Goal: Task Accomplishment & Management: Manage account settings

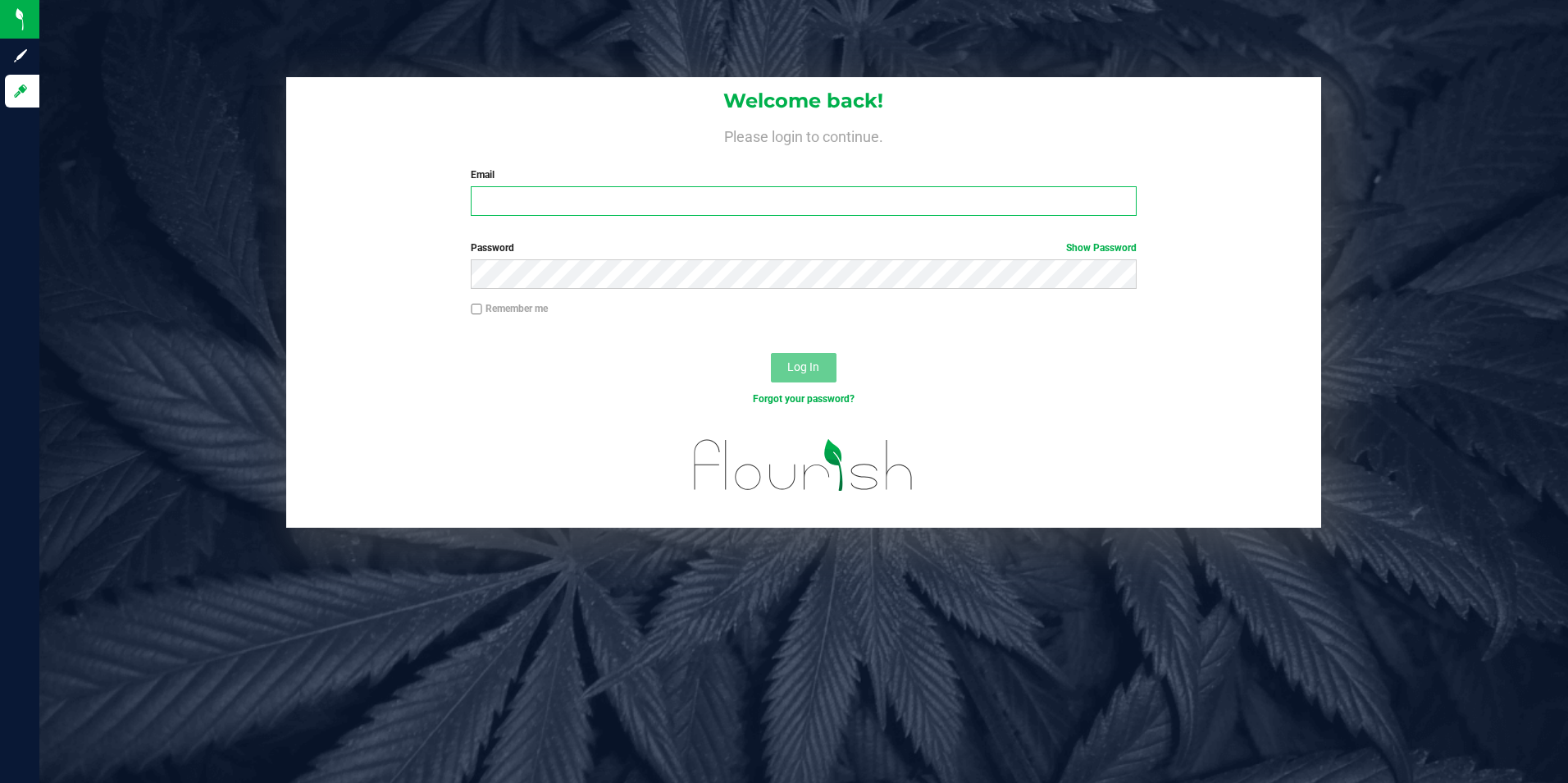
type input "[PERSON_NAME][EMAIL_ADDRESS][DOMAIN_NAME]"
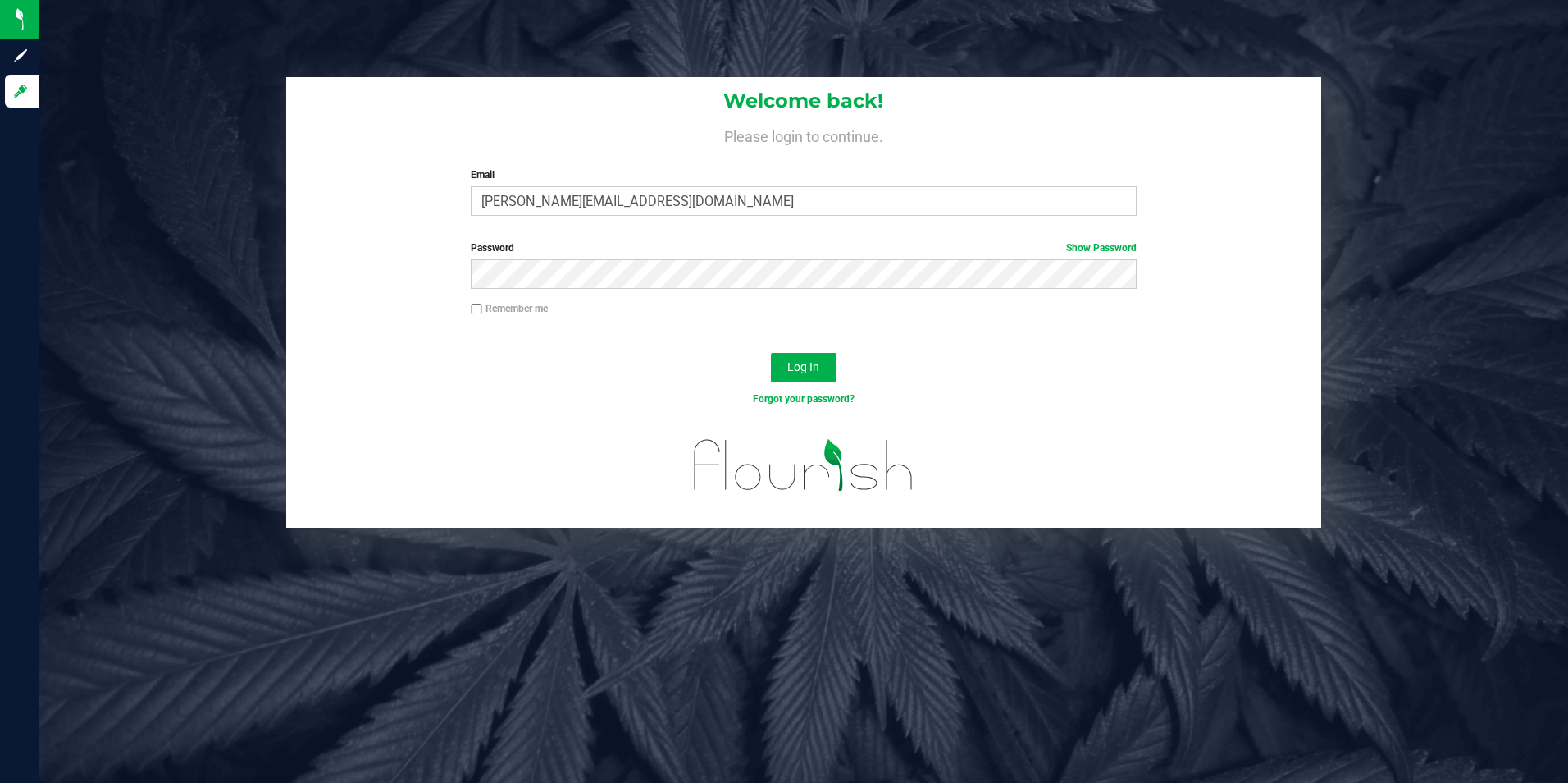
click at [742, 341] on div at bounding box center [804, 339] width 1036 height 14
click at [782, 355] on button "Log In" at bounding box center [804, 367] width 66 height 30
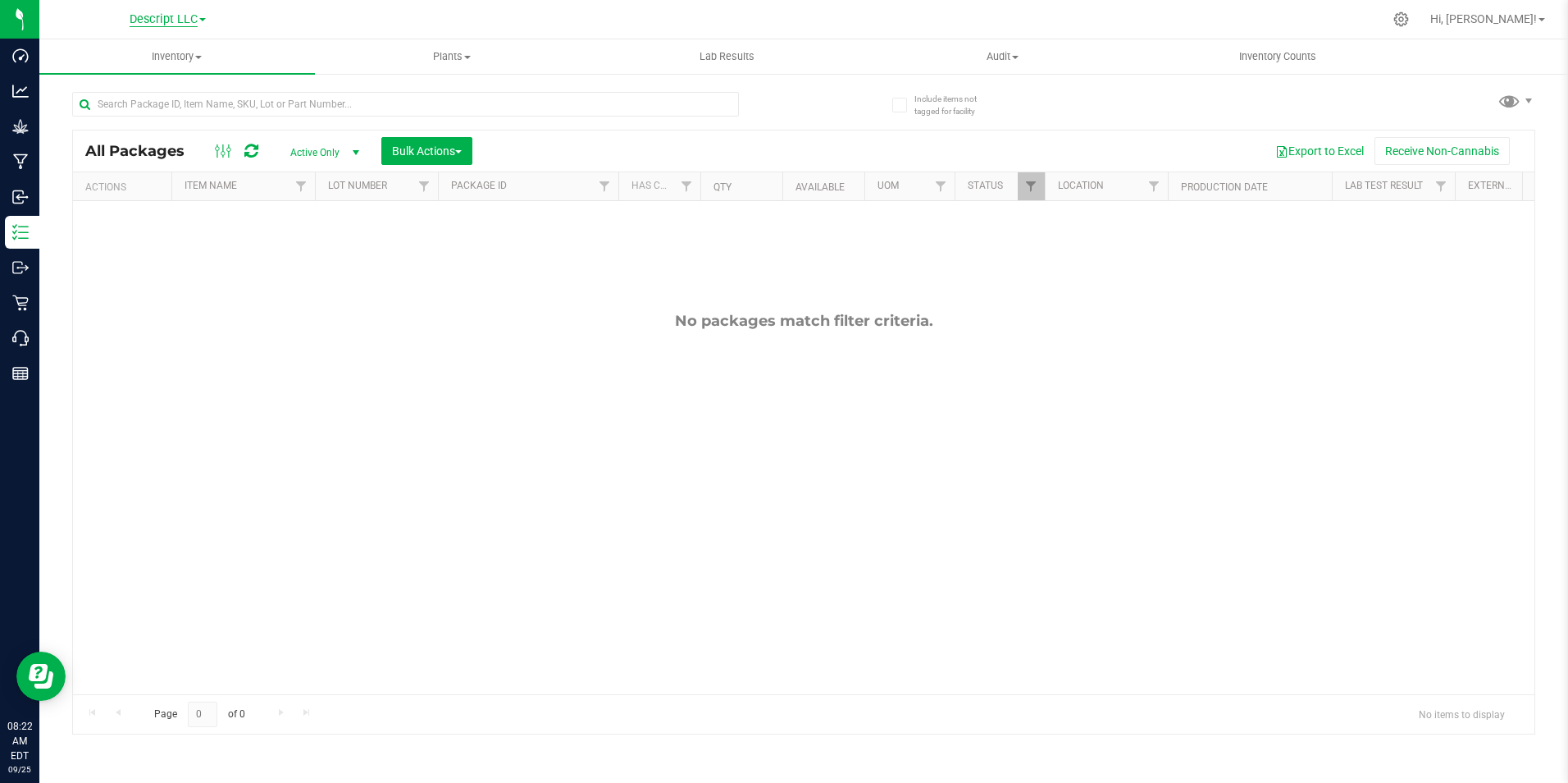
click at [188, 15] on span "Descript LLC" at bounding box center [163, 19] width 68 height 14
click at [155, 100] on link "Green [PERSON_NAME] Venture LLC." at bounding box center [167, 101] width 240 height 22
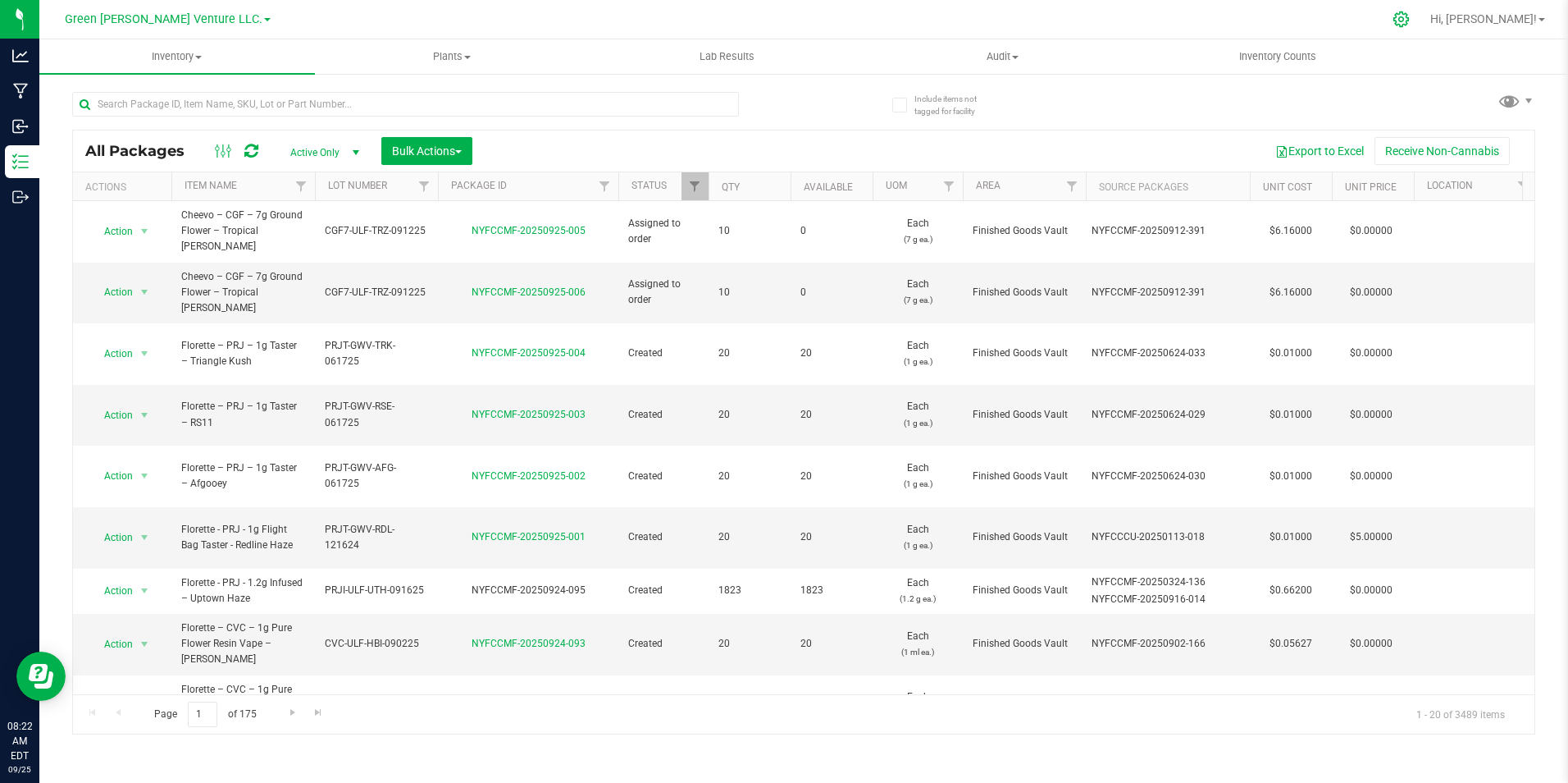
click at [1410, 16] on icon at bounding box center [1402, 19] width 17 height 17
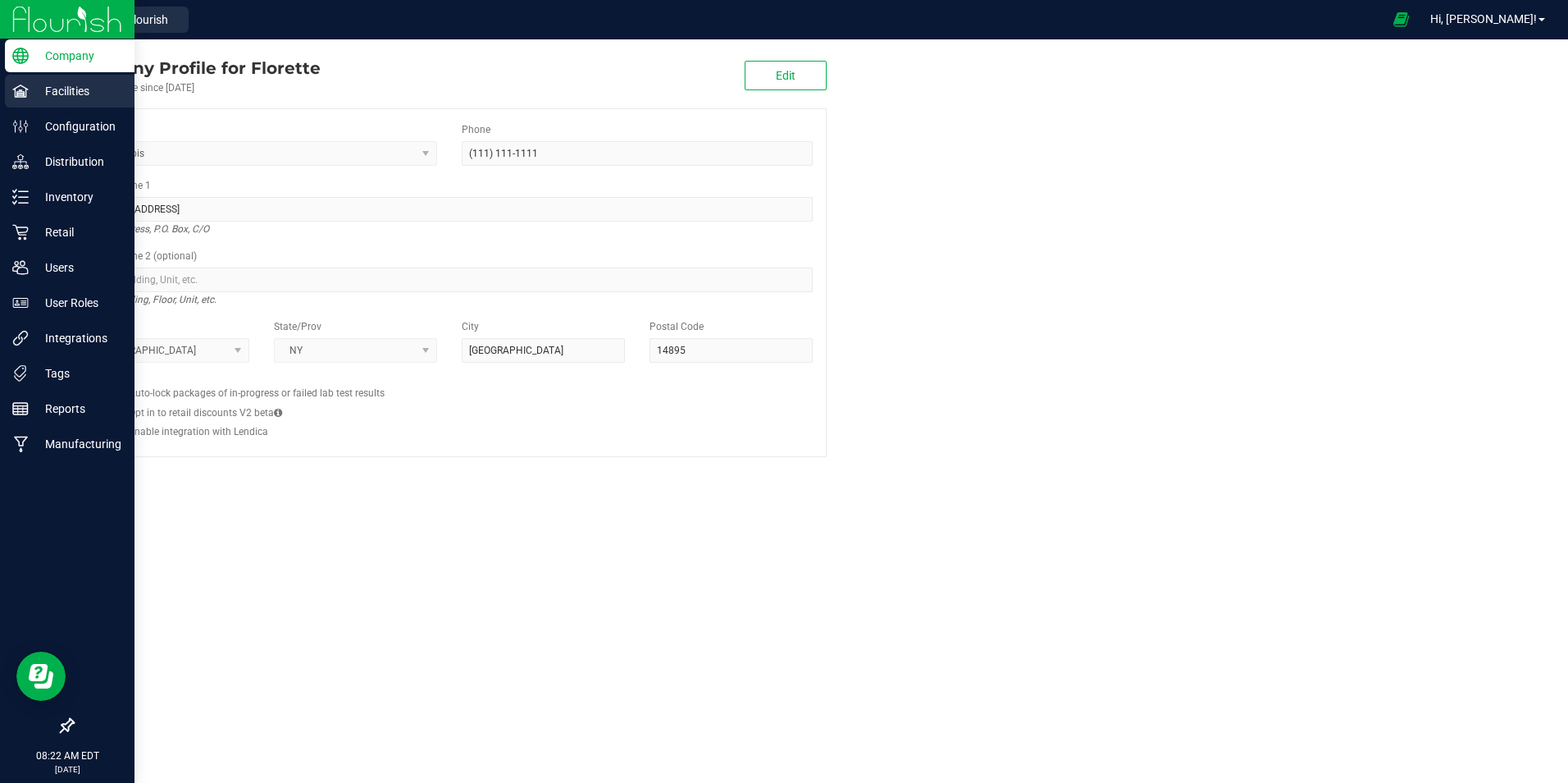
click at [58, 102] on div "Facilities" at bounding box center [70, 91] width 130 height 33
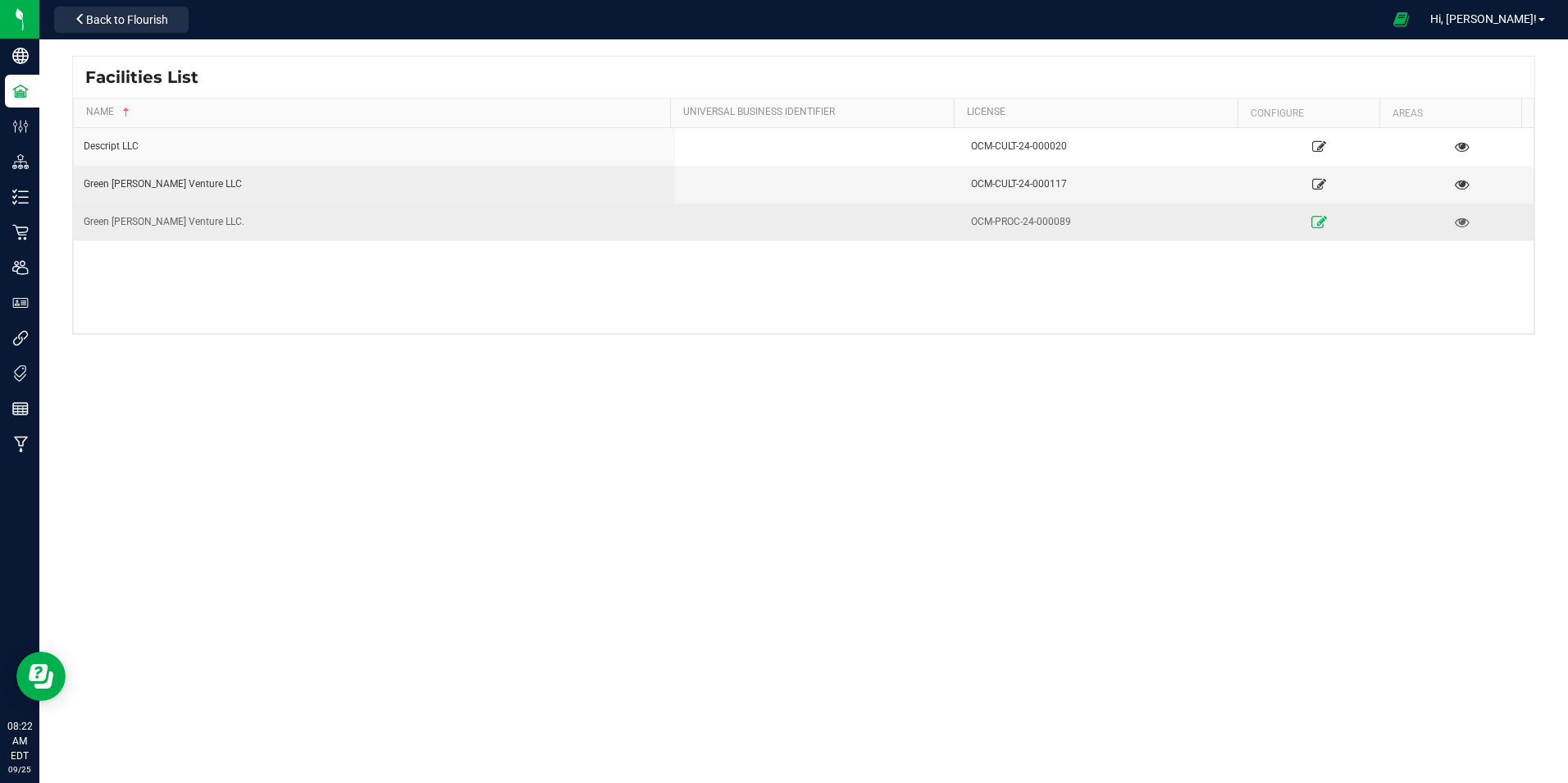
click at [1292, 217] on link at bounding box center [1319, 221] width 136 height 26
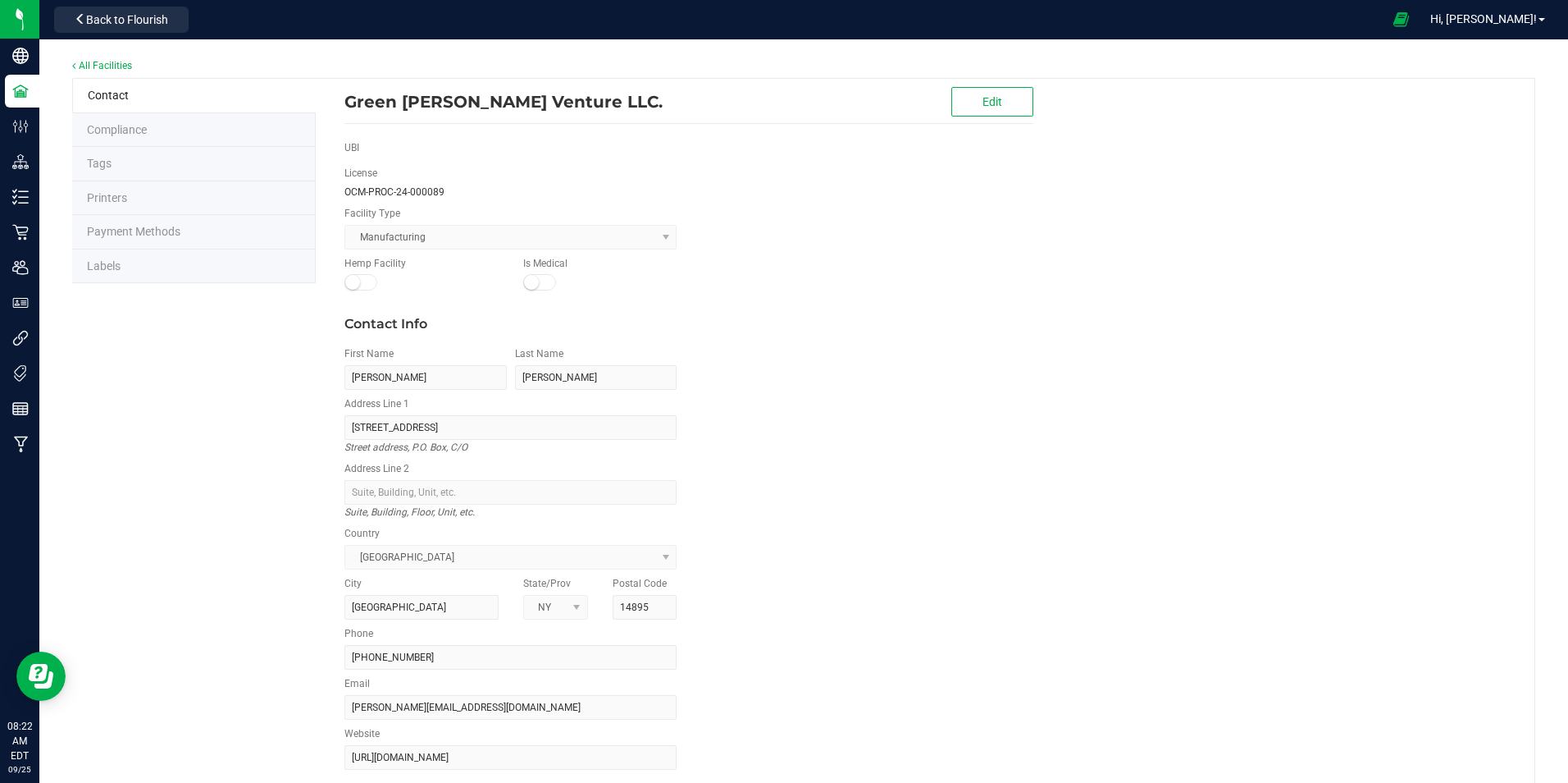
click at [202, 267] on li "Labels" at bounding box center [194, 267] width 244 height 35
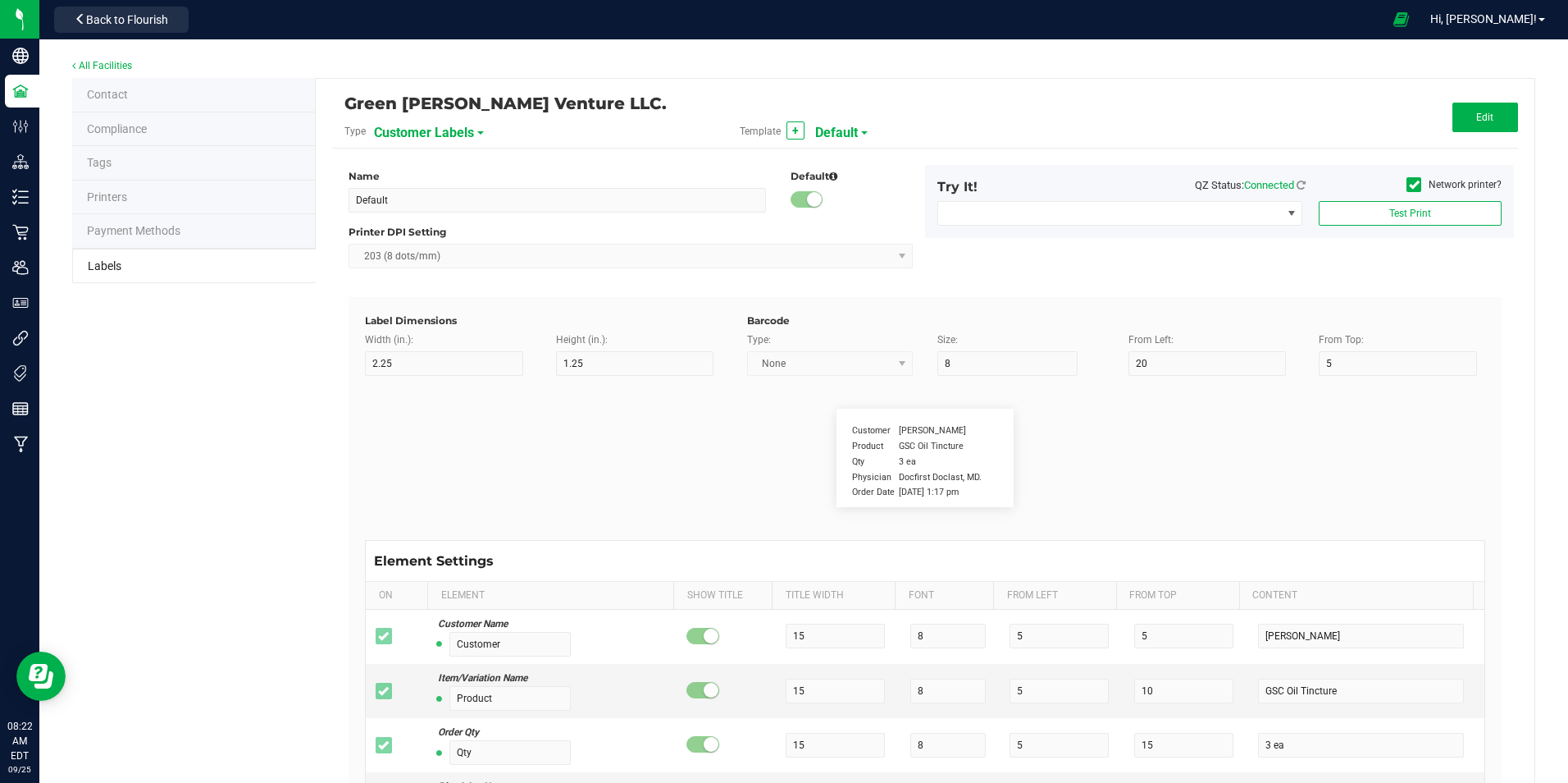
click at [477, 116] on div "Green [PERSON_NAME] Venture LLC." at bounding box center [727, 102] width 767 height 28
click at [457, 132] on span "Customer Labels" at bounding box center [424, 132] width 101 height 28
click at [452, 223] on li "Package Labels" at bounding box center [453, 229] width 162 height 30
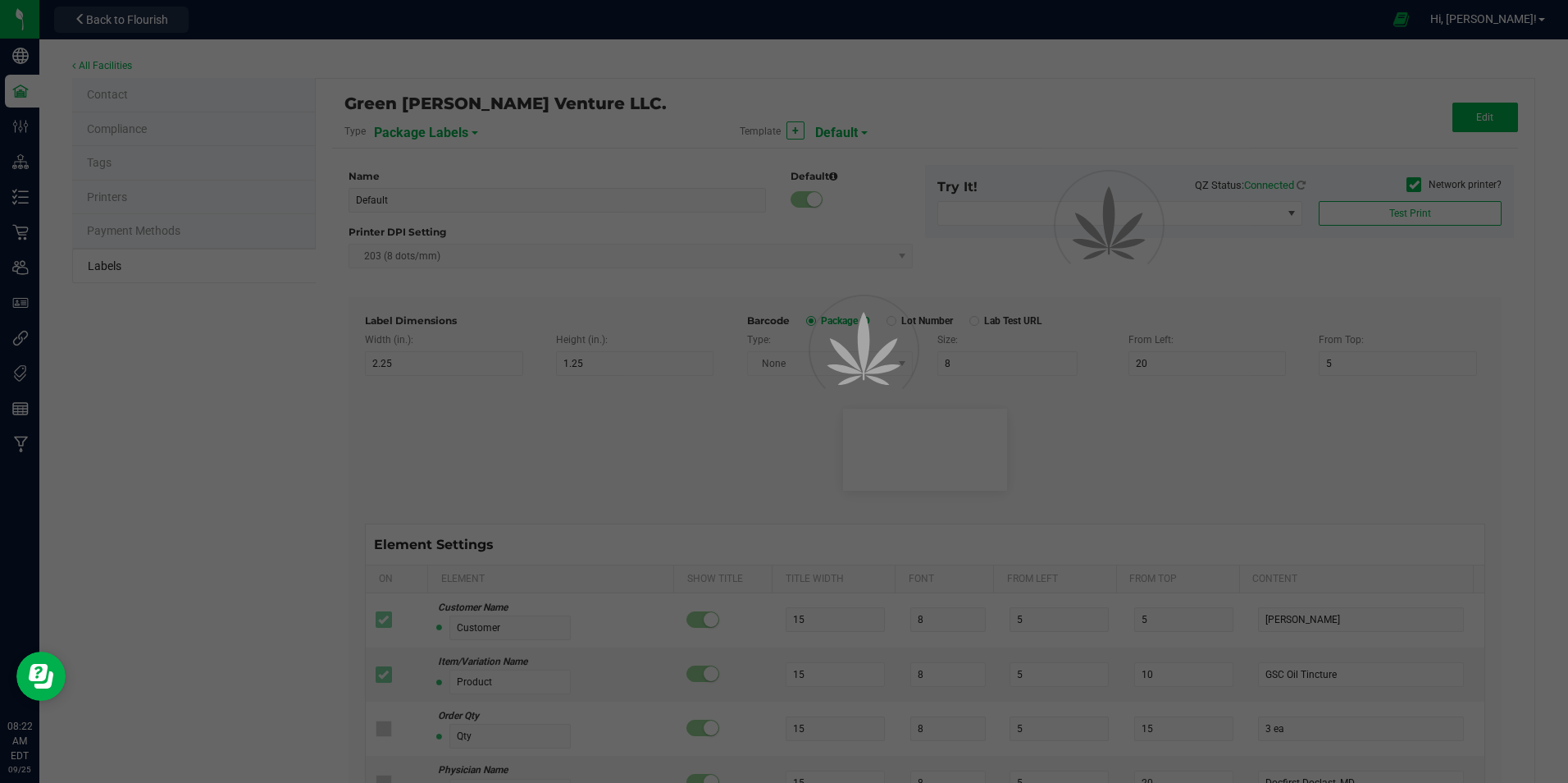
type input "Inventory Labels"
type input "2"
type input "1"
type input "14"
type input "8"
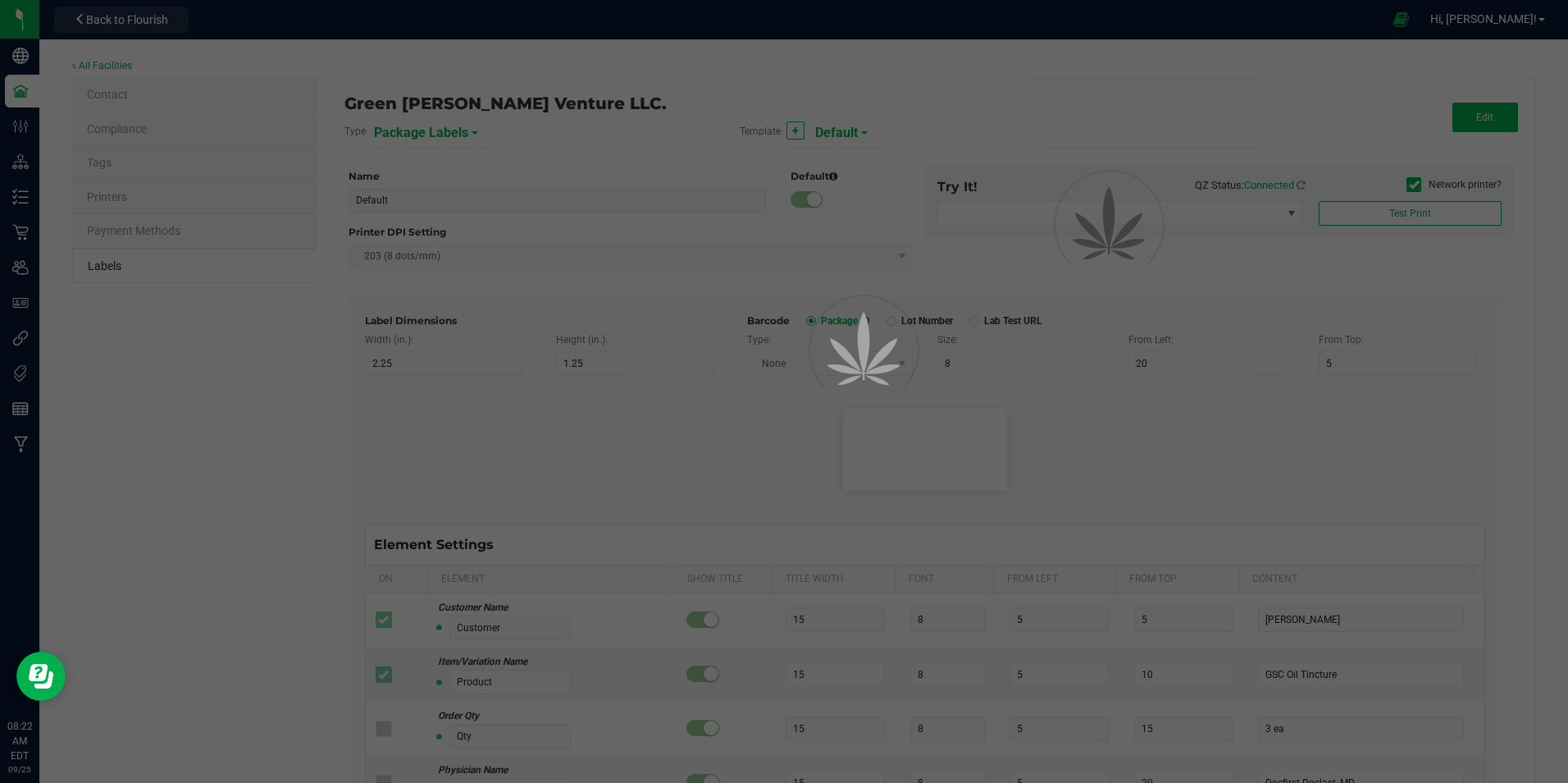
type input "20"
type input "SKU Name"
type input "25"
type input "5"
type input "3"
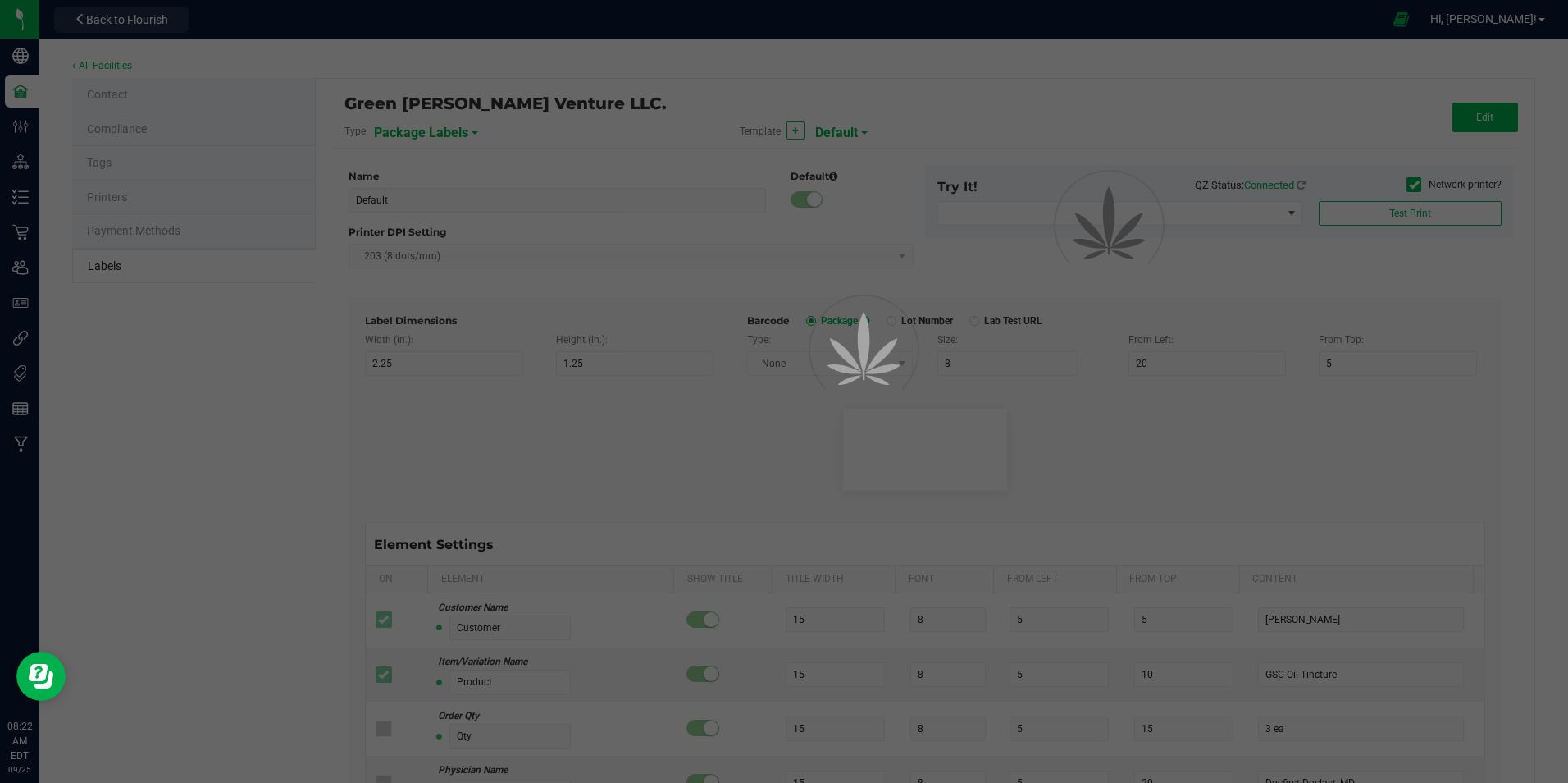
type input "4"
type input "Gelato Pen"
type input "Lot:"
type input "6"
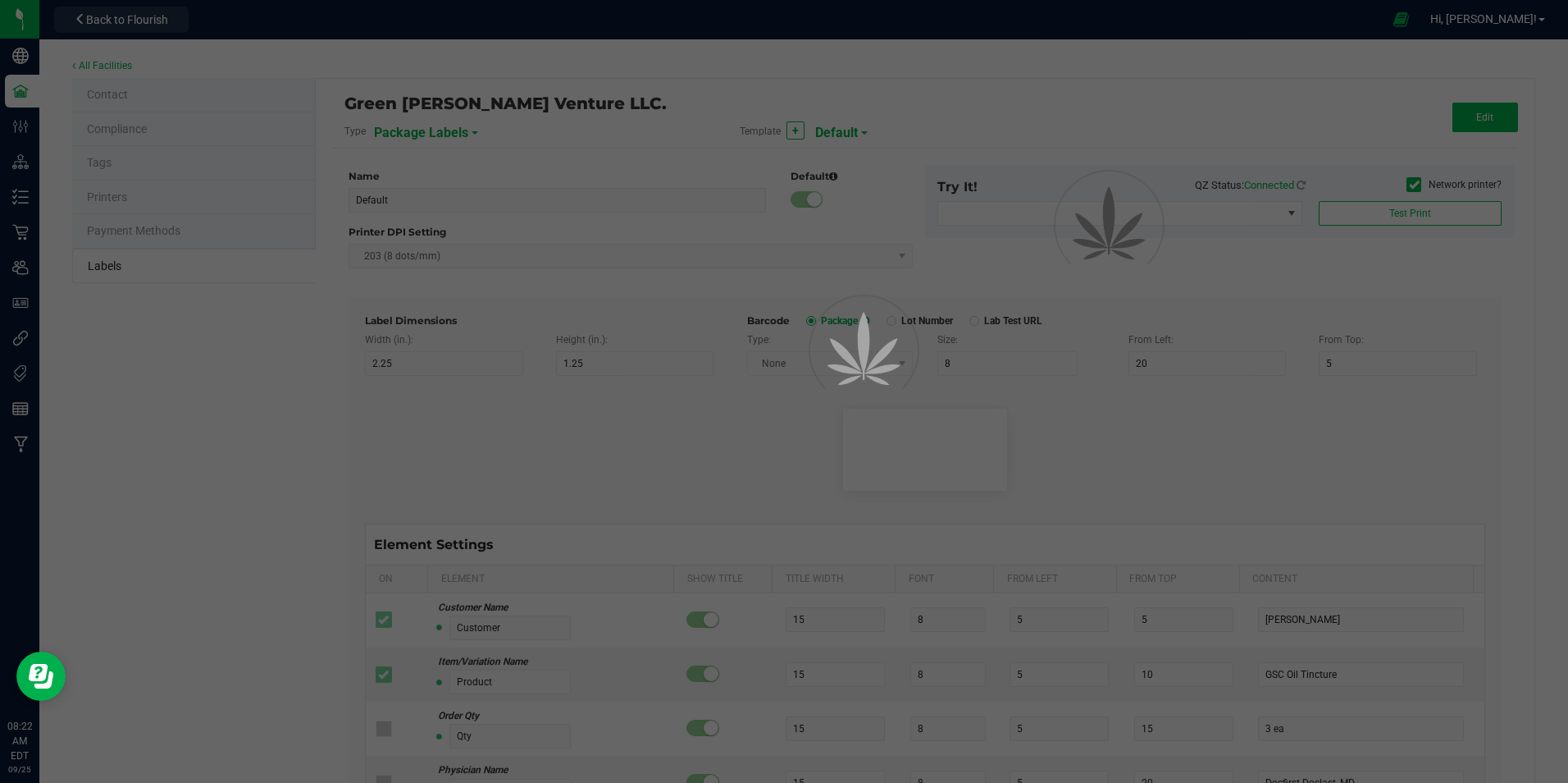
type input "3"
type input "8"
type input "LOT918234"
type input "Package ID"
type input "25"
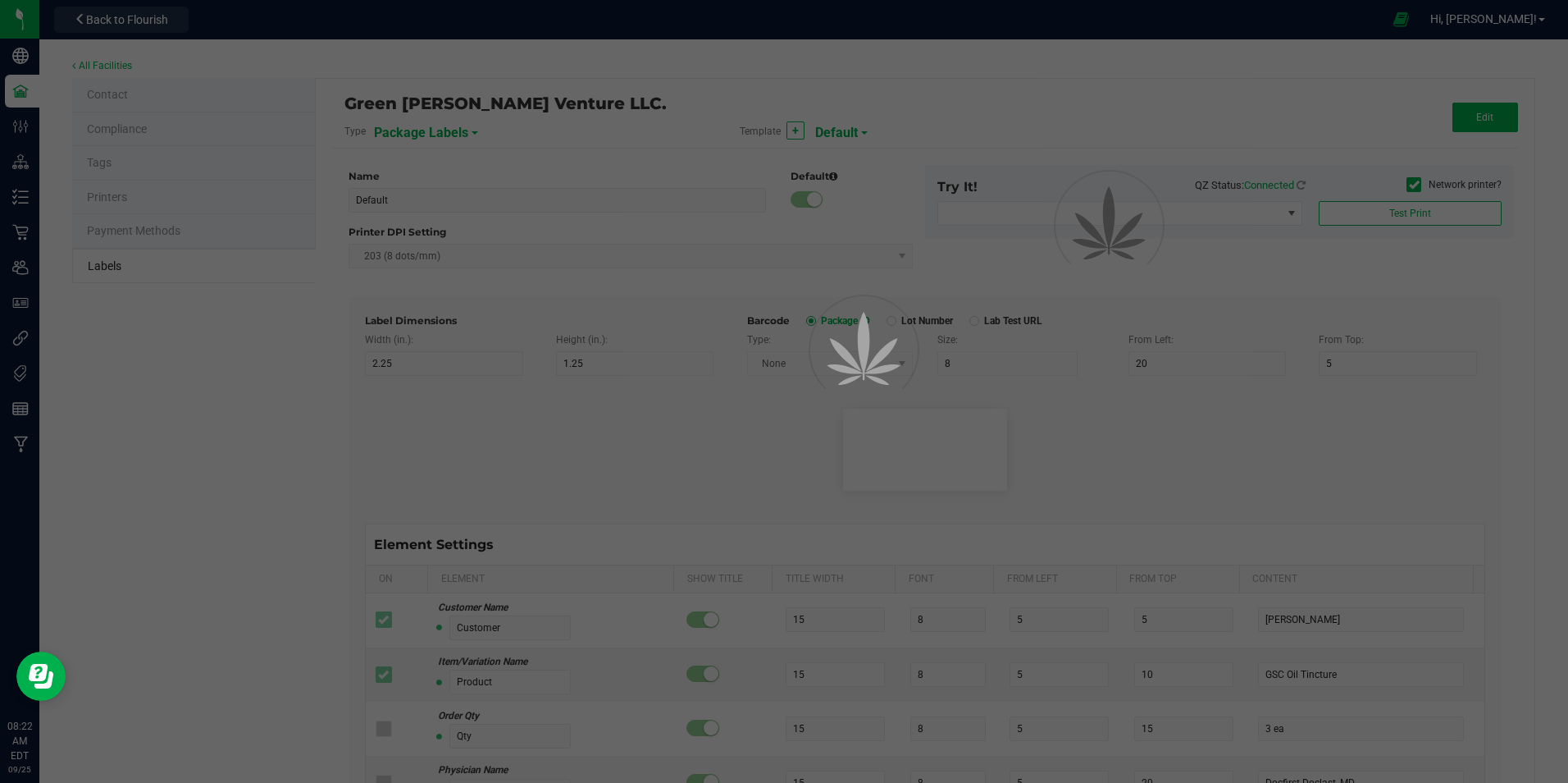
type input "10"
type input "5"
type input "CADMODS-20230420-096"
type input "Strain"
type input "25"
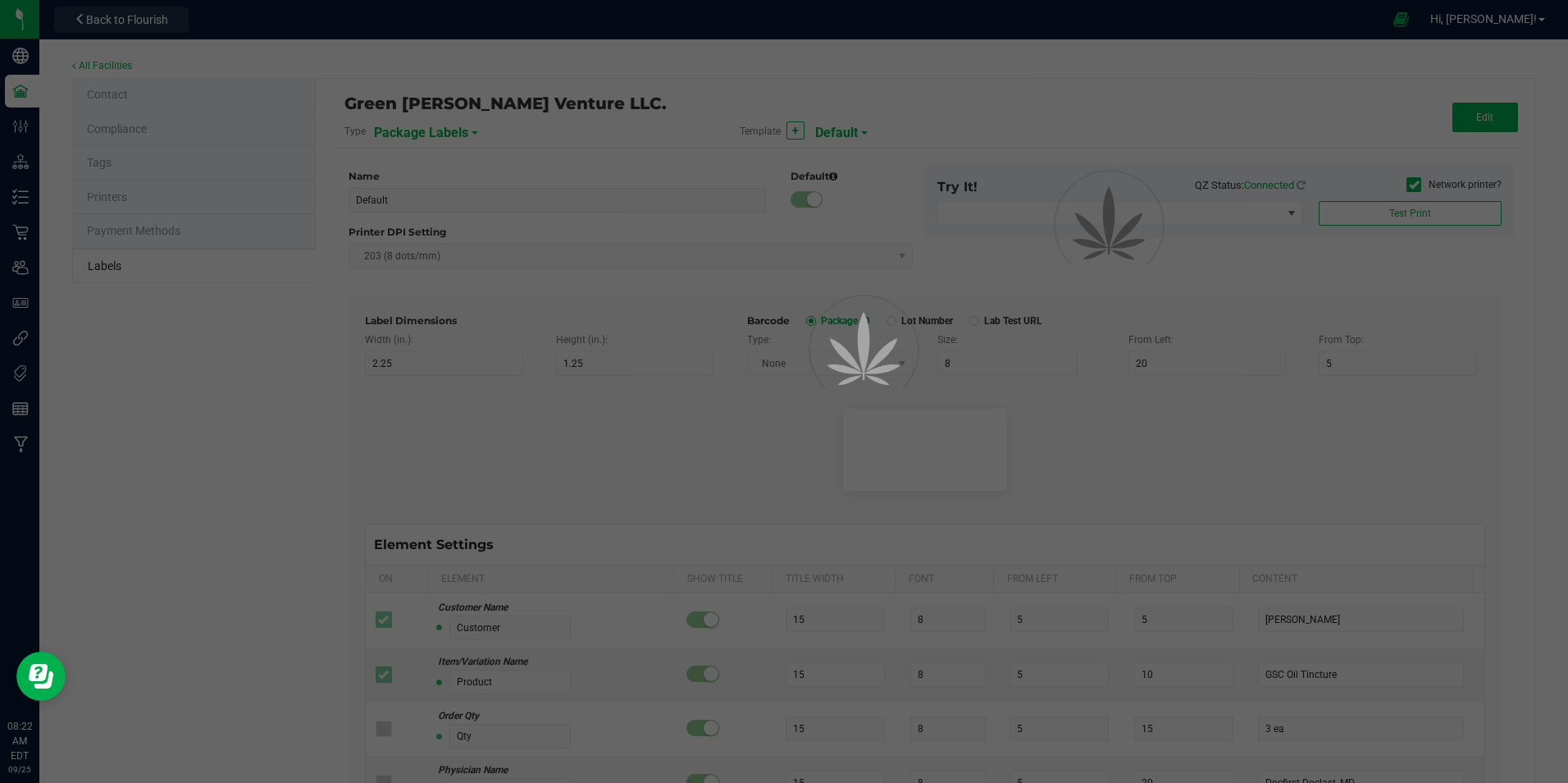
type input "10"
type input "15"
type input "Gelato"
type input "Size"
type input "25"
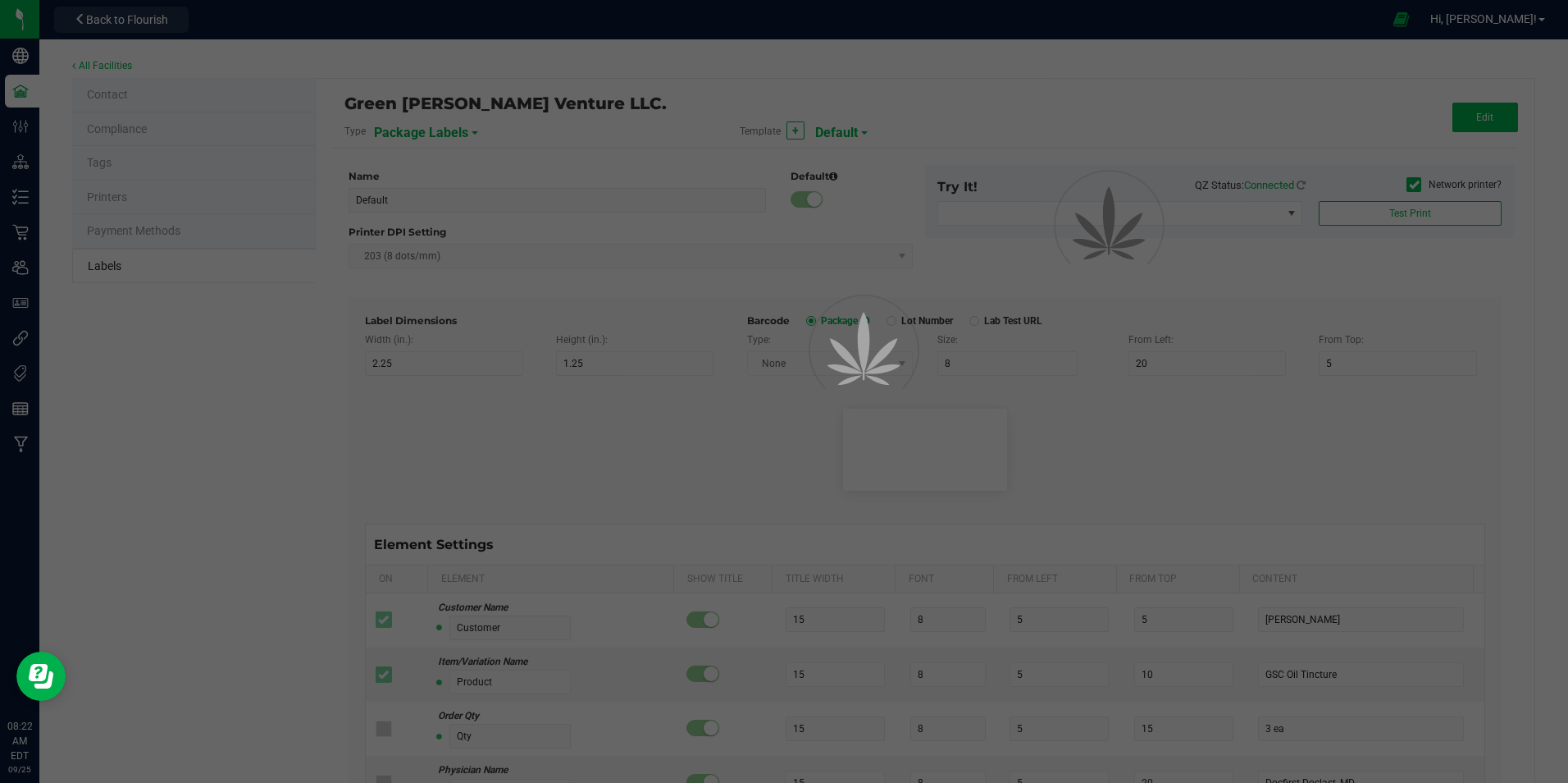
type input "10"
type input "20"
type input "44 ea"
type input "Package Date"
type input "25"
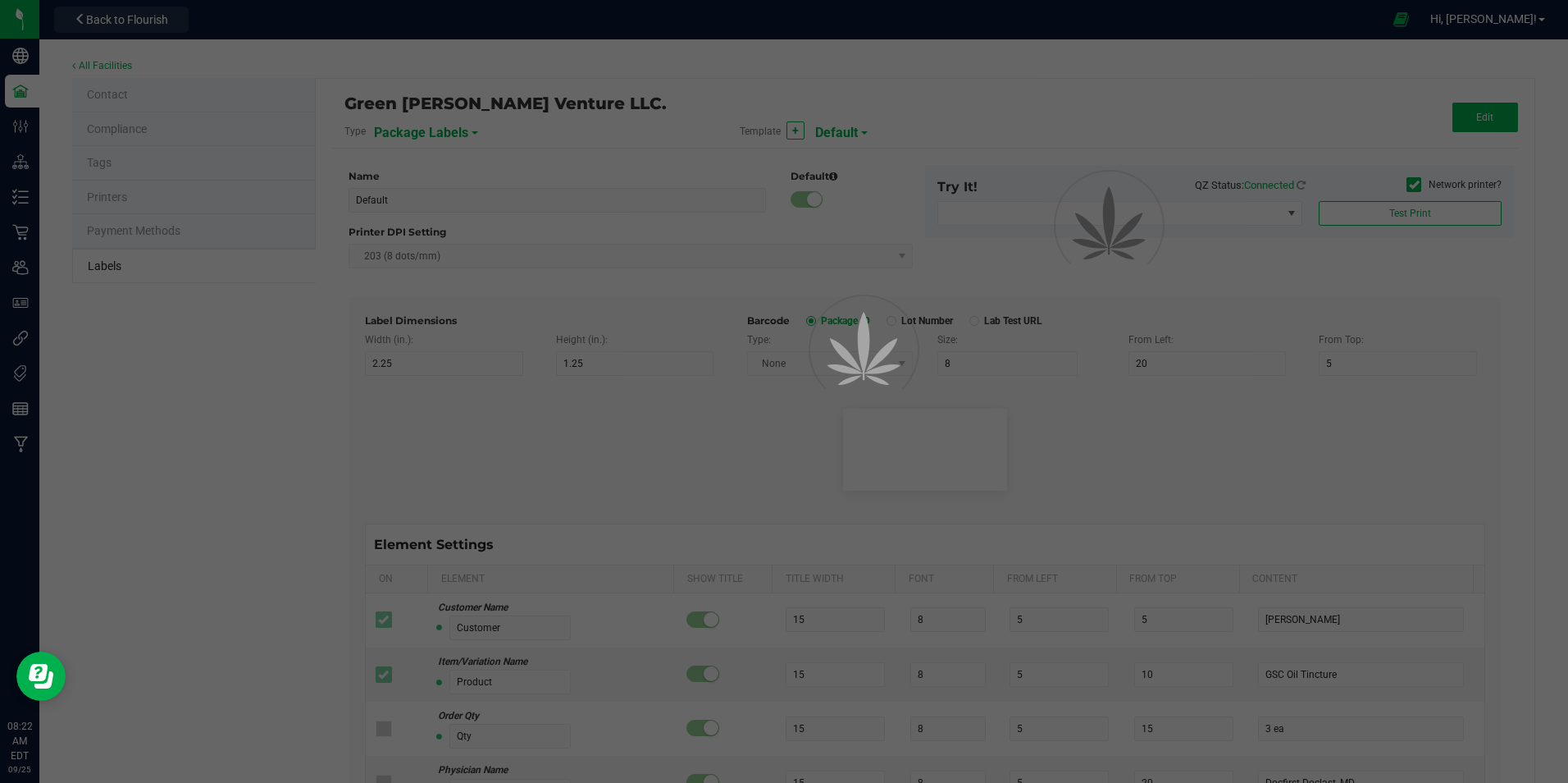
type input "10"
type input "25"
type input "[DATE] 10:14pm"
type input "SKU"
type input "25"
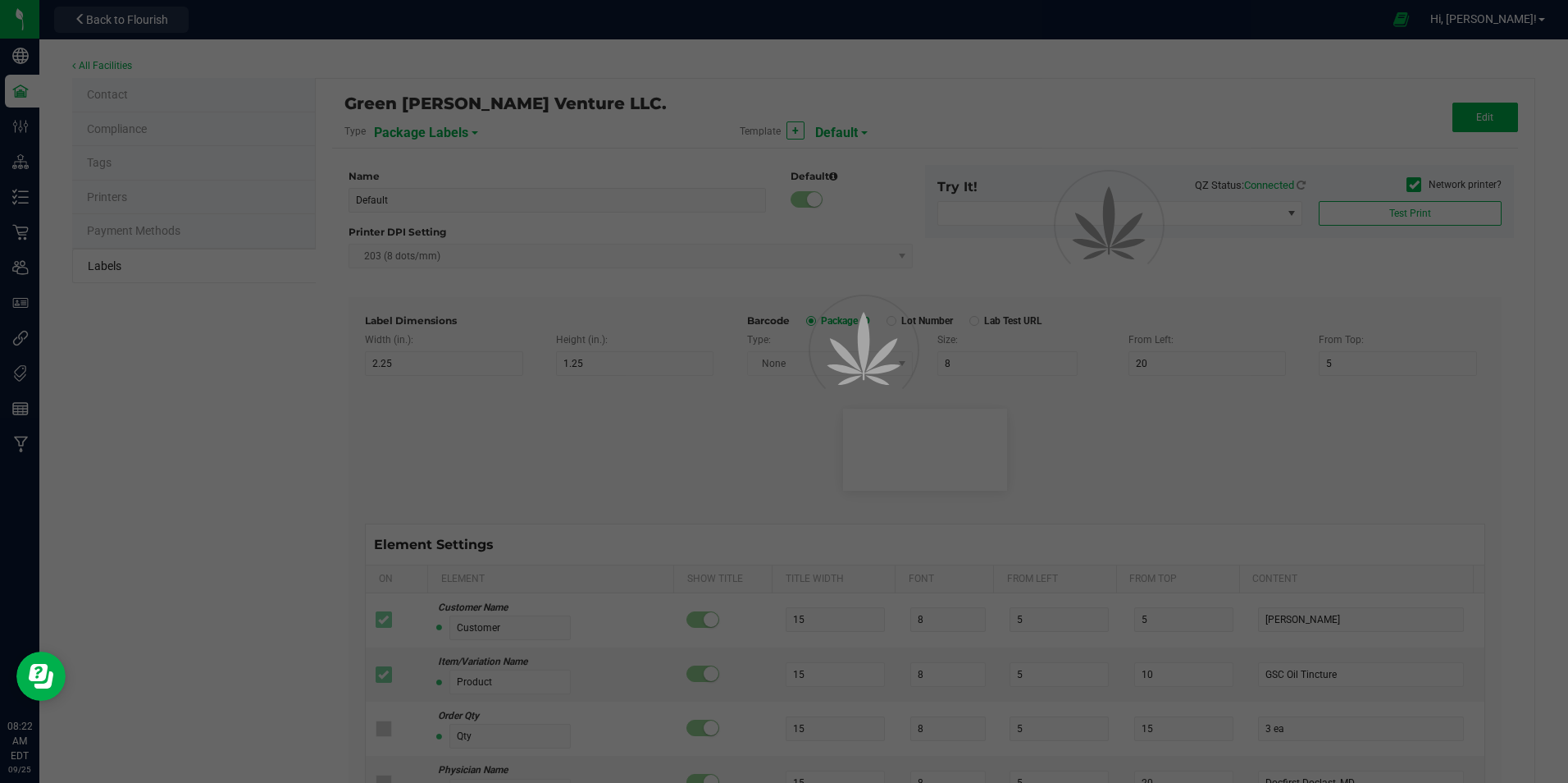
type input "10"
type input "30"
type input "42P017"
type input "Ref Field 1"
type input "25"
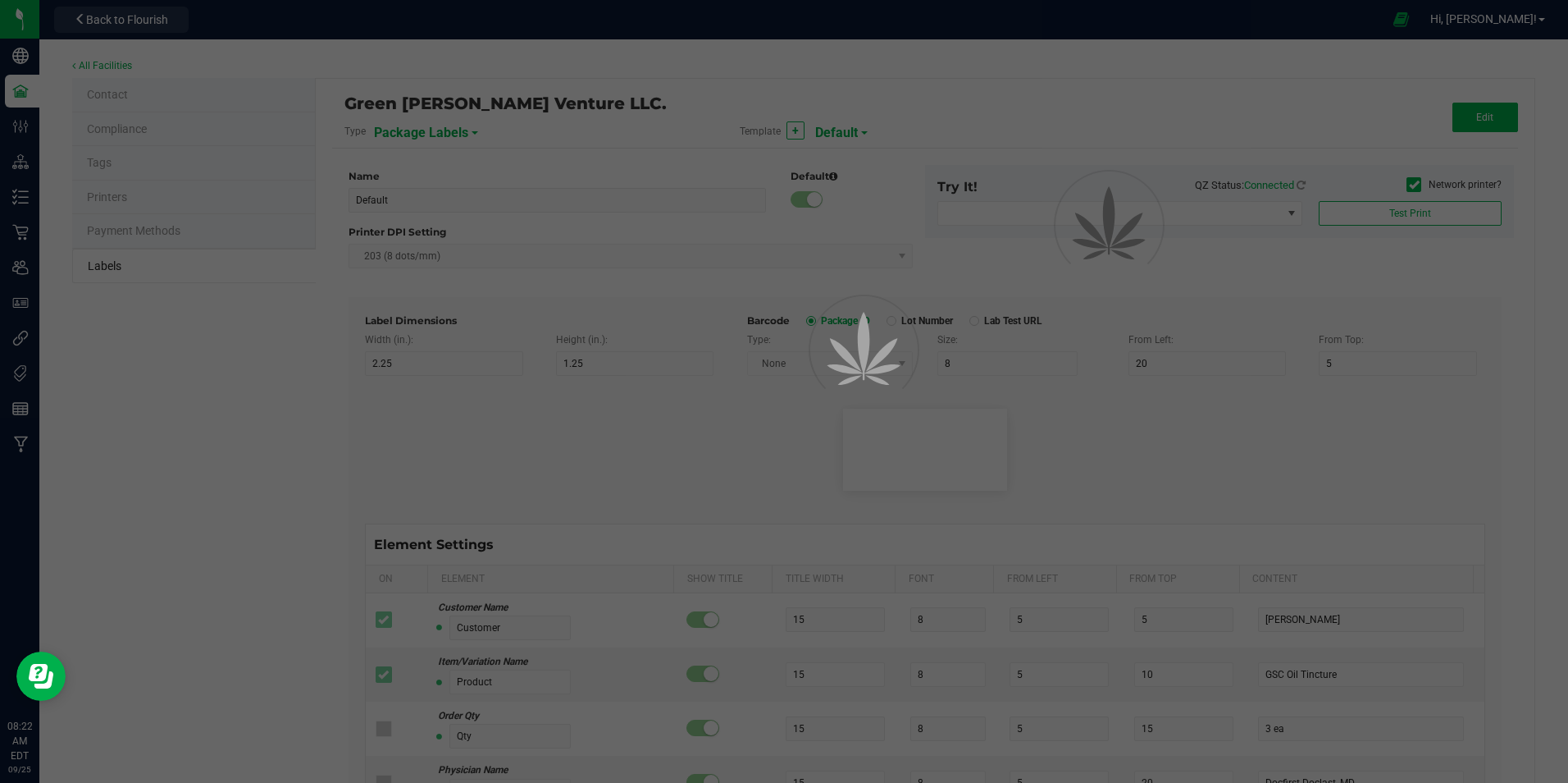
type input "10"
type input "35"
type input "Ref Field 1 Value"
type input "Ref Field 2"
type input "25"
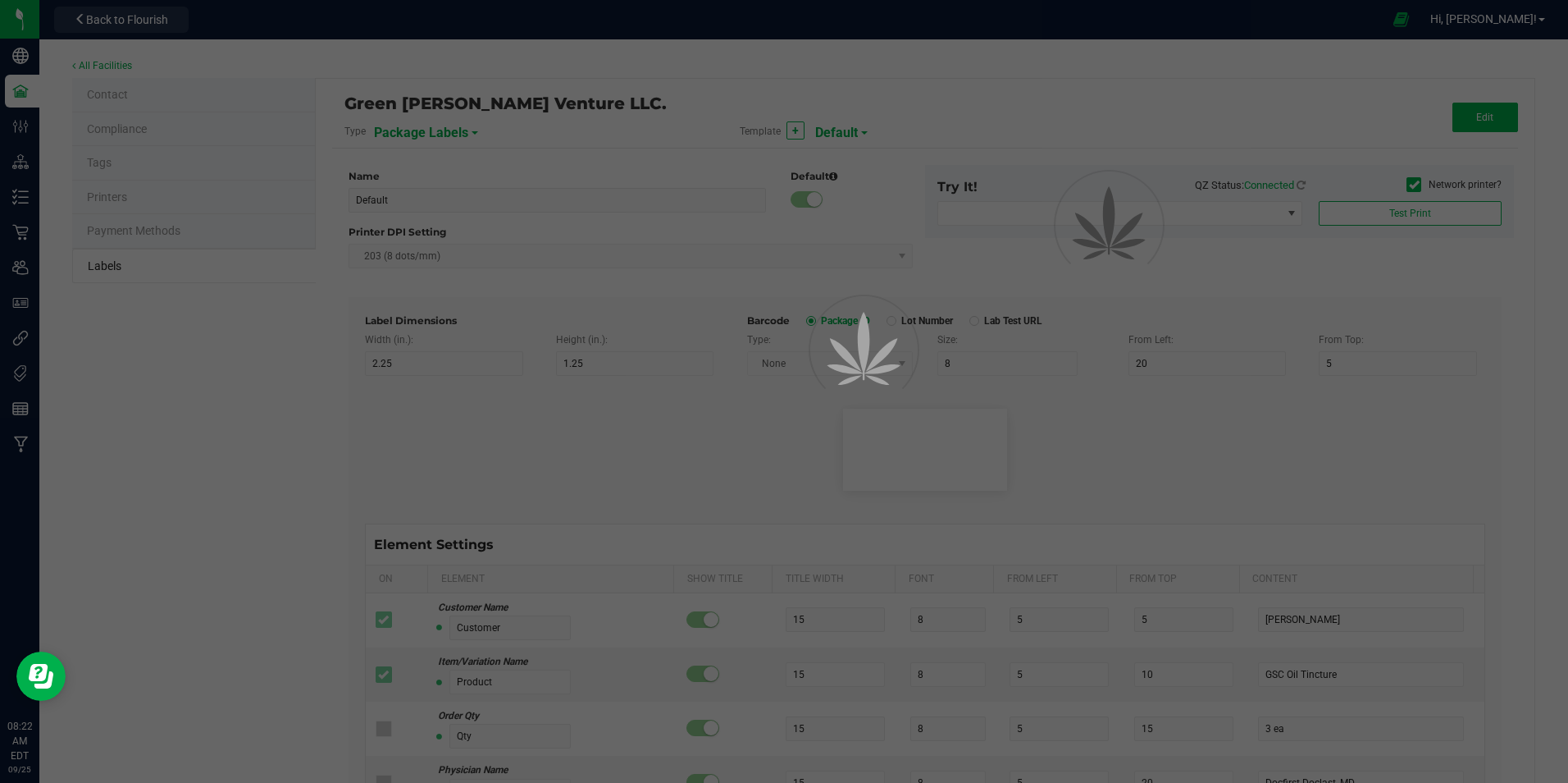
type input "10"
type input "35"
type input "Ref Field 2 Value"
type input "Ref Field 3"
type input "25"
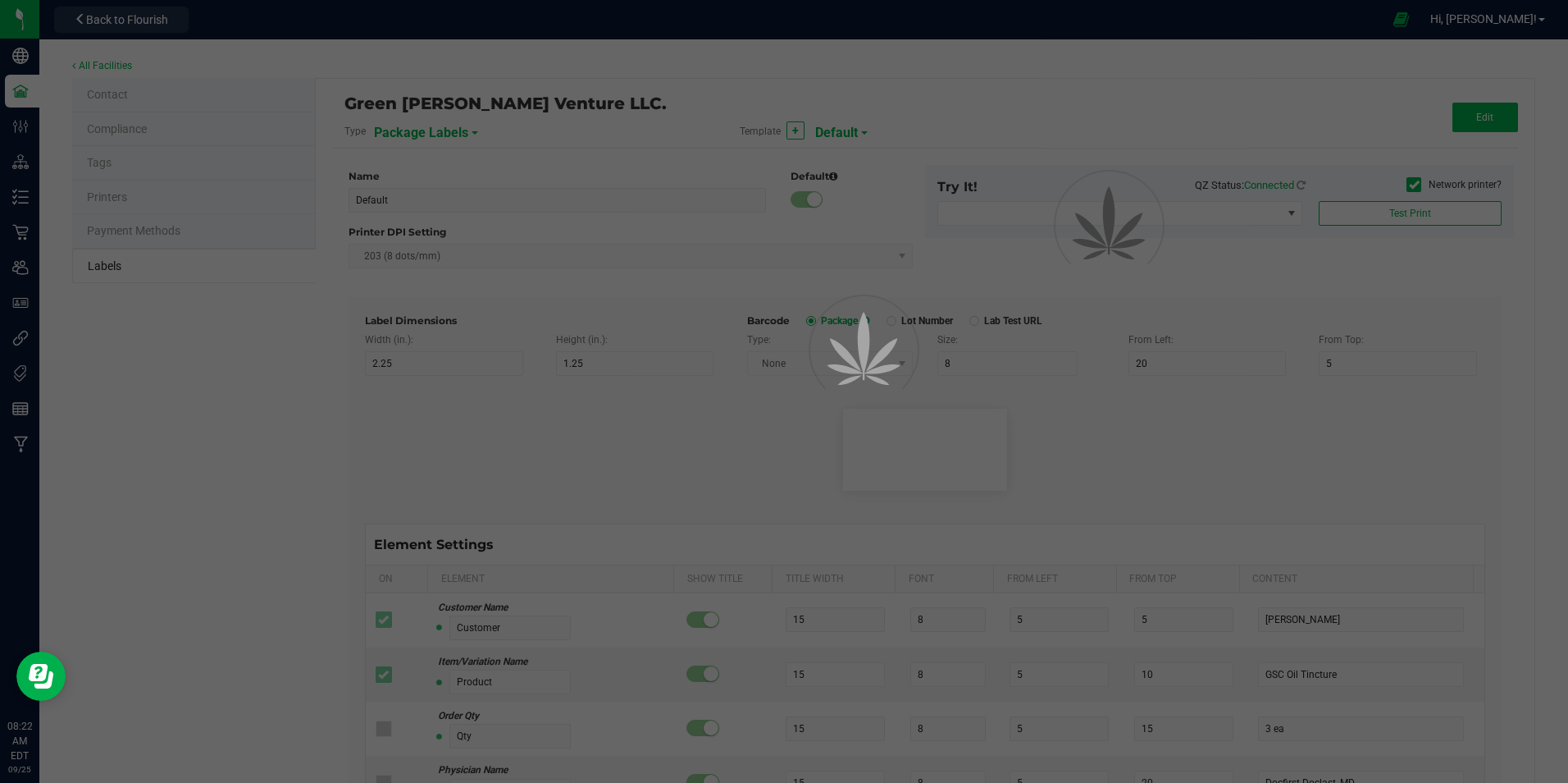
type input "10"
type input "35"
type input "Ref Field 3 Value"
type input "Item Ref Field 1"
type input "25"
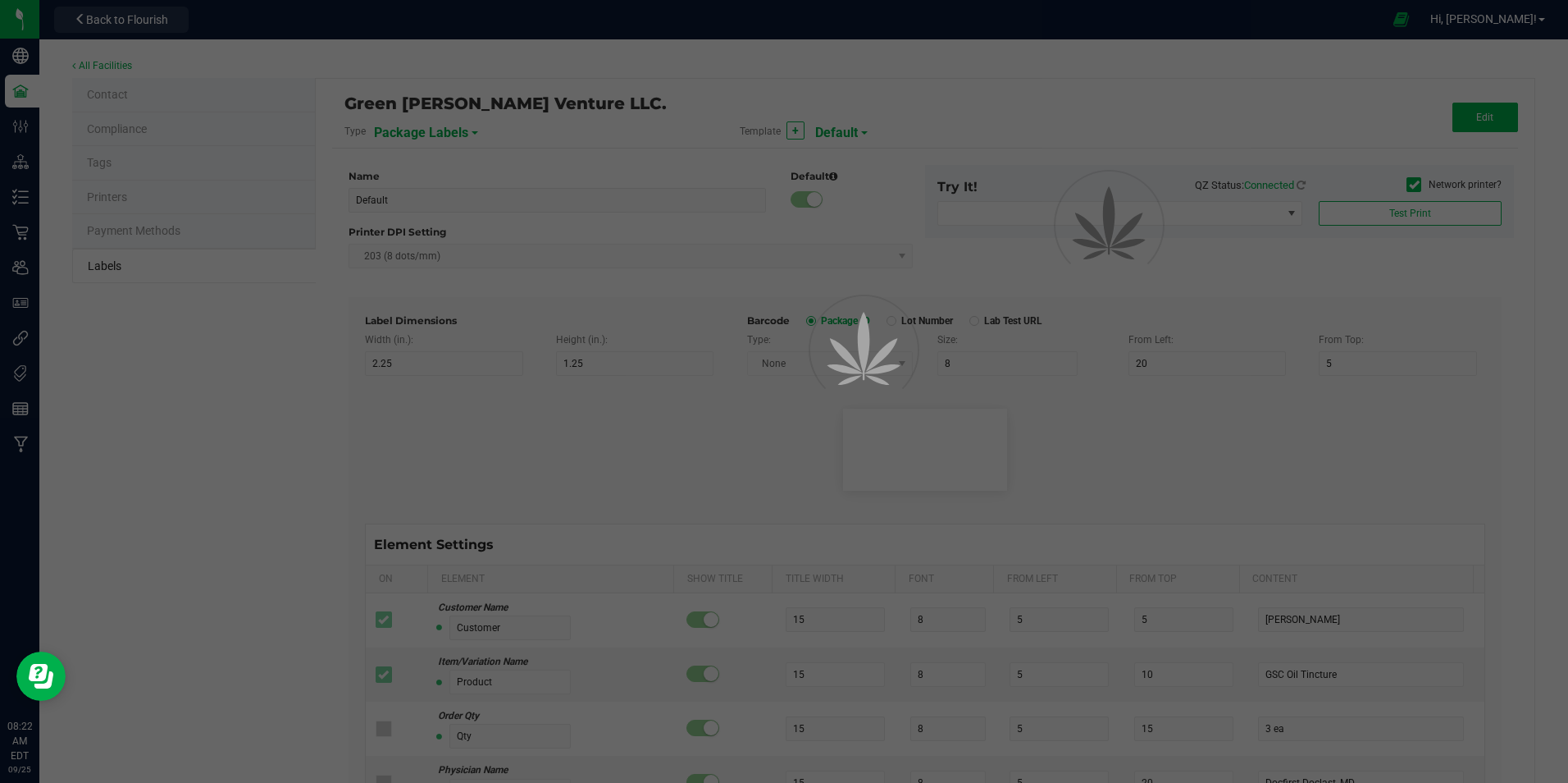
type input "10"
type input "35"
type input "Item Ref Field 1 Value"
type input "Item Ref Field 2"
type input "25"
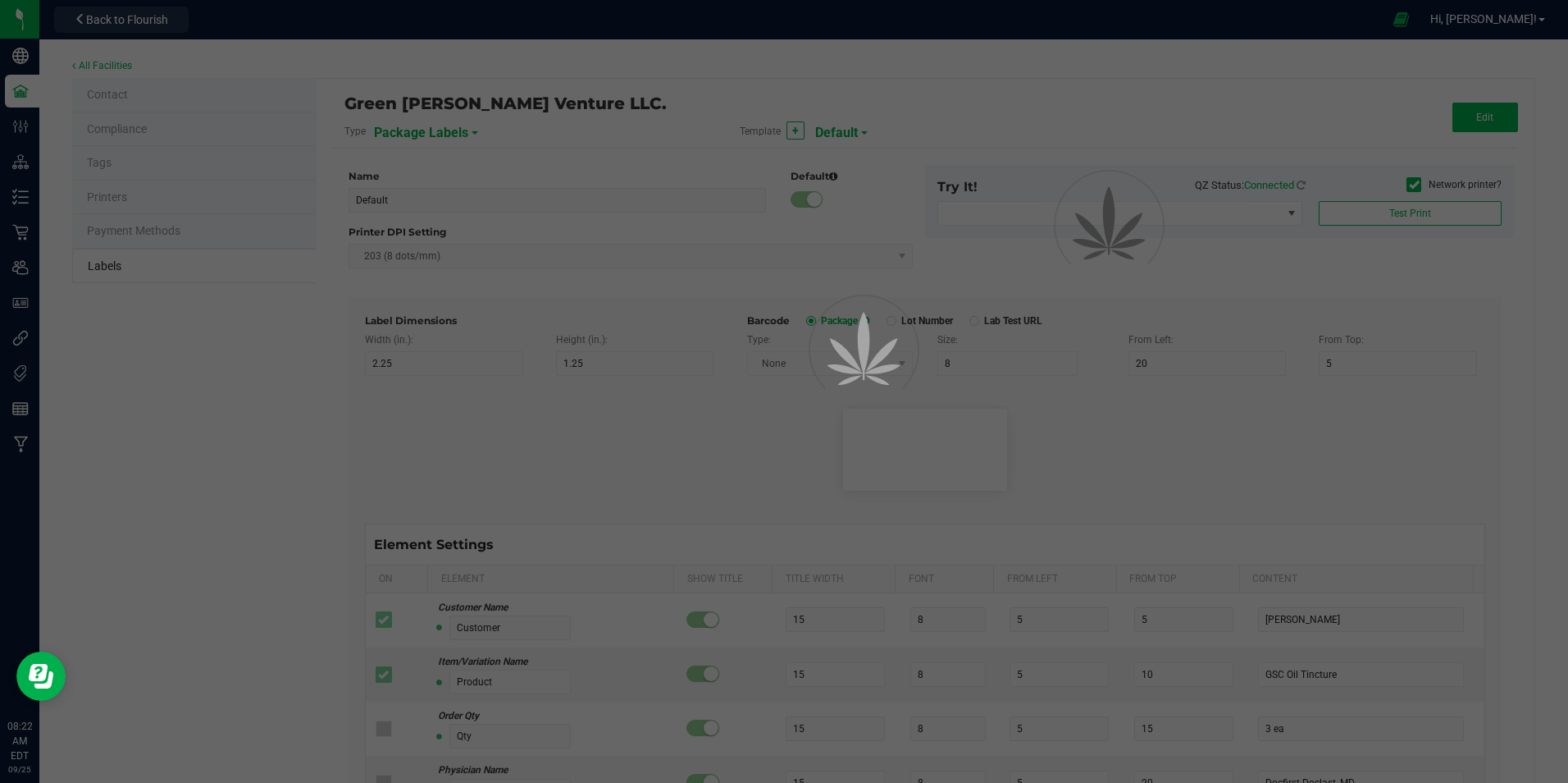
type input "10"
type input "35"
type input "Item Ref Field 2 Value"
type input "Item Ref Field 3"
type input "25"
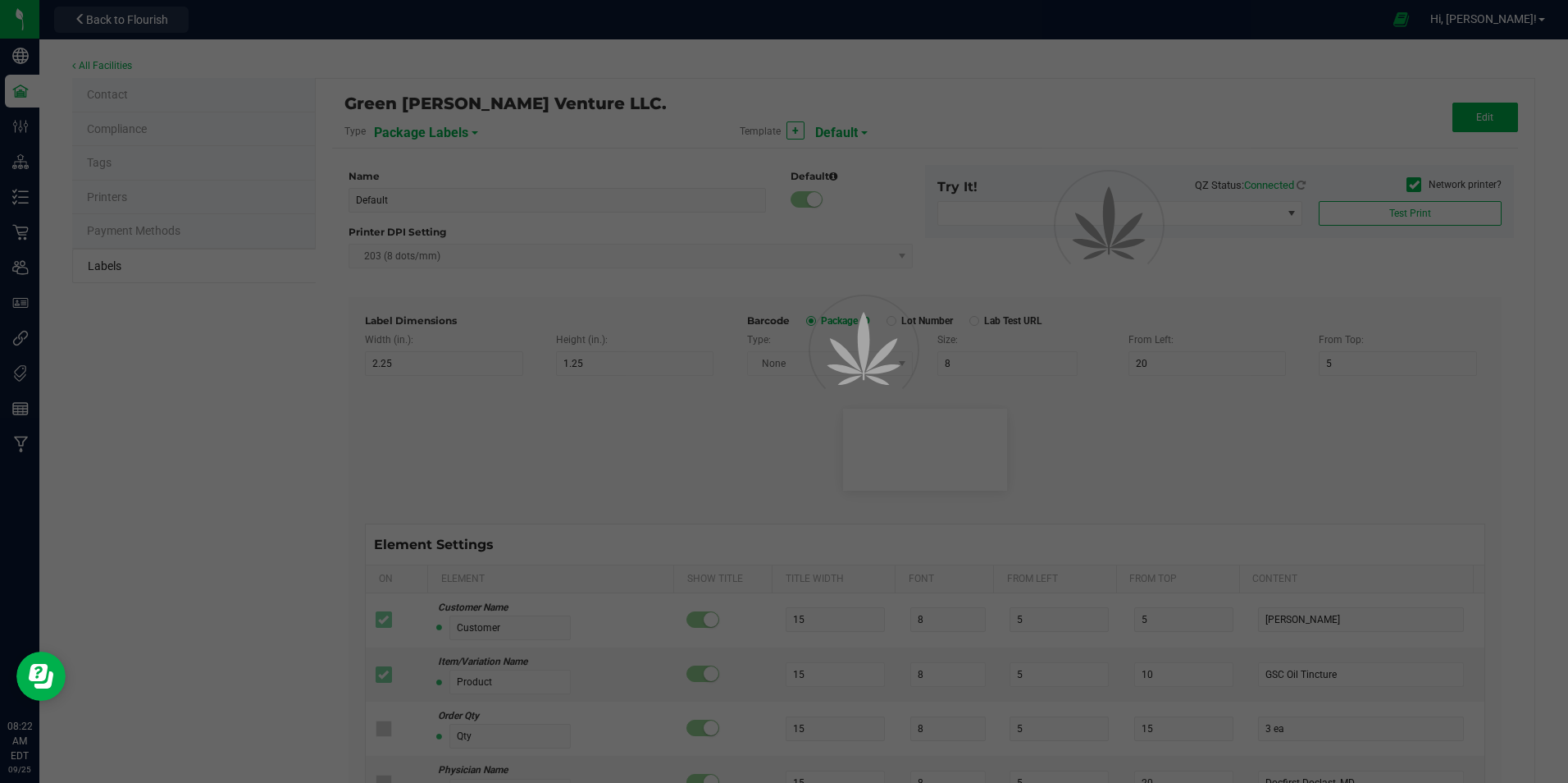
type input "10"
type input "35"
type input "Item Ref Field 3 Value"
type input "Item Ref Field 4"
type input "25"
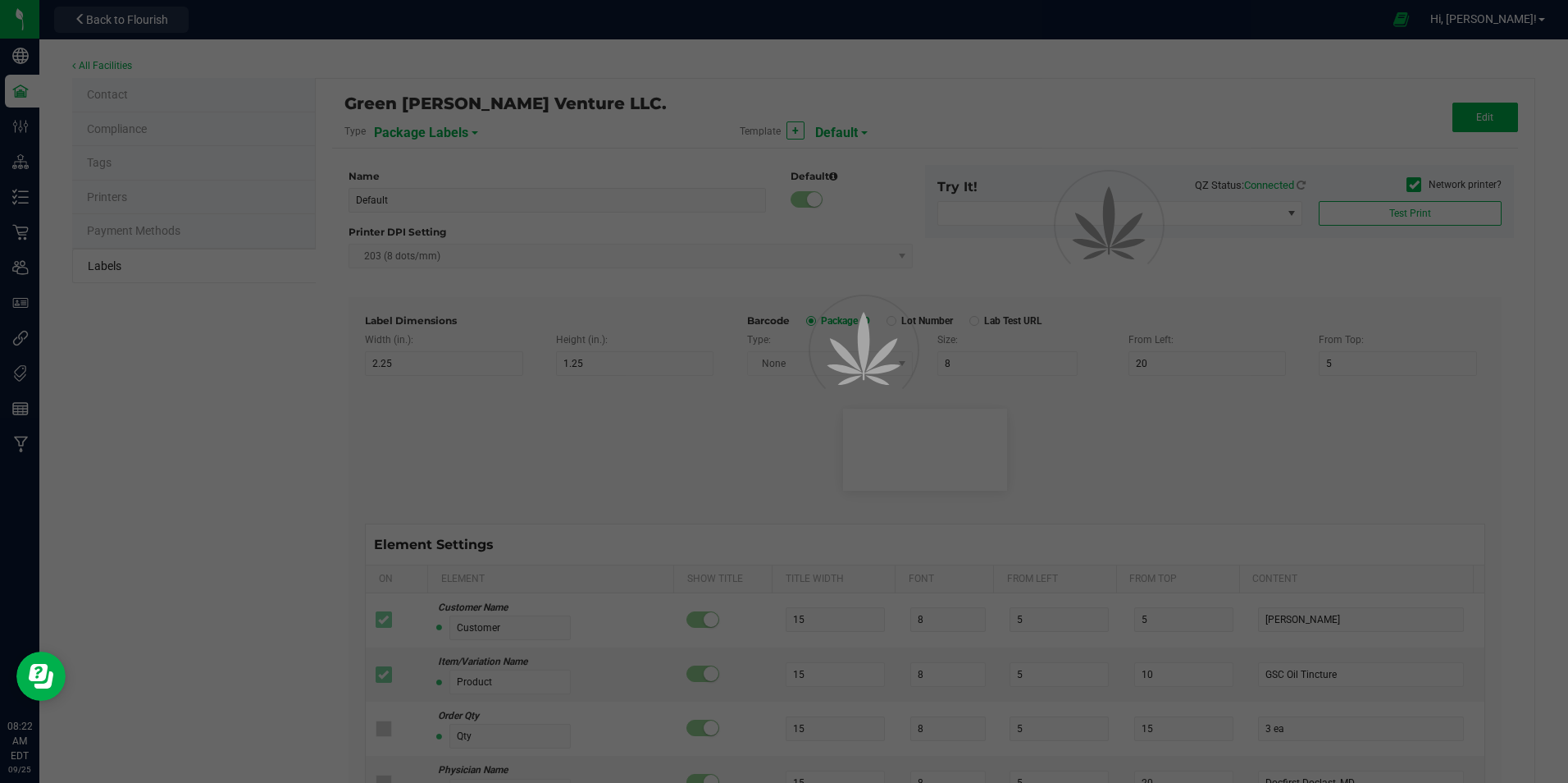
type input "10"
type input "35"
type input "Item Ref Field 4 Value"
type input "Item Ref Field 5"
type input "25"
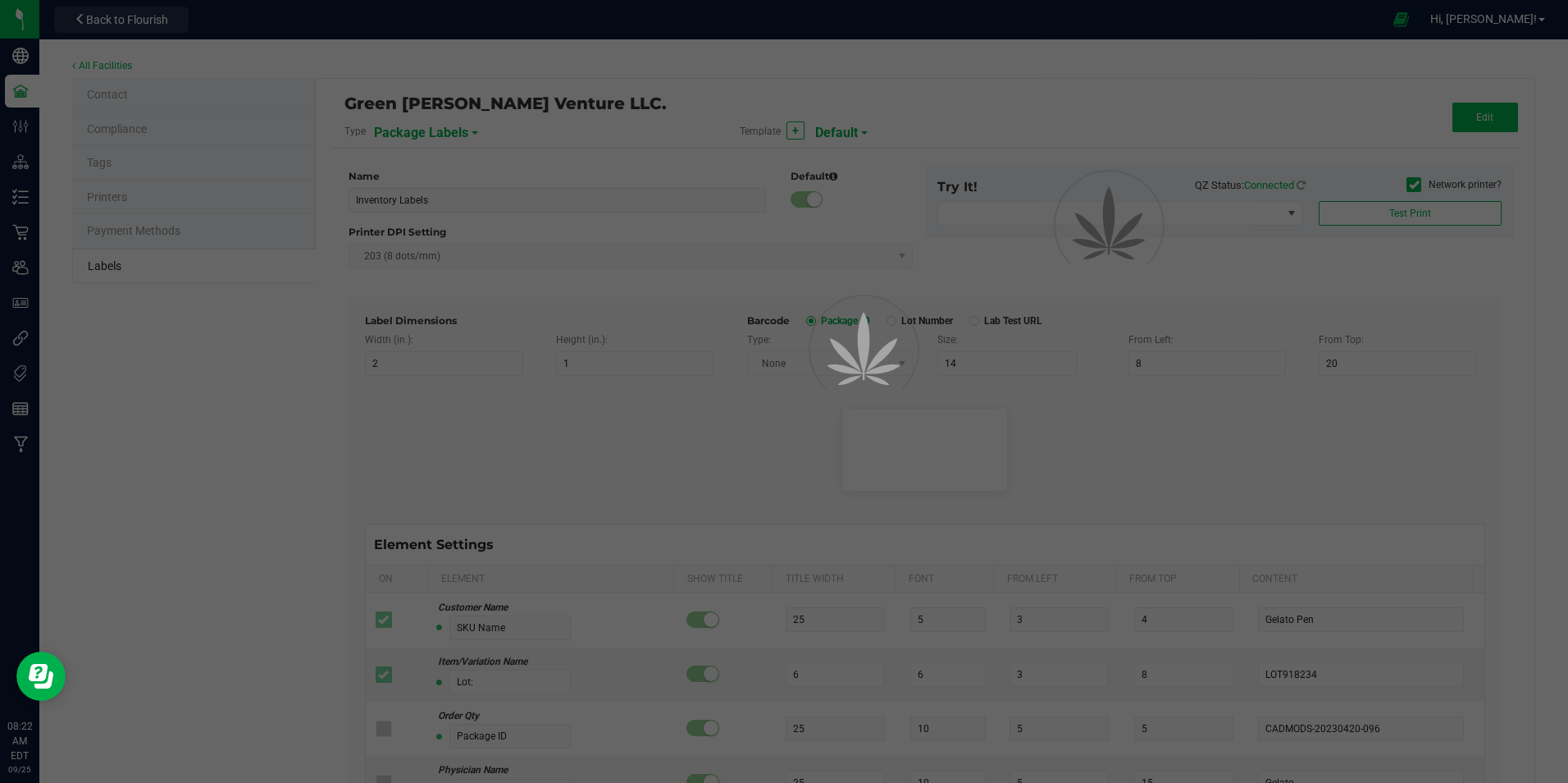
type input "10"
type input "35"
type input "Item Ref Field 5 Value"
type input "NDC Number"
type input "25"
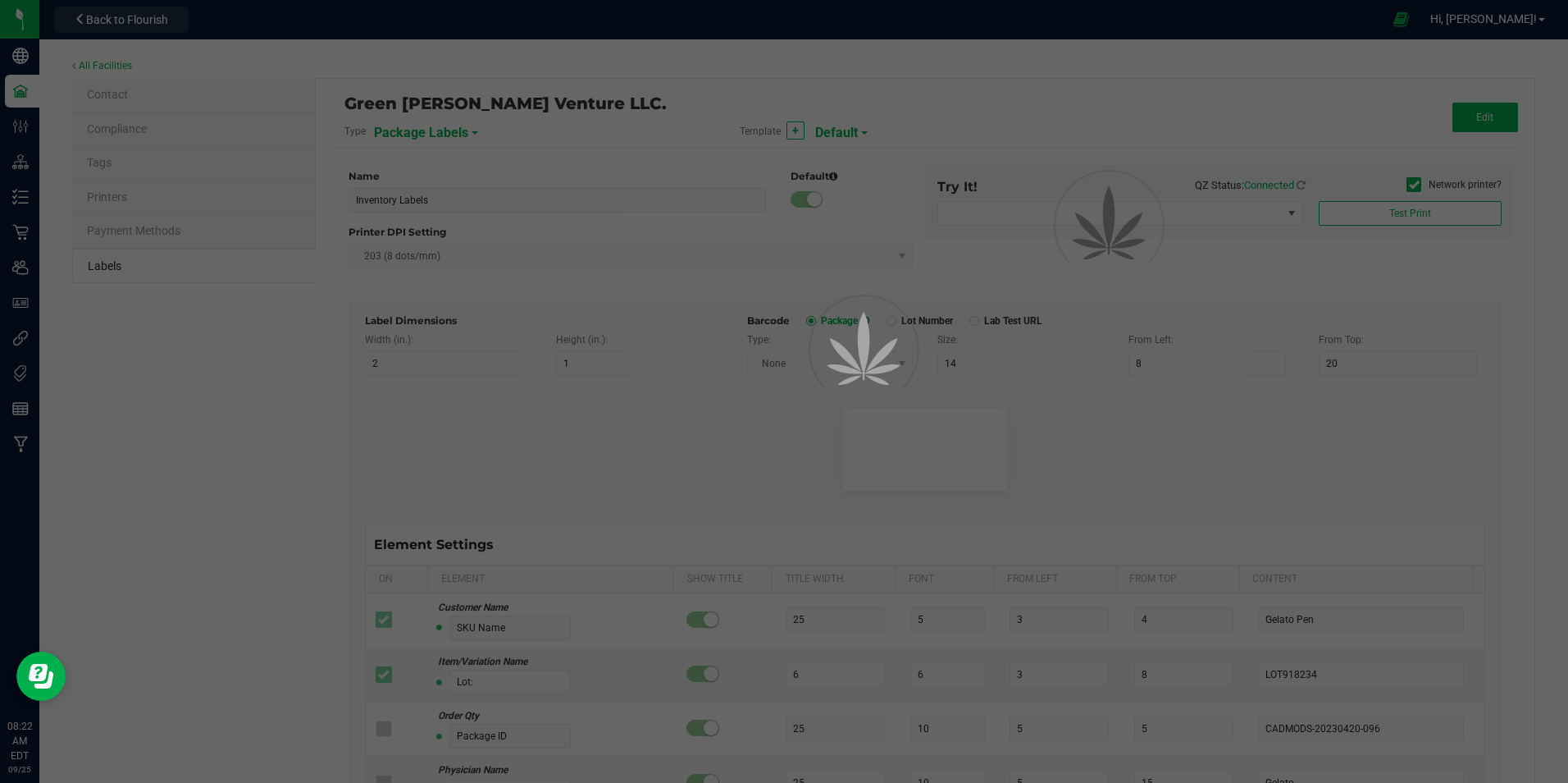
type input "10"
type input "35"
type input "[PHONE_NUMBER]"
type input "Number of Servings"
type input "25"
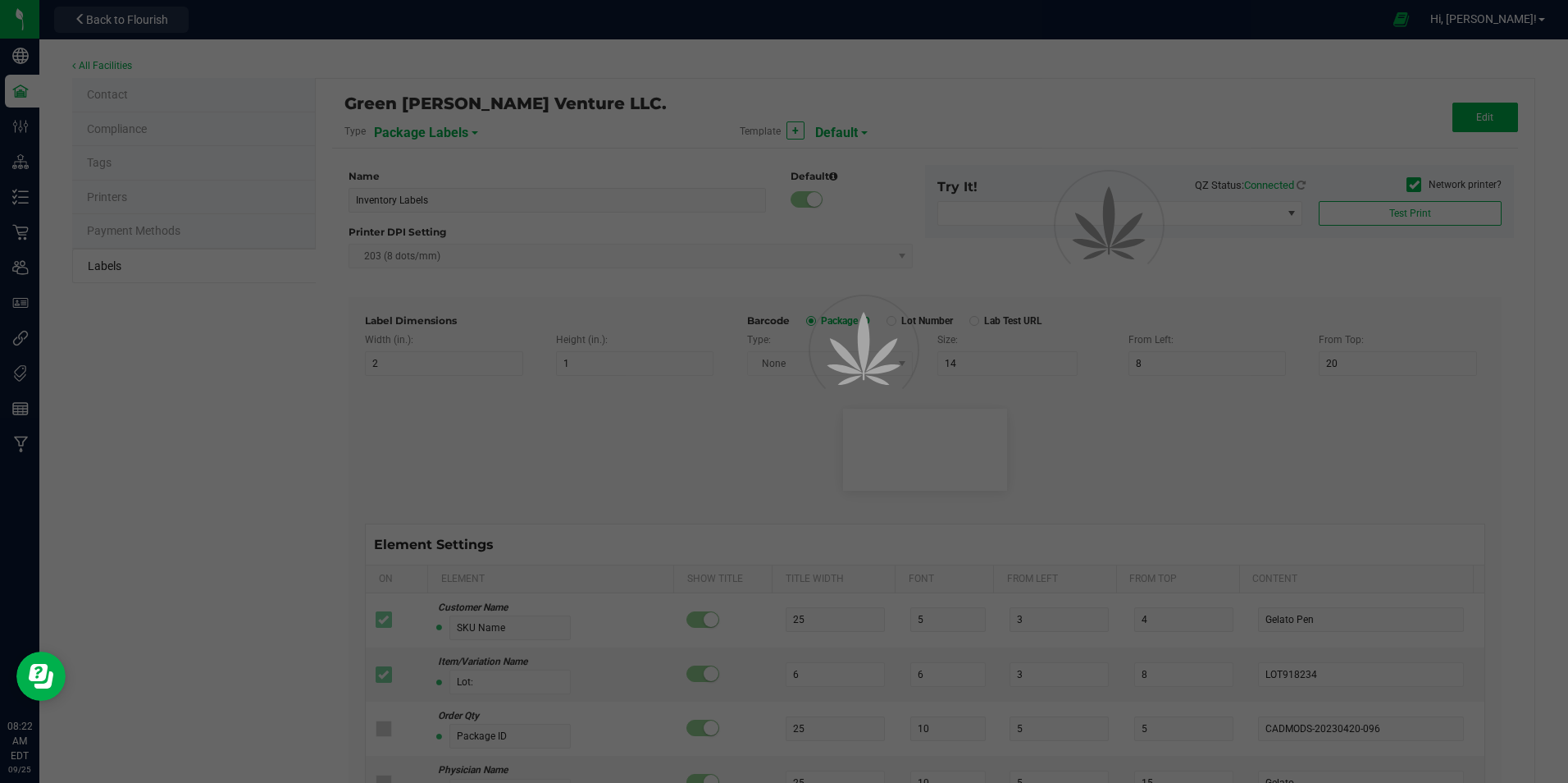
type input "10"
type input "35"
type input "4 servings/item"
type input "Serving Size"
type input "25"
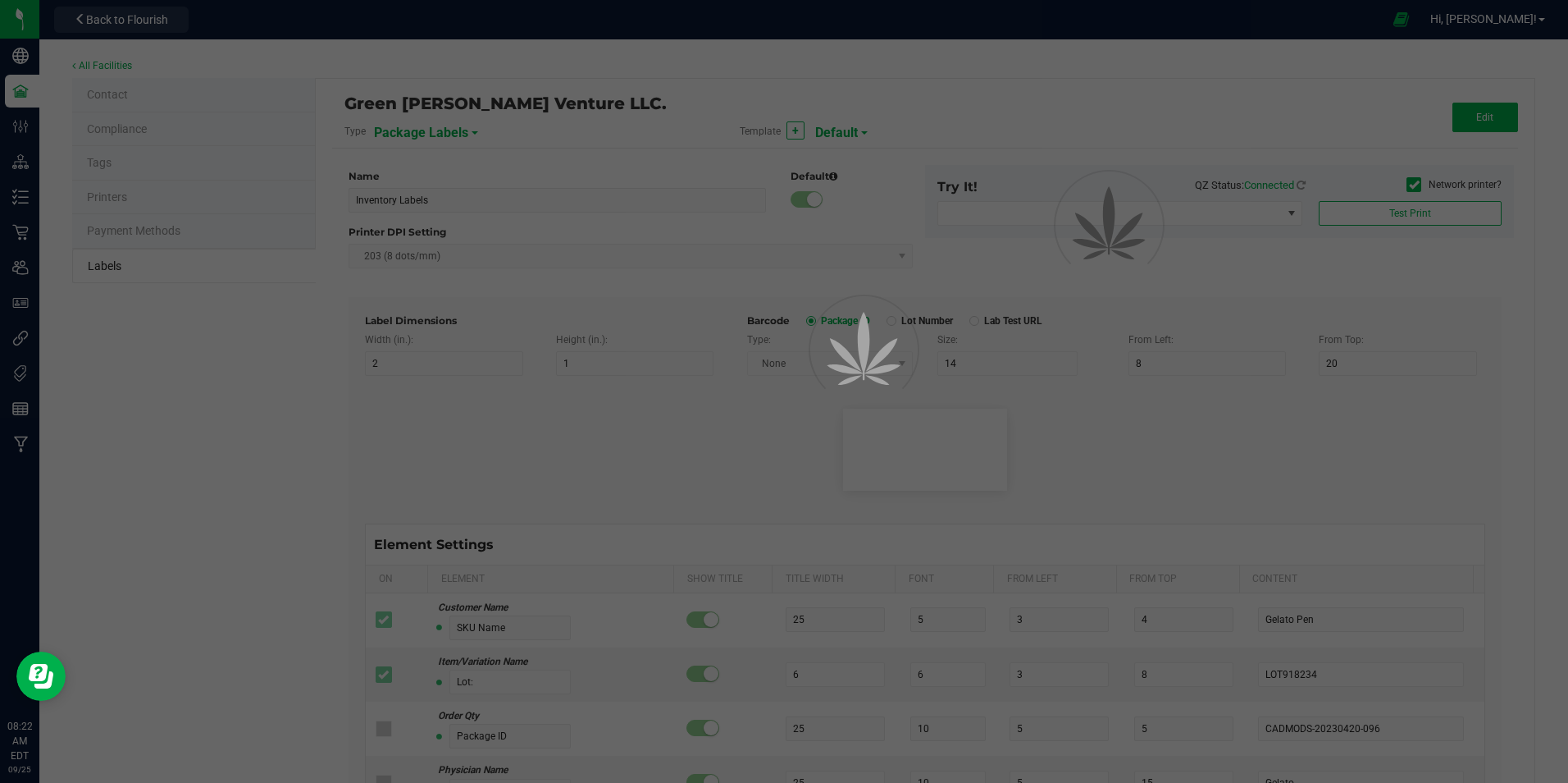
type input "10"
type input "35"
type input "1 cup"
type input "Serving Size (Grams)"
type input "25"
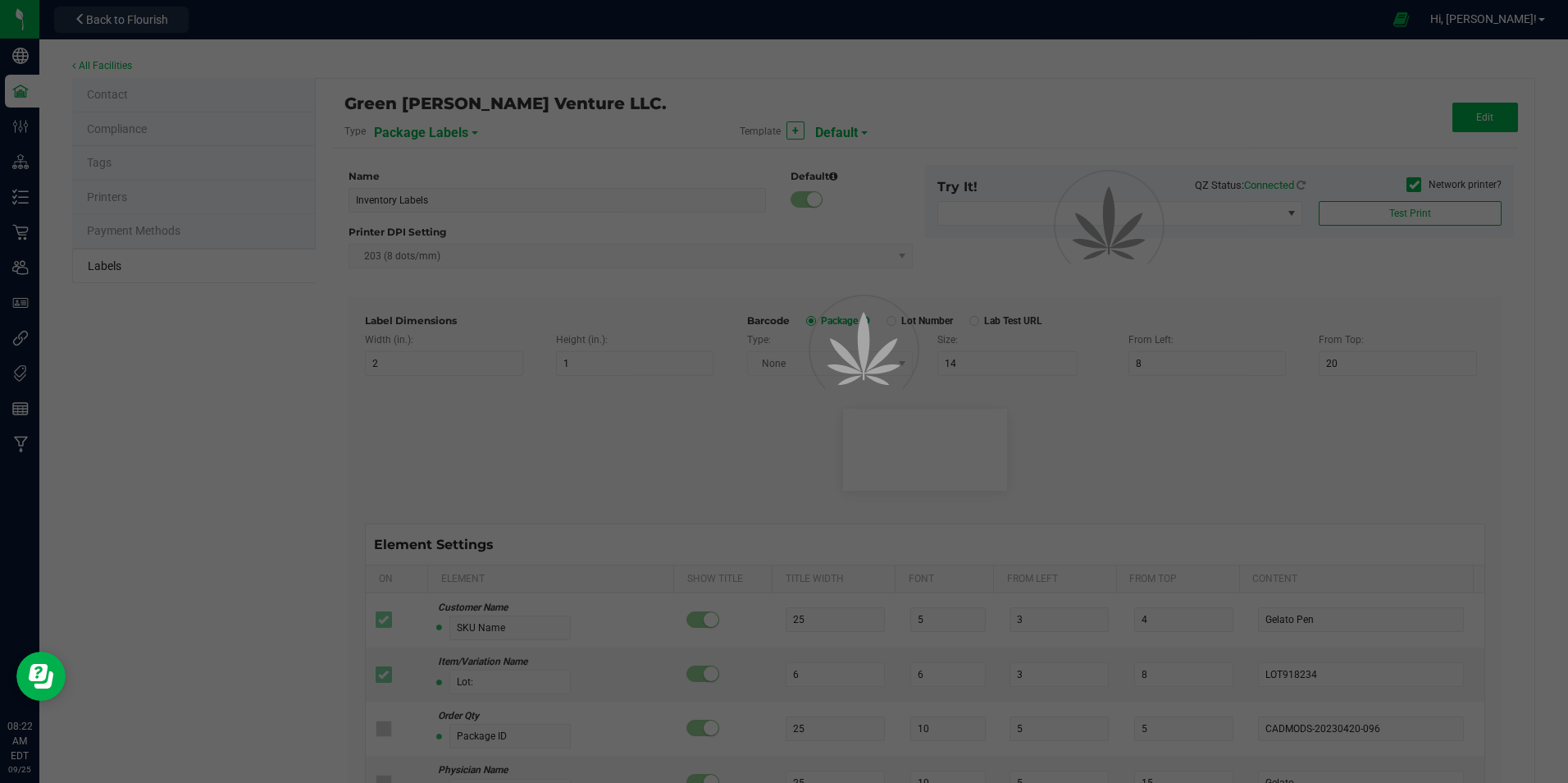
type input "10"
type input "35"
type input "4 g"
type input "Item Ingredients"
type input "25"
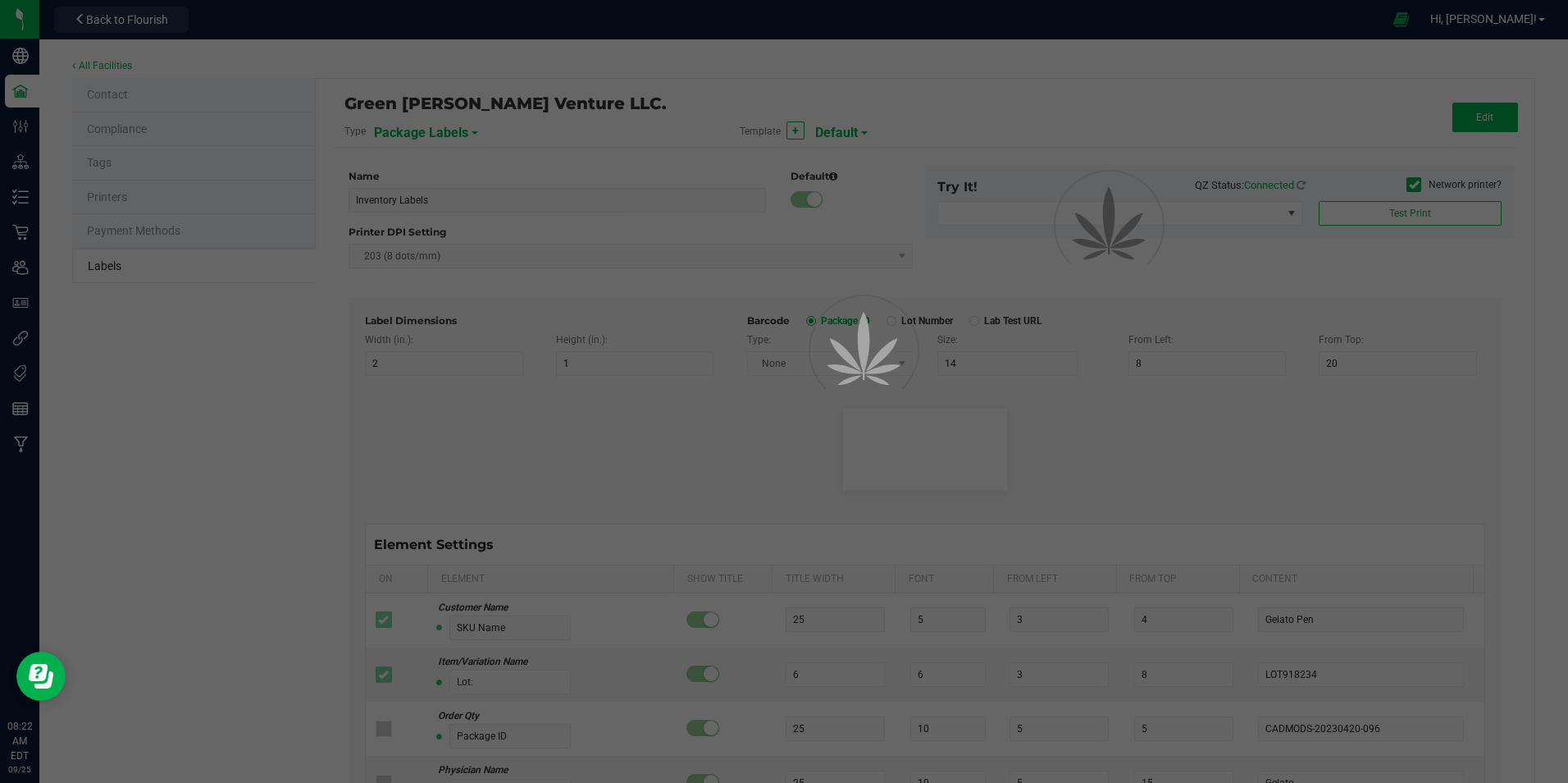
type input "10"
type input "35"
type input "Ingredient one, ingredient two"
type input "Allergens"
type input "25"
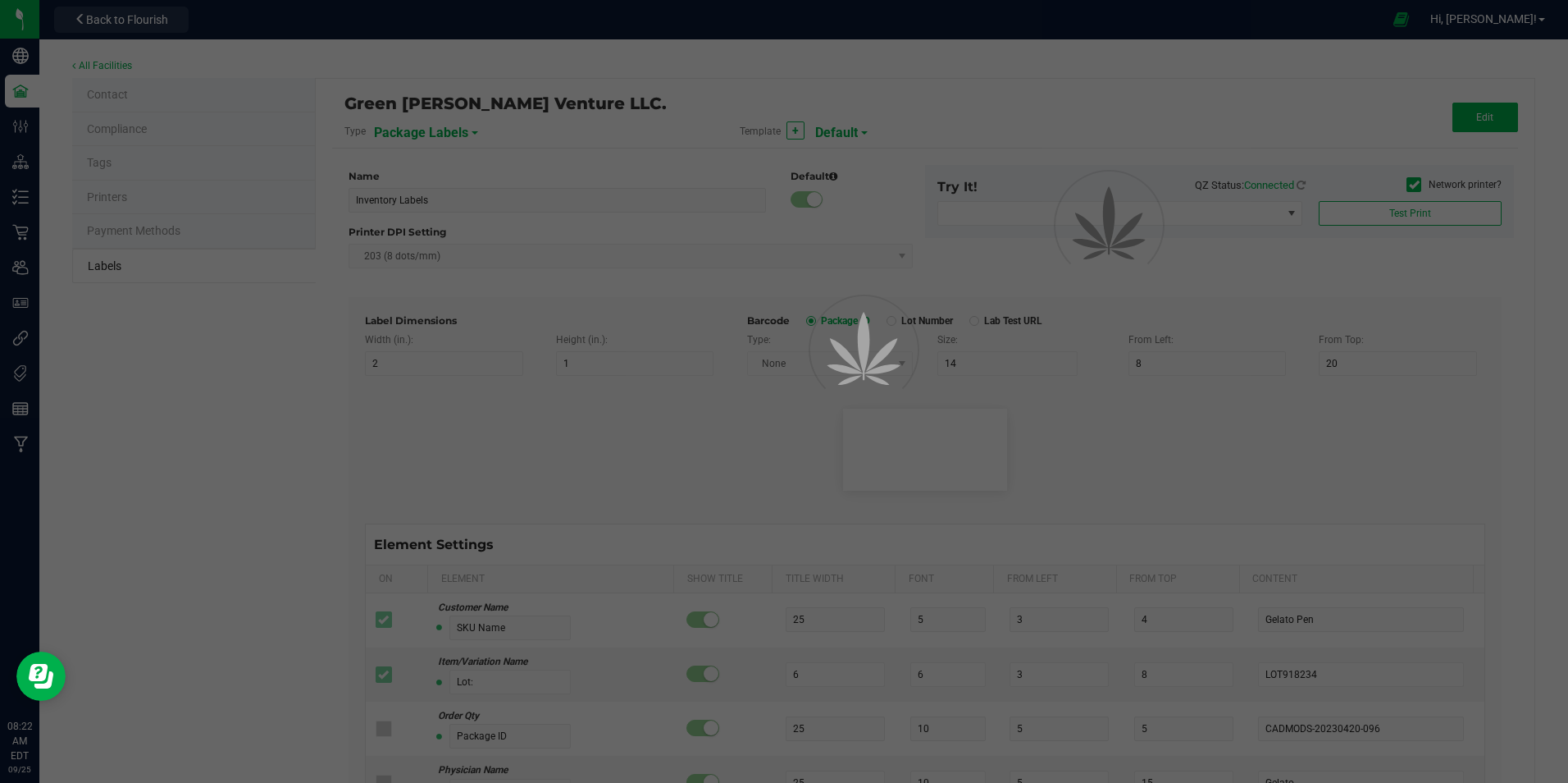
type input "10"
type input "35"
type input "Tree Nuts, Soy, Wheat"
type input "Feel"
type input "25"
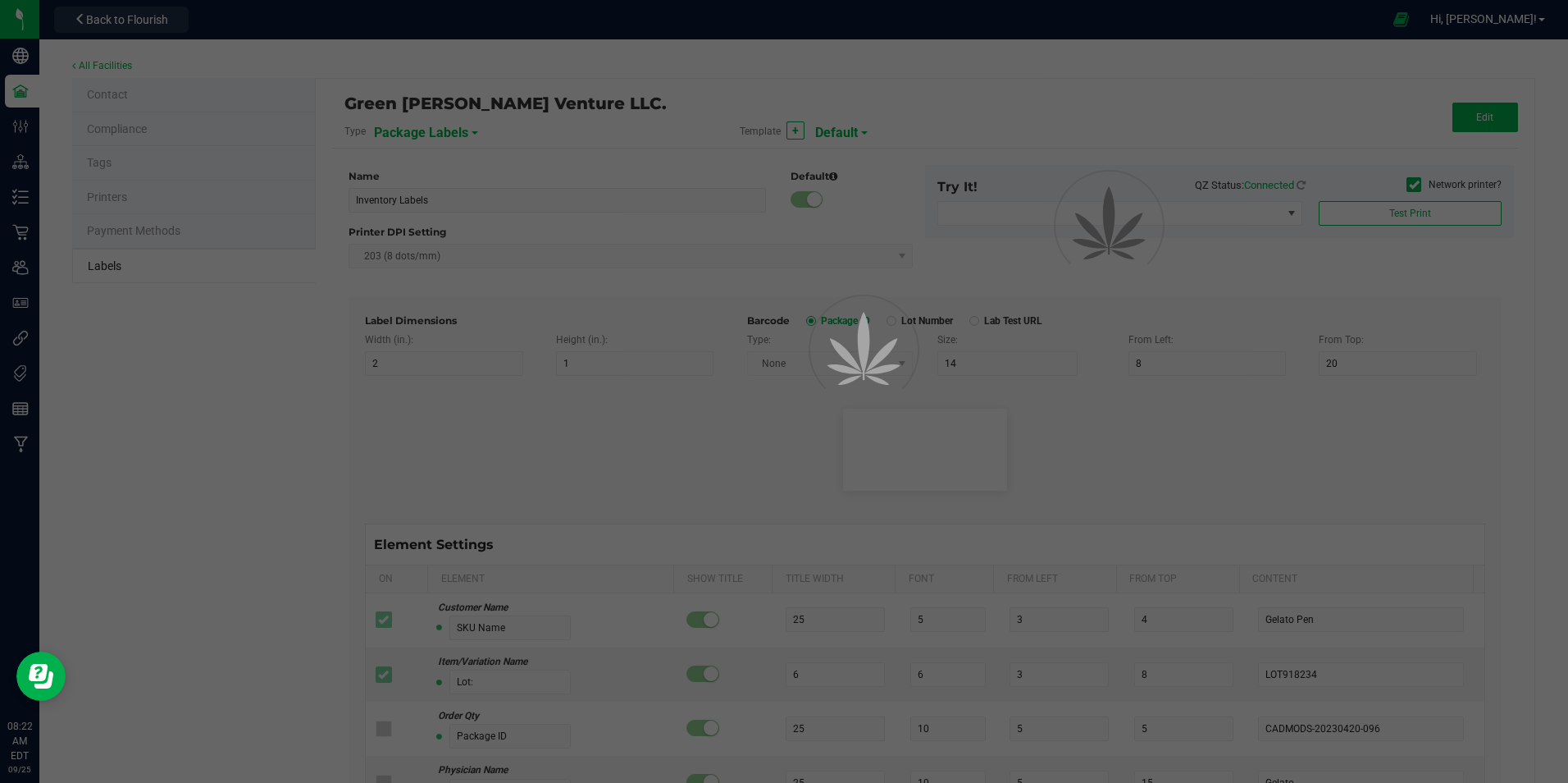
type input "10"
type input "35"
type input "Relaxed"
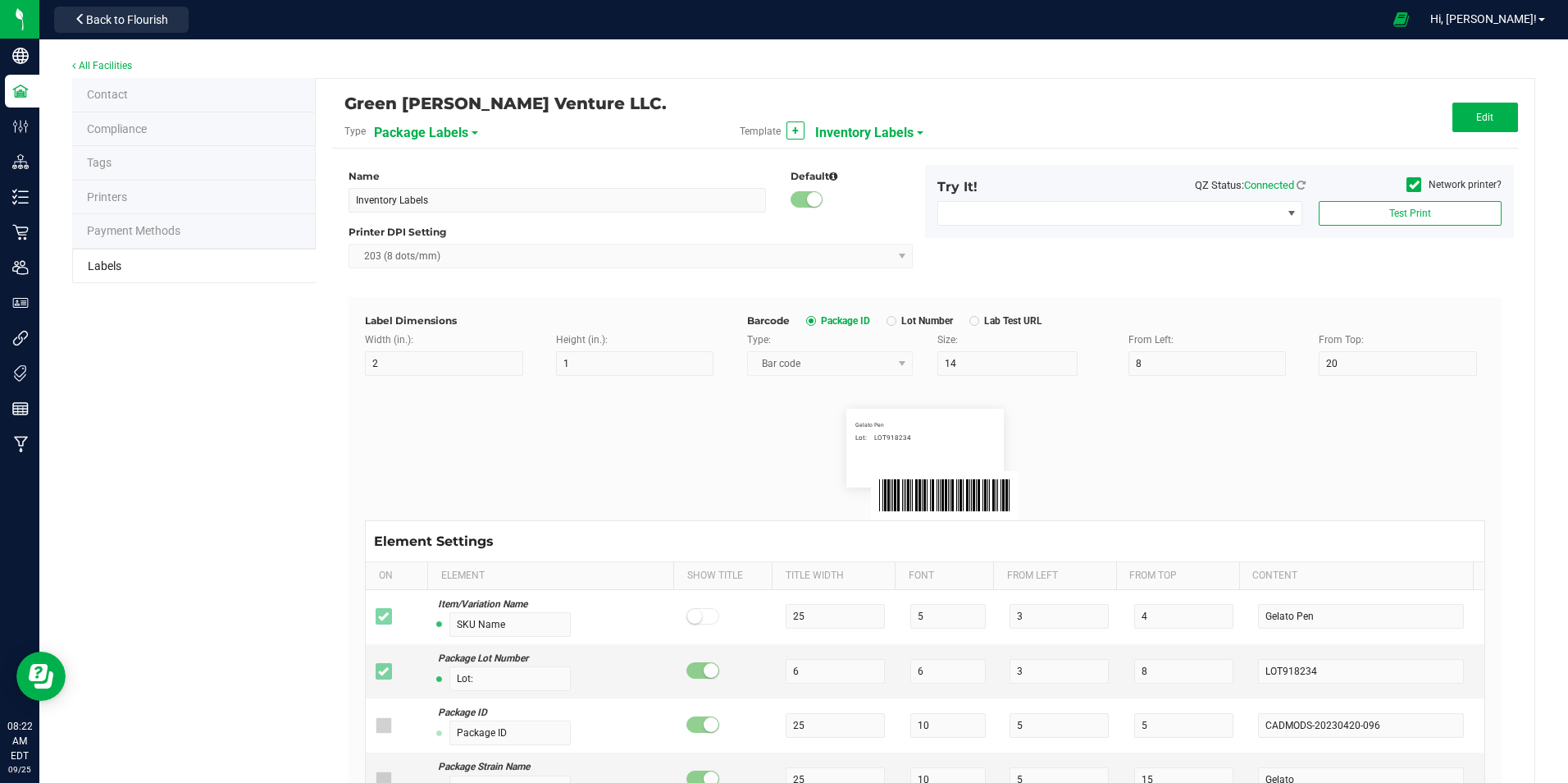
click at [854, 130] on span "Inventory Labels" at bounding box center [864, 132] width 99 height 28
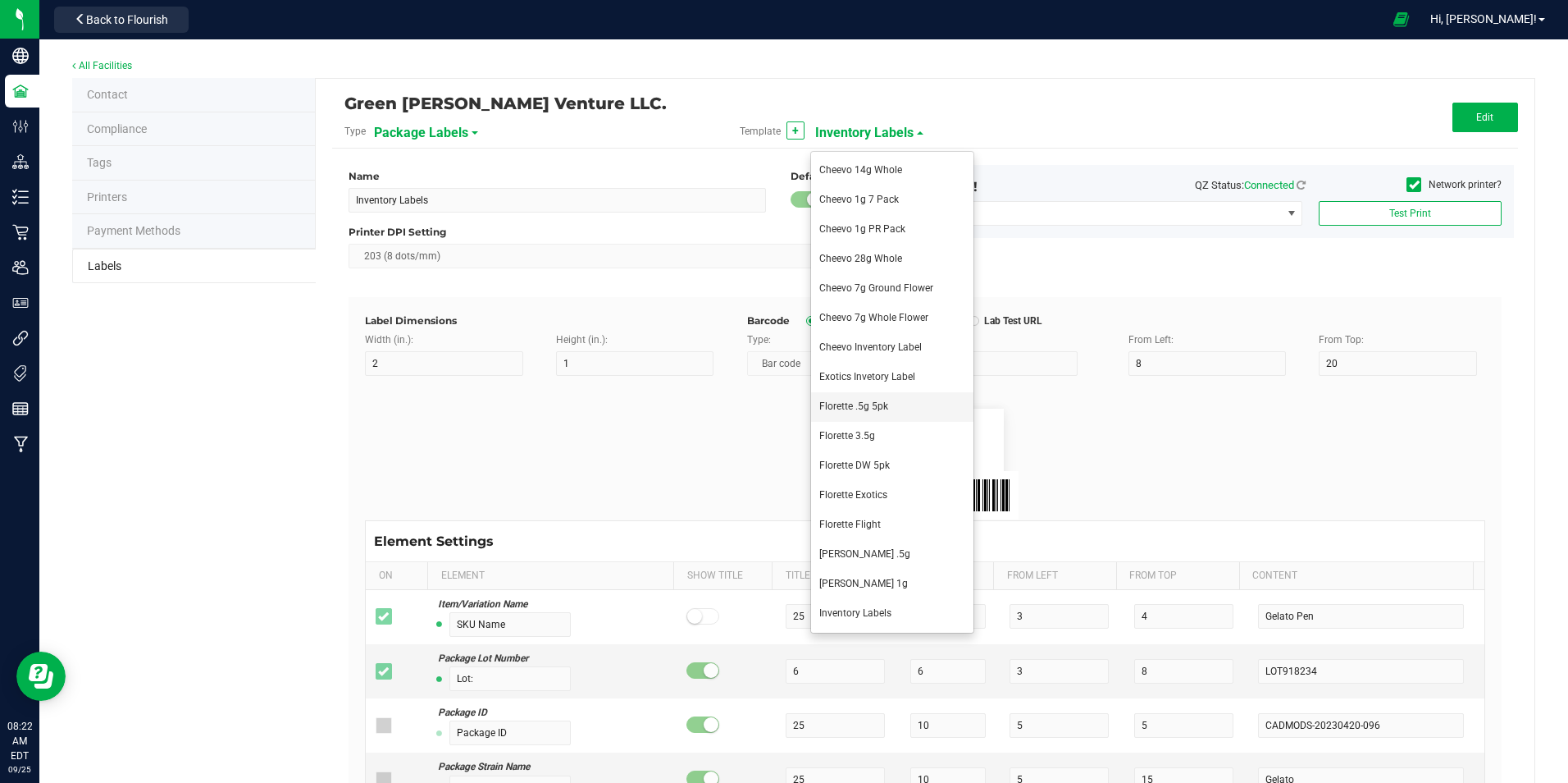
click at [907, 409] on li "Florette .5g 5pk" at bounding box center [892, 407] width 162 height 30
type input "Florette .5g 5pk"
type input "6"
type input "2"
type input "22"
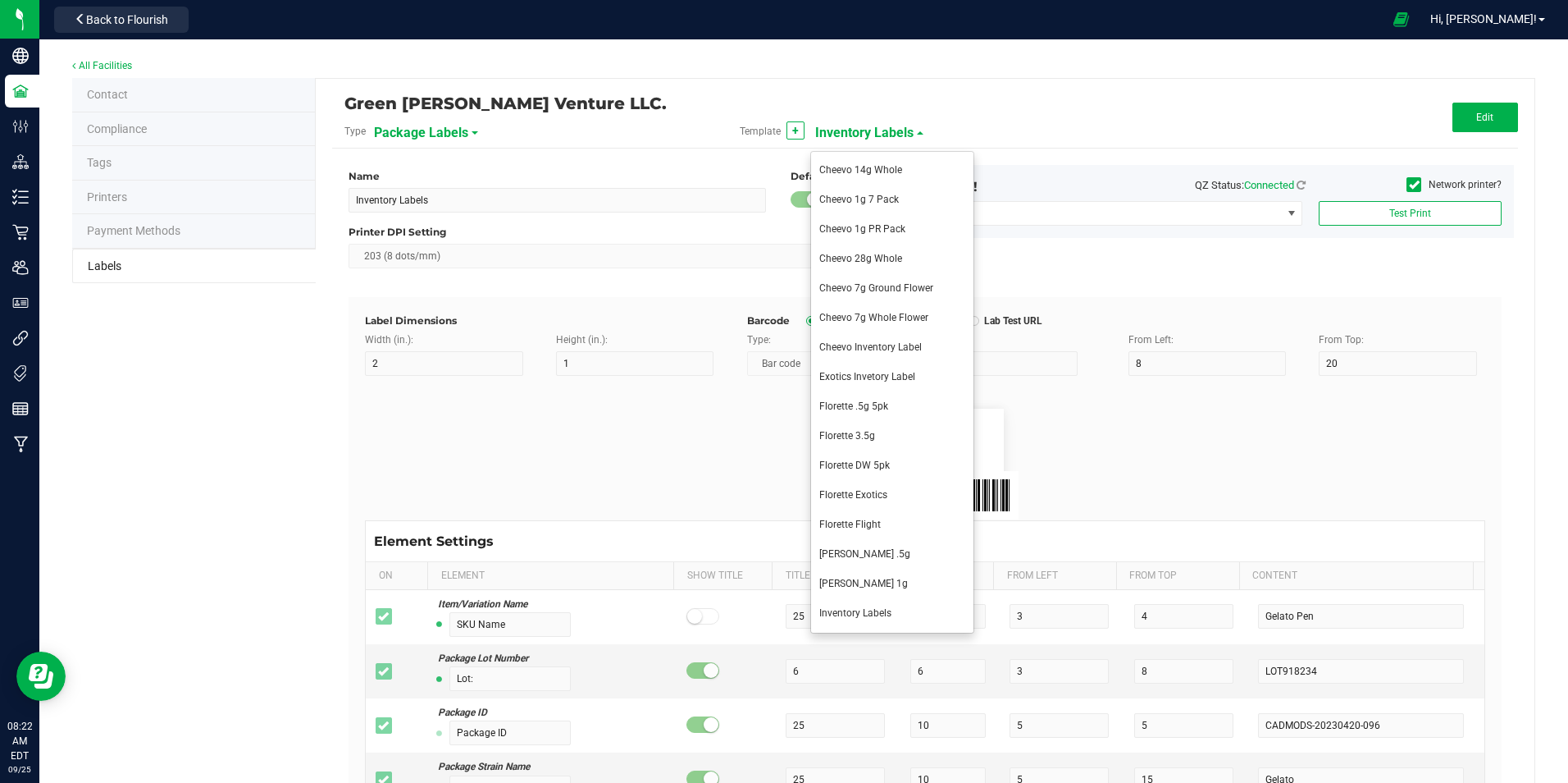
type input "2"
type input "3"
type input "Lot Number"
type input "12"
type input "2"
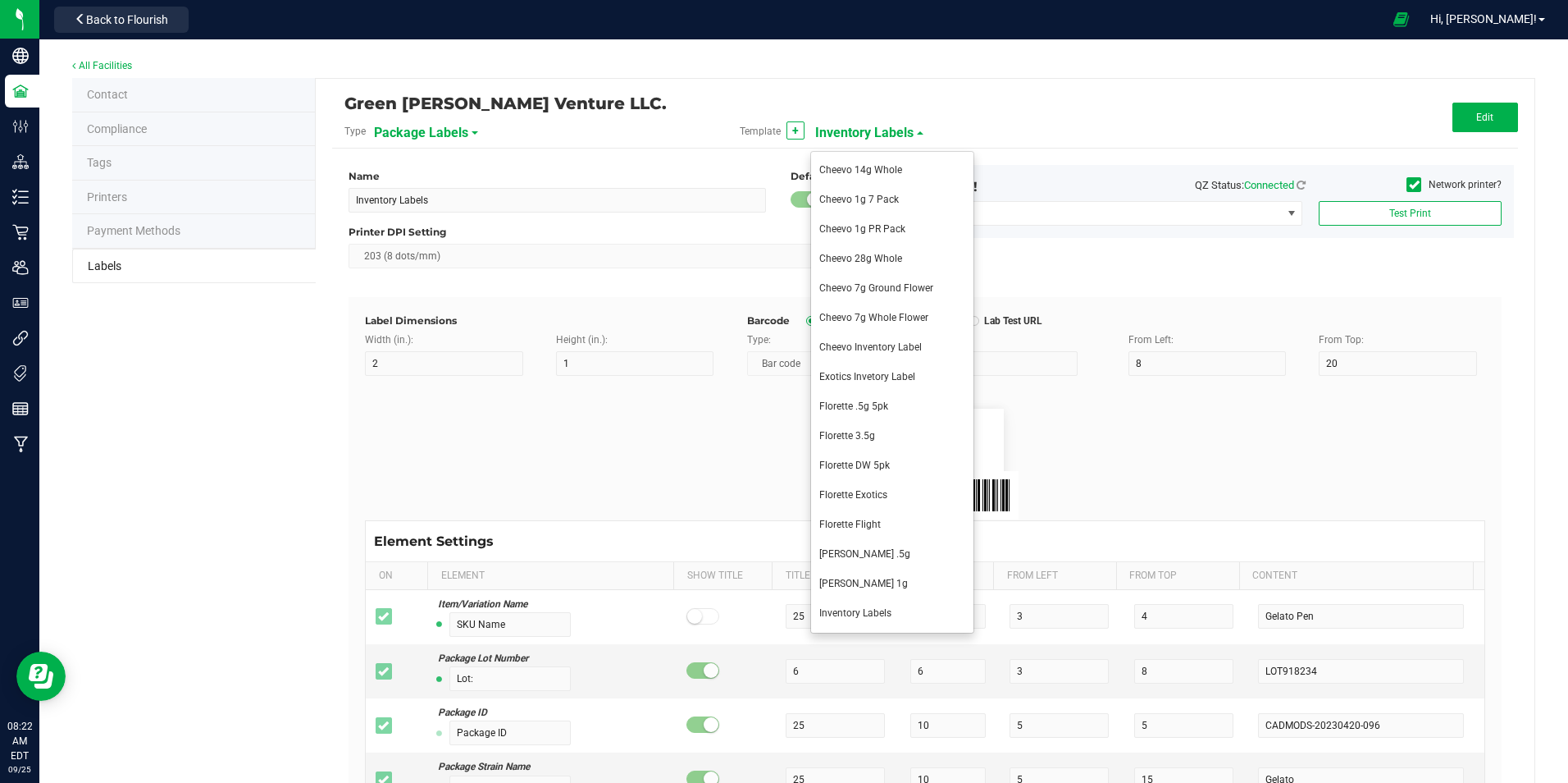
type input "6"
type input "Serving Size (G)"
type input "15"
type input "6"
type input "2"
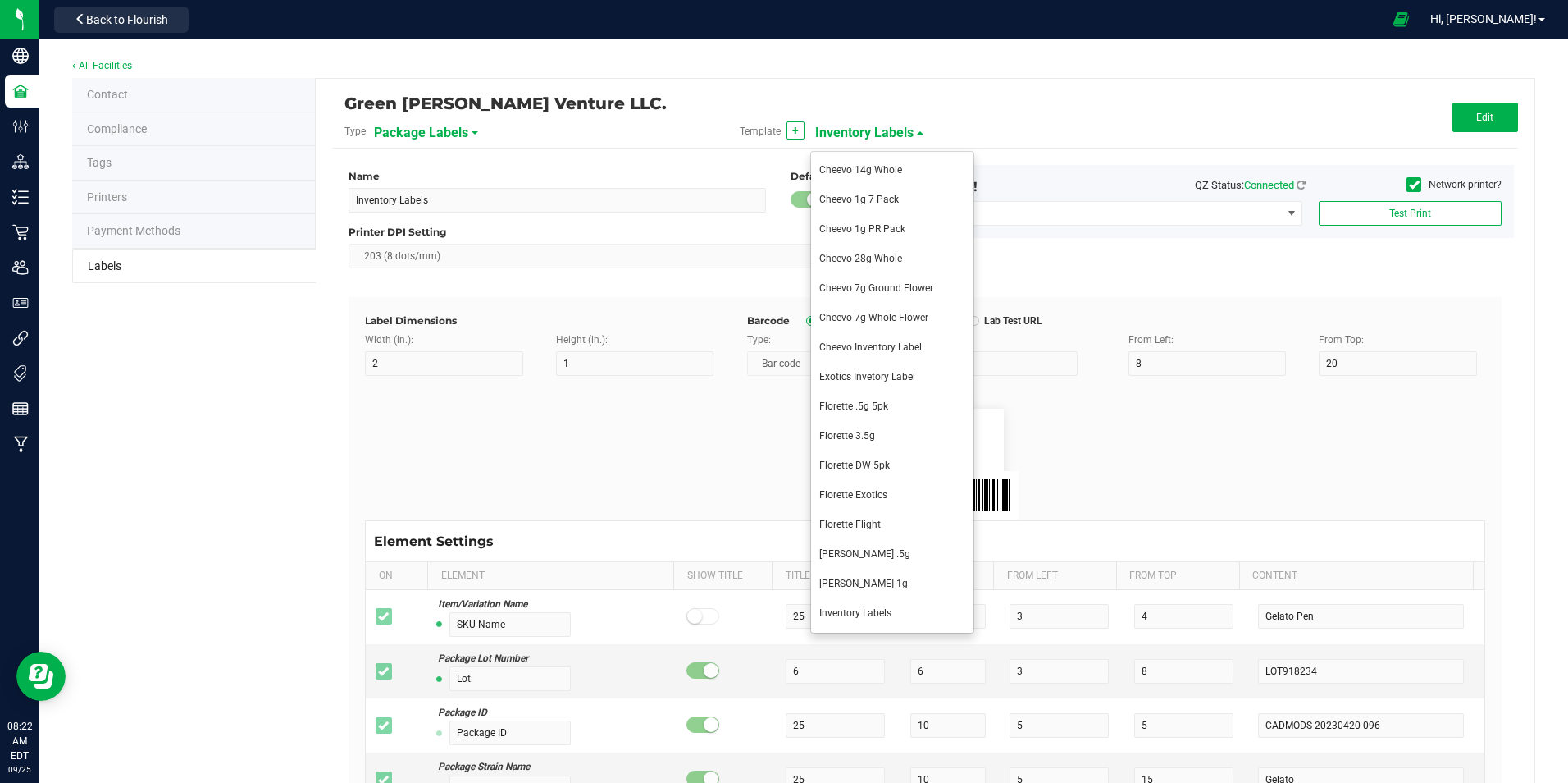
type input "12"
type input "4 g"
type input "Unit Weight"
type input "12"
type input "6"
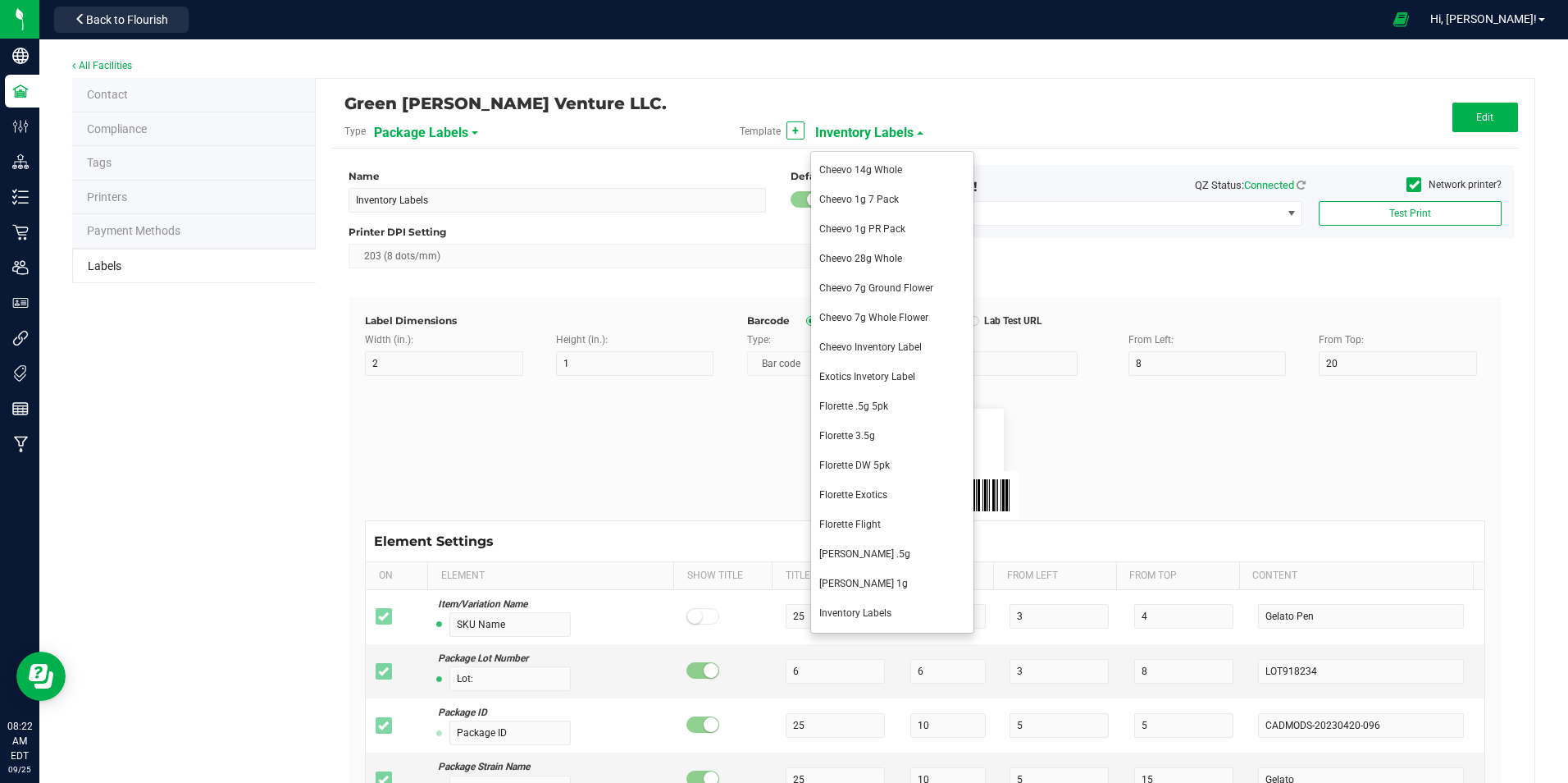
type input "33"
type input "8"
type input "3.5 g"
type input "Expires"
type input "8"
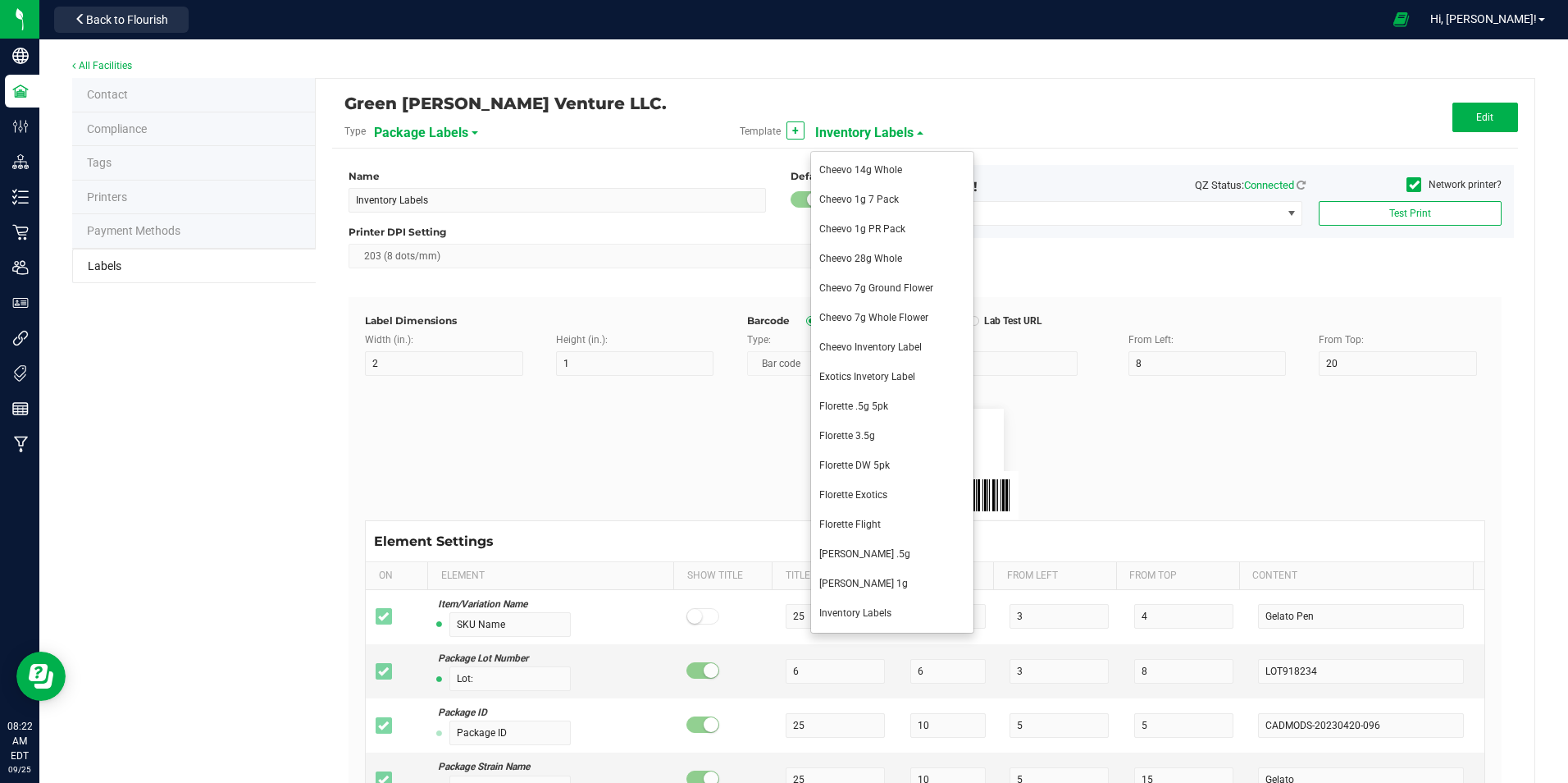
type input "6"
type input "2"
type input "17"
type input "[DATE] 10:14pm"
type input "TAC %"
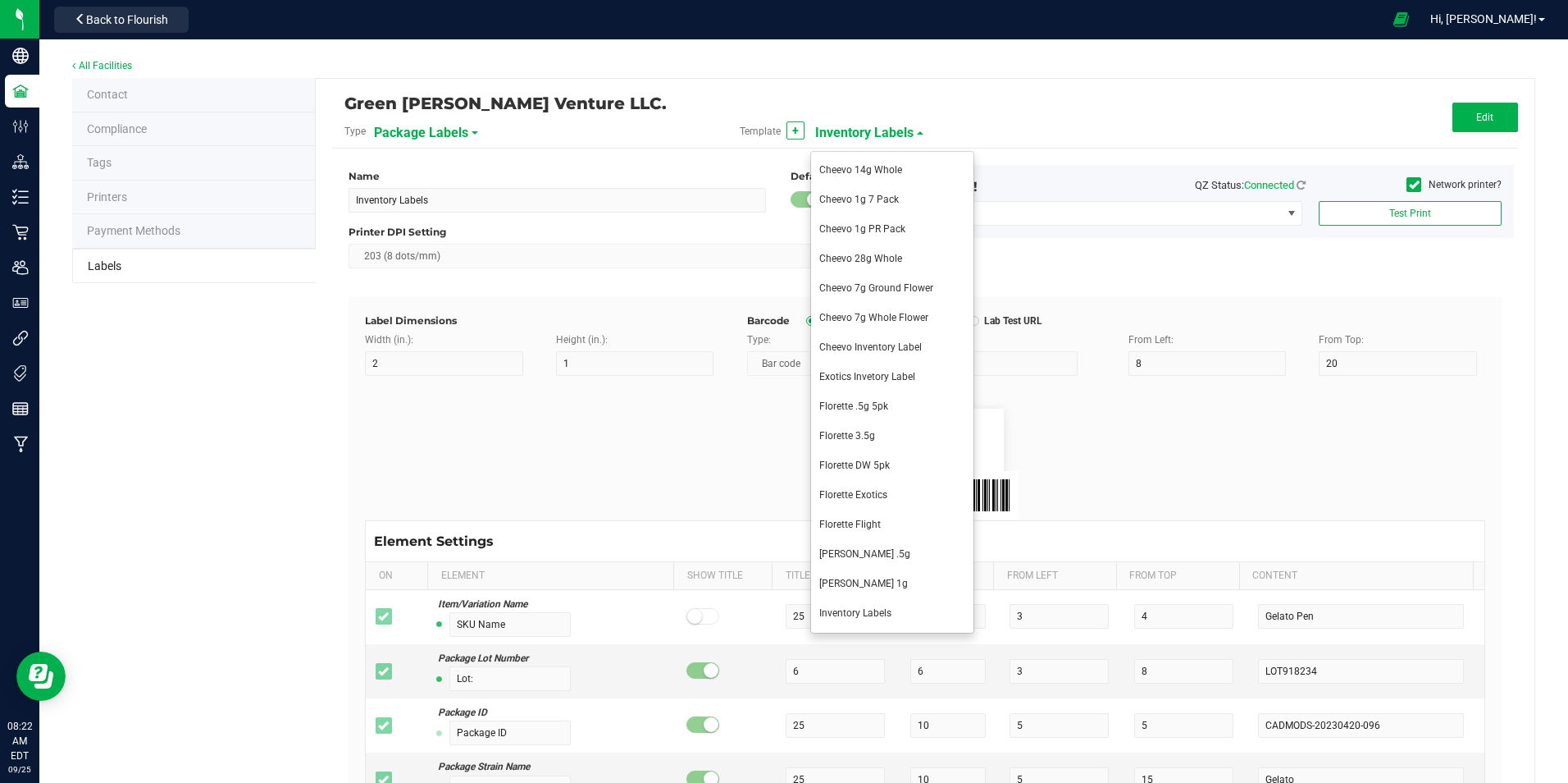
type input "7"
type input "6"
type input "2"
type input "10"
type input "17.68 %"
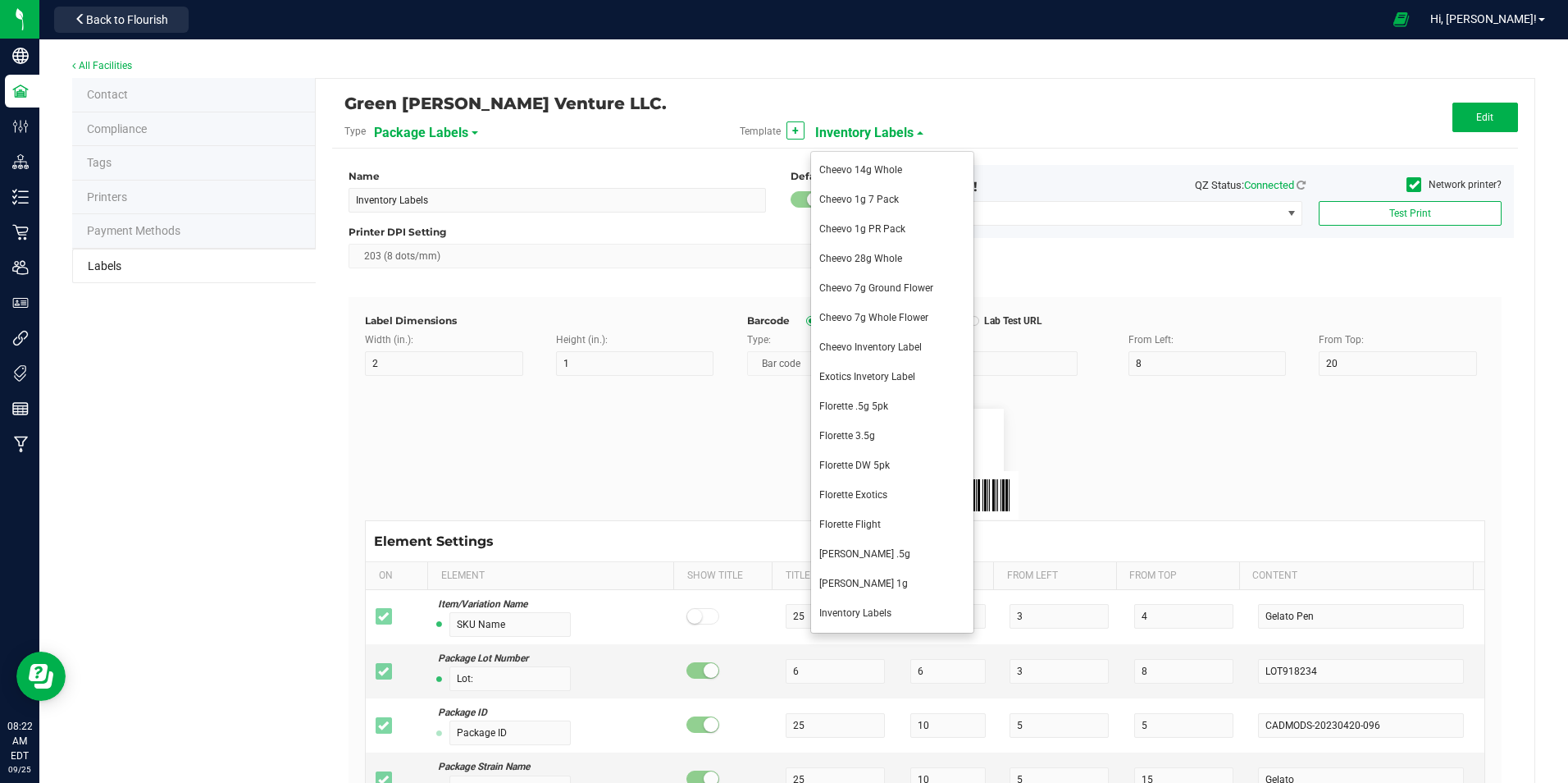
type input "THC %"
type input "7"
type input "6"
type input "2"
type input "8"
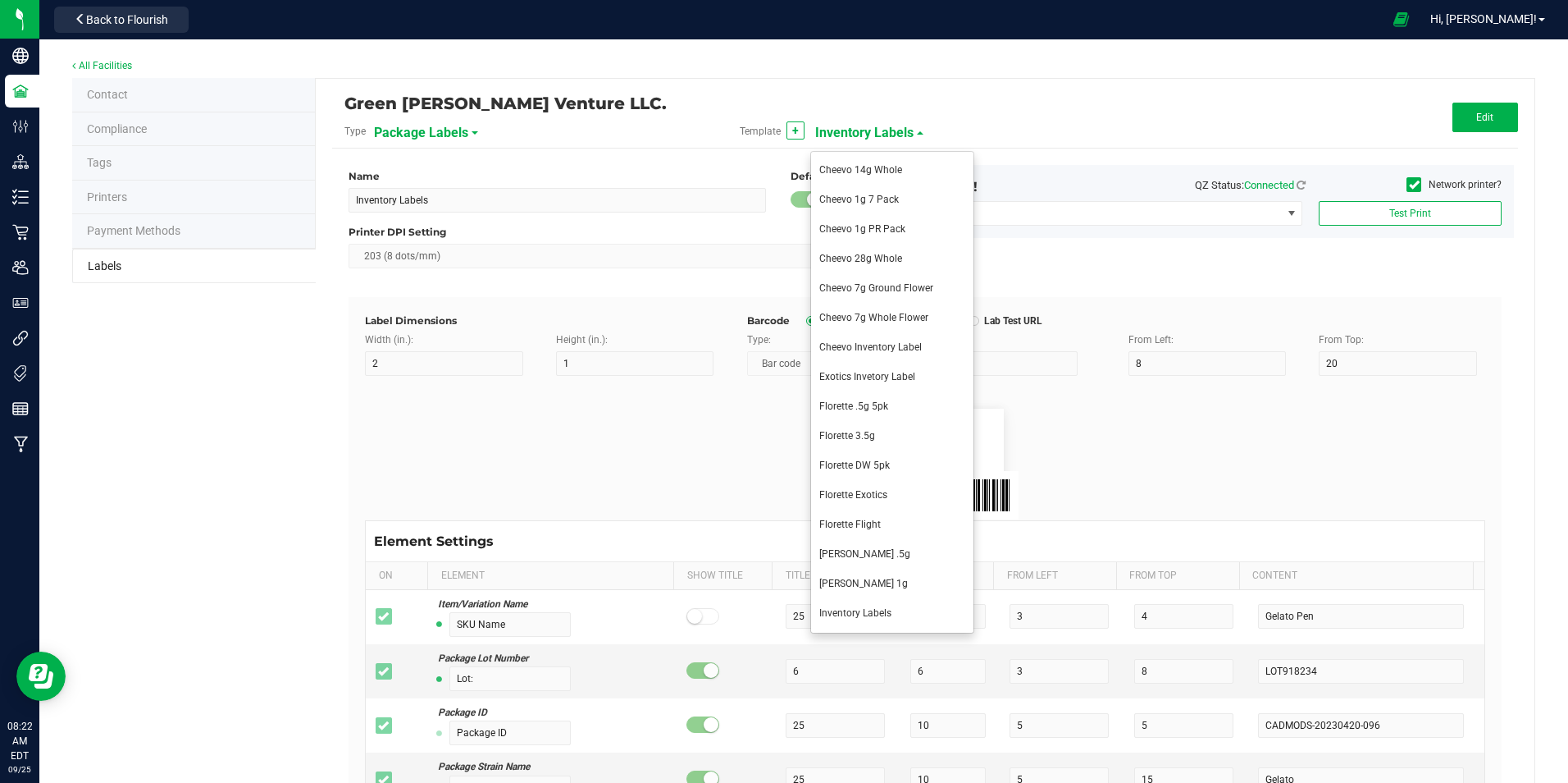
type input "28.03 %"
type input "THC mg per serving"
type input "19"
type input "6"
type input "2"
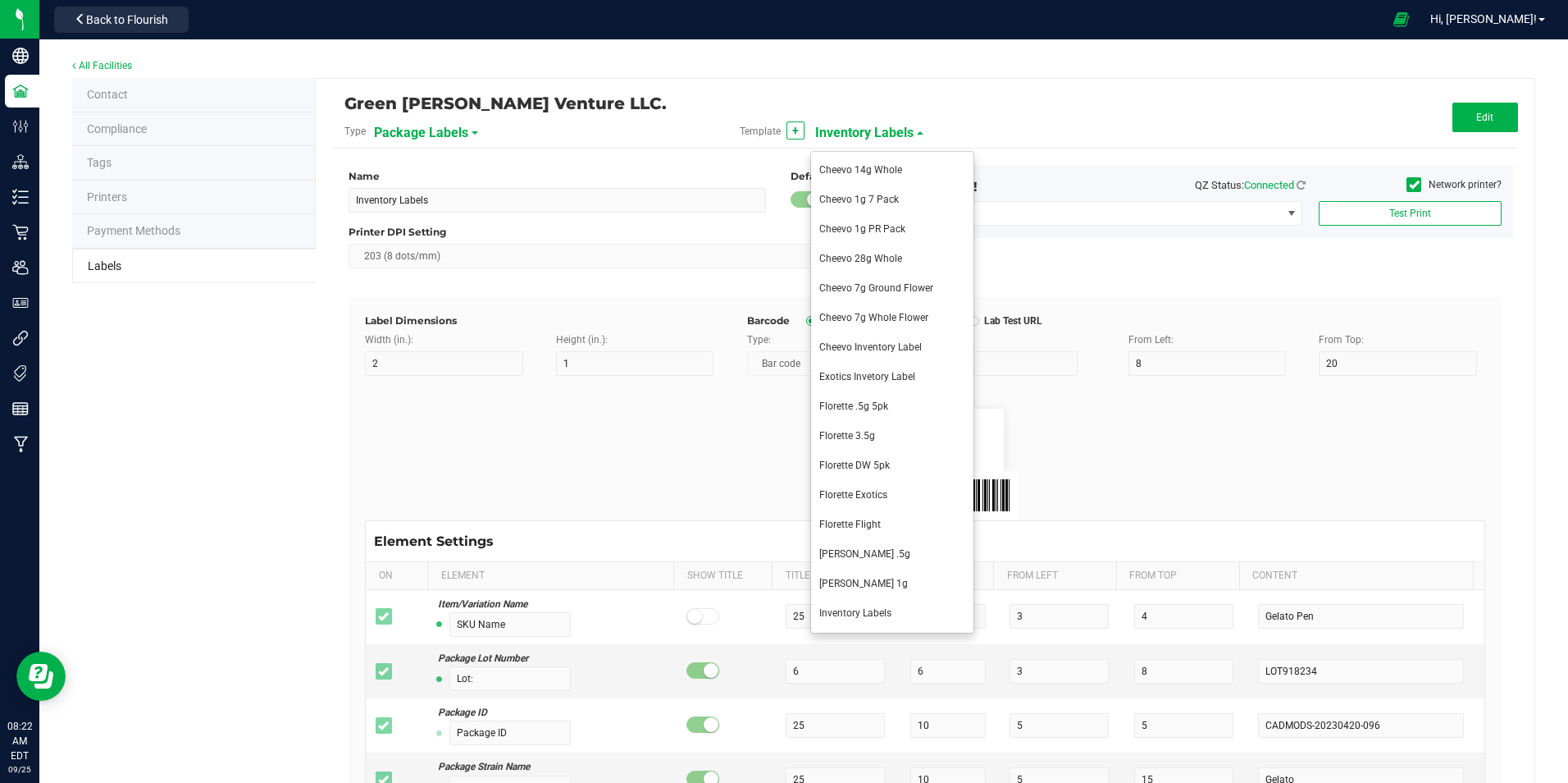
type input "15"
type input "18.75 mg/serving"
type input "Total THC mg Per Unit"
type input "20"
type input "6"
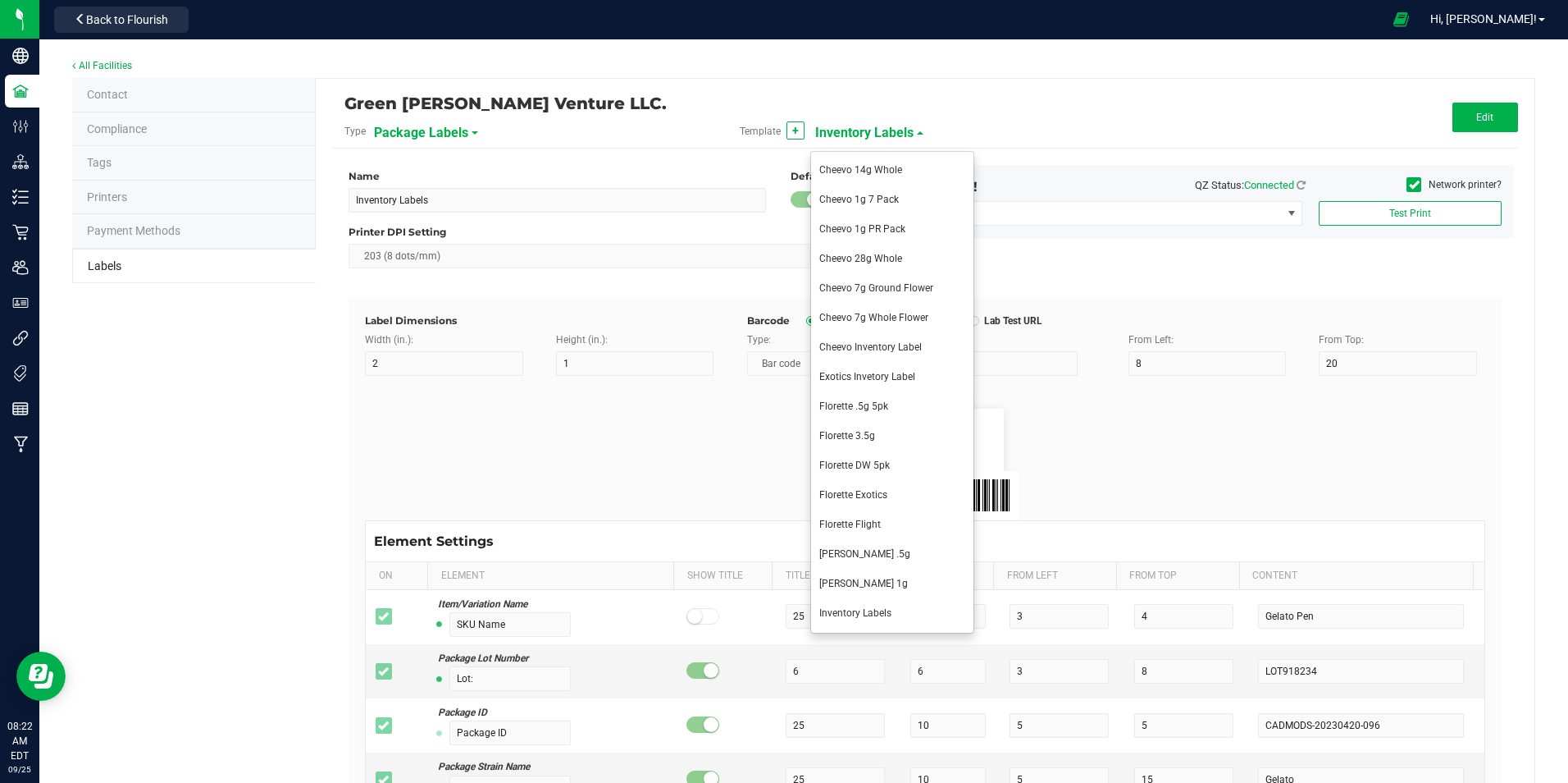
type input "18"
type input "10"
type input "65.63 mg/unit"
type input "Example"
type input "10"
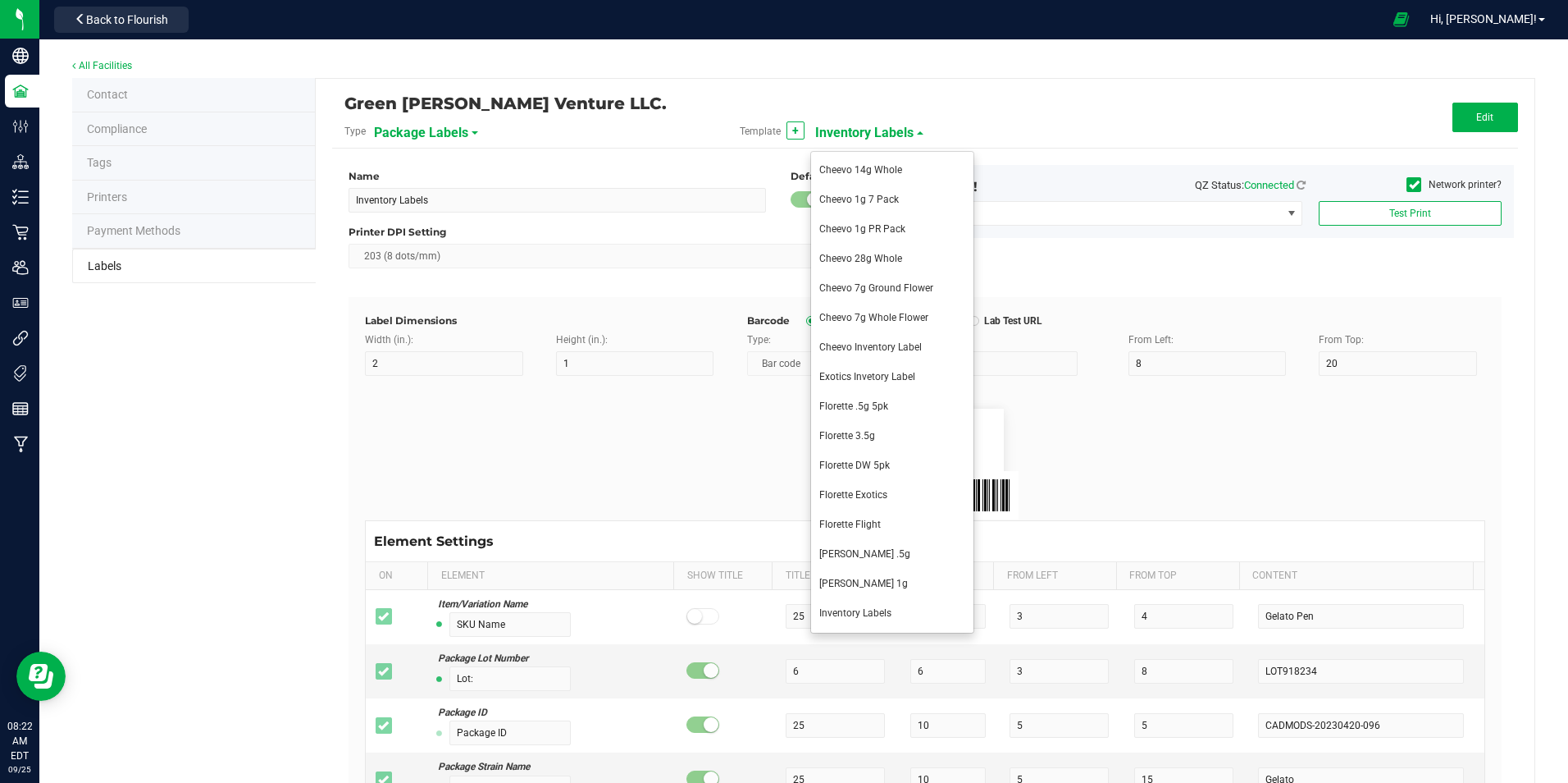
type input "6"
type input "28"
type input "12"
type input "Total Servings: 100"
type input "CBD %"
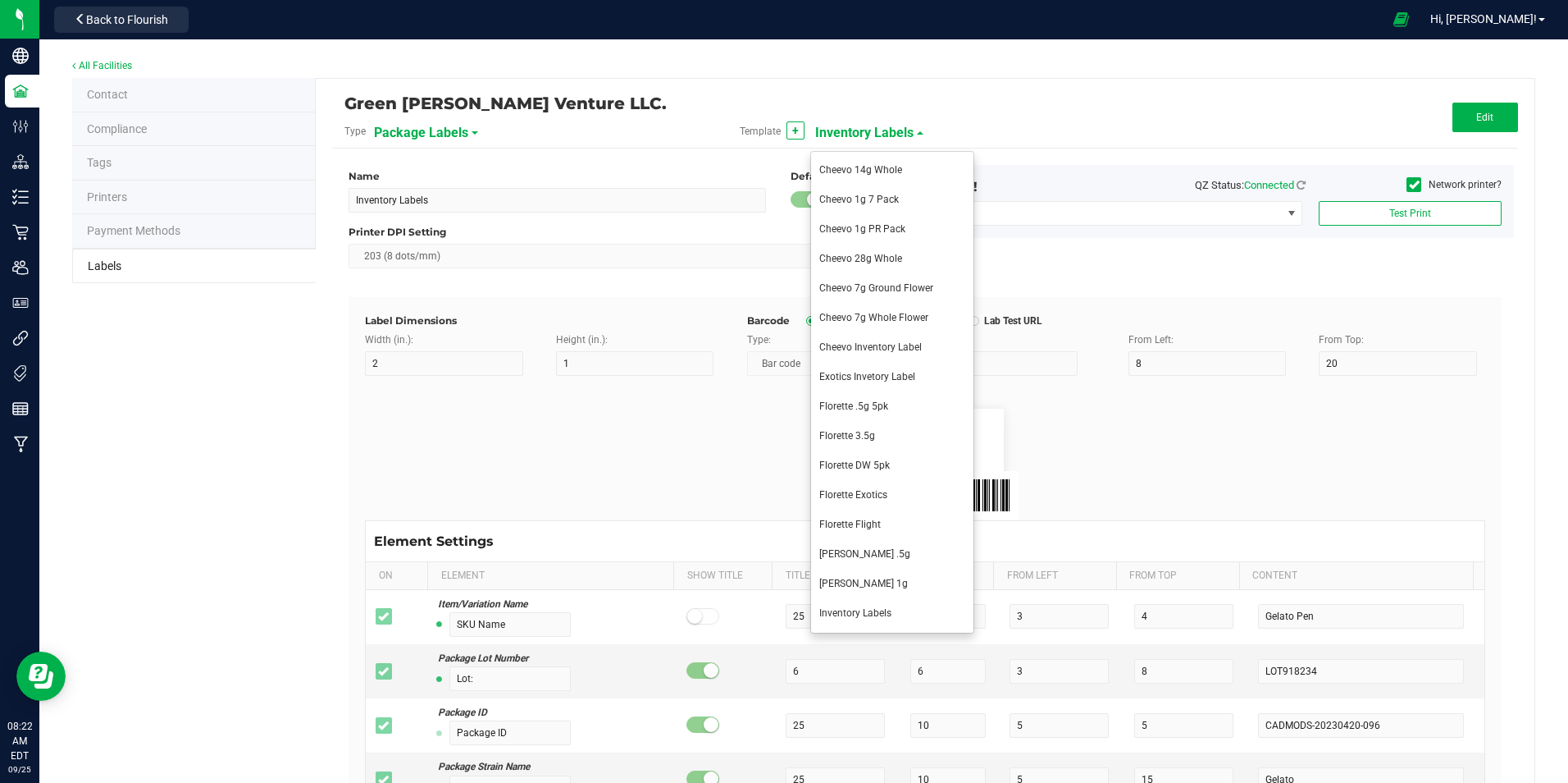
type input "7"
type input "6"
type input "17"
type input "8"
type input "27.43 %"
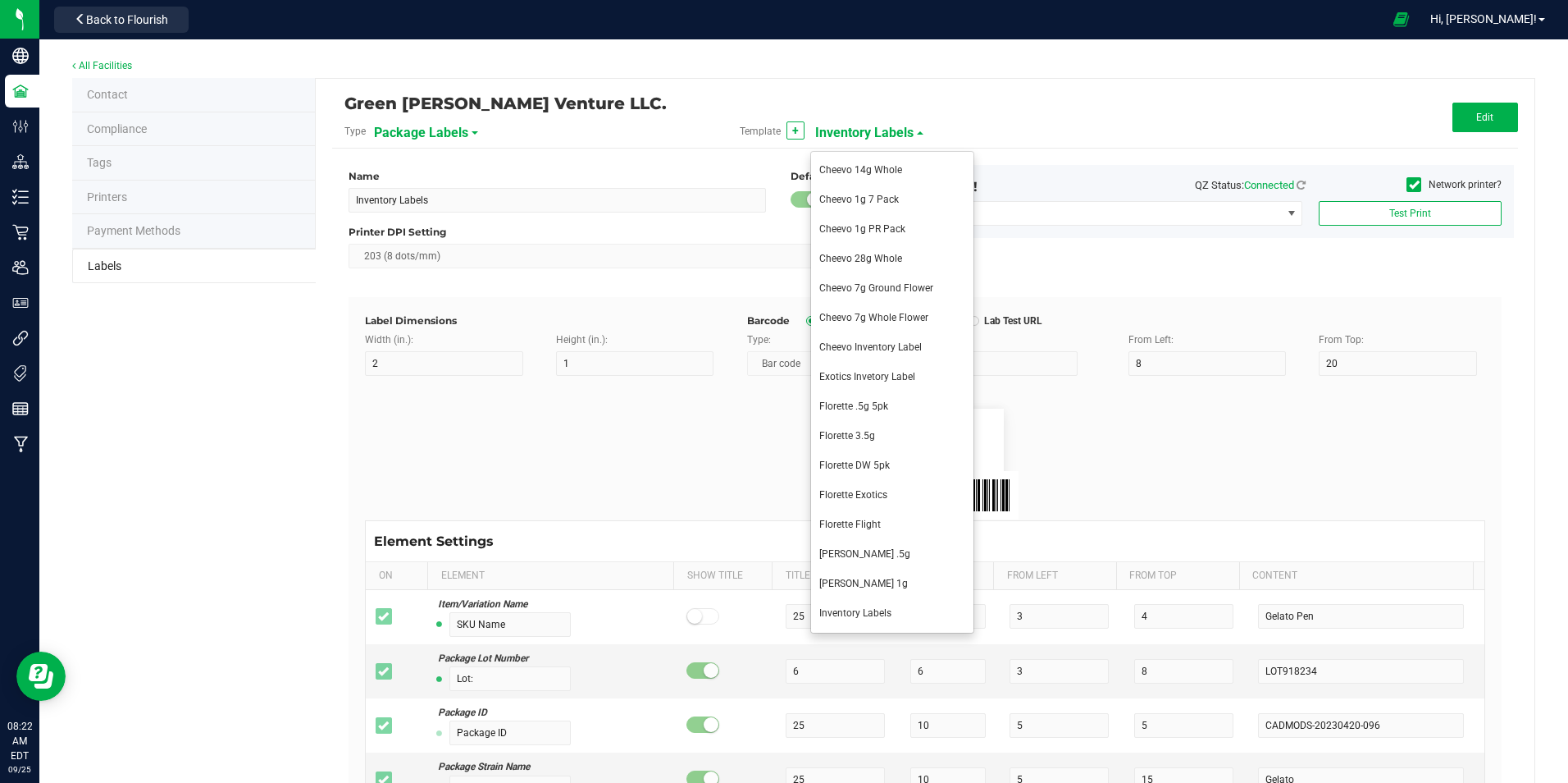
type input "Package ID"
type input "5"
type input "CADMODS-20230420-096"
type input "Strain"
type input "15"
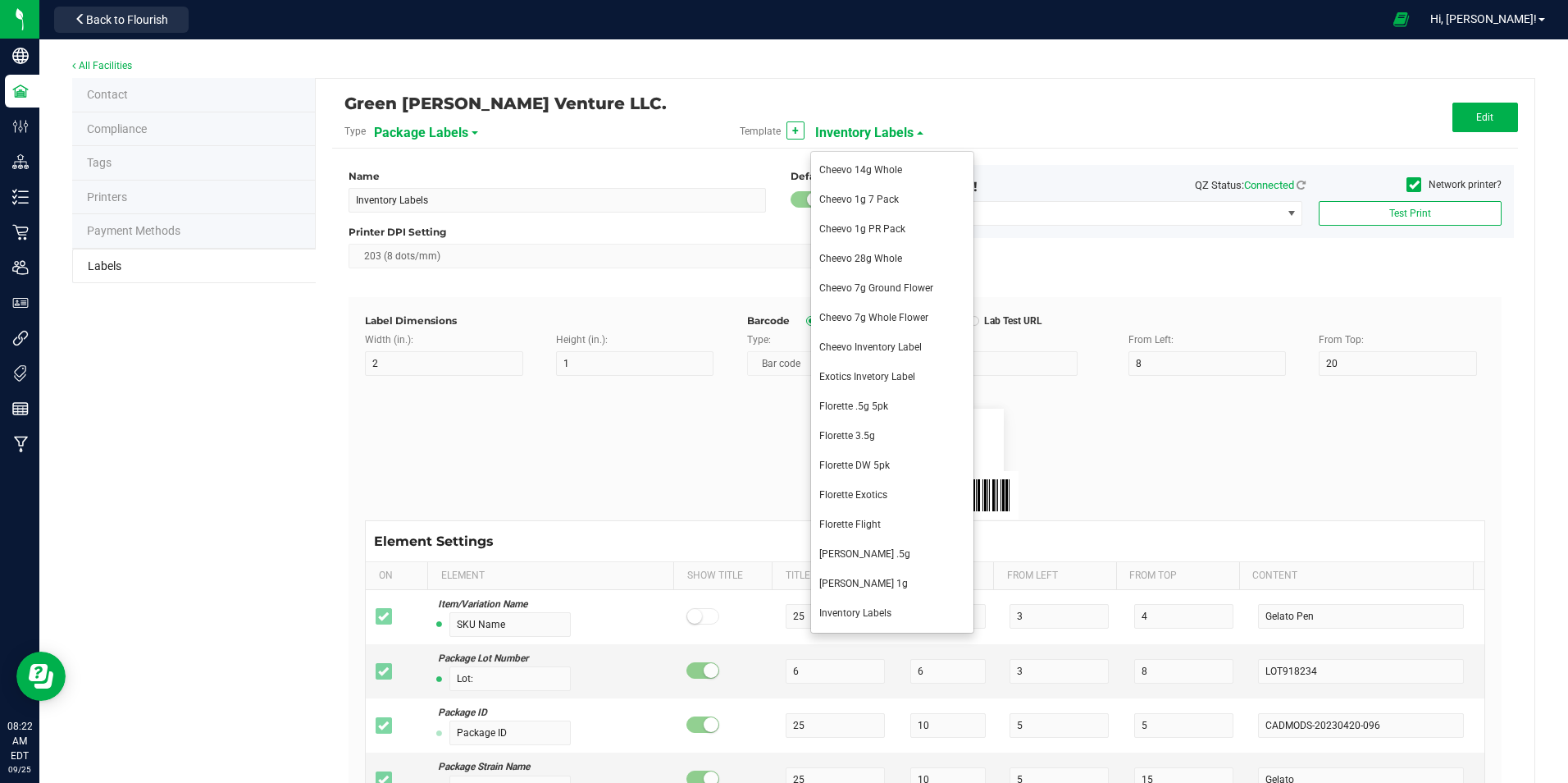
type input "Gelato"
type input "Size"
type input "20"
type input "44 ea"
type input "Package Date"
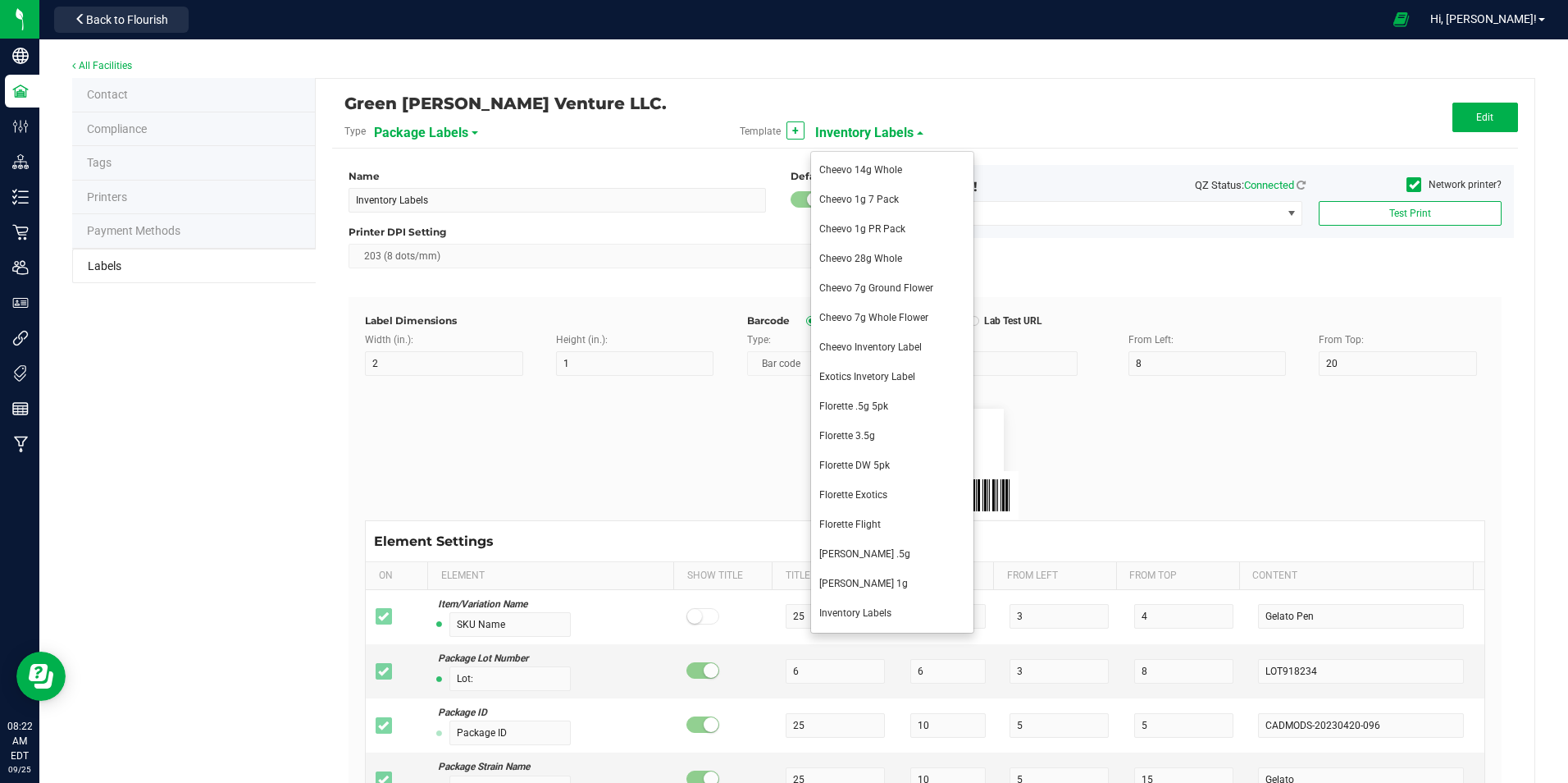
type input "25"
type input "[DATE] 10:14pm"
type input "SKU"
type input "30"
type input "42P017"
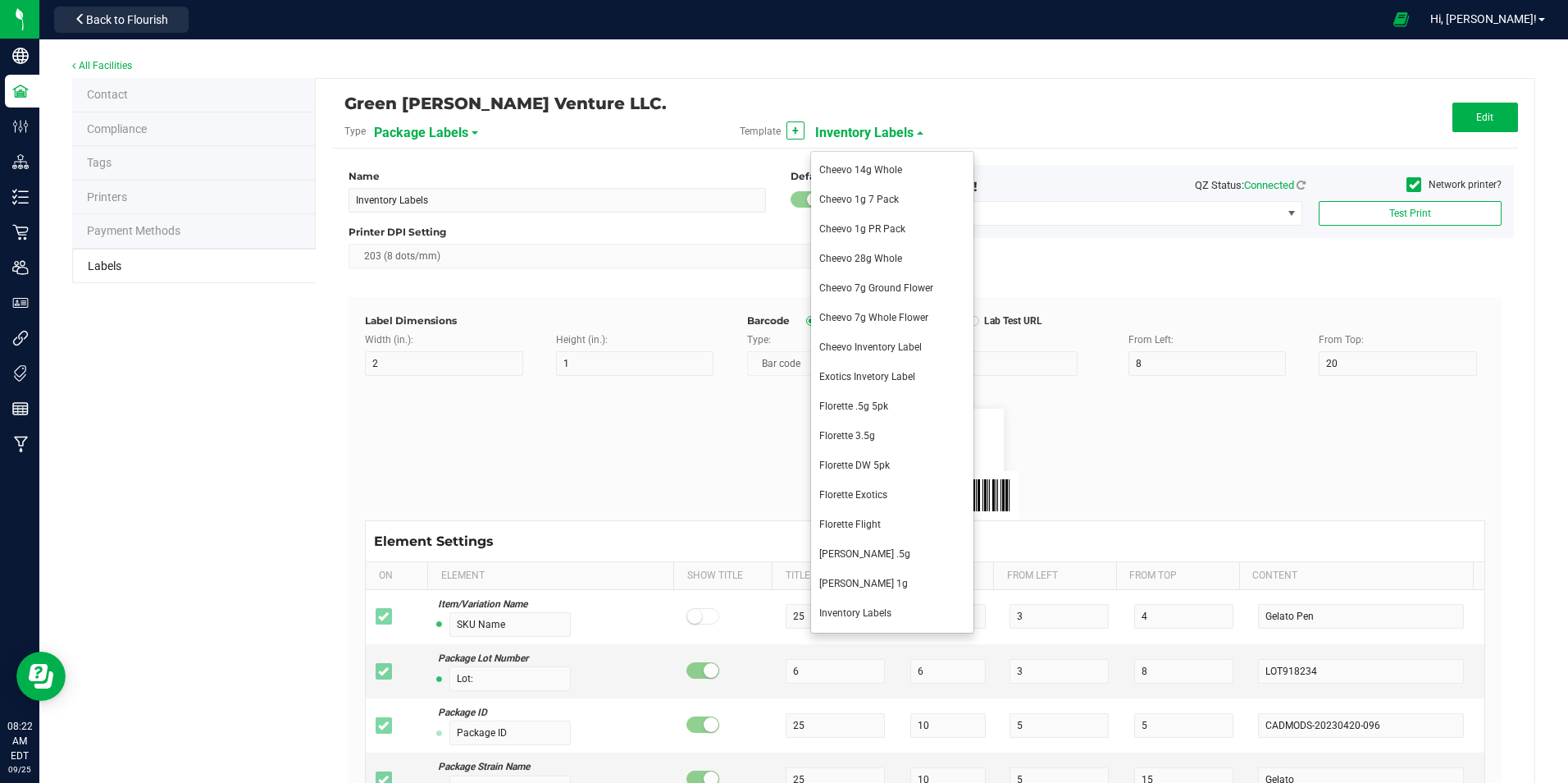
type input "Ref Field 1"
type input "Ref Field 1 Value"
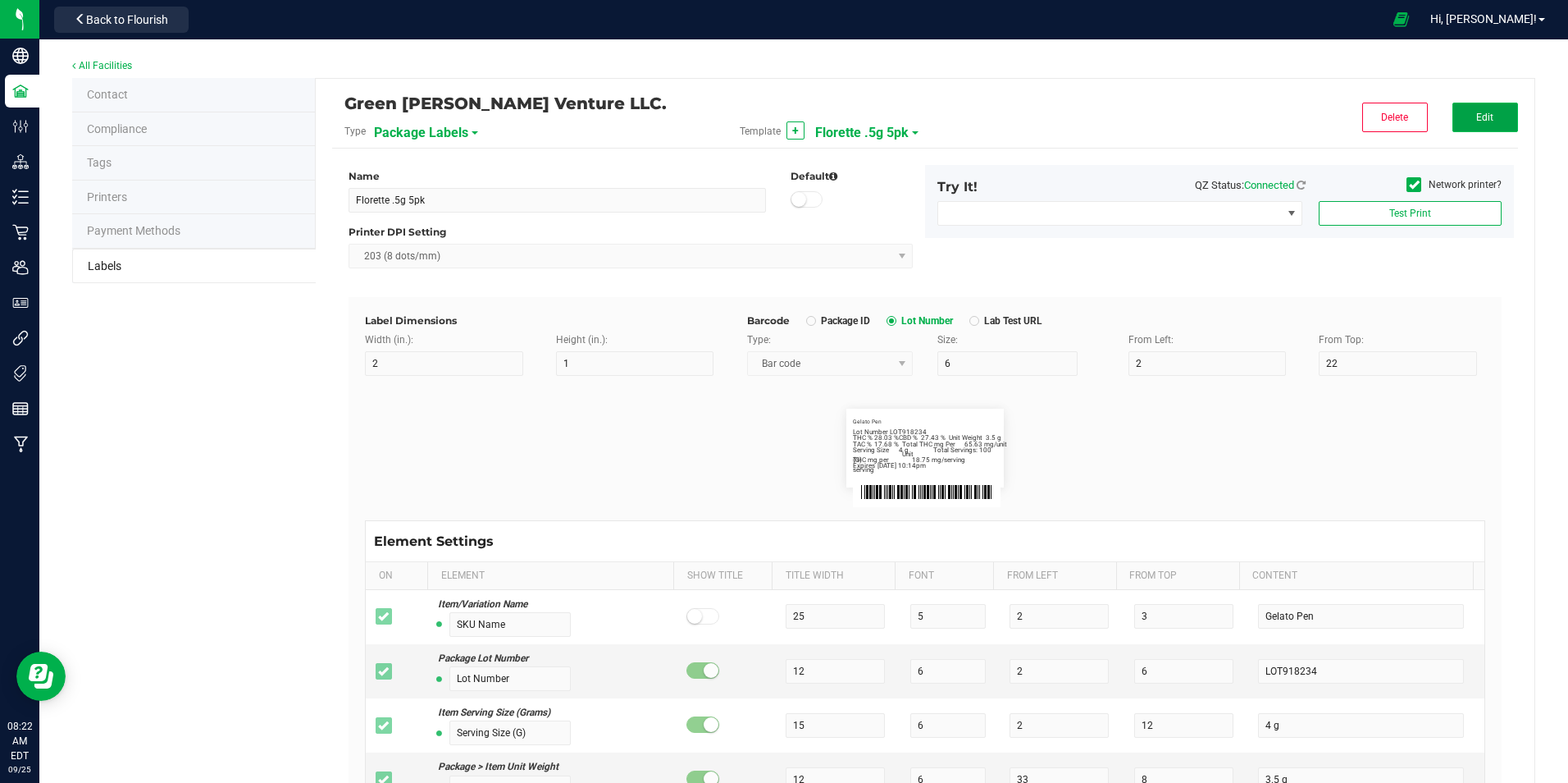
click at [1495, 125] on button "Edit" at bounding box center [1486, 117] width 66 height 30
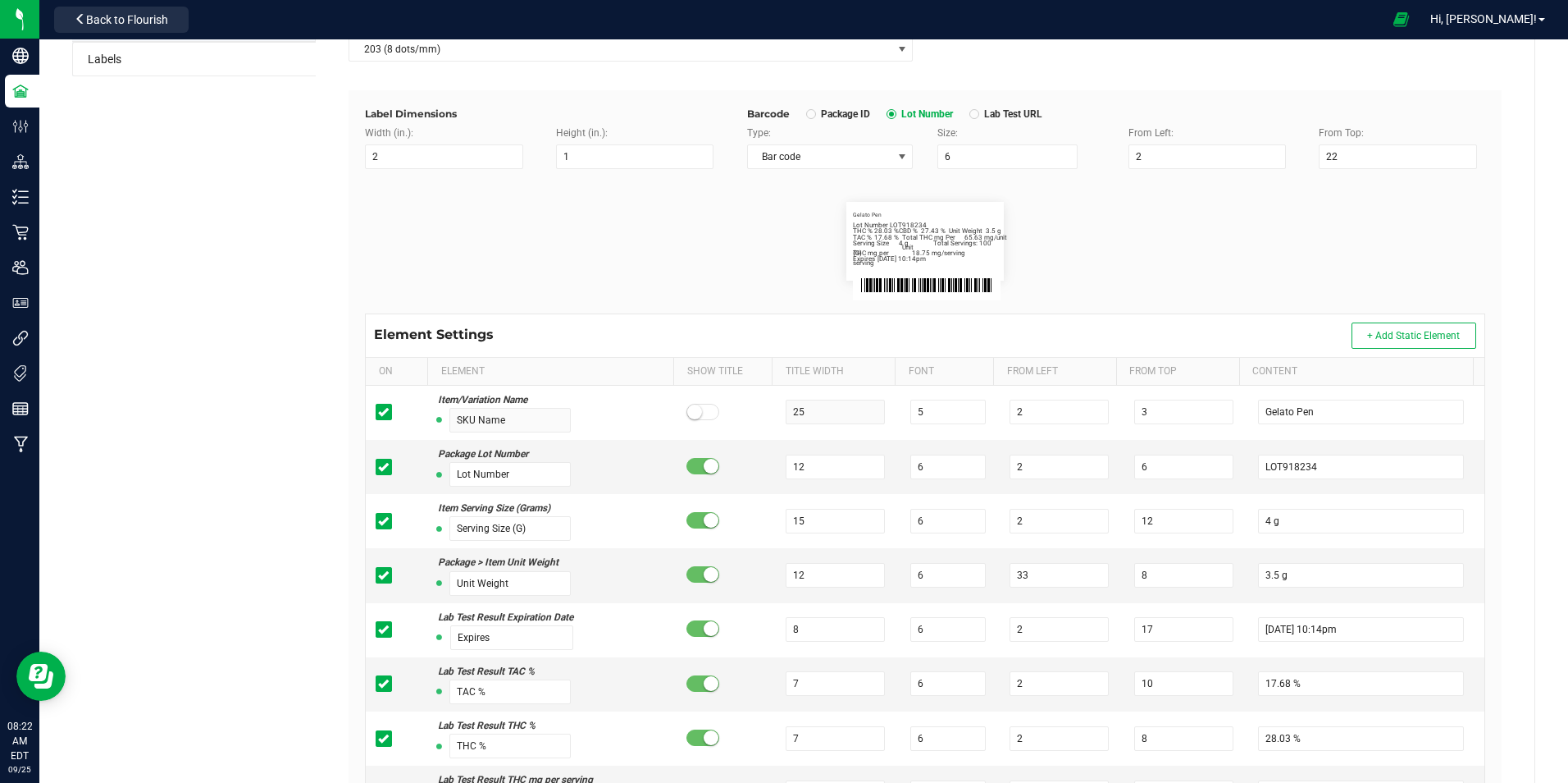
scroll to position [246, 0]
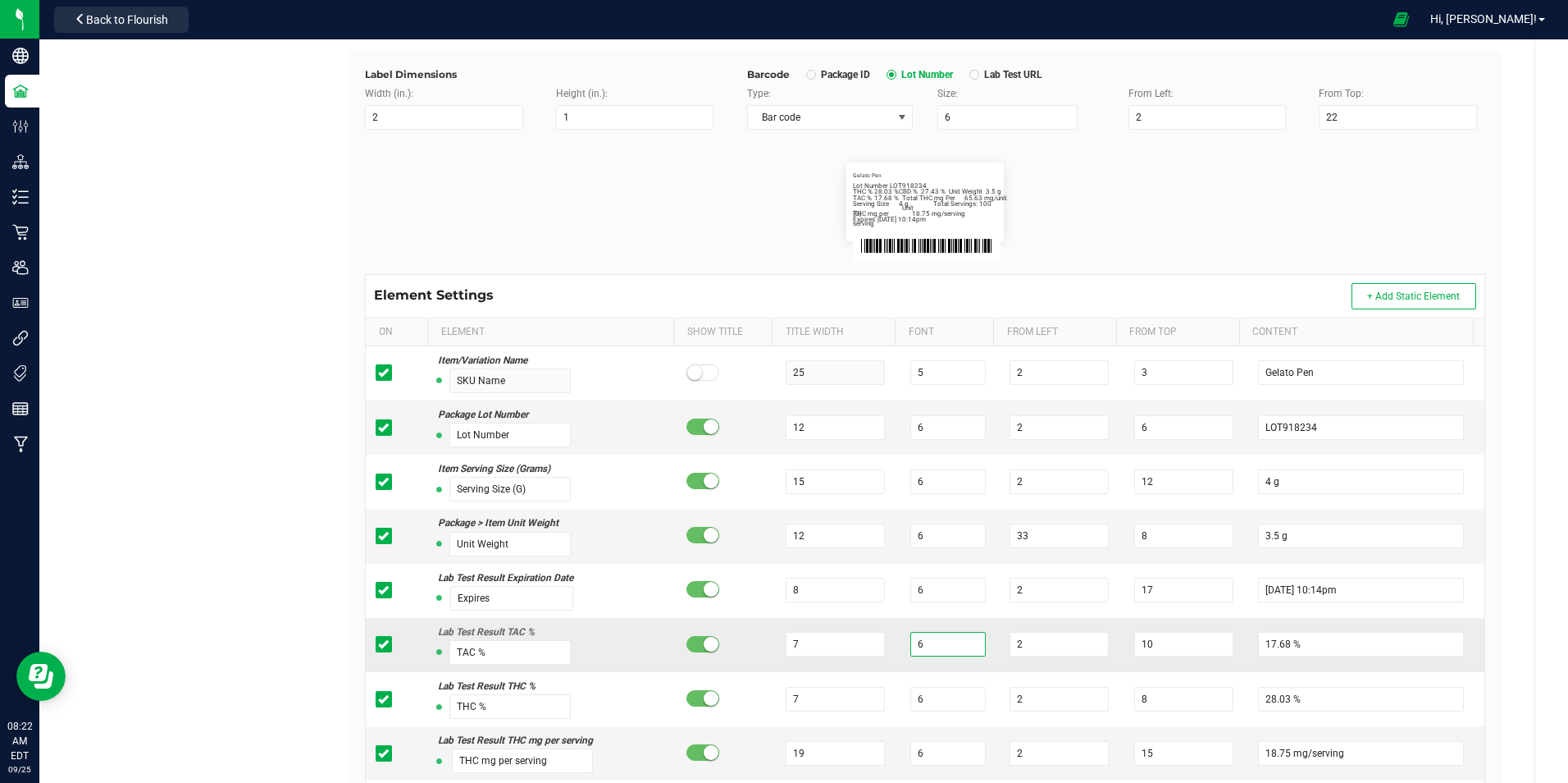
click at [911, 645] on input "6" at bounding box center [948, 643] width 75 height 24
click at [919, 646] on input "6" at bounding box center [948, 643] width 75 height 24
click at [826, 637] on input "7" at bounding box center [835, 643] width 100 height 24
click at [948, 638] on input "6" at bounding box center [948, 643] width 75 height 24
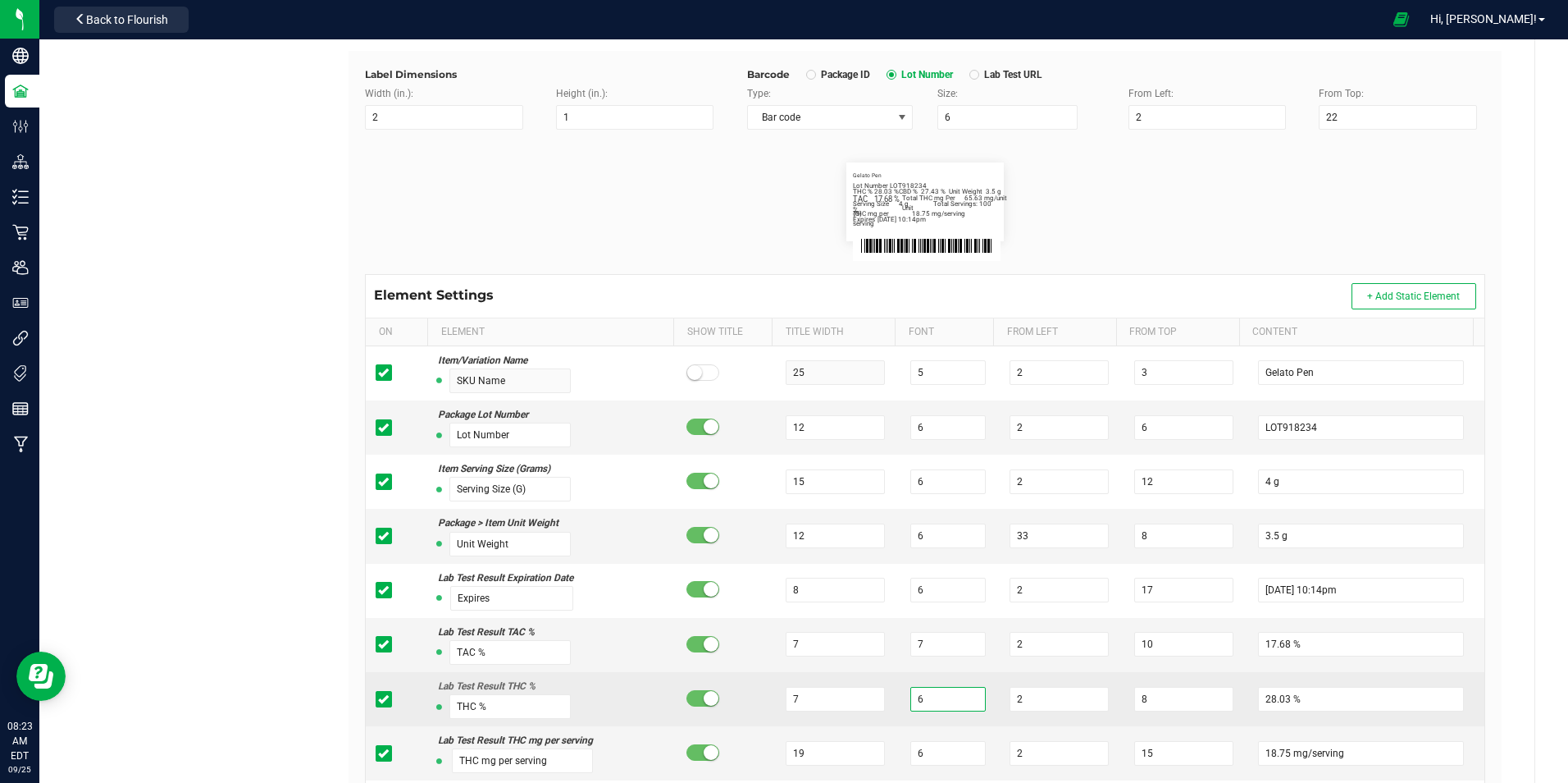
click at [918, 702] on input "6" at bounding box center [948, 698] width 75 height 24
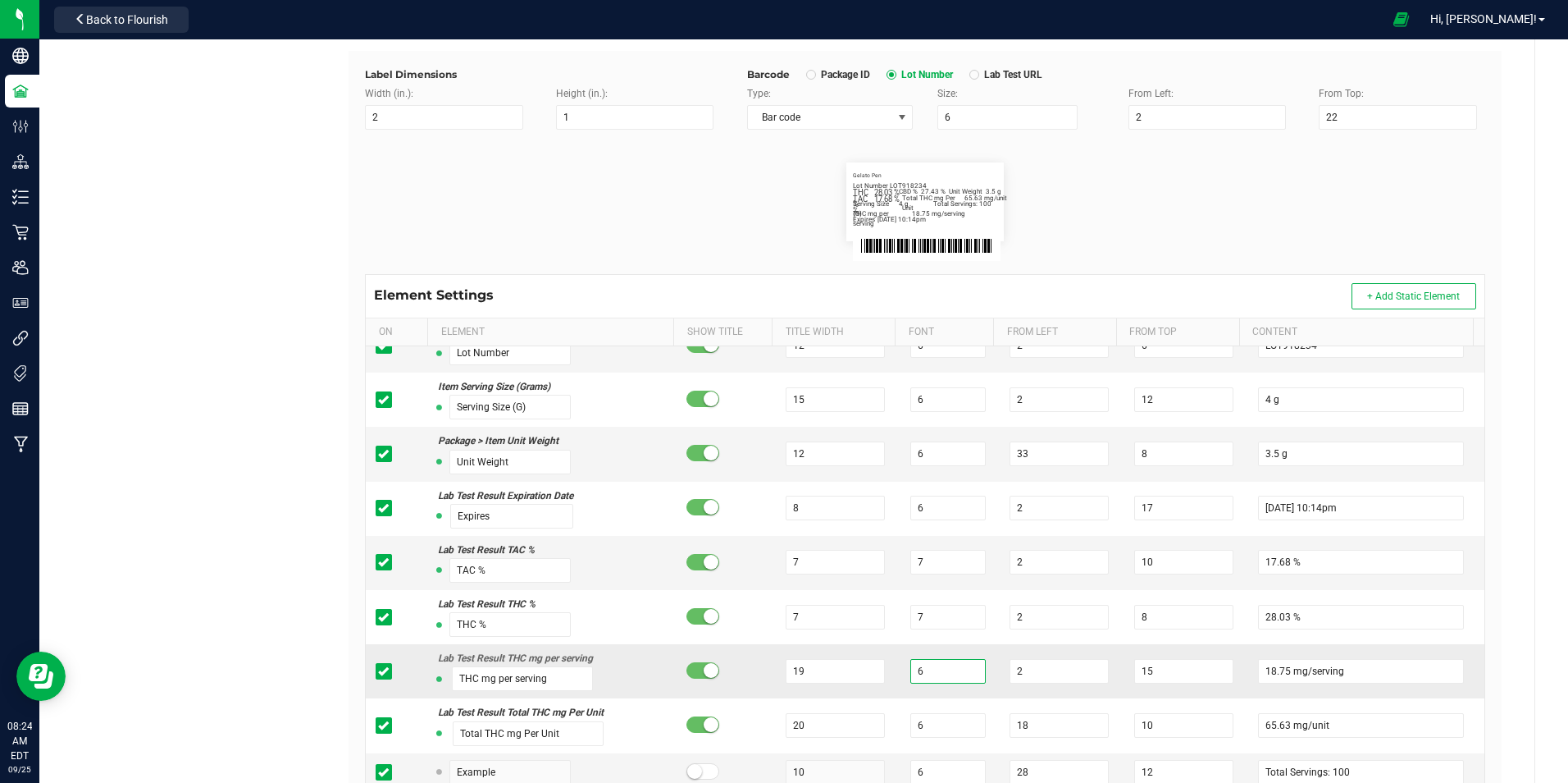
click at [932, 665] on input "6" at bounding box center [948, 670] width 75 height 24
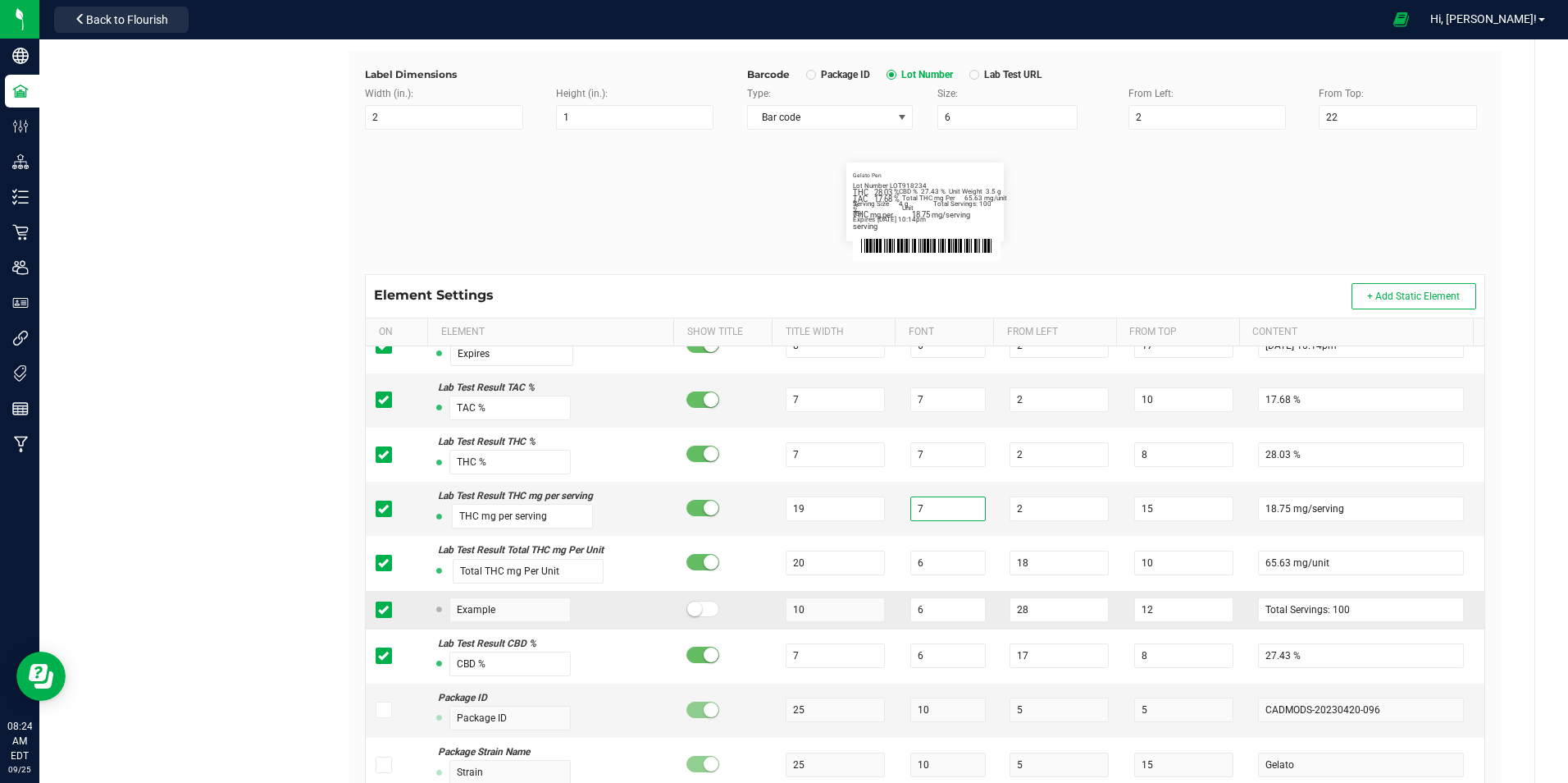
scroll to position [246, 0]
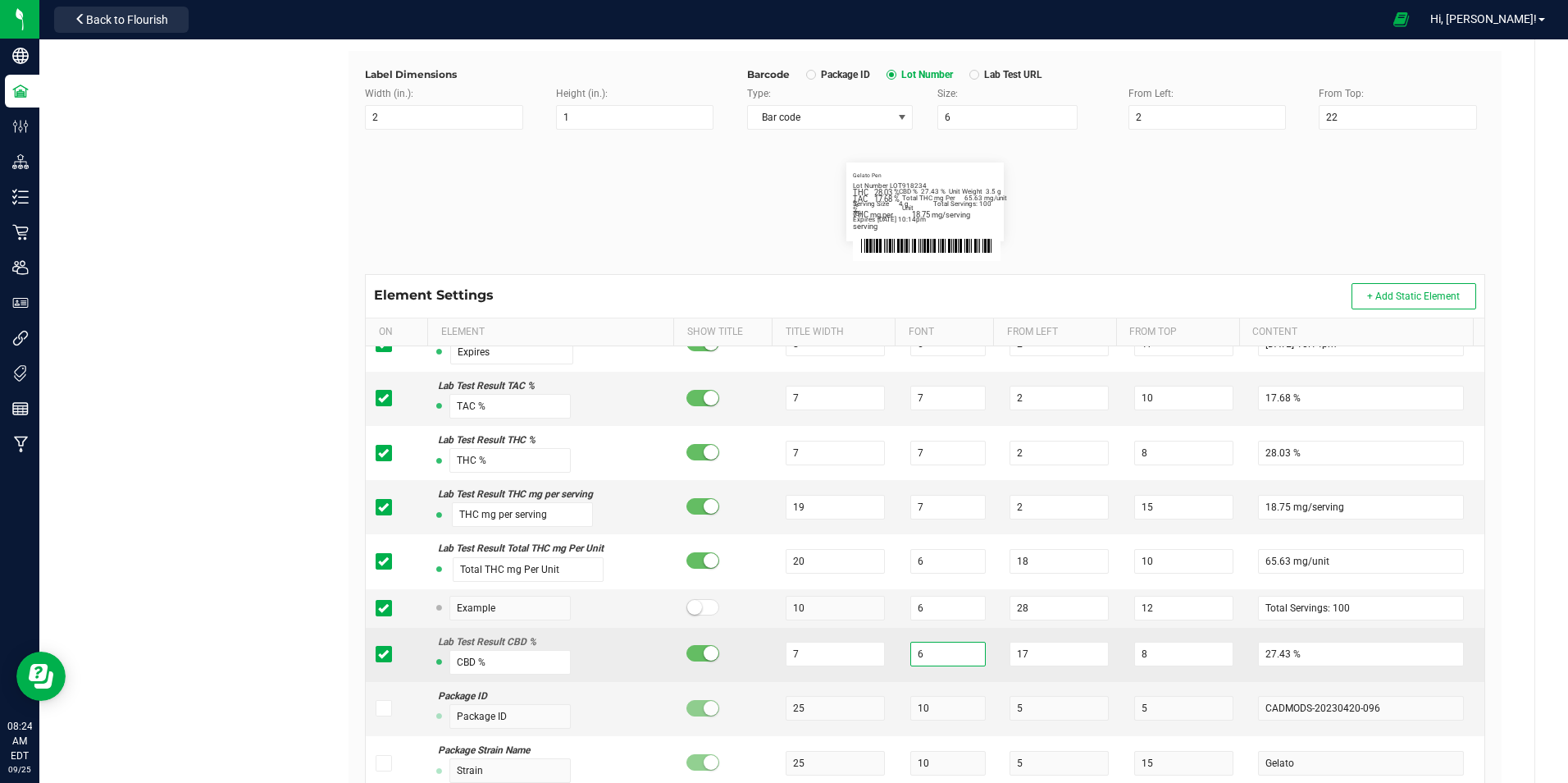
click at [923, 649] on input "6" at bounding box center [948, 653] width 75 height 24
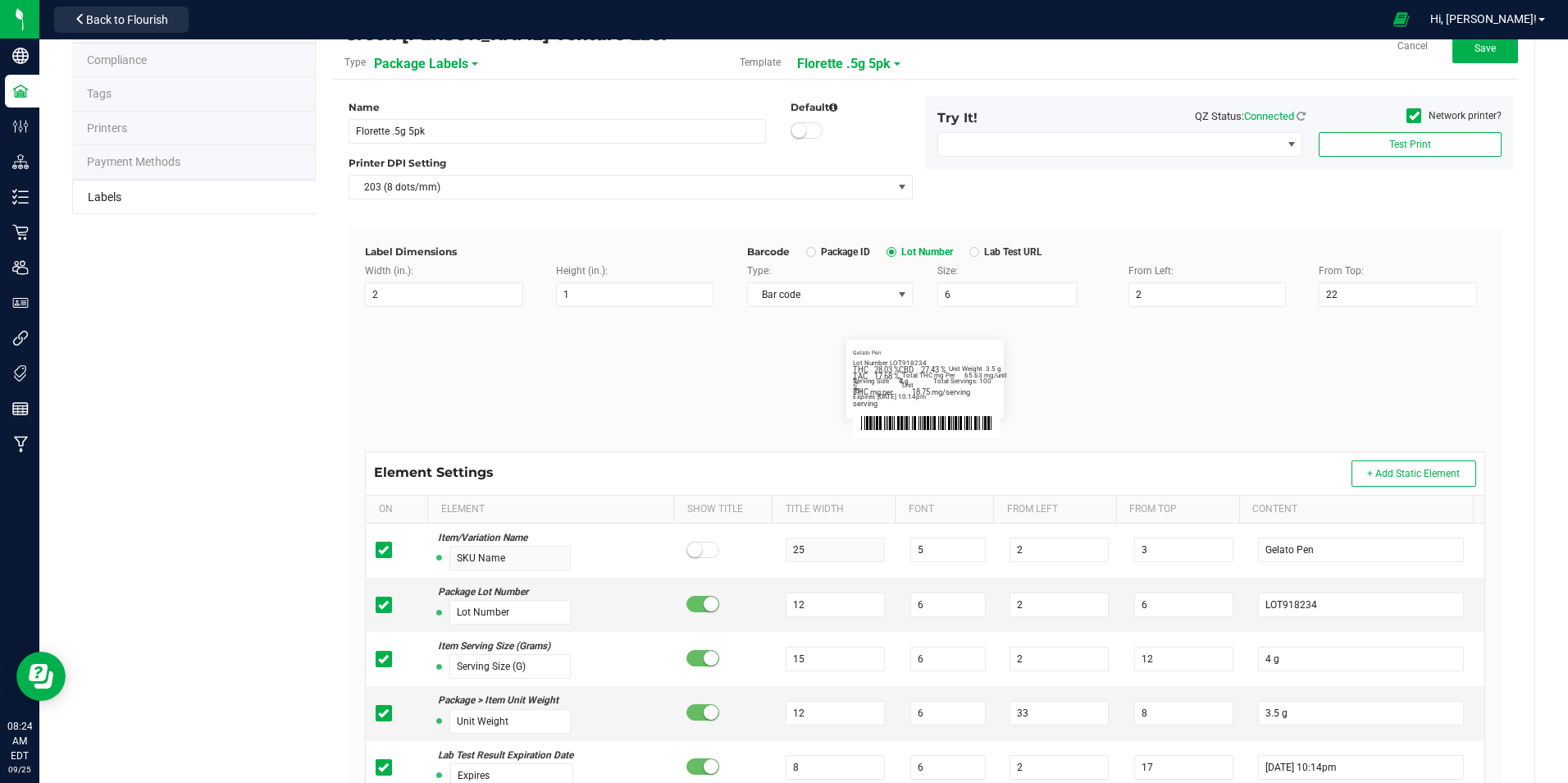
scroll to position [0, 0]
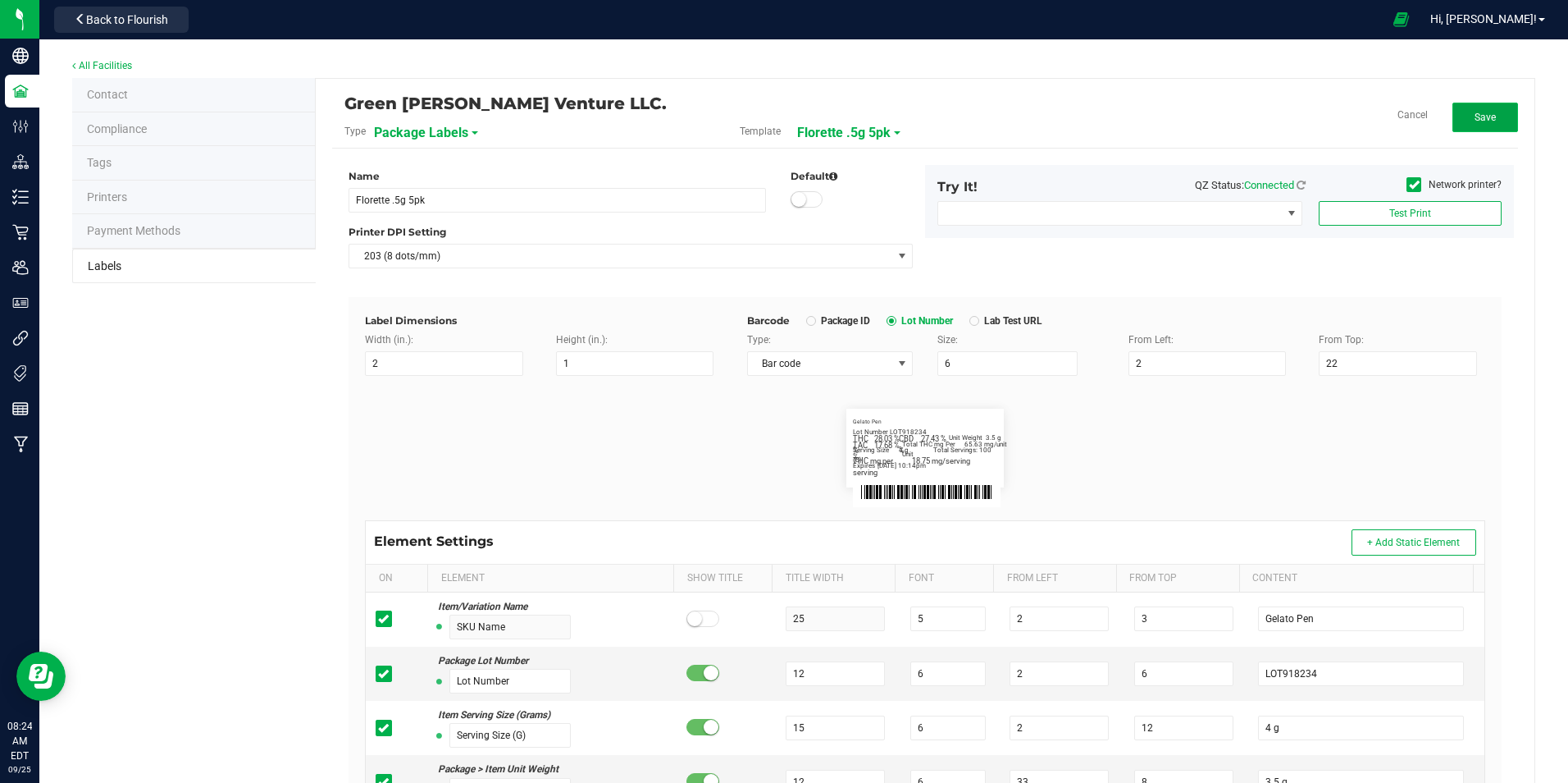
click at [1475, 121] on span "Save" at bounding box center [1486, 117] width 21 height 12
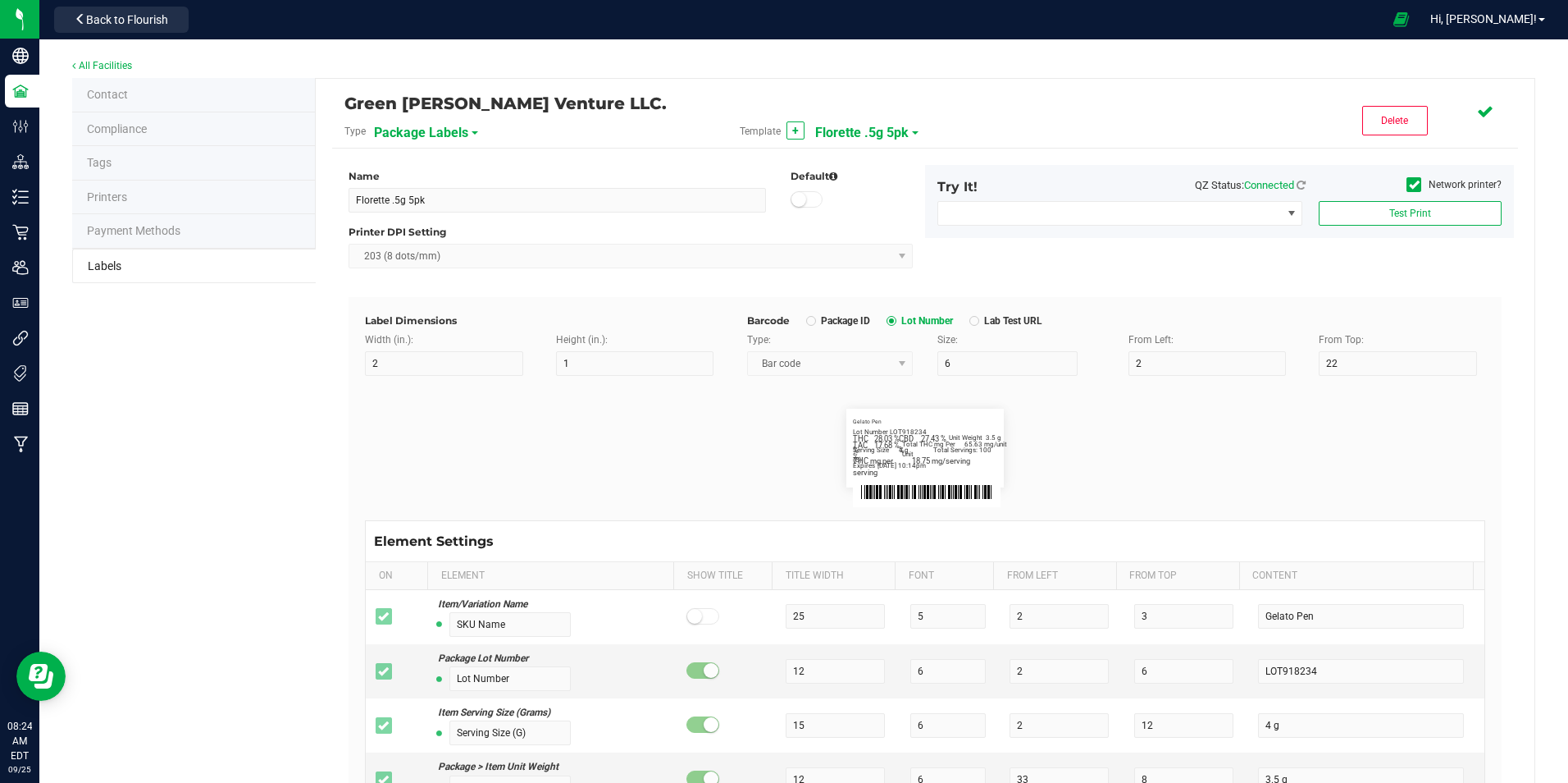
click at [1465, 335] on div "From Top: 22" at bounding box center [1402, 354] width 166 height 44
click at [1485, 109] on button "Edit" at bounding box center [1486, 117] width 66 height 30
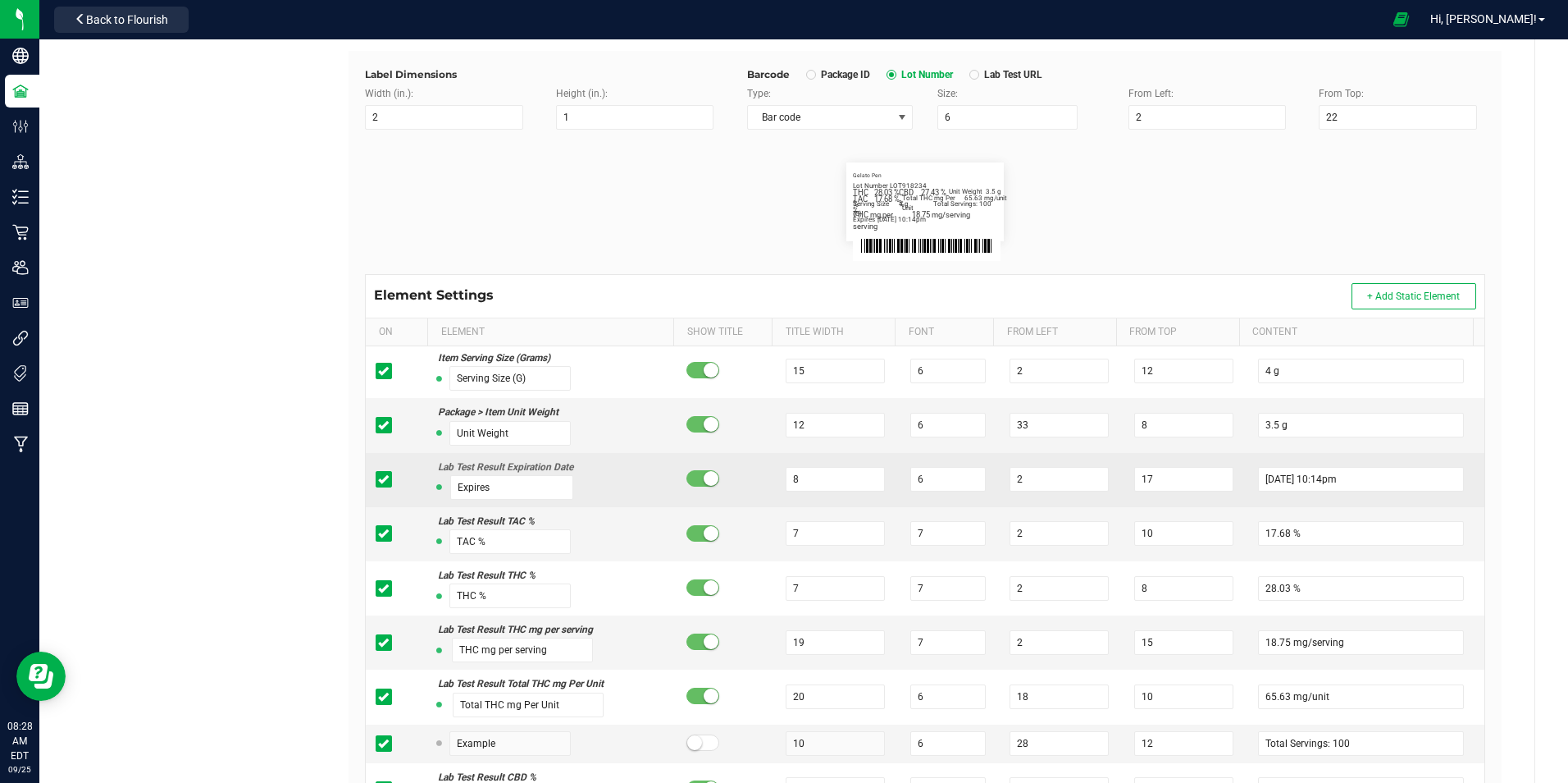
scroll to position [164, 0]
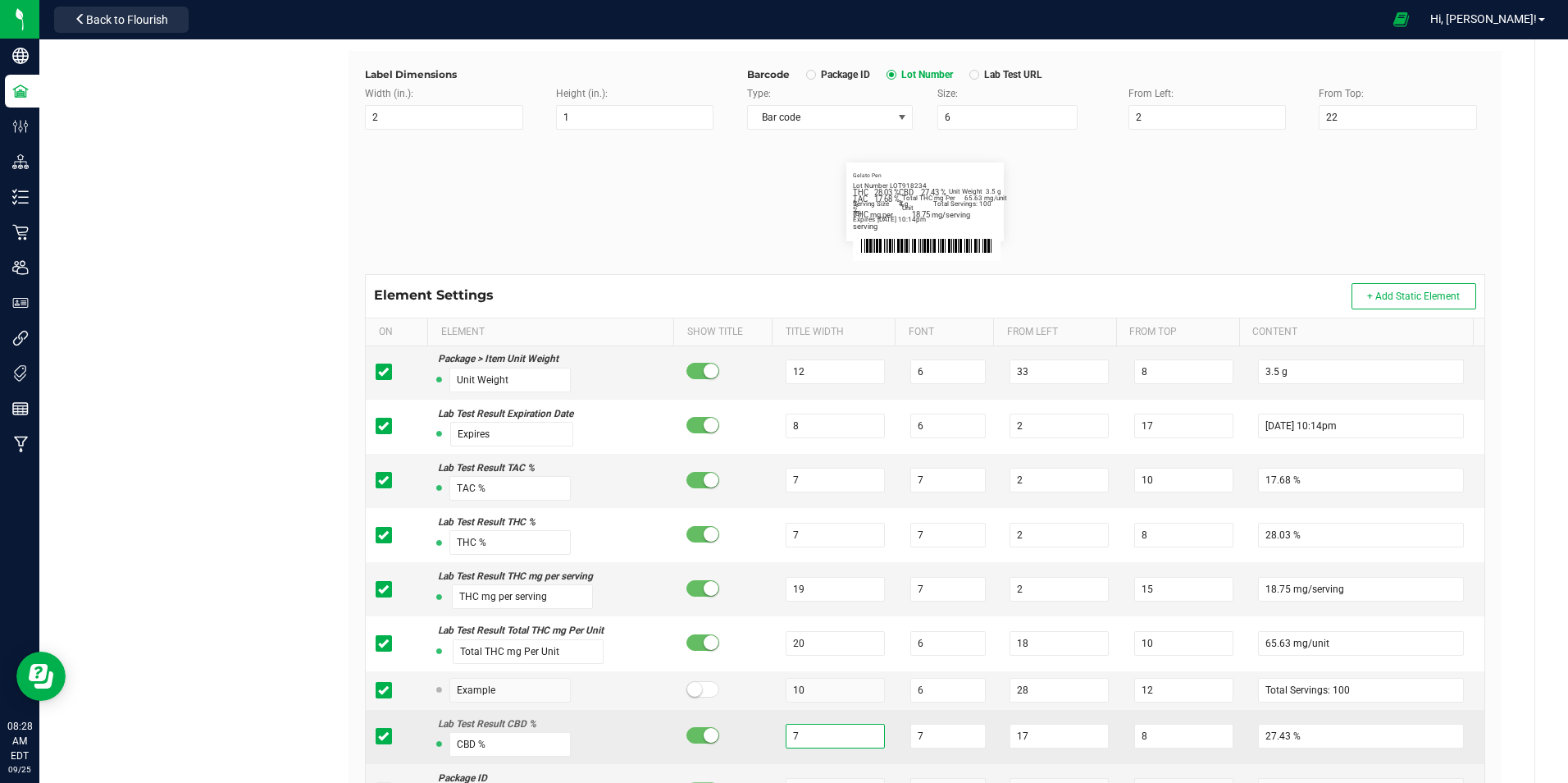
click at [832, 733] on input "7" at bounding box center [835, 735] width 100 height 24
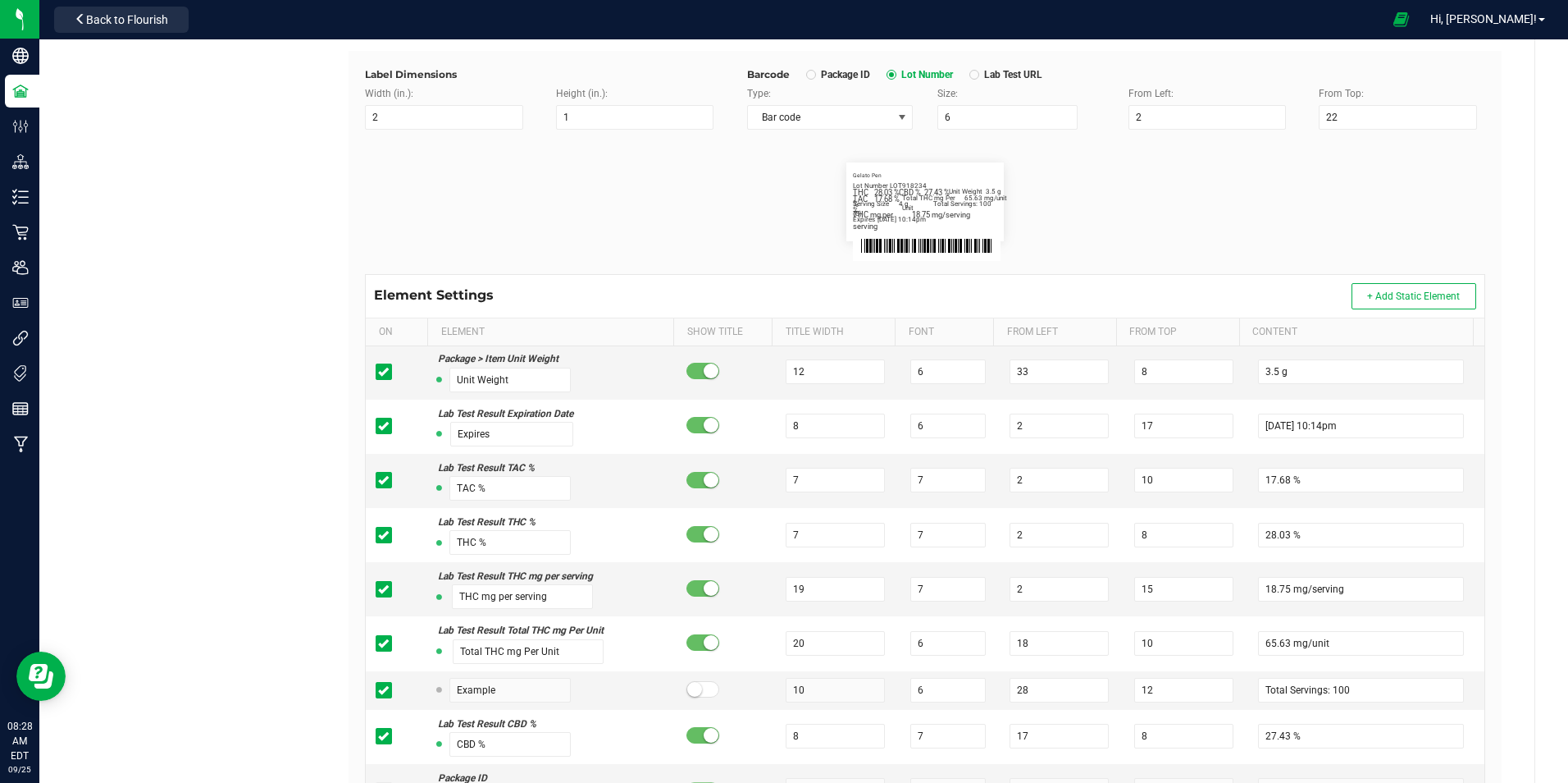
click at [97, 549] on div "Contact Compliance Tags Printers Payment Methods Labels Green [PERSON_NAME] Ven…" at bounding box center [804, 372] width 1464 height 1081
click at [826, 594] on input "19" at bounding box center [835, 589] width 100 height 24
click at [254, 507] on div "Contact Compliance Tags Printers Payment Methods Labels Green [PERSON_NAME] Ven…" at bounding box center [804, 372] width 1464 height 1081
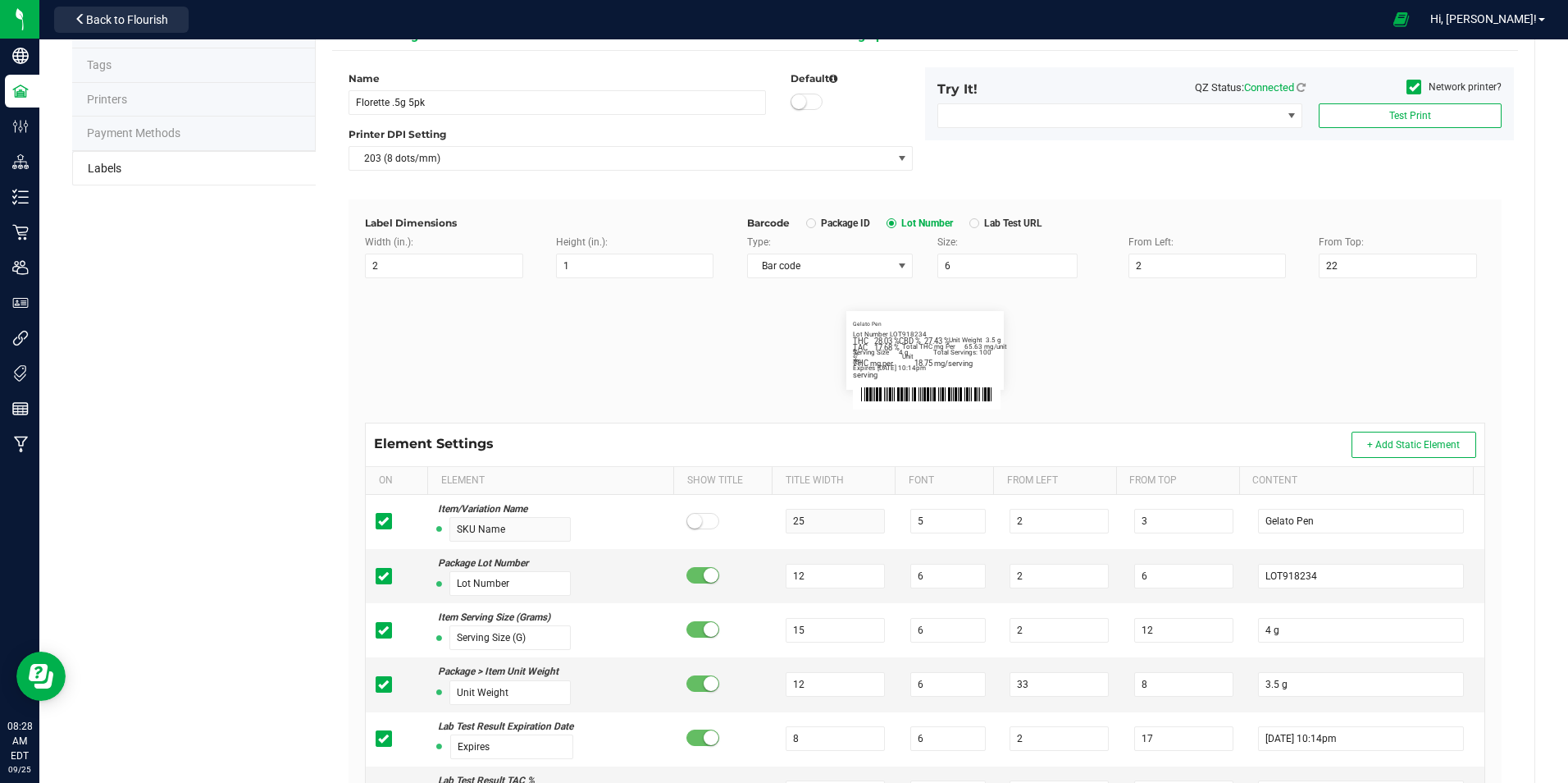
scroll to position [0, 0]
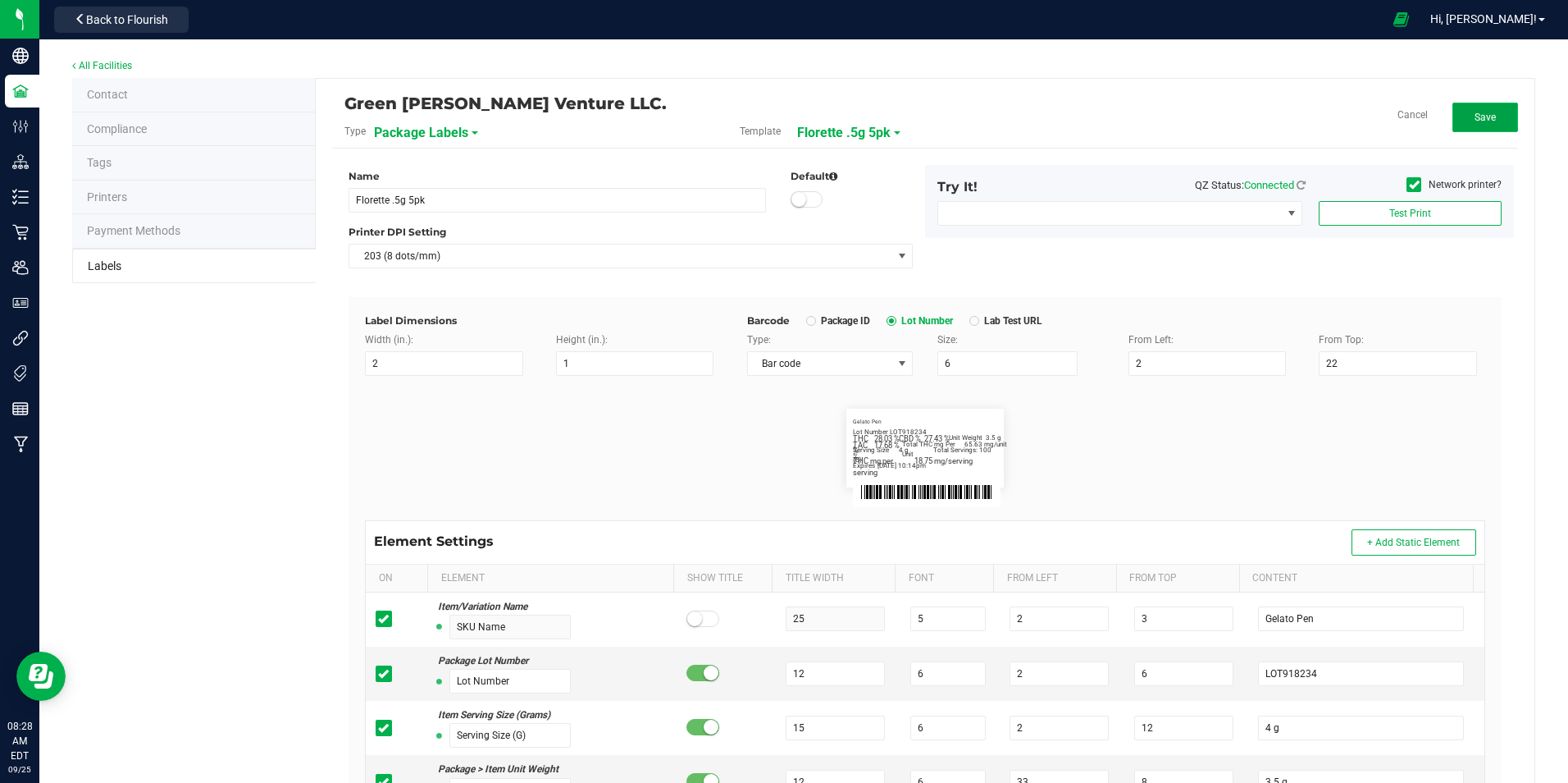
click at [1490, 129] on button "Save" at bounding box center [1486, 117] width 66 height 30
click at [887, 124] on span "Florette .5g 5pk" at bounding box center [861, 132] width 94 height 28
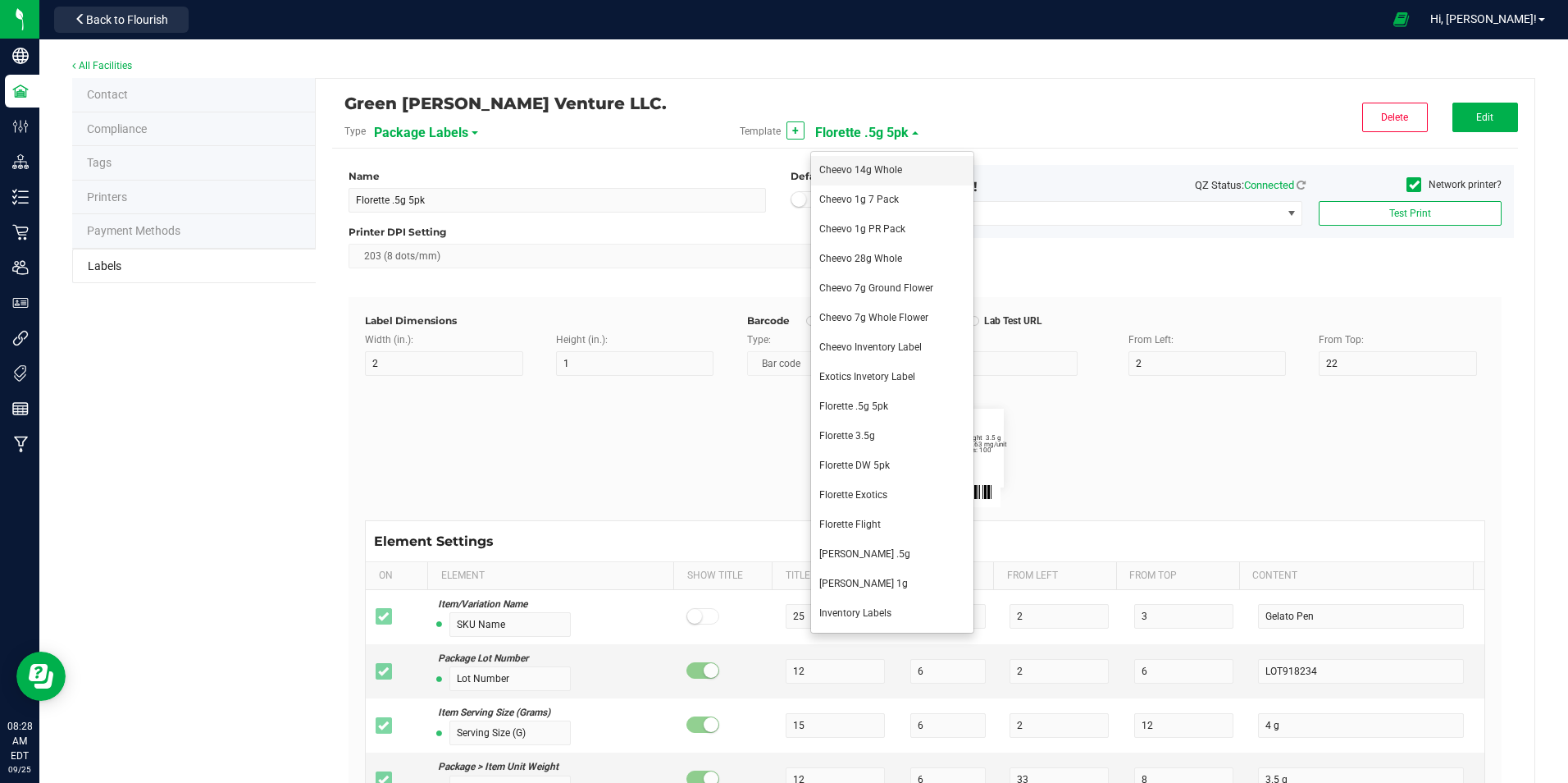
click at [878, 178] on li "Cheevo 14g Whole" at bounding box center [892, 170] width 162 height 30
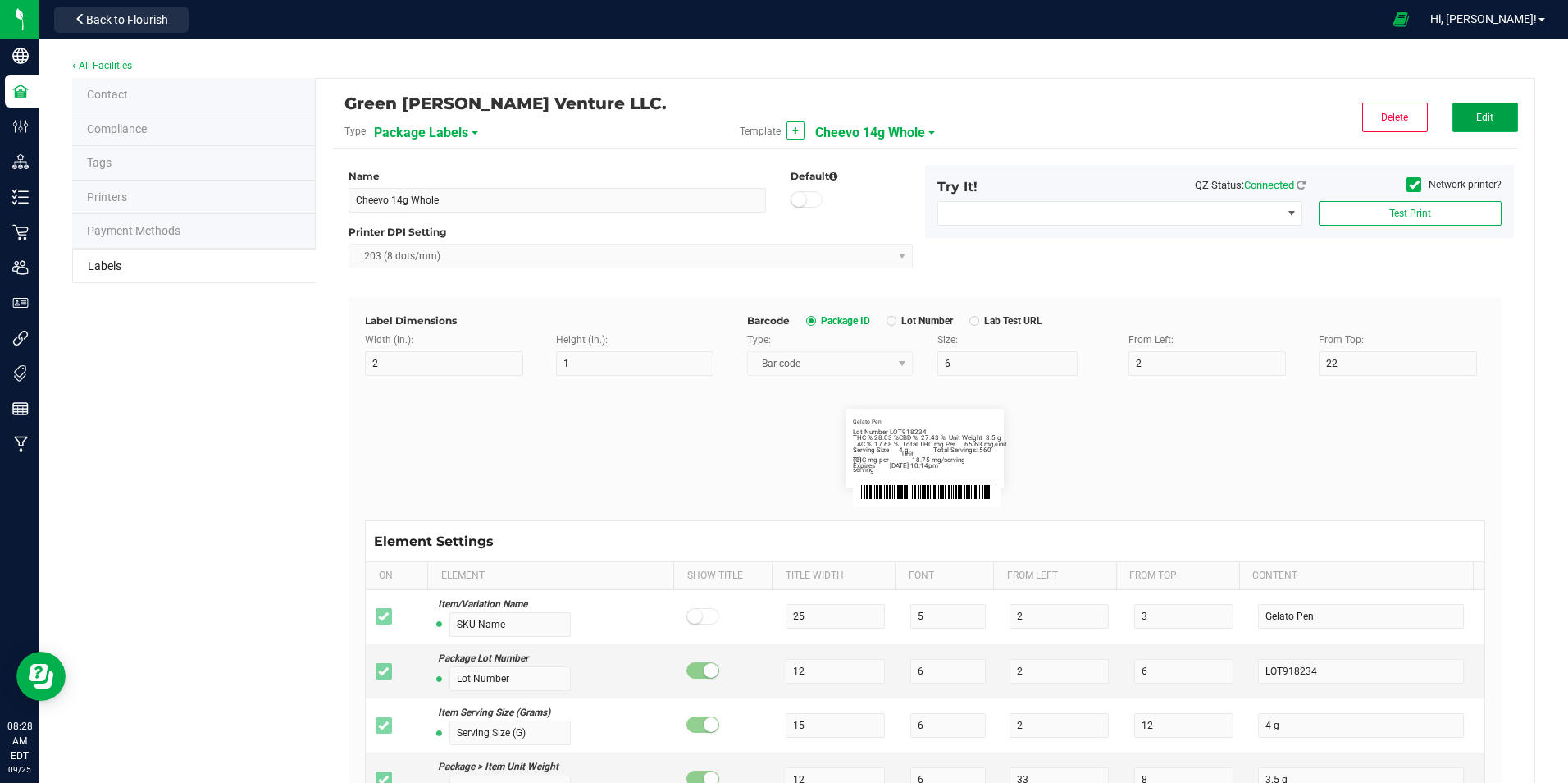
click at [1483, 116] on button "Edit" at bounding box center [1486, 117] width 66 height 30
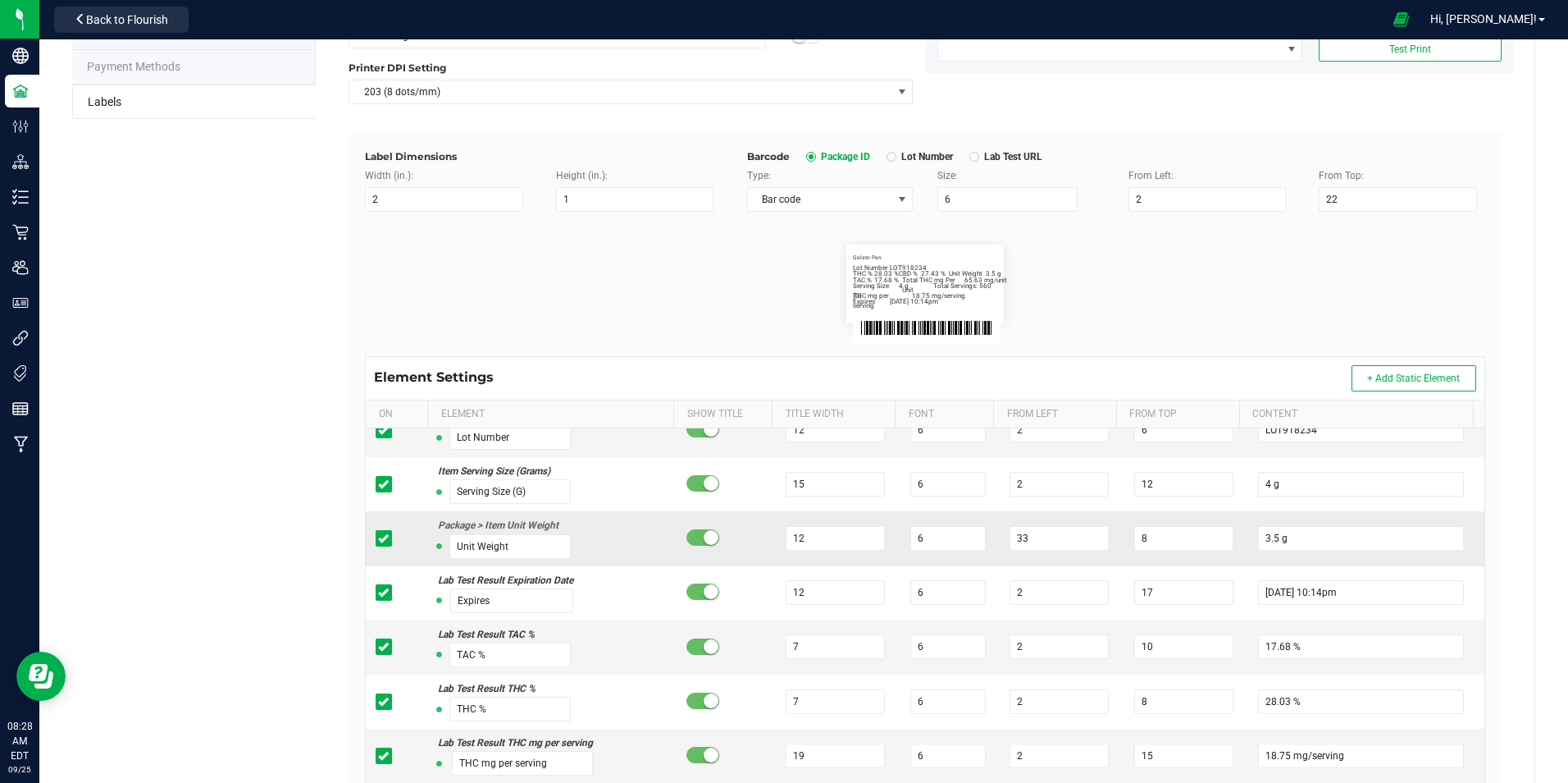
scroll to position [82, 0]
click at [921, 638] on input "6" at bounding box center [948, 643] width 75 height 24
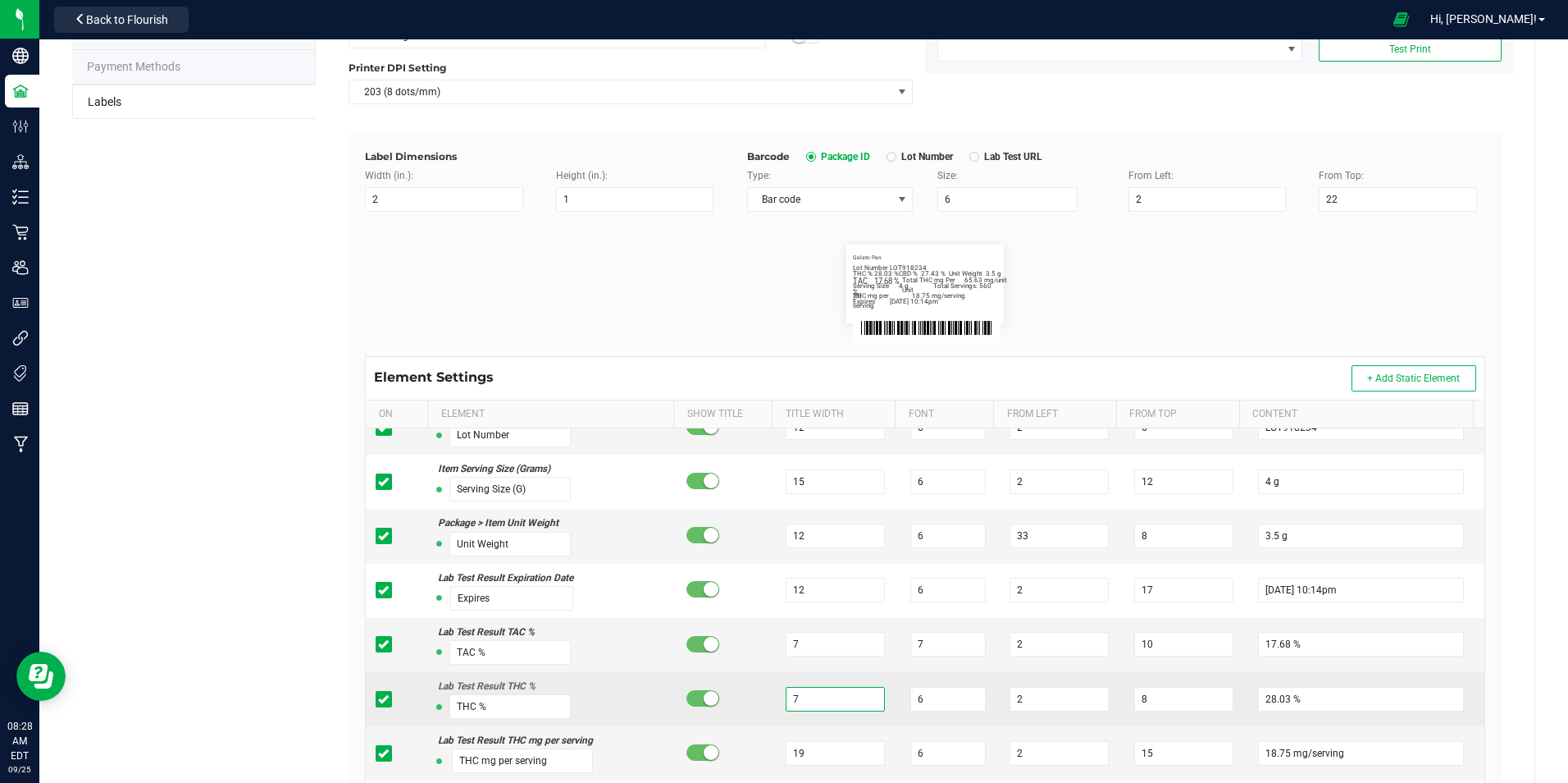
click at [848, 702] on input "7" at bounding box center [835, 698] width 100 height 24
click at [927, 702] on input "6" at bounding box center [948, 698] width 75 height 24
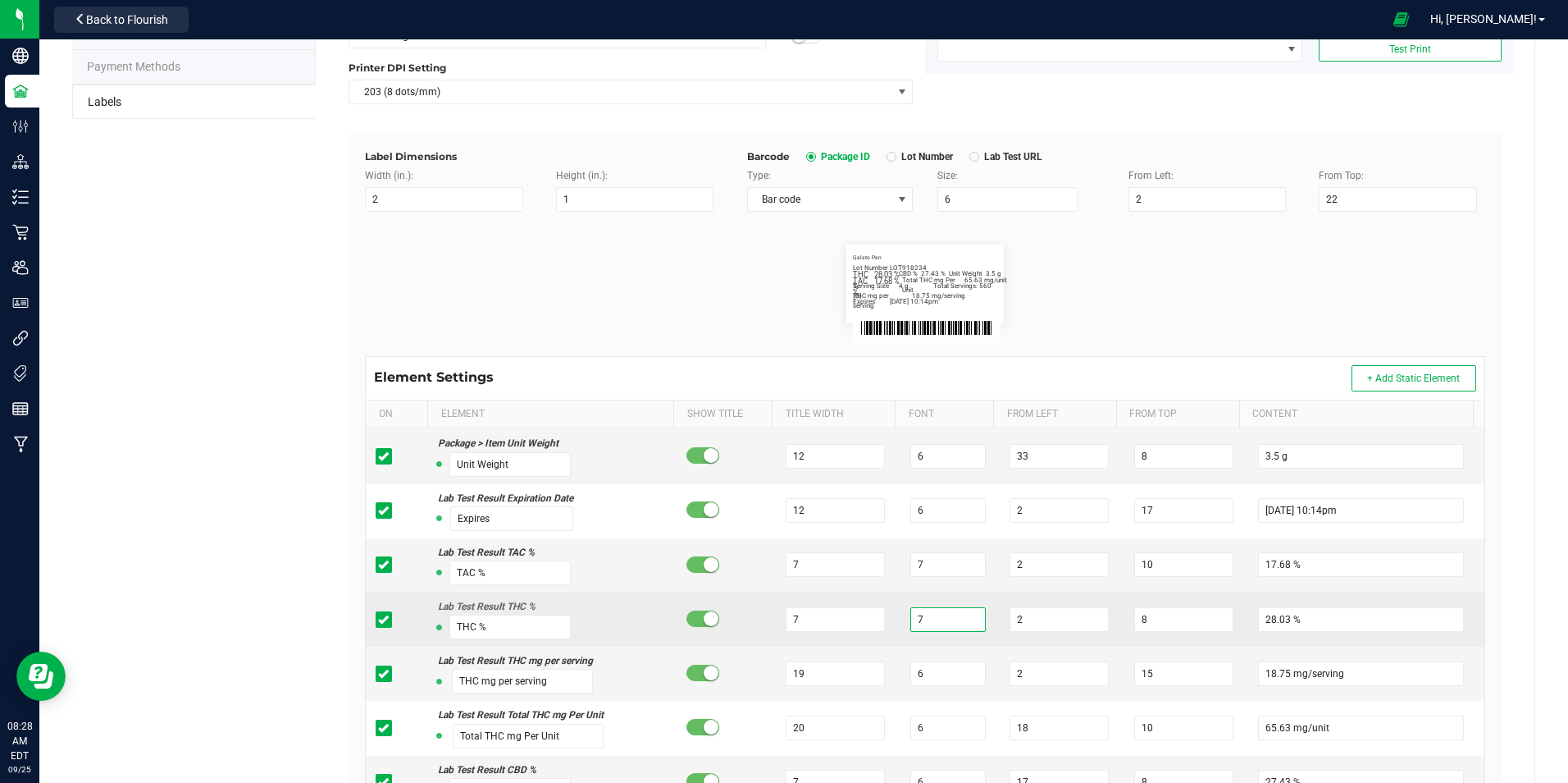
scroll to position [164, 0]
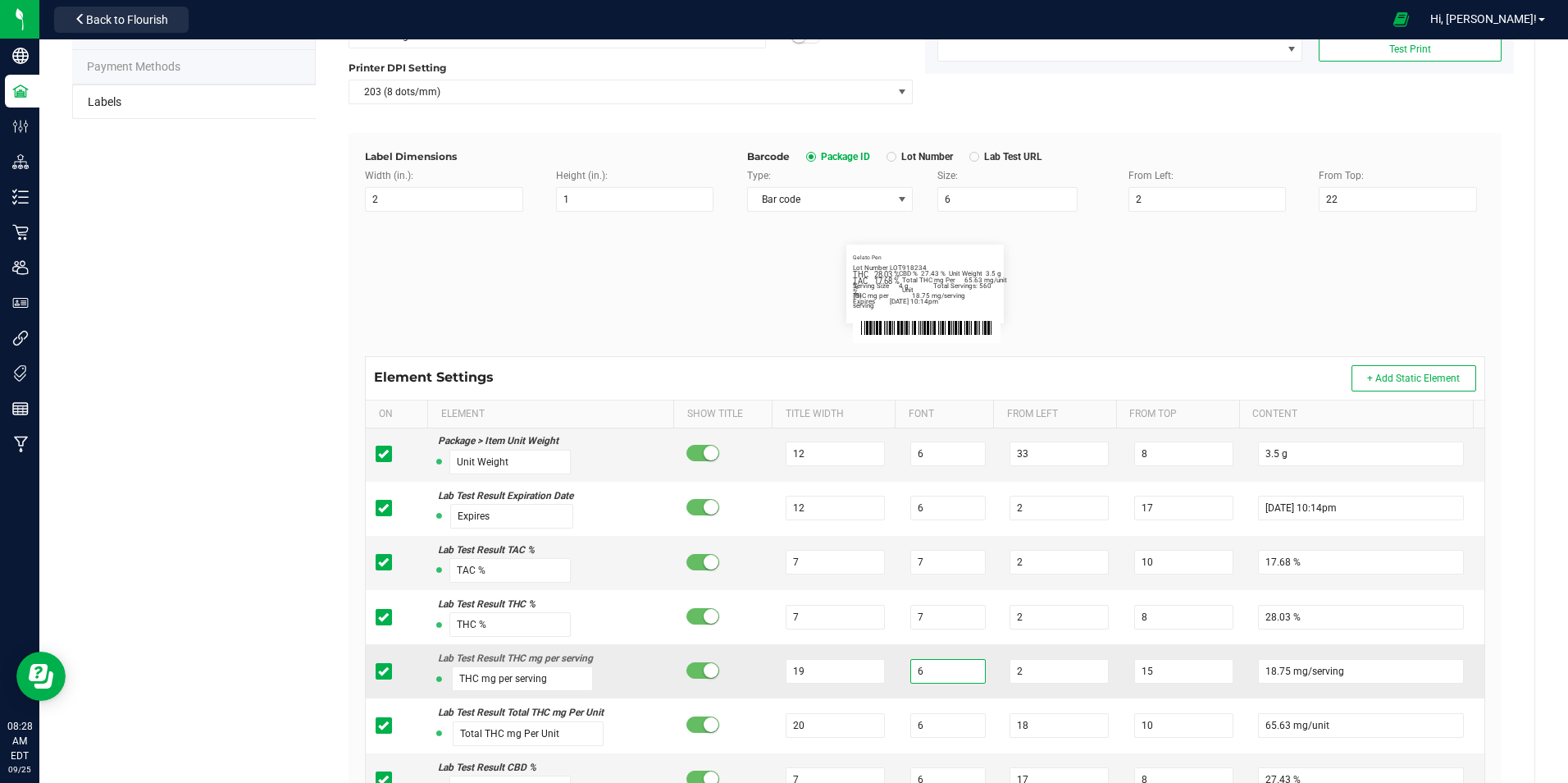
click at [942, 668] on input "6" at bounding box center [948, 670] width 75 height 24
click at [819, 680] on input "19" at bounding box center [835, 670] width 100 height 24
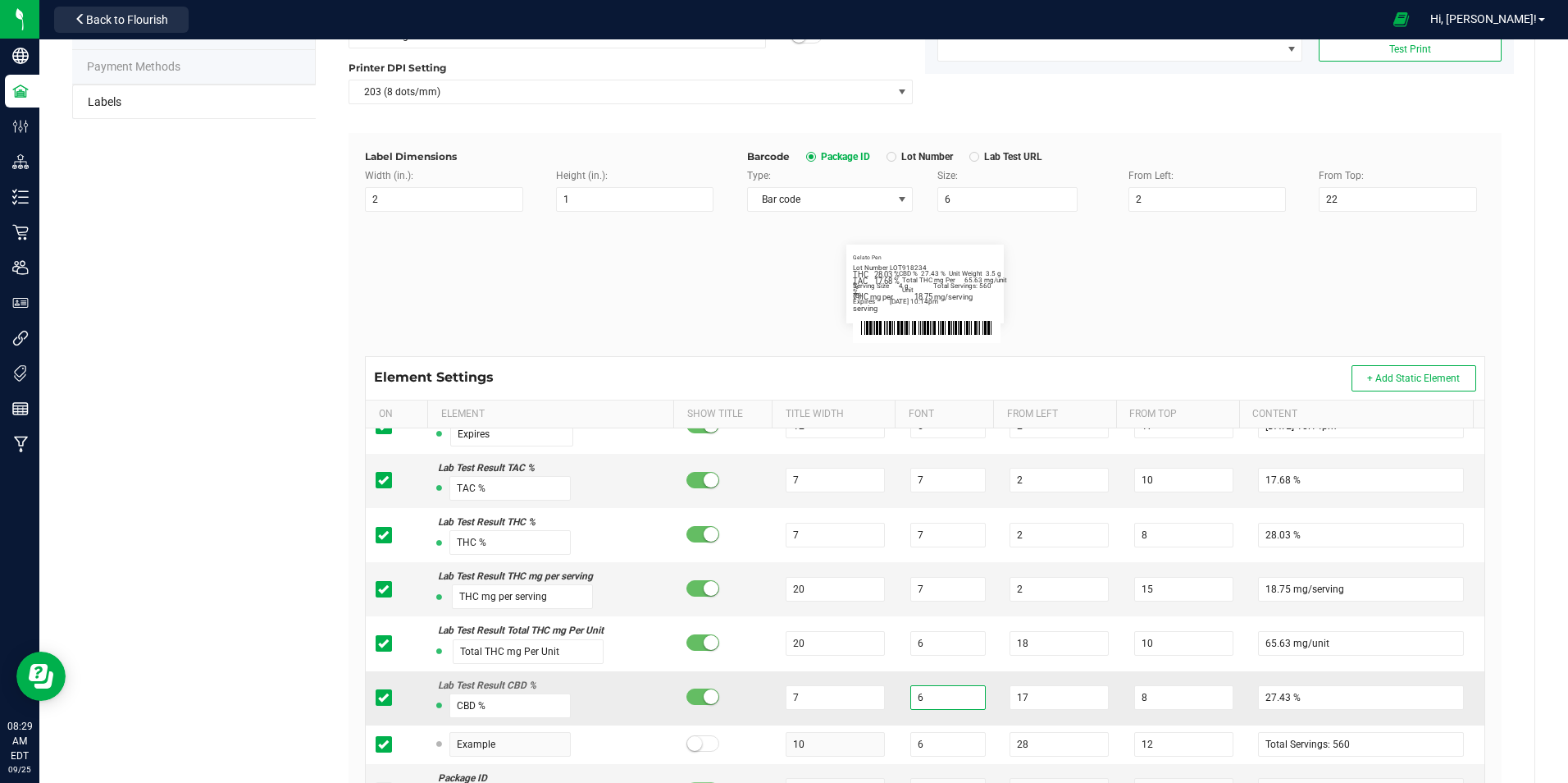
click at [943, 692] on input "6" at bounding box center [948, 697] width 75 height 24
click at [816, 692] on input "7" at bounding box center [835, 697] width 100 height 24
click at [1199, 303] on flourish-label-viewer "Gelato Pen Lot Number LOT918234 Serving Size (G) 4 g Unit Weight 3.5 g Expires …" at bounding box center [925, 283] width 1120 height 78
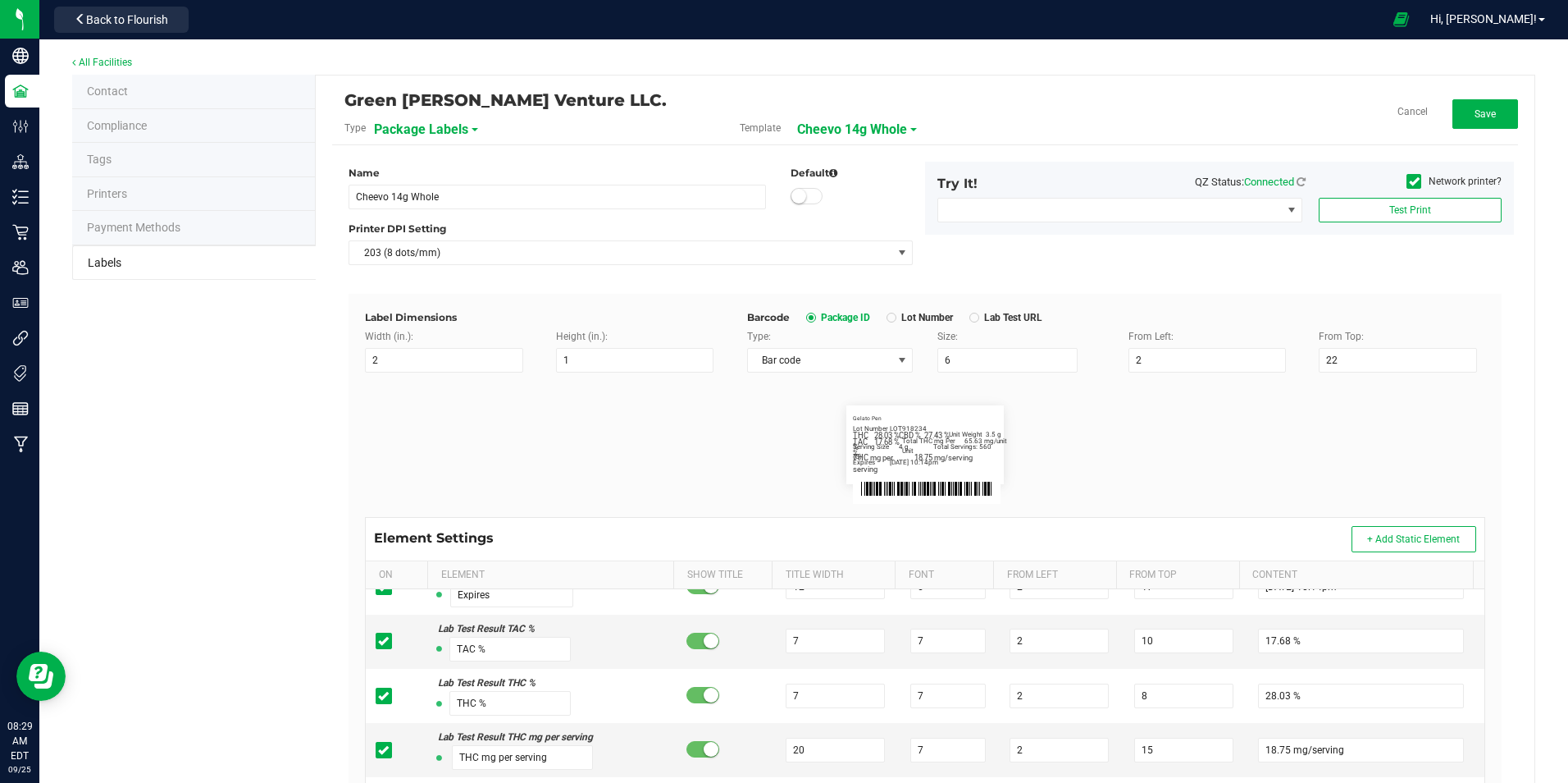
scroll to position [0, 0]
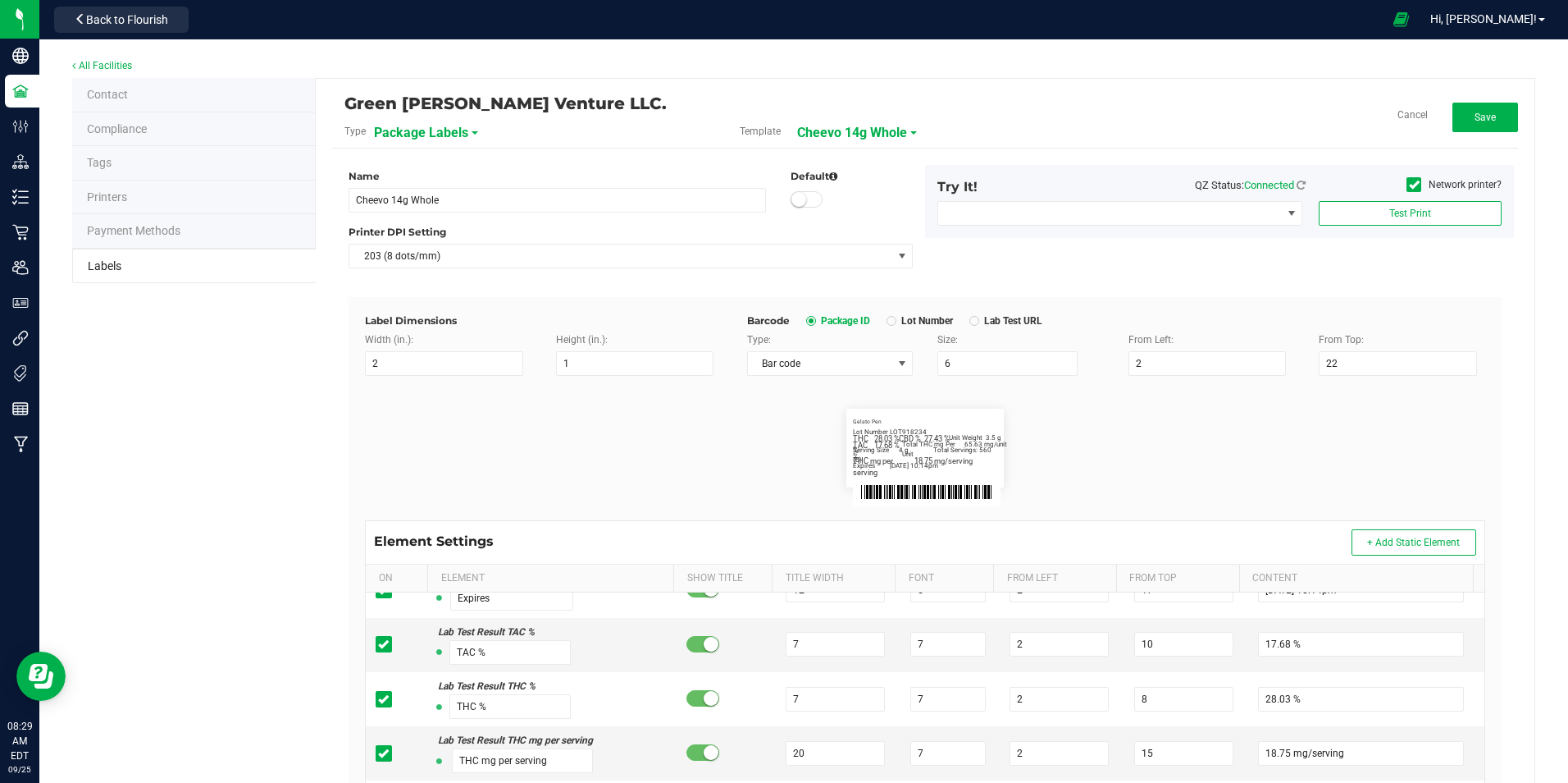
click at [1486, 99] on div "Green [PERSON_NAME] Venture LLC. Type Package Labels Template Cheevo 14g Whole …" at bounding box center [925, 121] width 1186 height 53
click at [1482, 113] on span "Save" at bounding box center [1486, 117] width 21 height 12
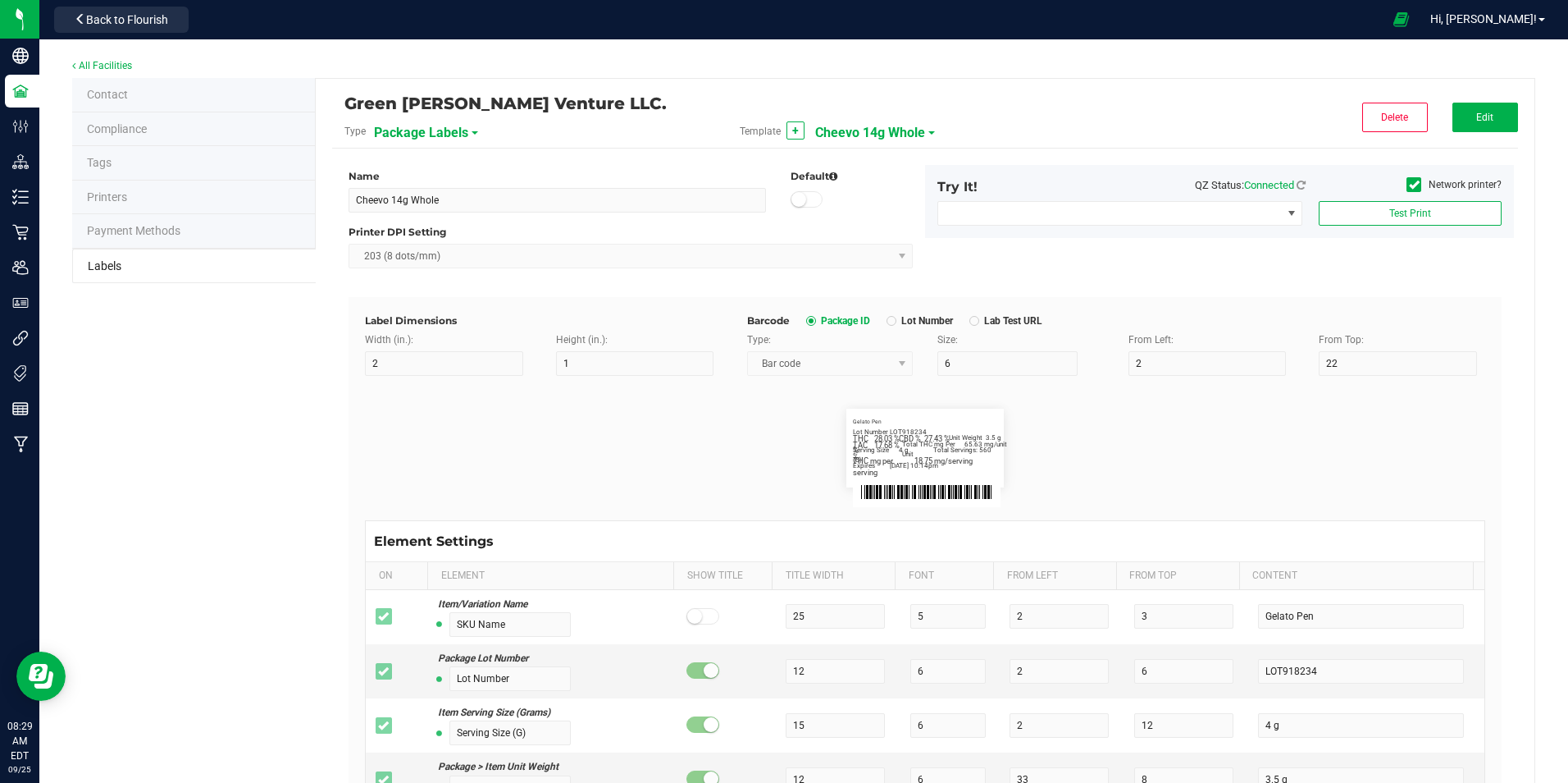
click at [915, 136] on span "Cheevo 14g Whole" at bounding box center [870, 132] width 110 height 28
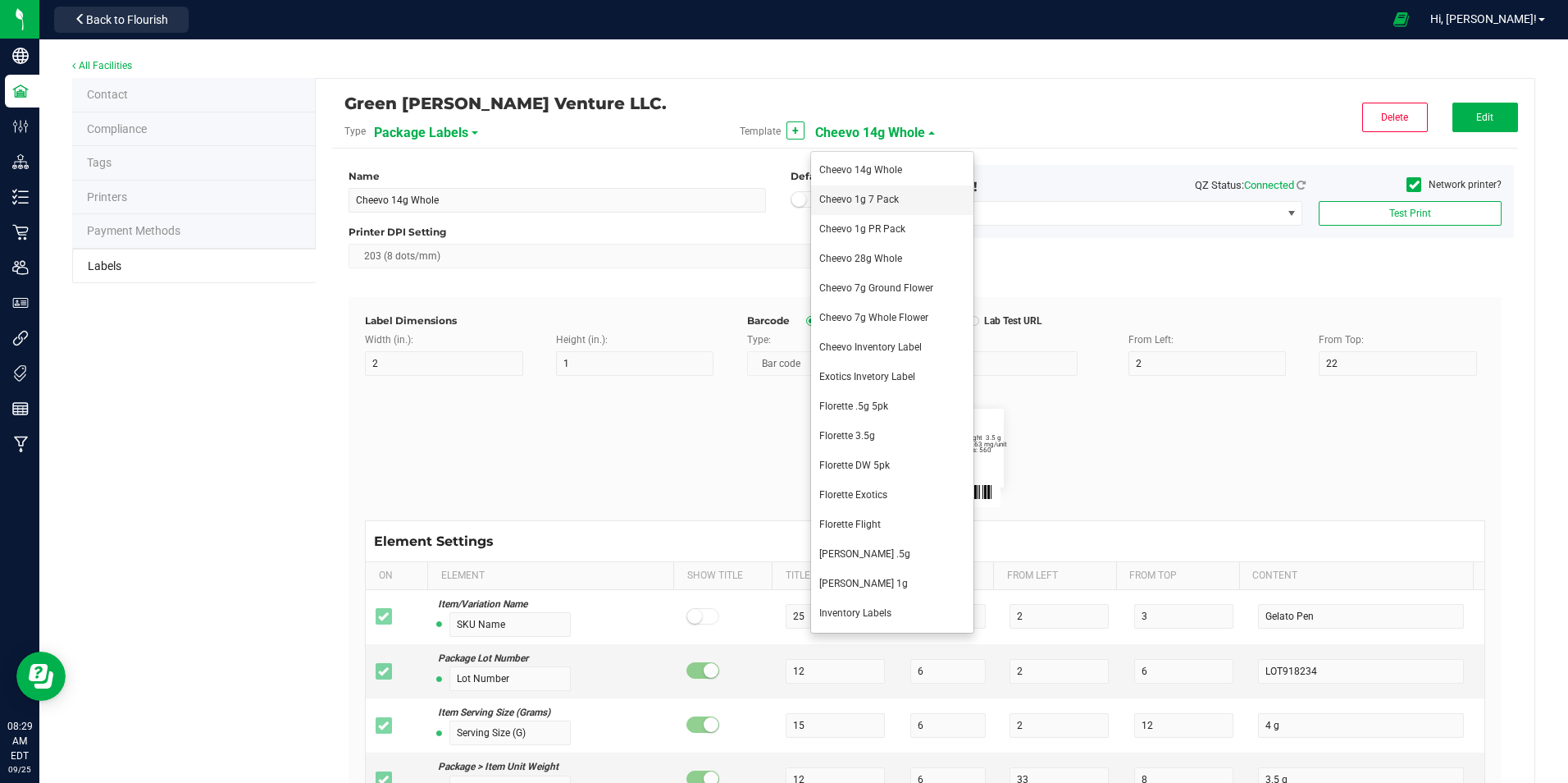
click at [886, 196] on span "Cheevo 1g 7 Pack" at bounding box center [859, 199] width 79 height 12
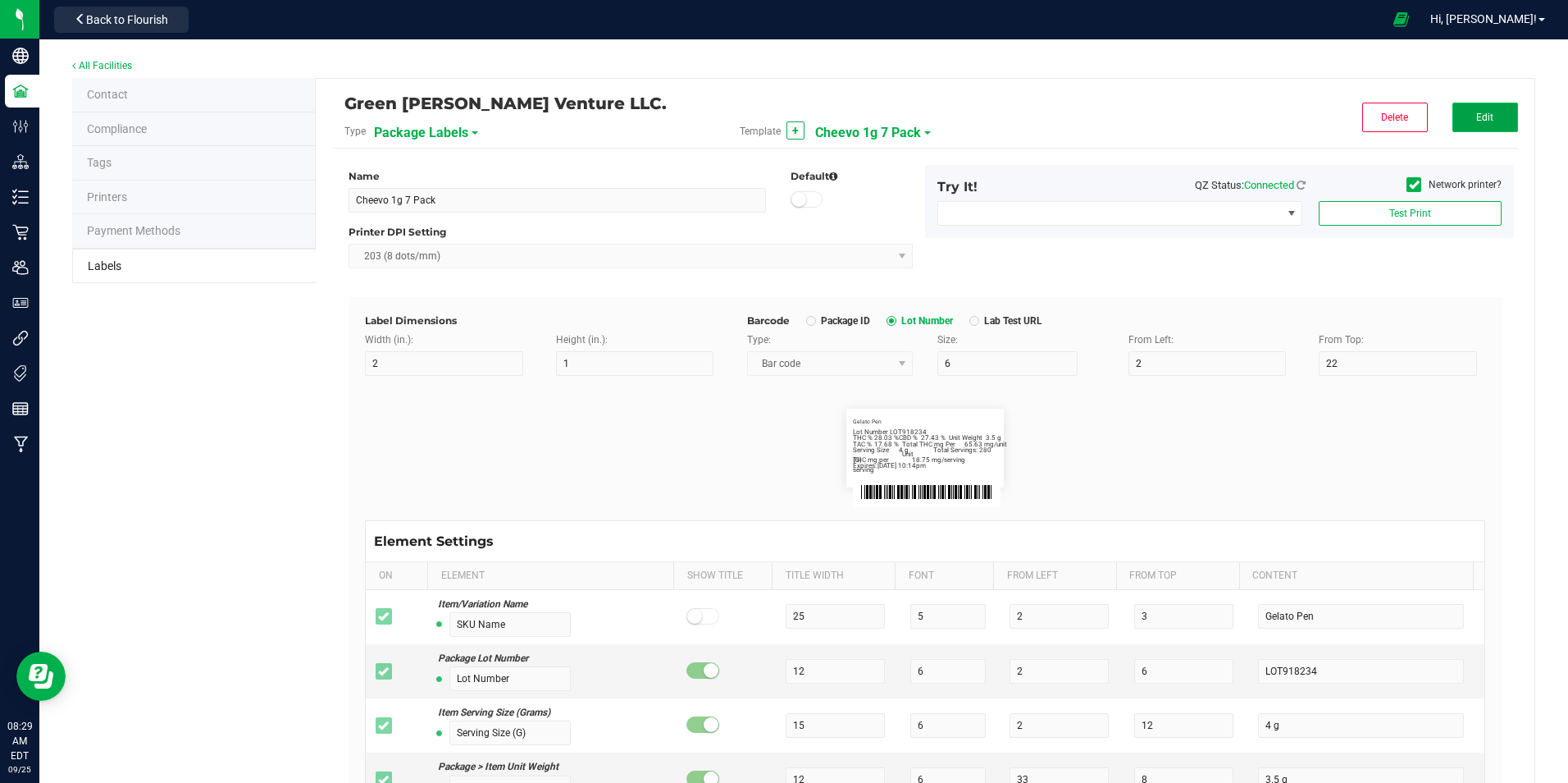
click at [1469, 124] on button "Edit" at bounding box center [1486, 117] width 66 height 30
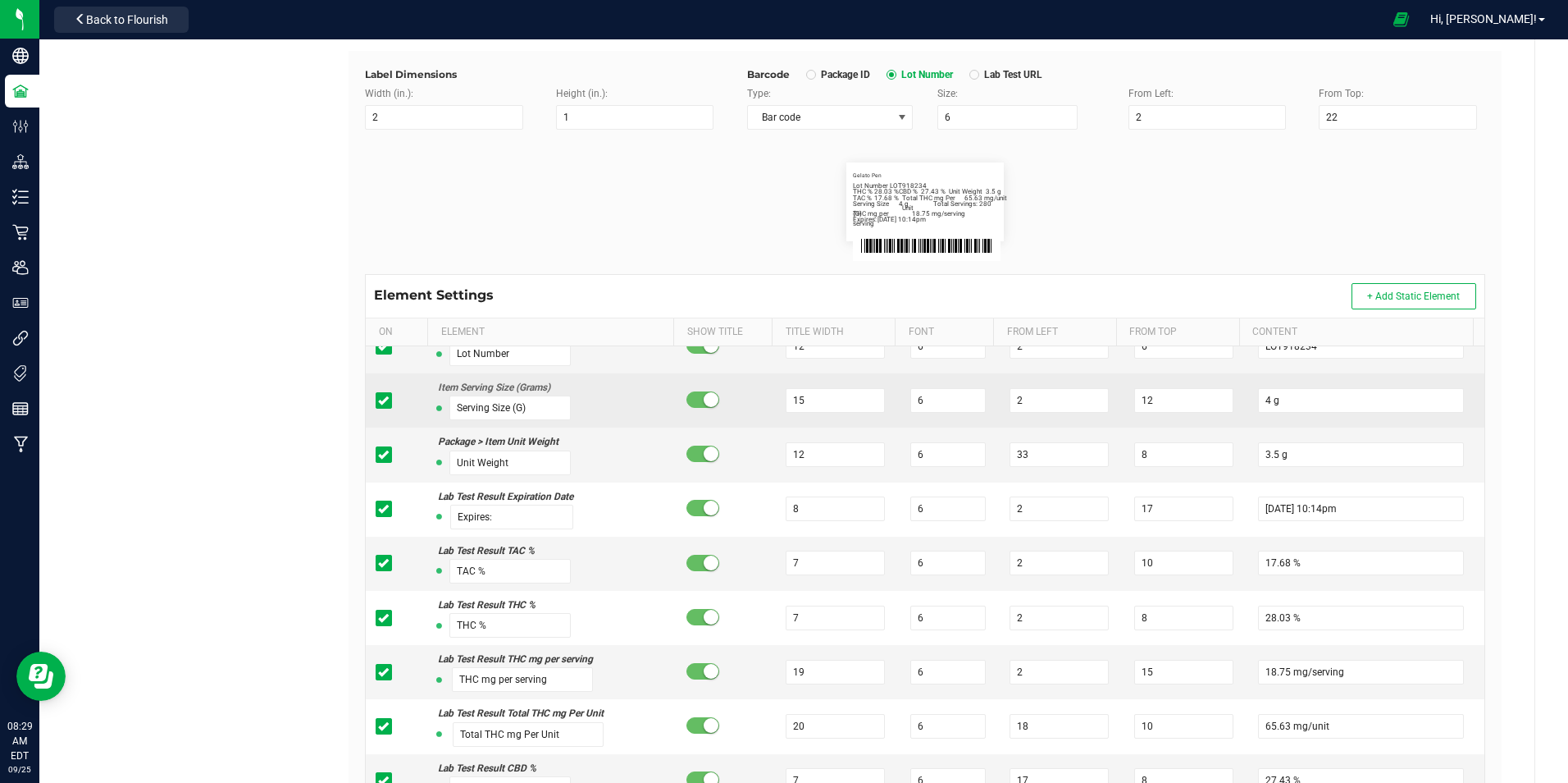
scroll to position [82, 0]
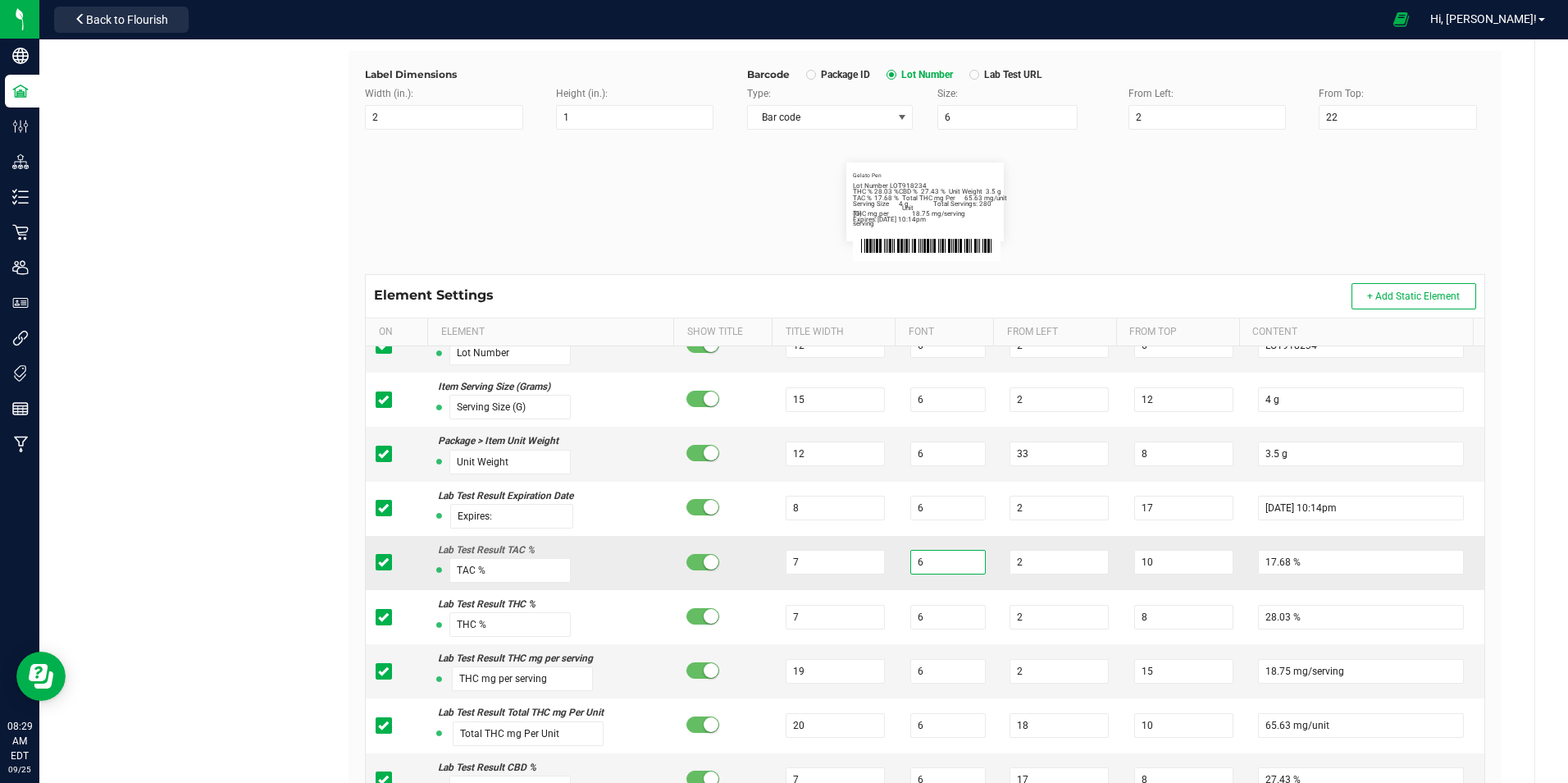
click at [940, 561] on input "6" at bounding box center [948, 562] width 75 height 24
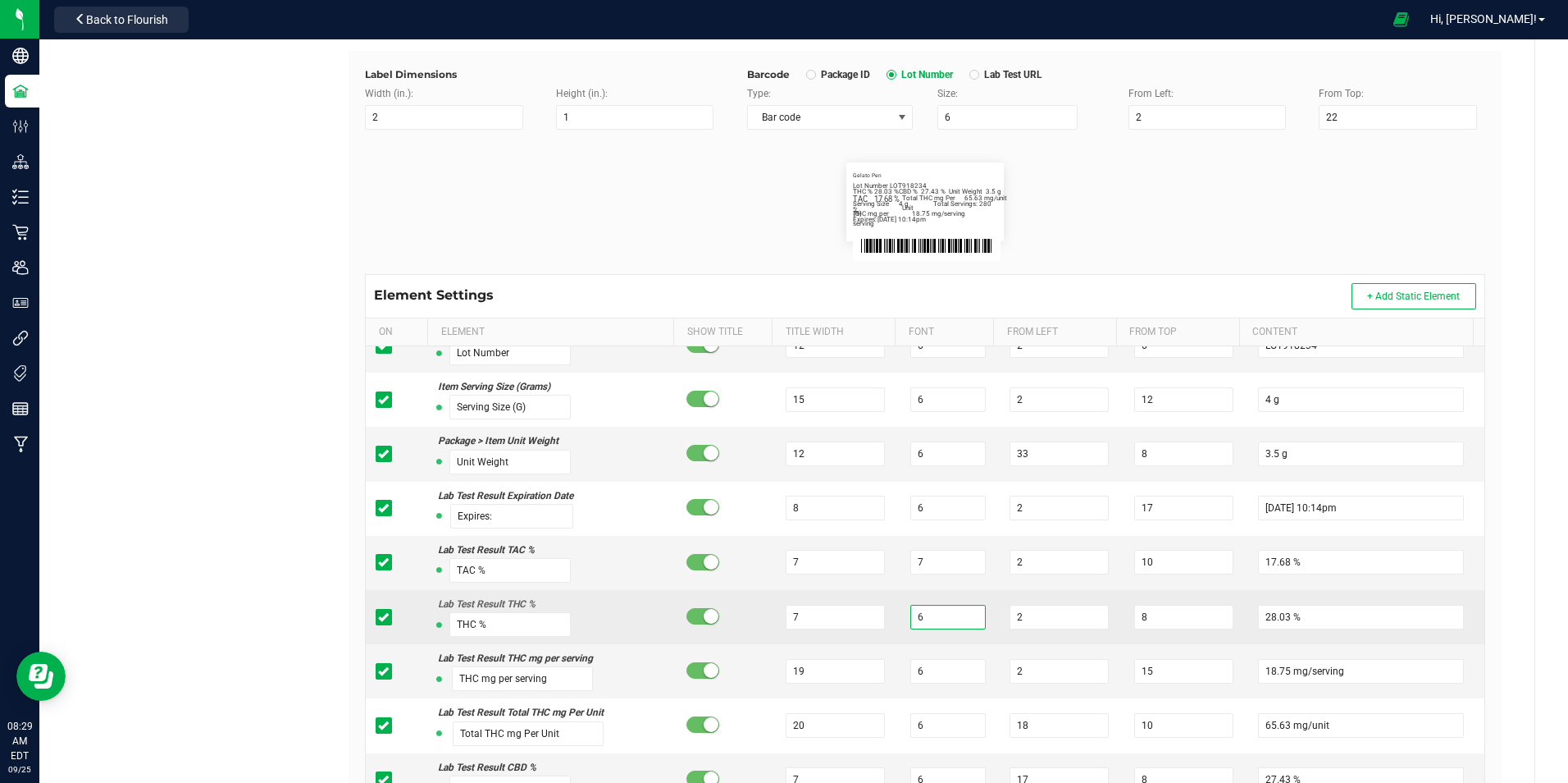
click at [938, 615] on input "6" at bounding box center [948, 616] width 75 height 24
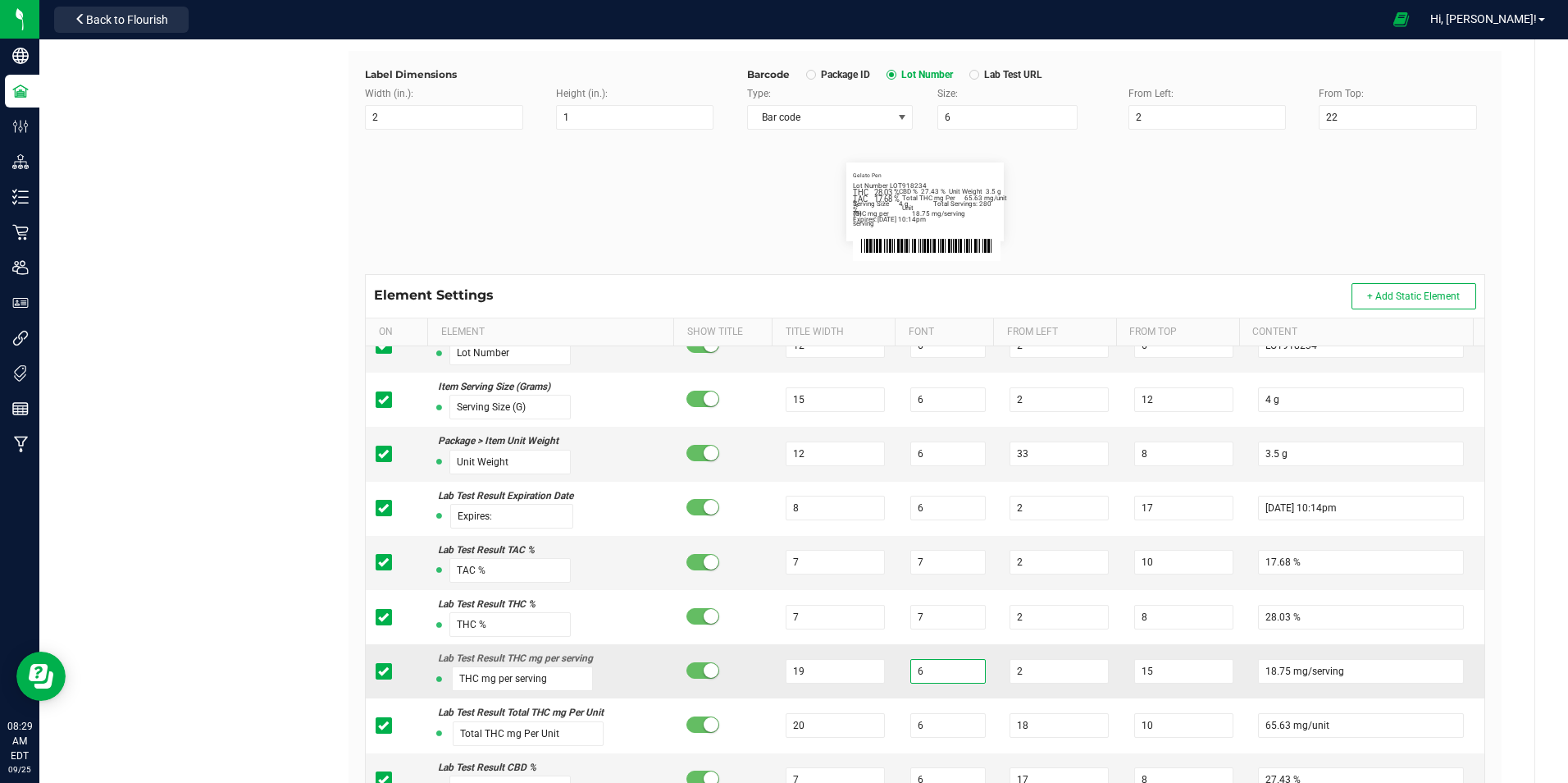
click at [929, 675] on input "6" at bounding box center [948, 670] width 75 height 24
click at [847, 667] on input "19" at bounding box center [835, 670] width 100 height 24
click at [1519, 647] on div "Green [PERSON_NAME] Venture LLC. Type Package Labels Template Cheevo 1g 7 Pack …" at bounding box center [925, 372] width 1219 height 1079
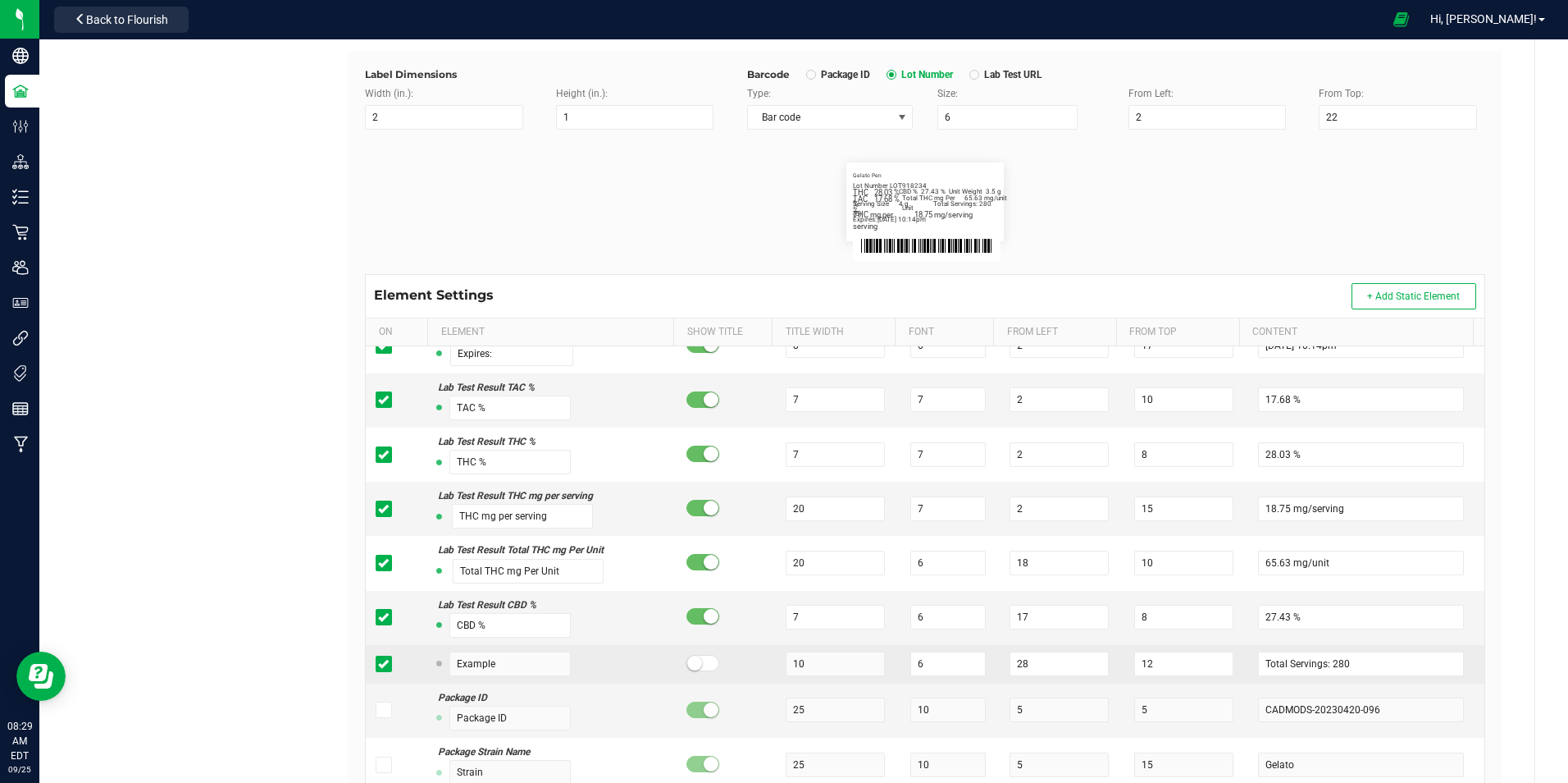
scroll to position [246, 0]
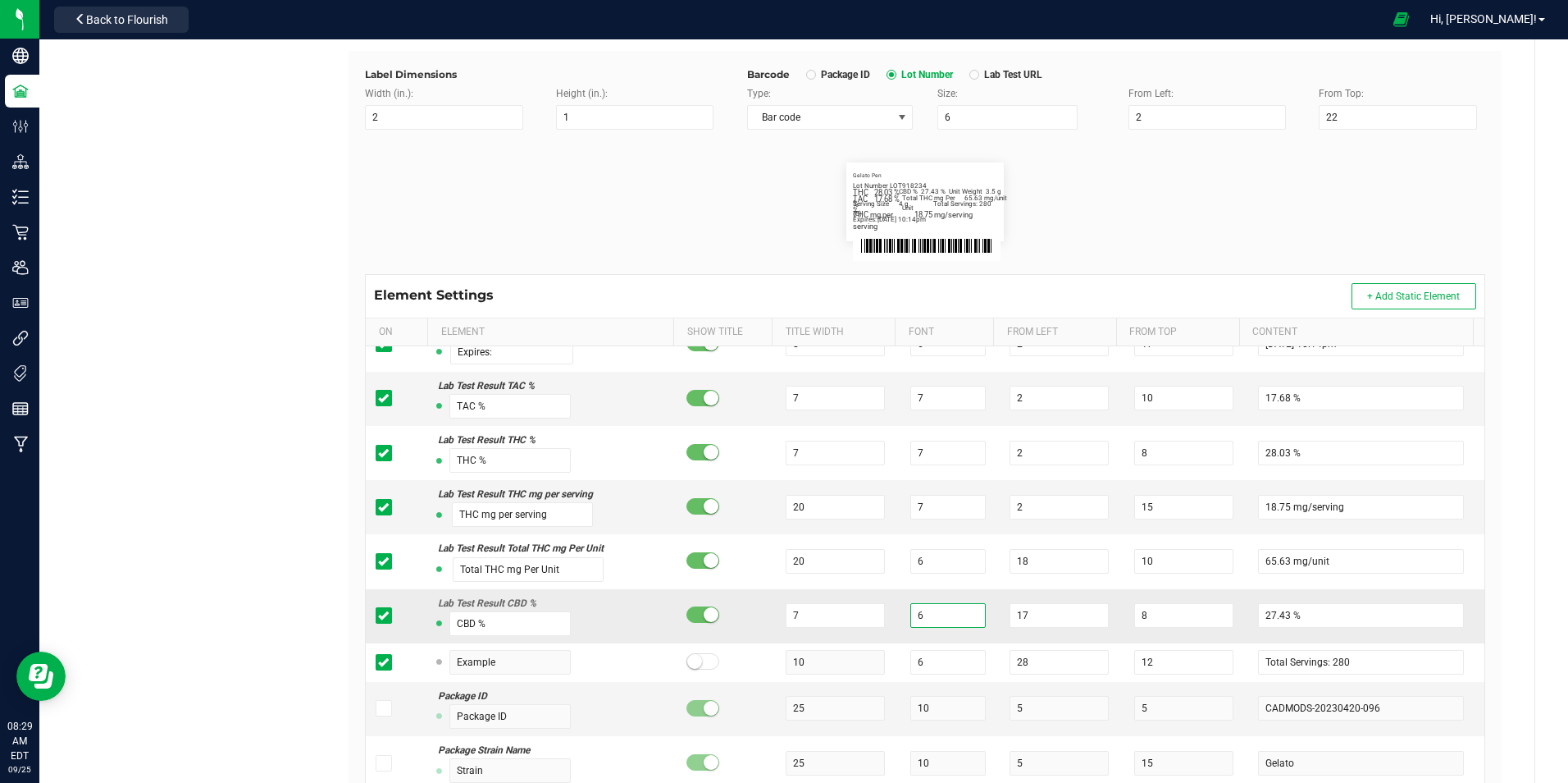
click at [918, 615] on input "6" at bounding box center [948, 615] width 75 height 24
click at [814, 616] on input "7" at bounding box center [835, 615] width 100 height 24
click at [1516, 551] on div "Green [PERSON_NAME] Venture LLC. Type Package Labels Template Cheevo 1g 7 Pack …" at bounding box center [925, 372] width 1219 height 1079
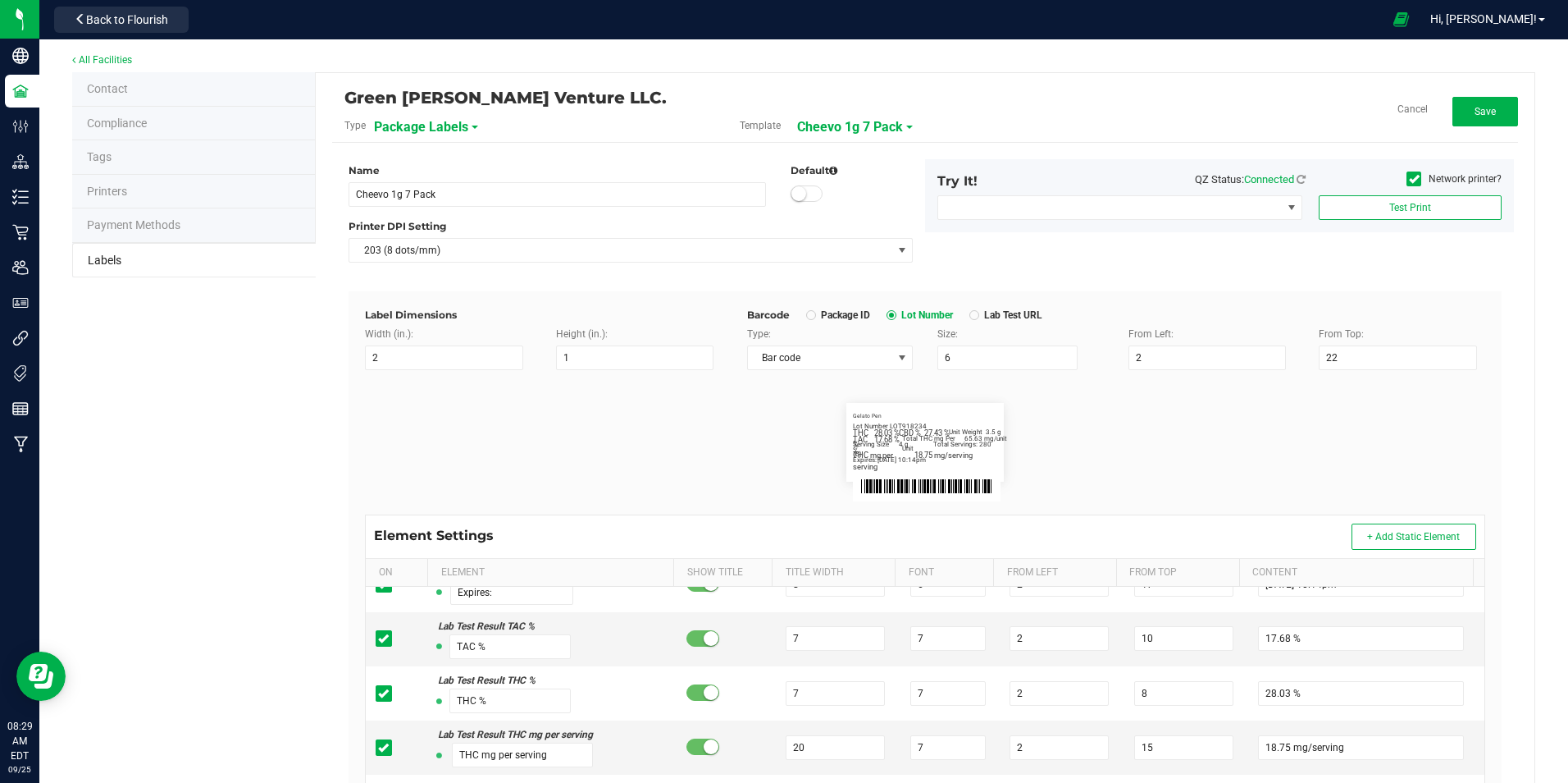
scroll to position [0, 0]
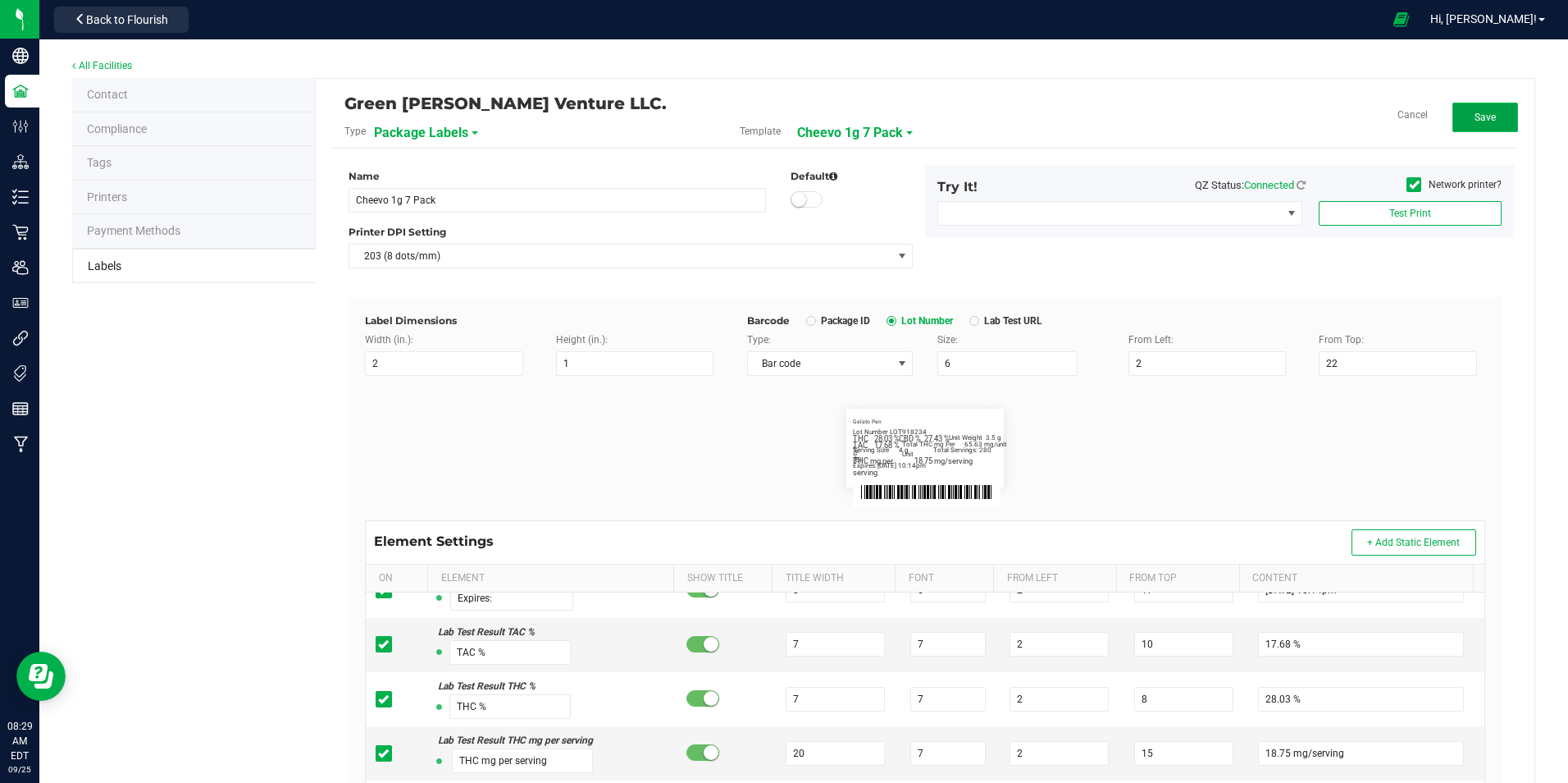
click at [1468, 123] on button "Save" at bounding box center [1486, 117] width 66 height 30
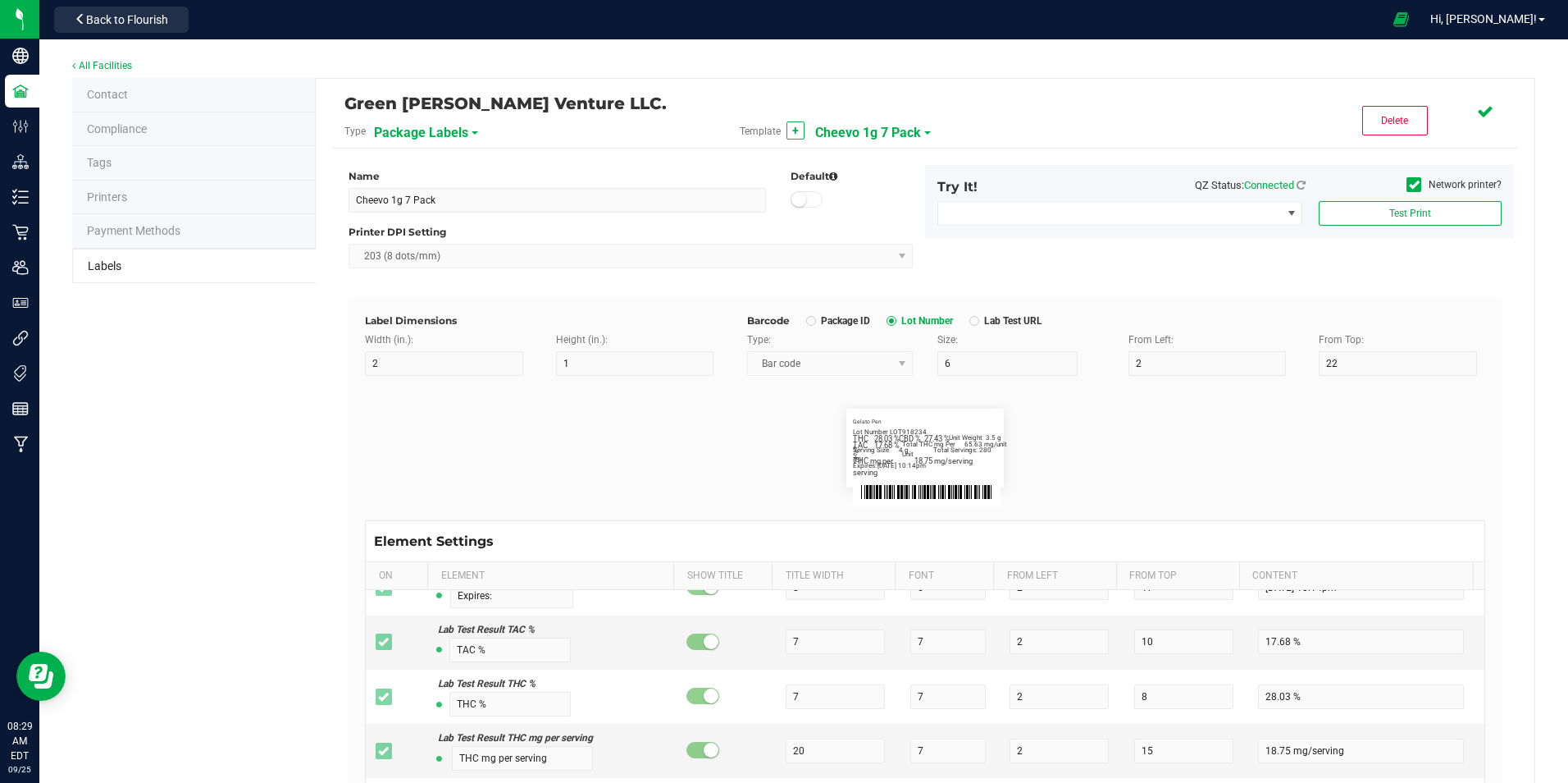
click at [903, 132] on span "Cheevo 1g 7 Pack" at bounding box center [867, 132] width 105 height 28
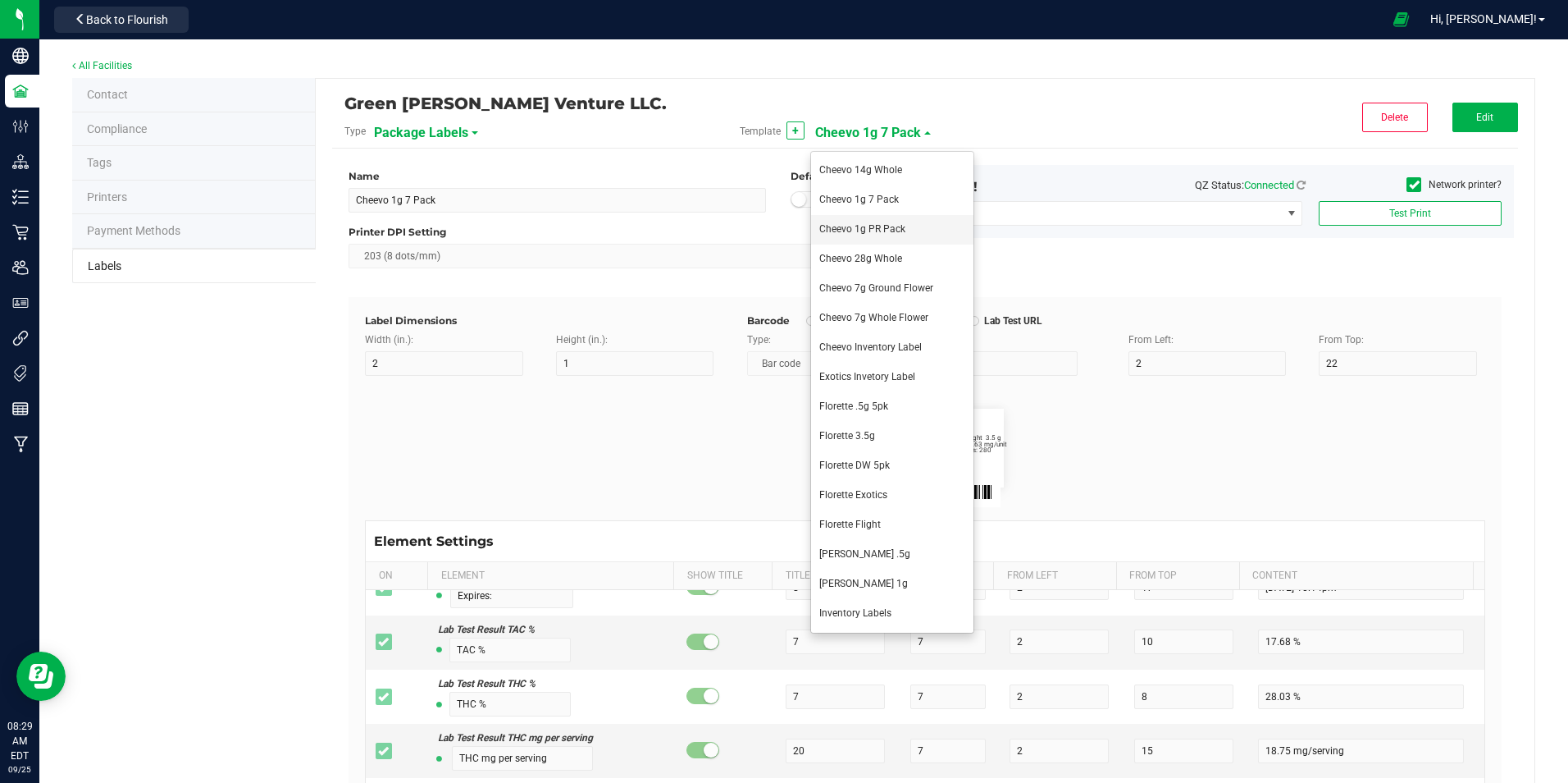
click at [886, 228] on span "Cheevo 1g PR Pack" at bounding box center [862, 229] width 86 height 12
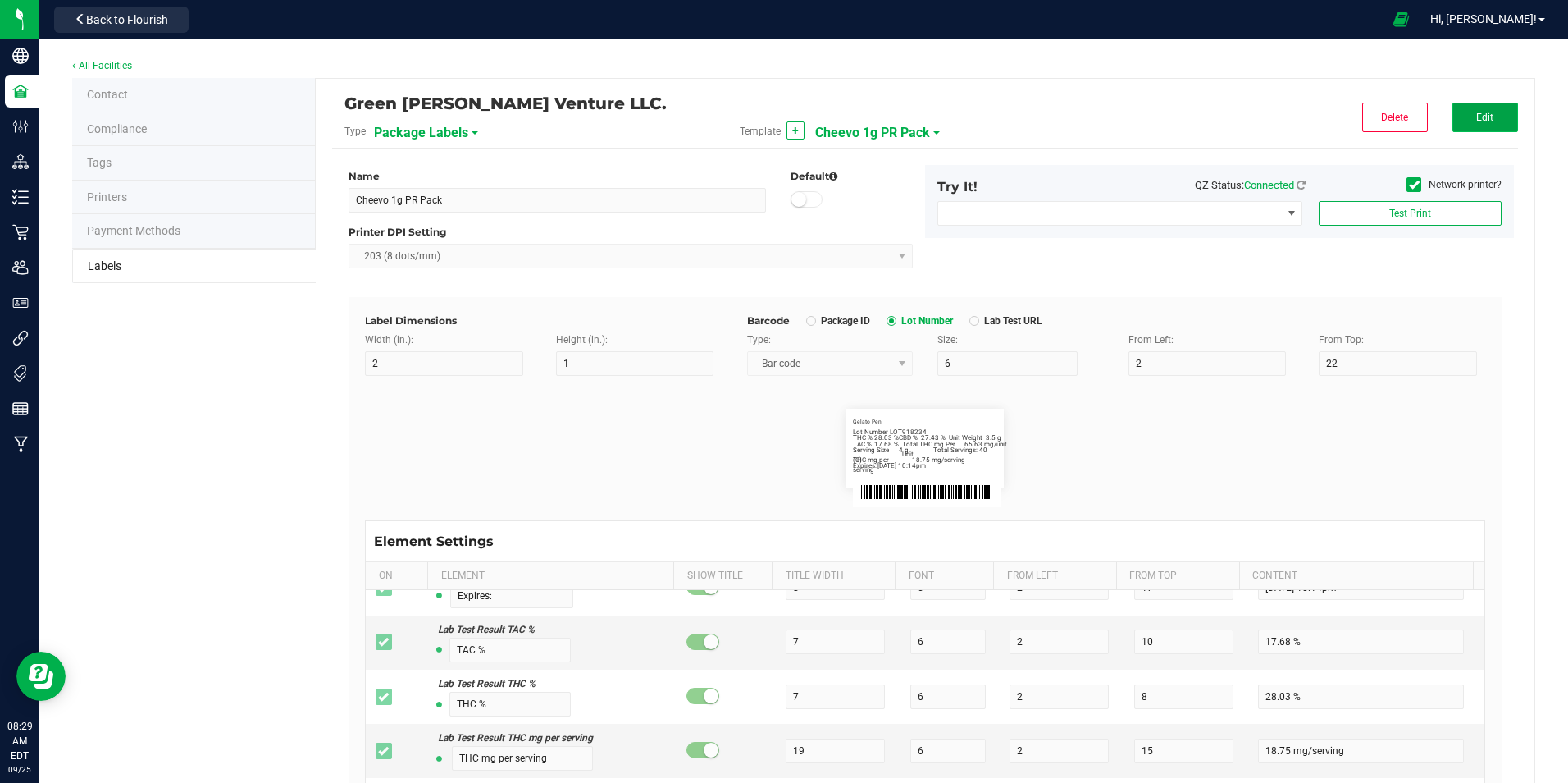
click at [1476, 115] on span "Edit" at bounding box center [1485, 117] width 17 height 12
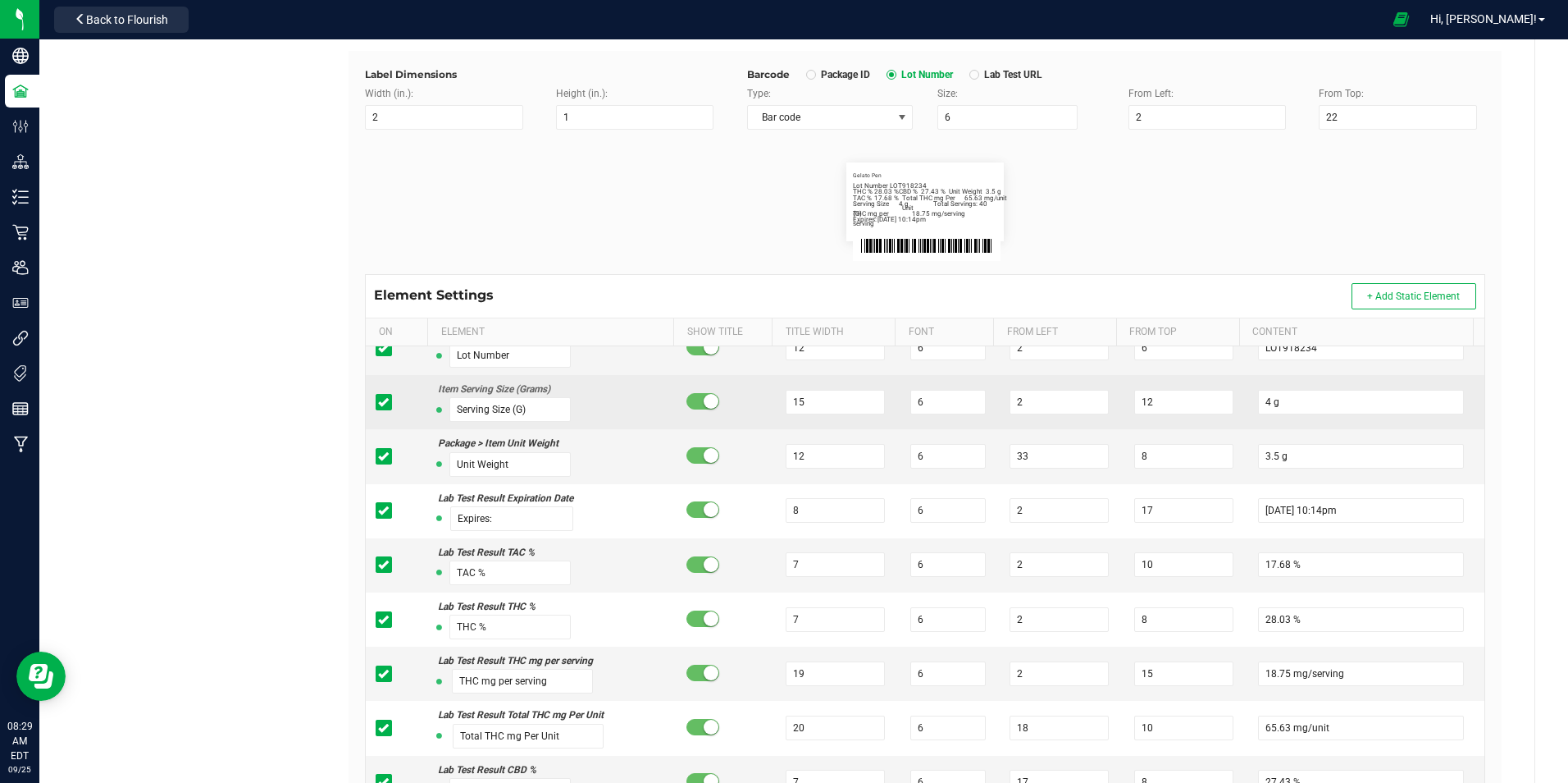
scroll to position [82, 0]
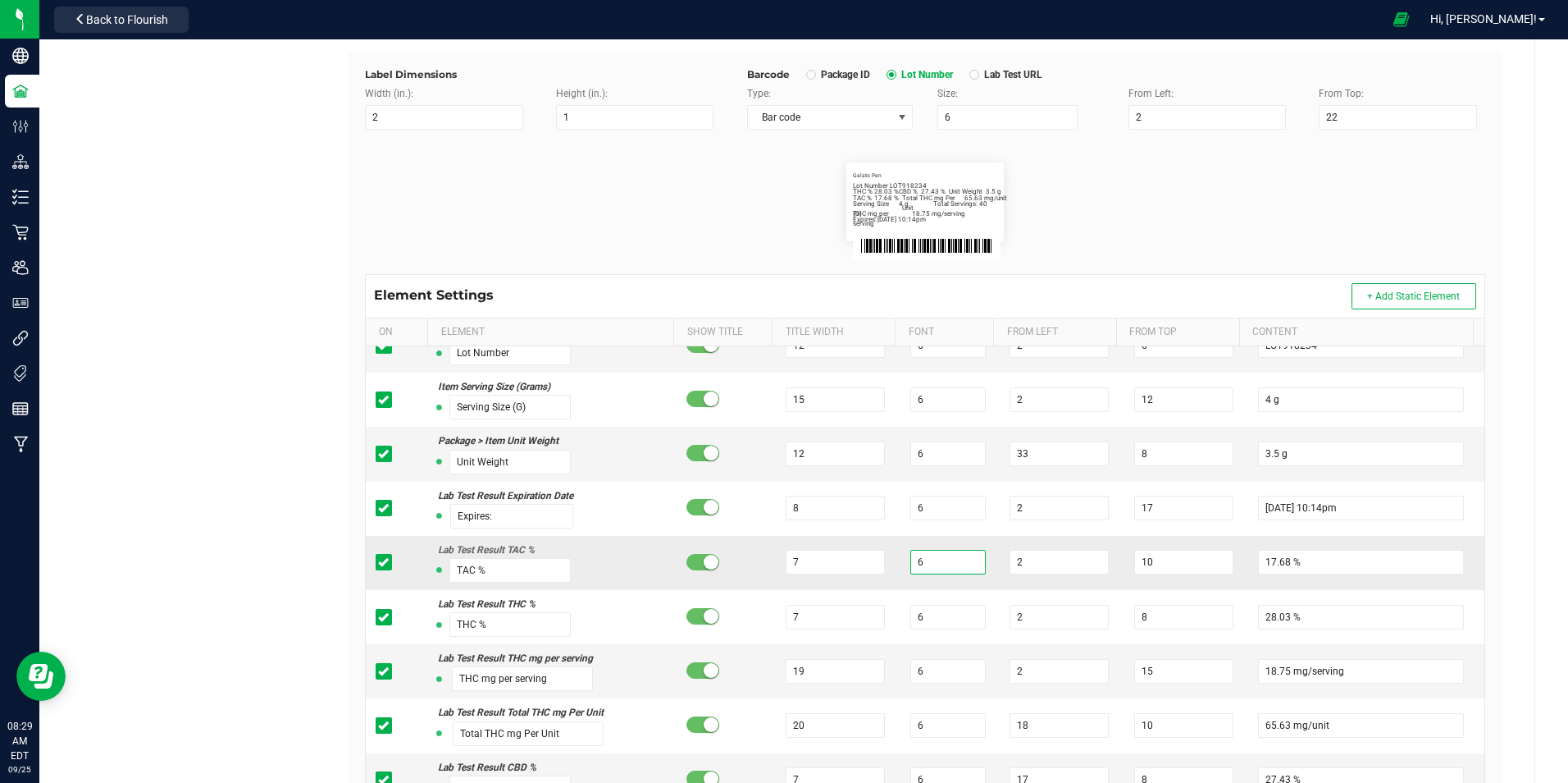
click at [936, 560] on input "6" at bounding box center [948, 562] width 75 height 24
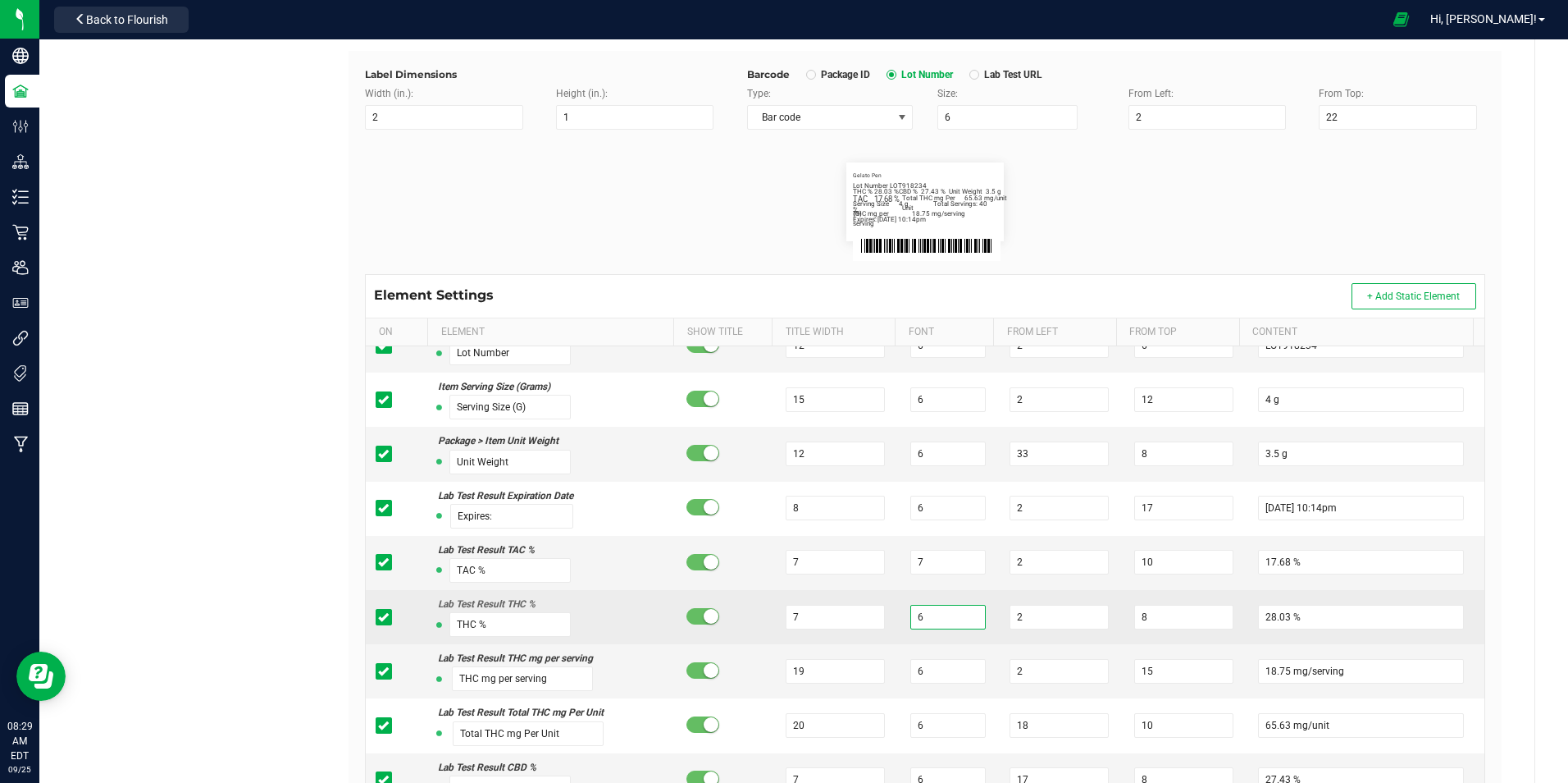
click at [940, 612] on input "6" at bounding box center [948, 616] width 75 height 24
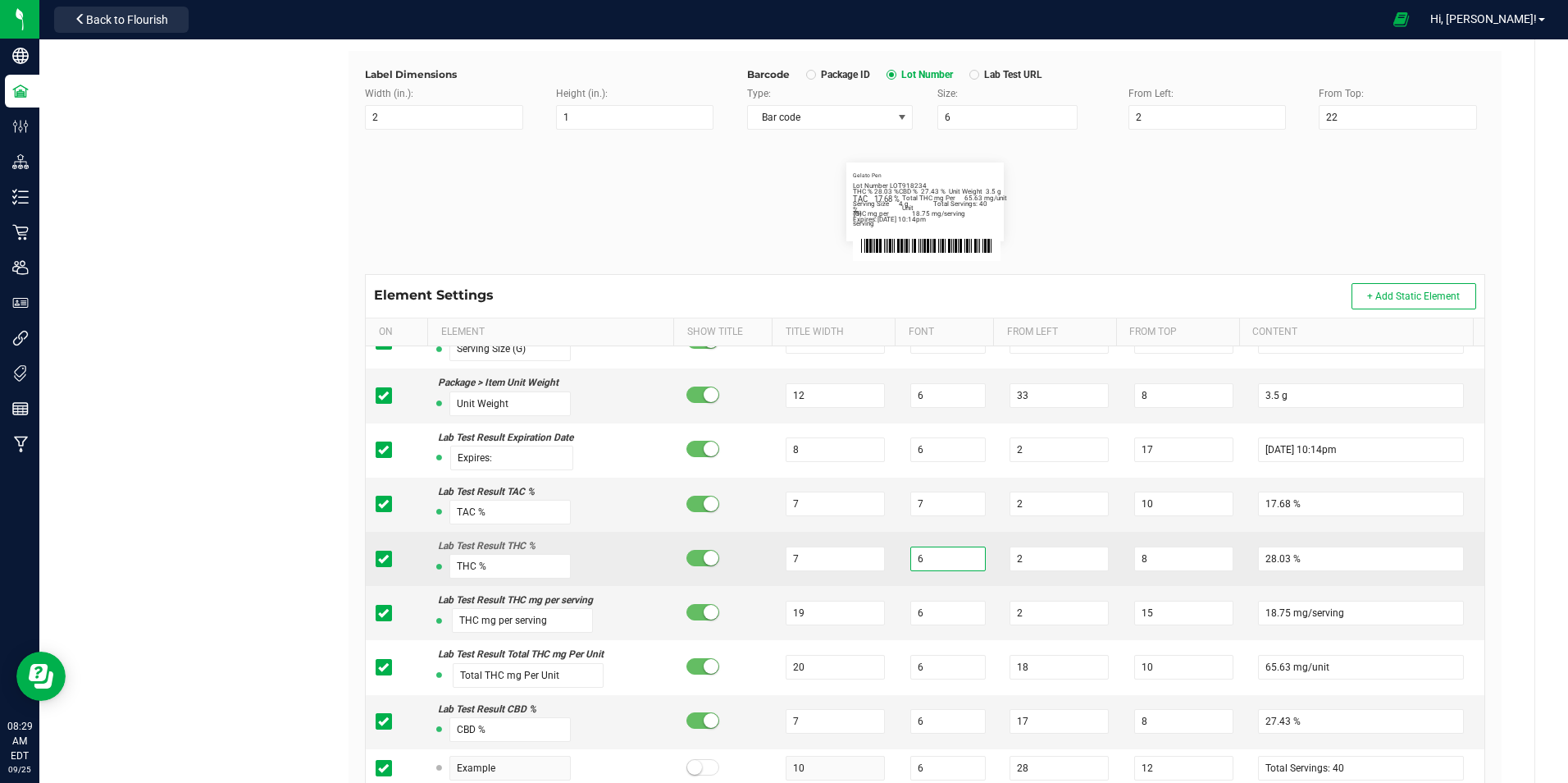
scroll to position [164, 0]
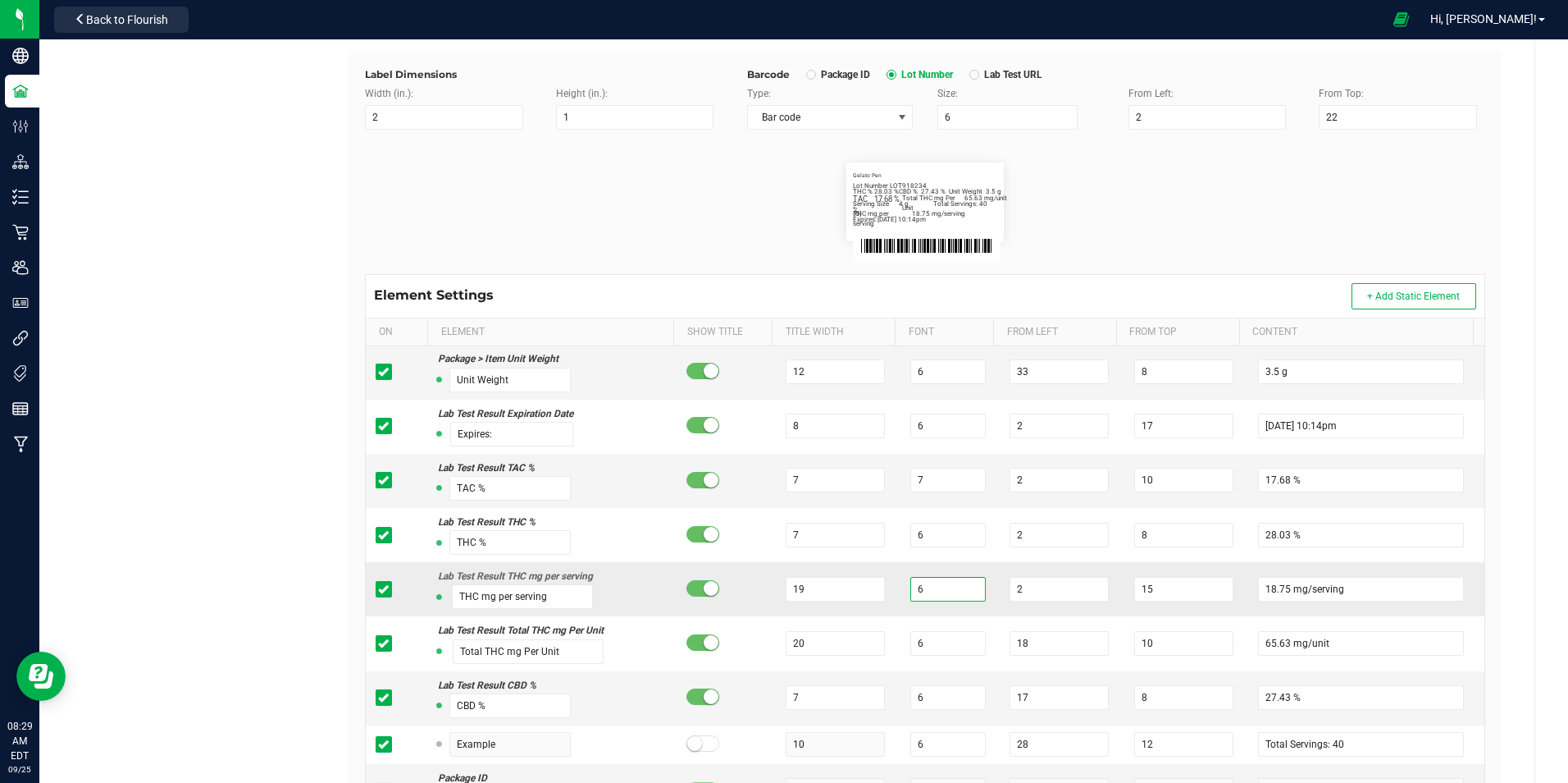
click at [932, 585] on input "6" at bounding box center [948, 589] width 75 height 24
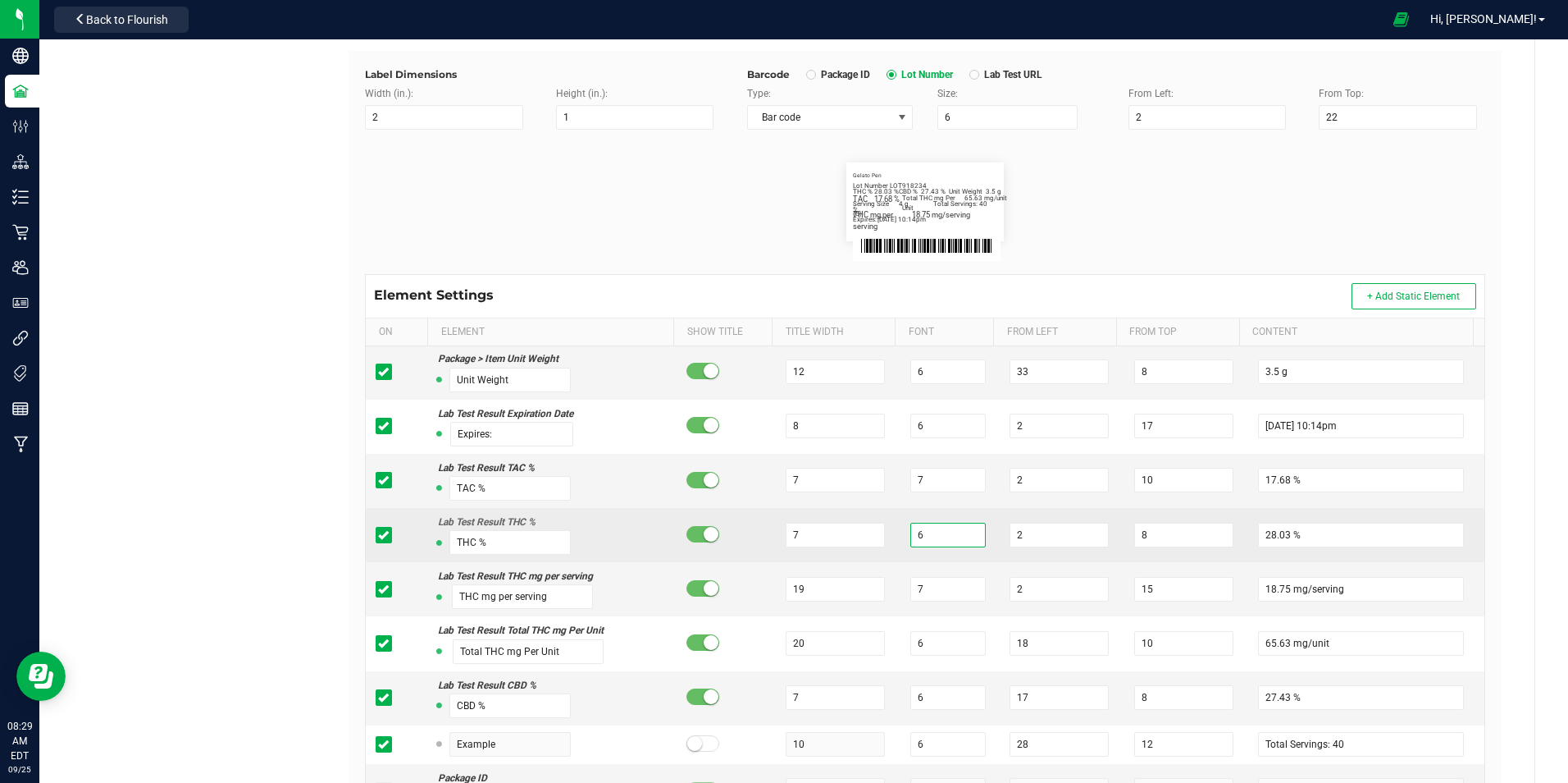
click at [918, 534] on input "6" at bounding box center [948, 535] width 75 height 24
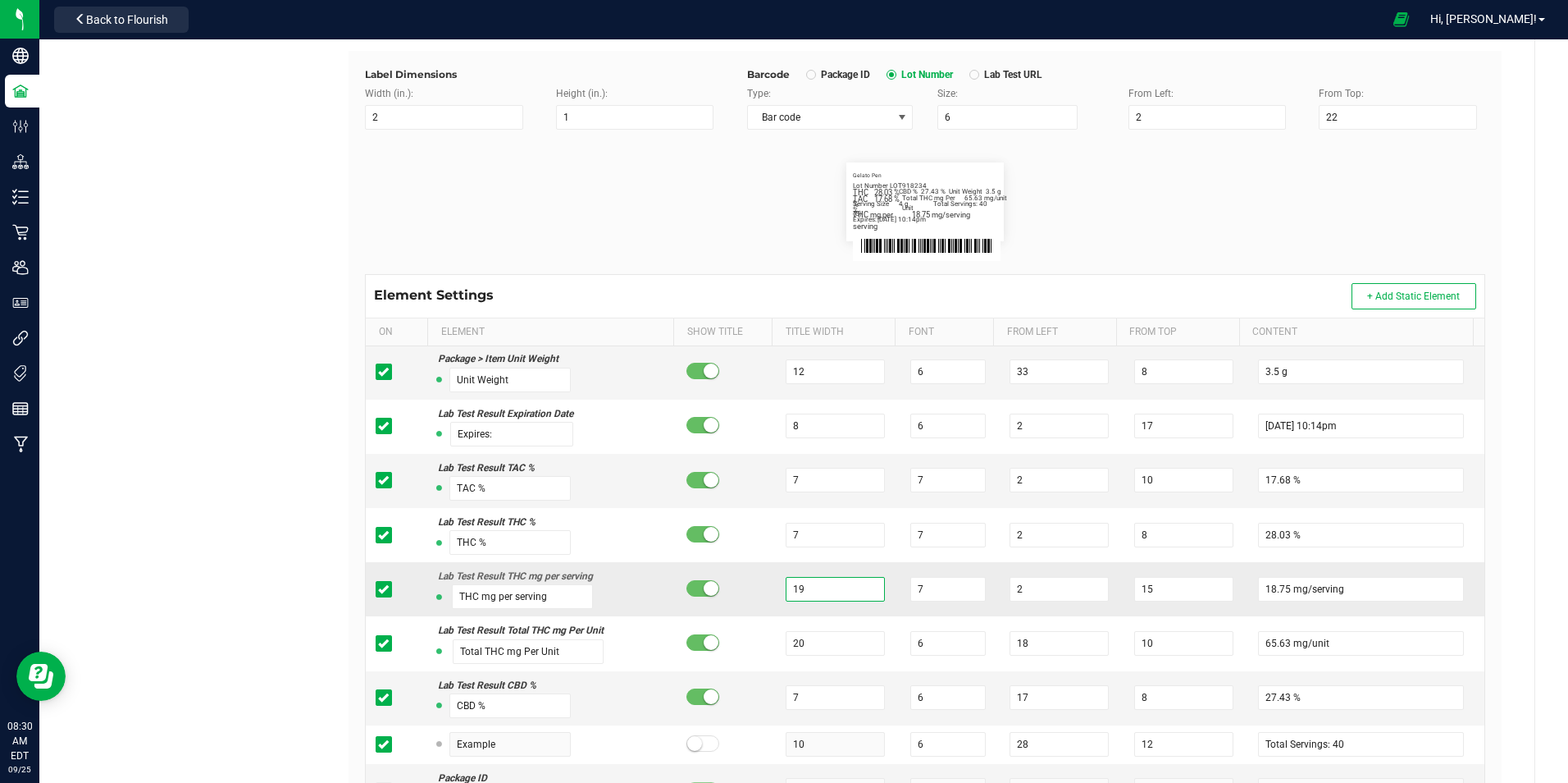
click at [826, 587] on input "19" at bounding box center [835, 589] width 100 height 24
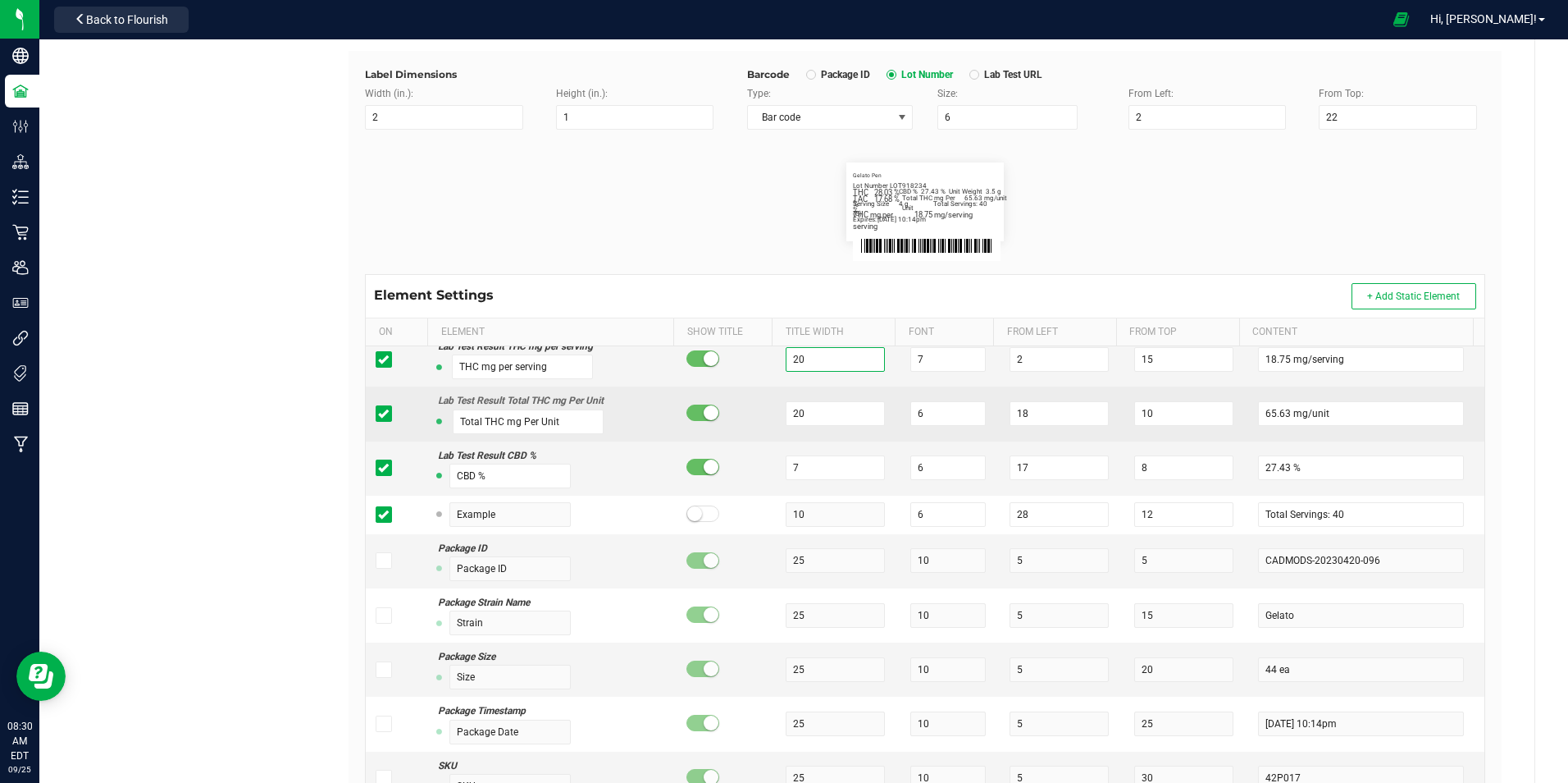
scroll to position [410, 0]
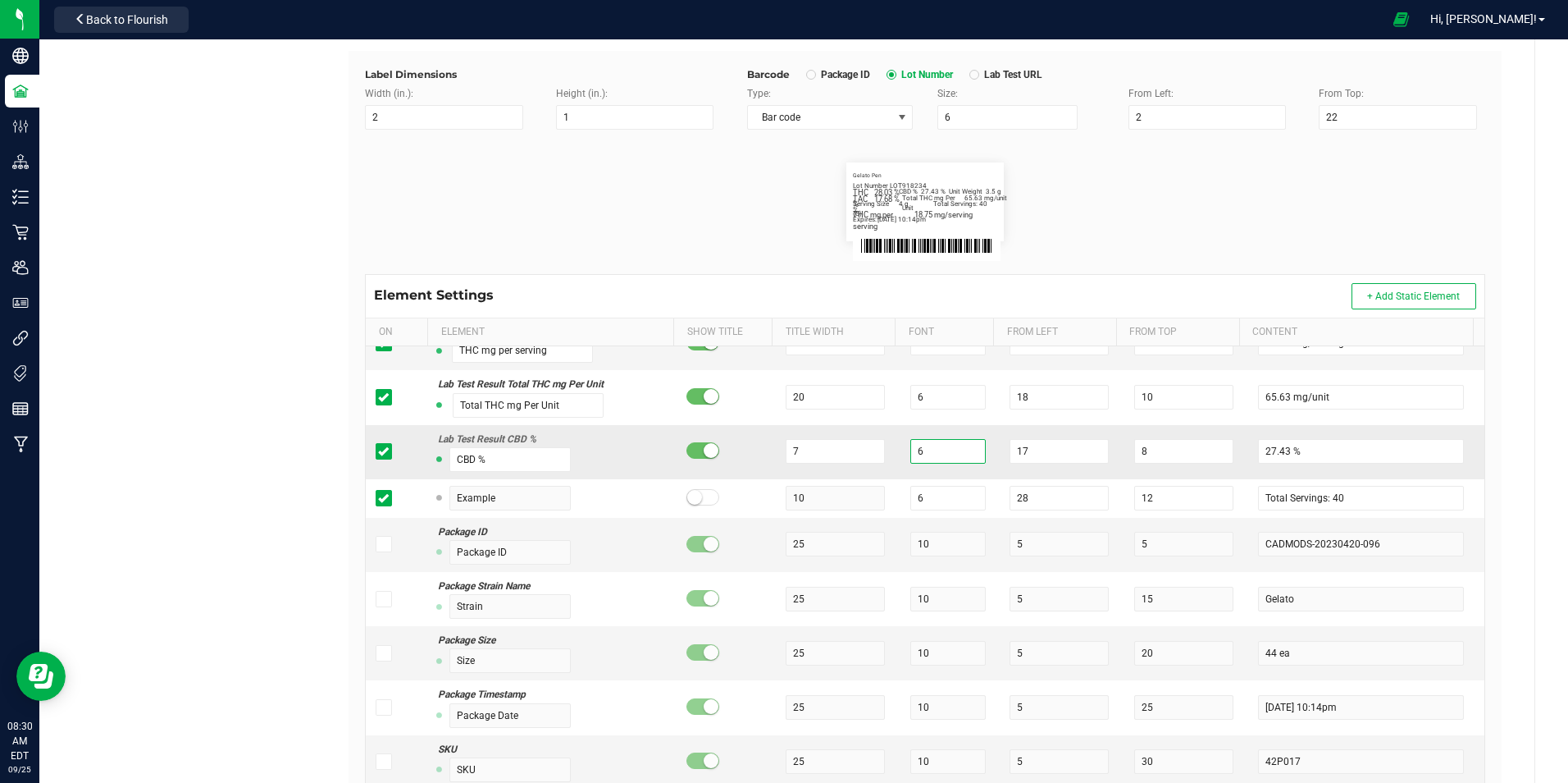
click at [934, 454] on input "6" at bounding box center [948, 450] width 75 height 24
click at [845, 452] on input "7" at bounding box center [835, 450] width 100 height 24
click at [1508, 272] on div "Green [PERSON_NAME] Venture LLC. Type Package Labels Template Cheevo 1g PR Pack…" at bounding box center [925, 372] width 1219 height 1079
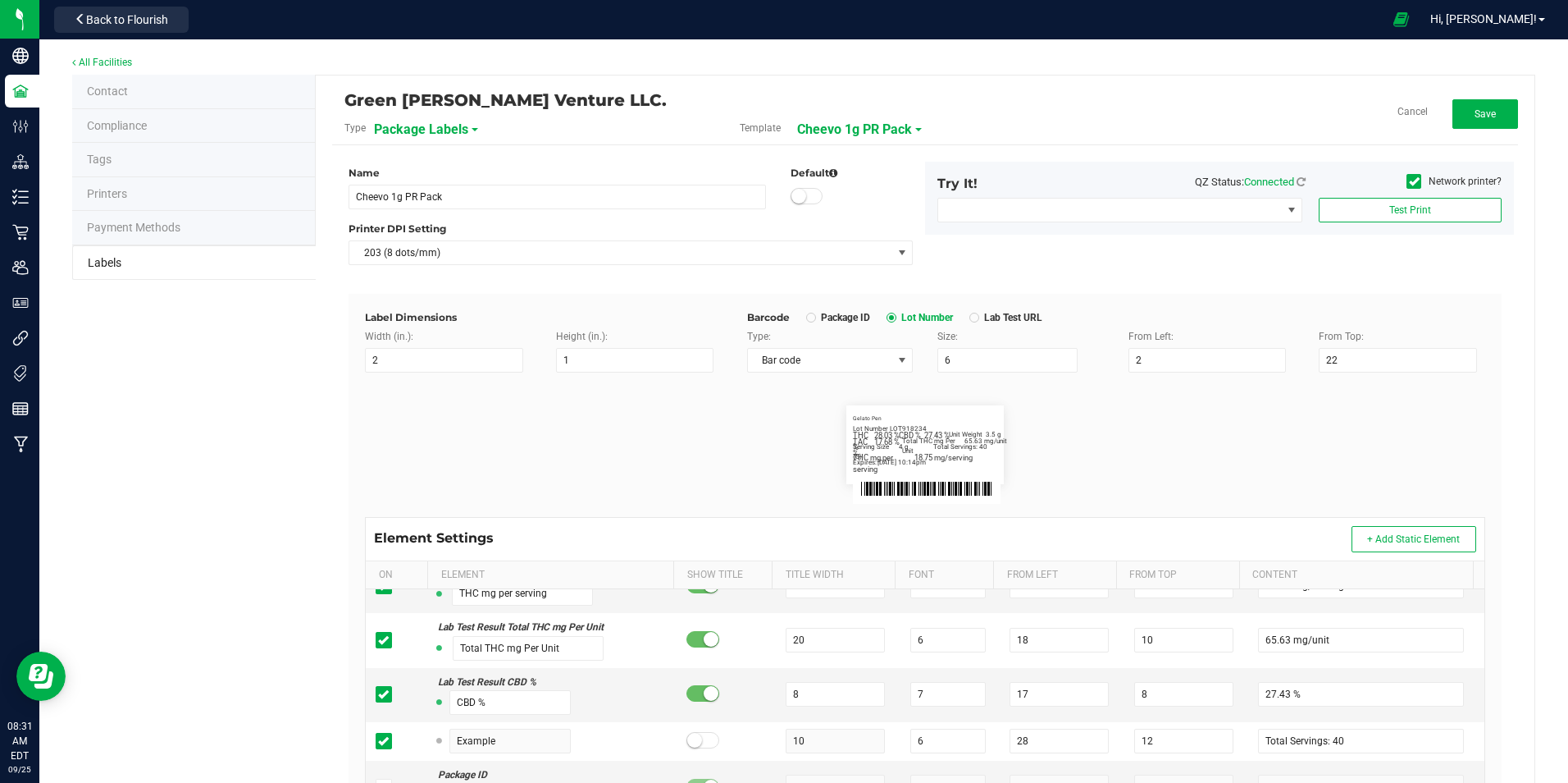
scroll to position [0, 0]
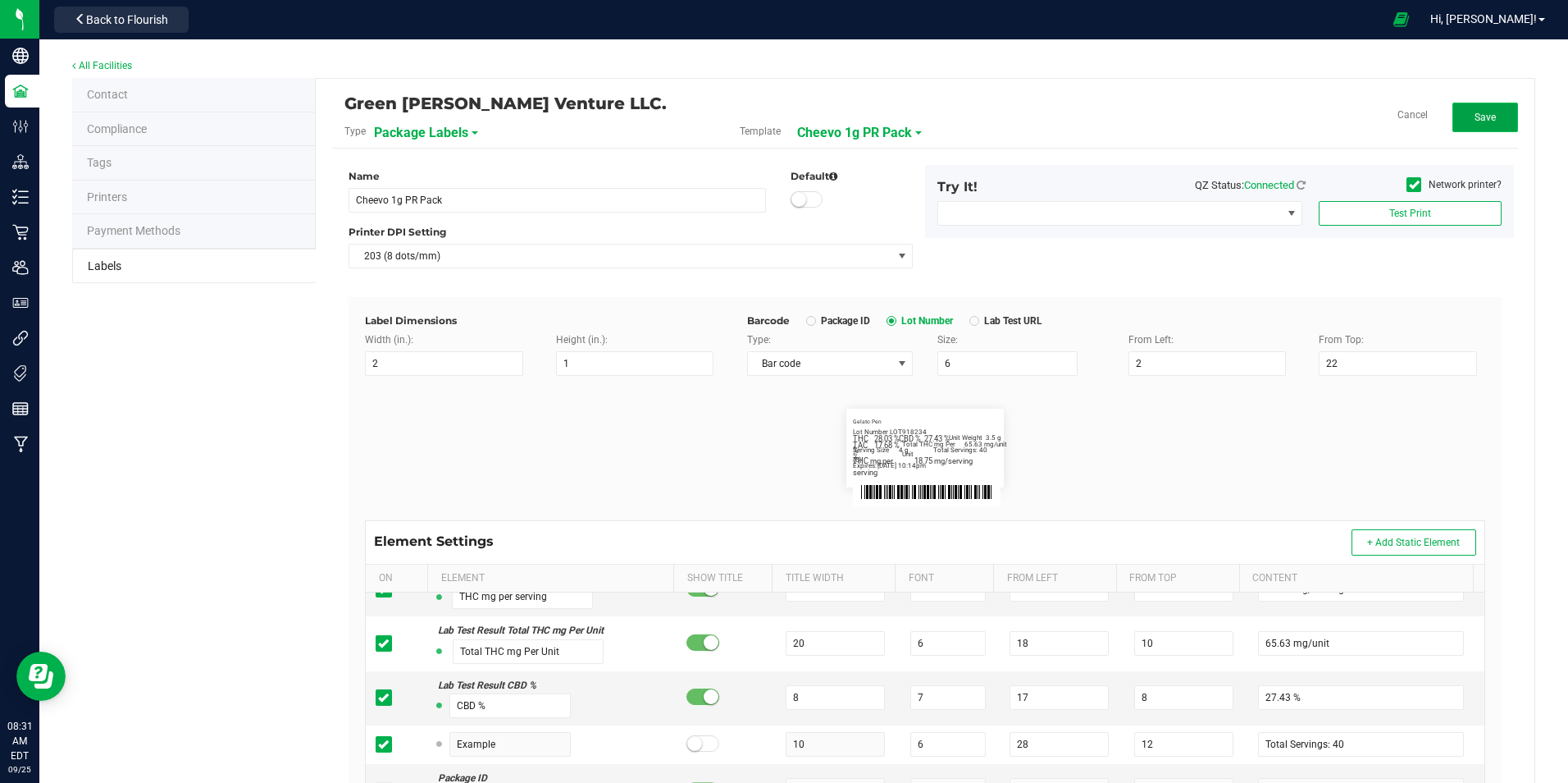
click at [1493, 130] on button "Save" at bounding box center [1486, 117] width 66 height 30
click at [902, 134] on span "Cheevo 1g PR Pack" at bounding box center [872, 132] width 115 height 28
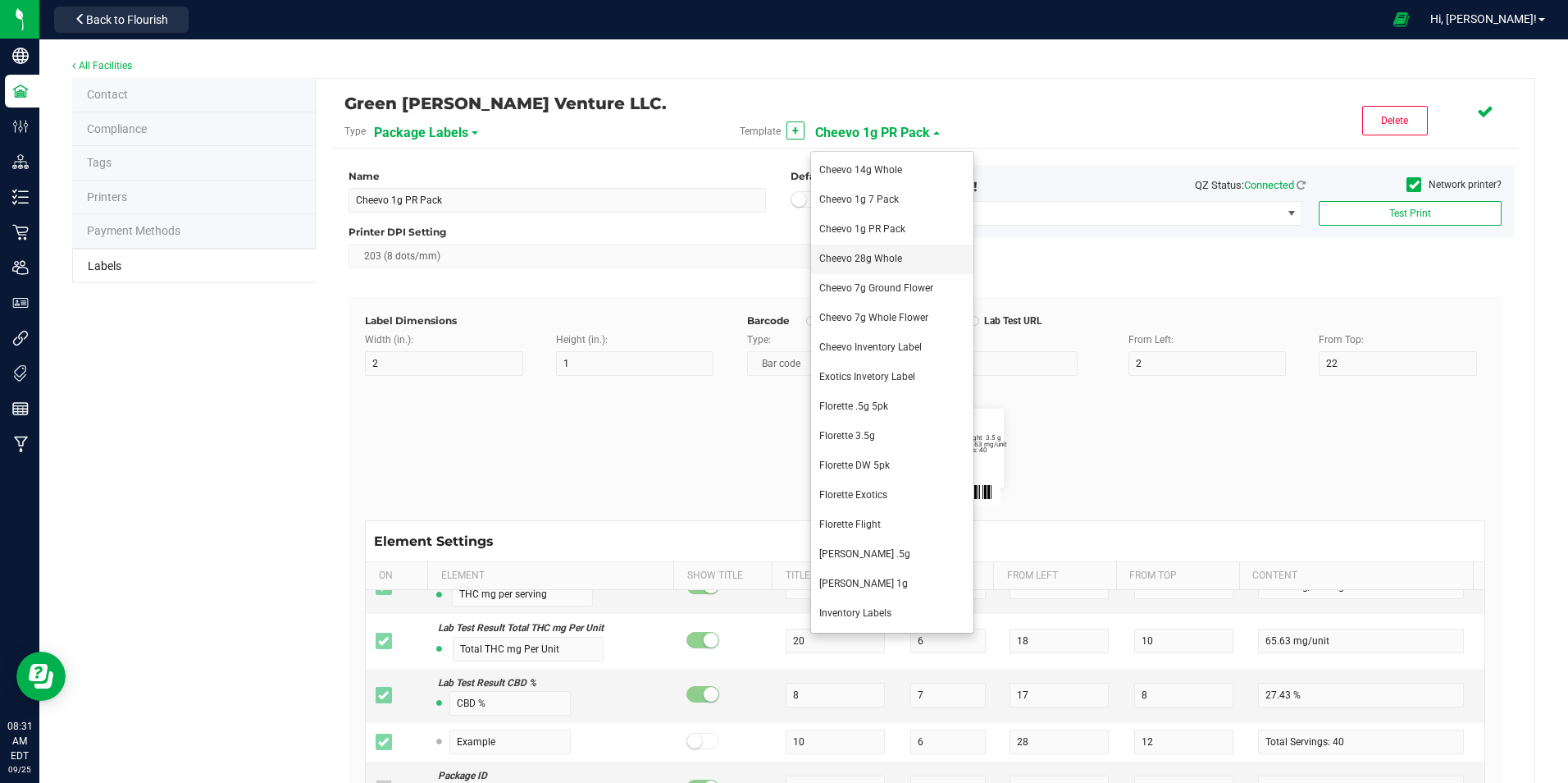
click at [905, 263] on li "Cheevo 28g Whole" at bounding box center [892, 259] width 162 height 30
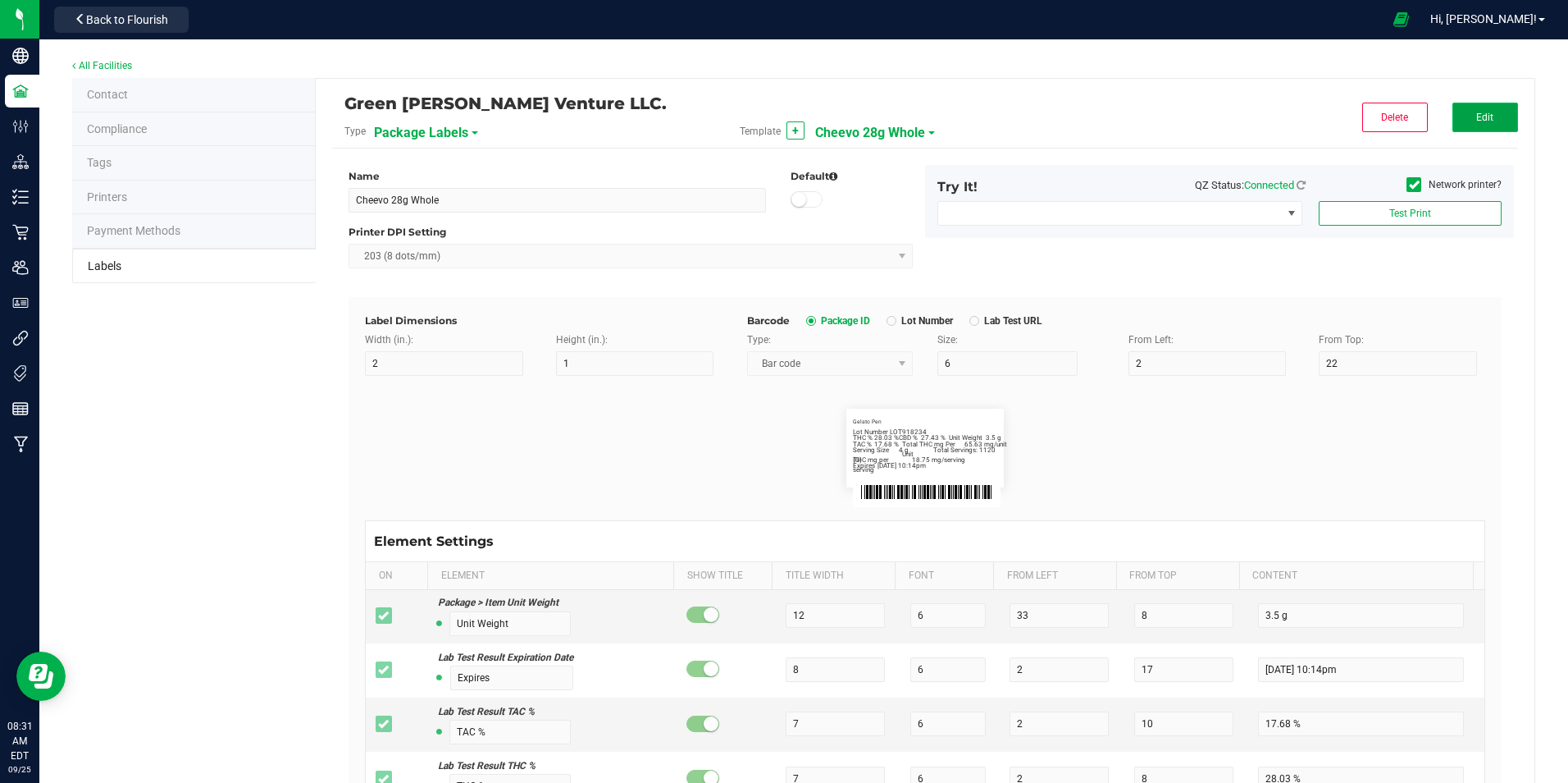
click at [1476, 117] on span "Edit" at bounding box center [1485, 117] width 17 height 12
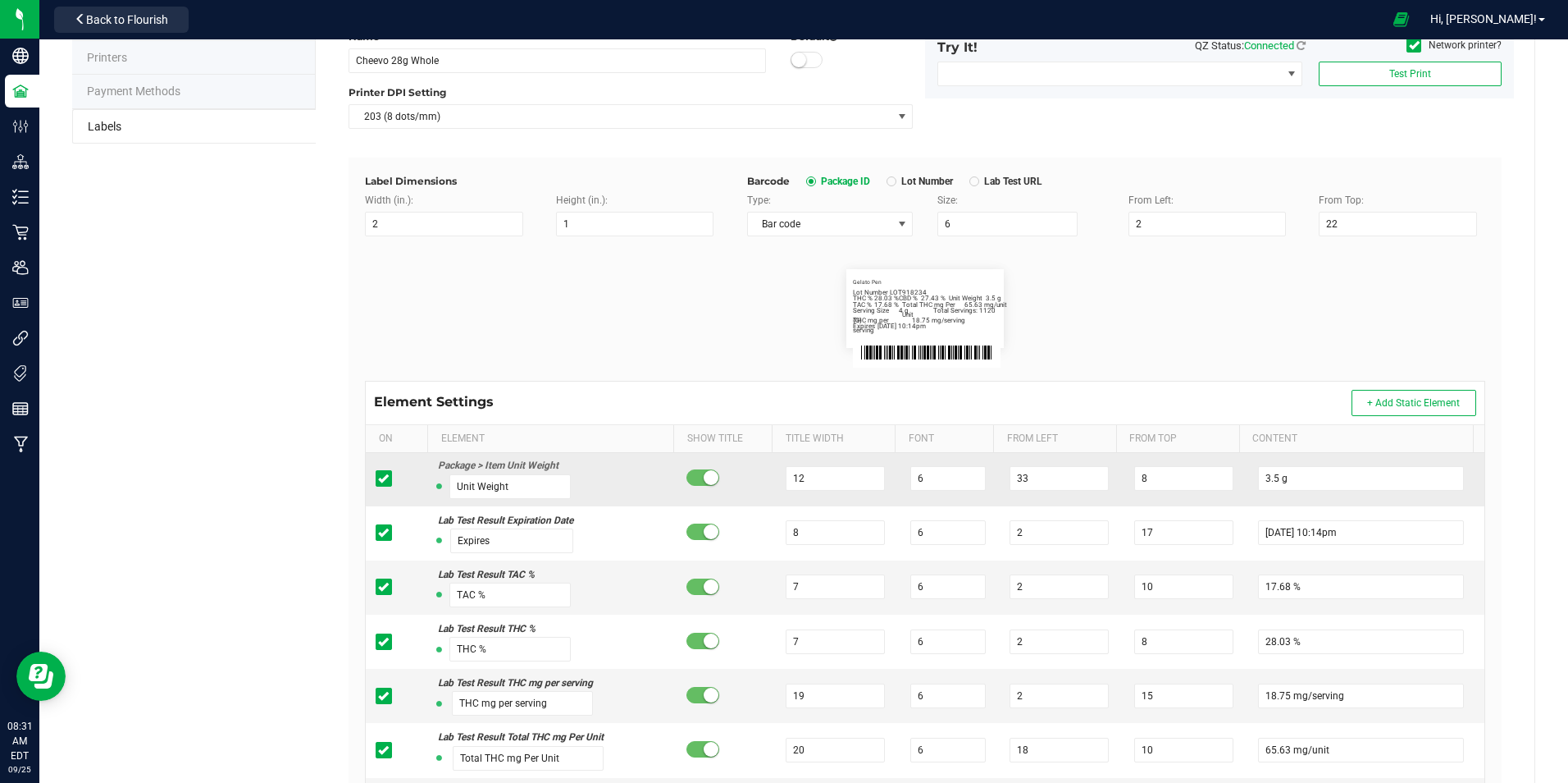
scroll to position [164, 0]
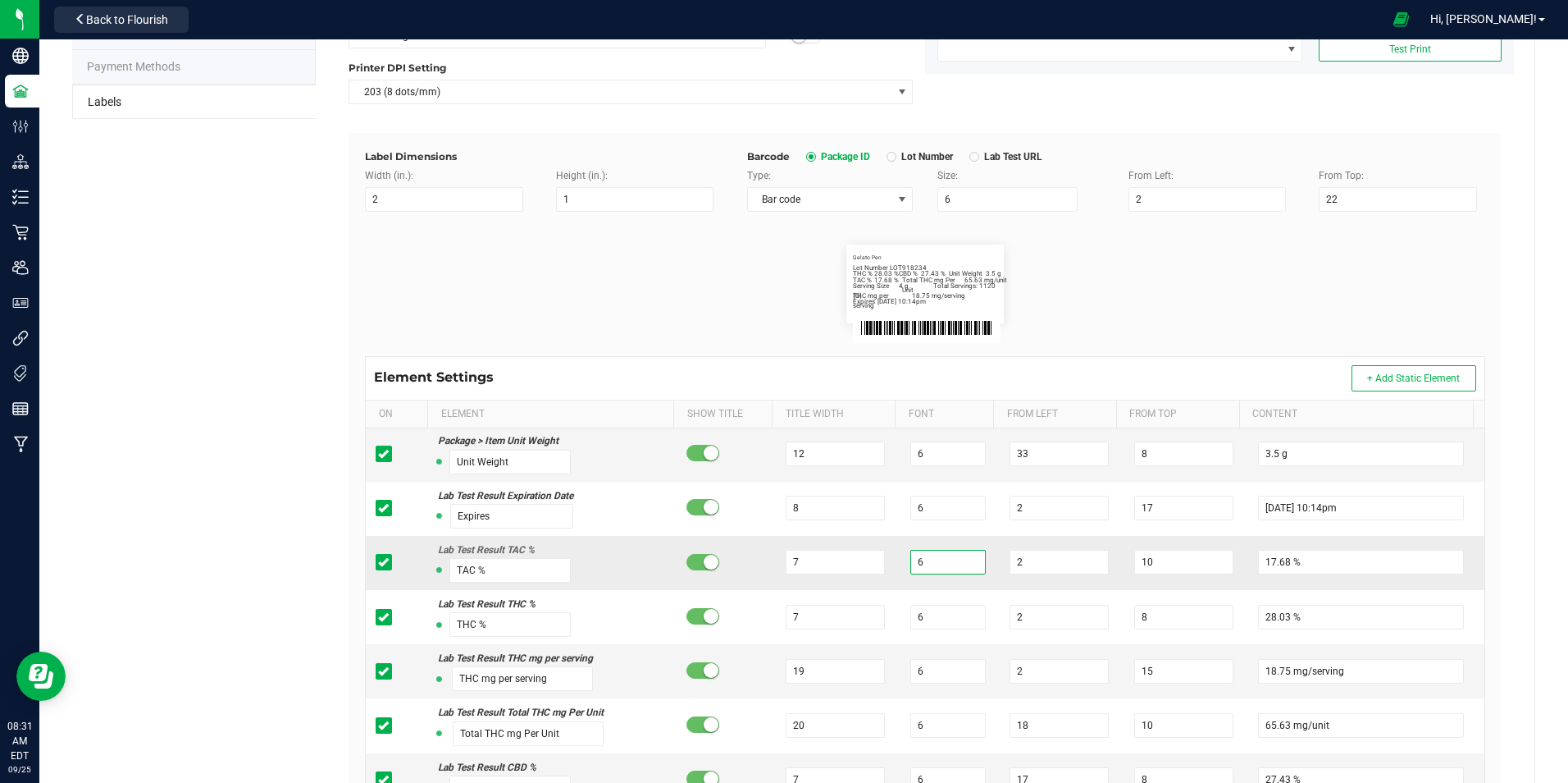
click at [914, 562] on input "6" at bounding box center [948, 562] width 75 height 24
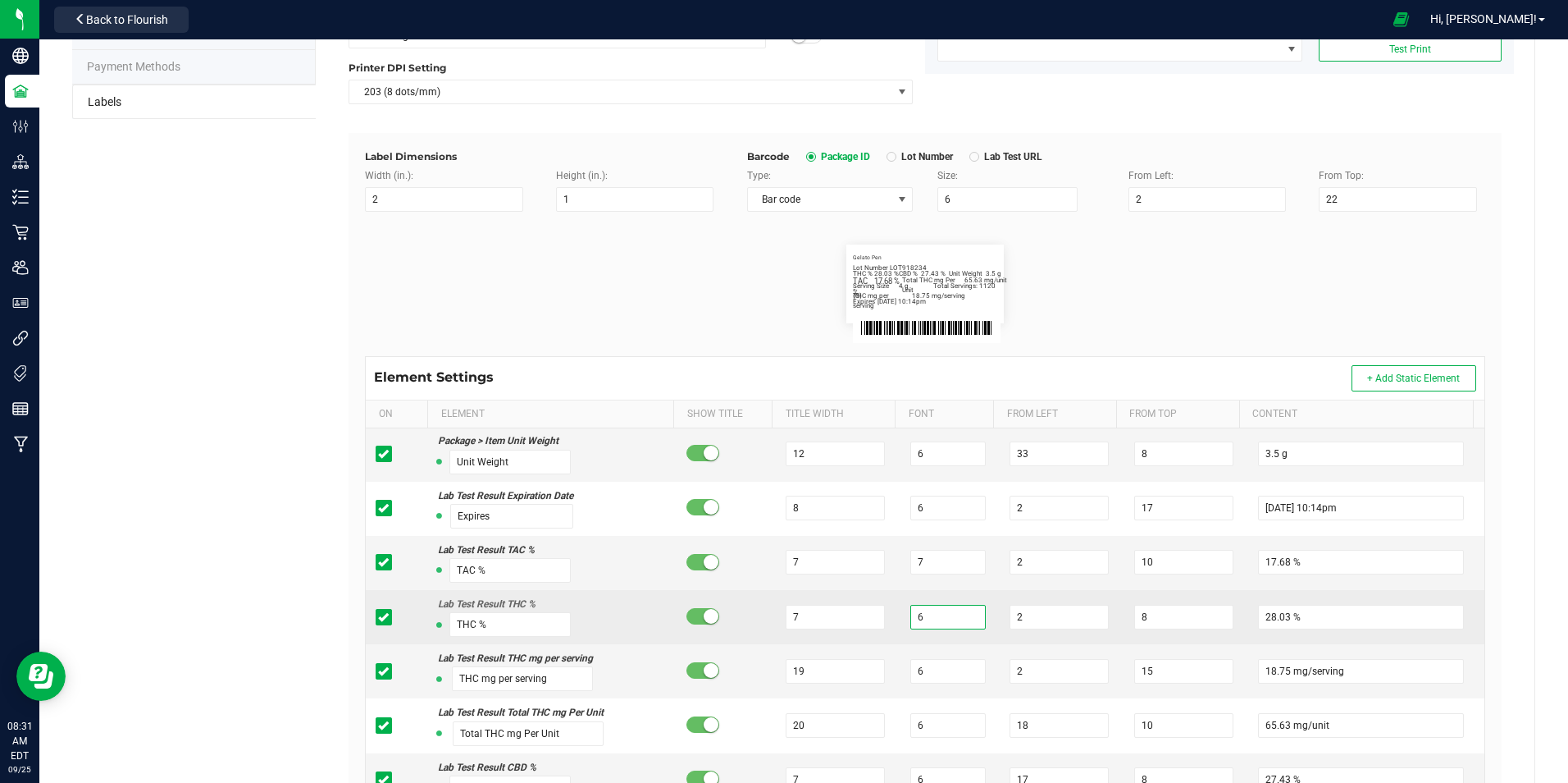
click at [929, 610] on input "6" at bounding box center [948, 616] width 75 height 24
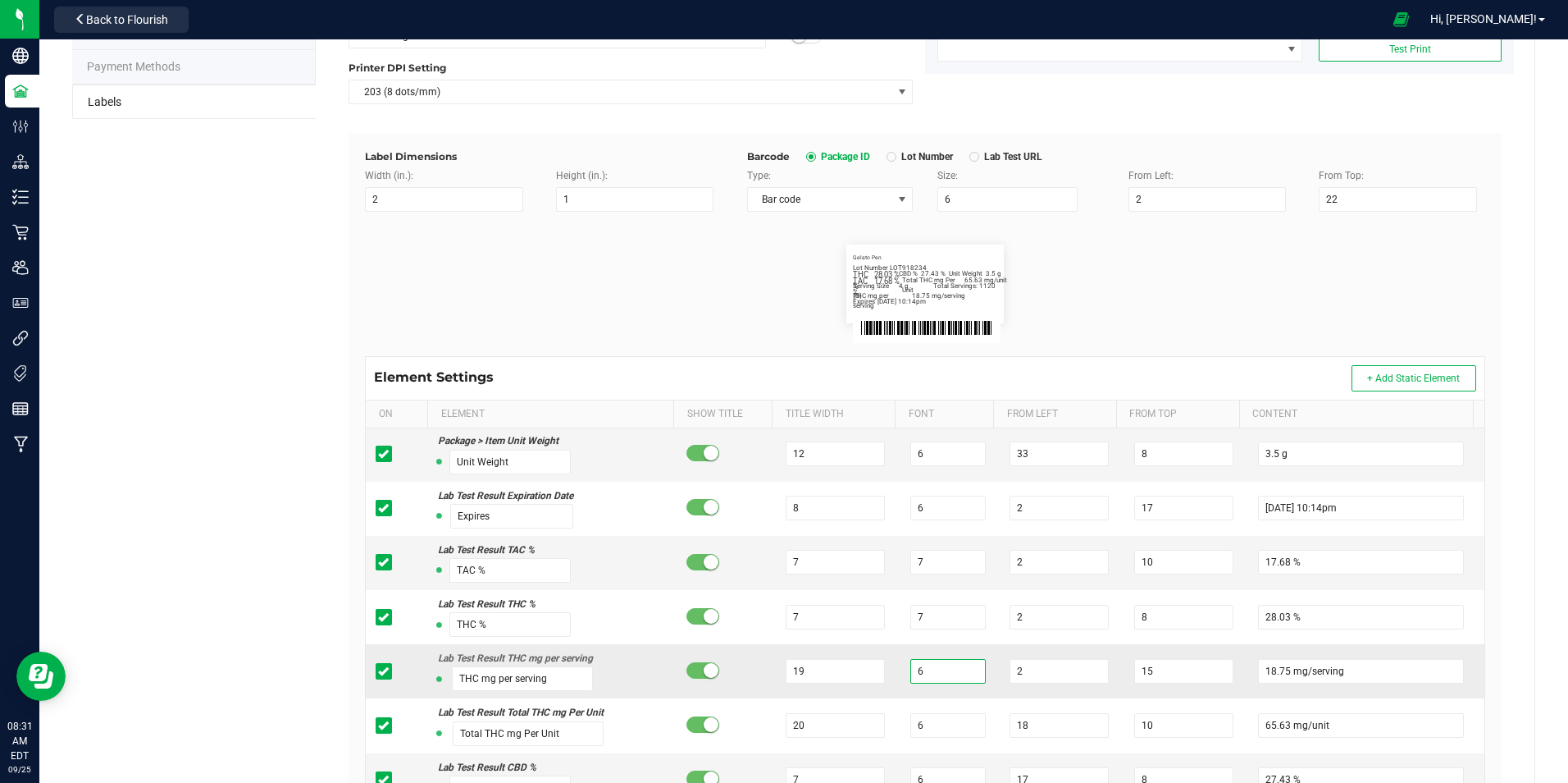
click at [932, 666] on input "6" at bounding box center [948, 670] width 75 height 24
click at [804, 675] on input "19" at bounding box center [835, 670] width 100 height 24
click at [1514, 617] on div "Green [PERSON_NAME] Venture LLC. Type Package Labels Template Cheevo 28g Whole …" at bounding box center [925, 454] width 1219 height 1079
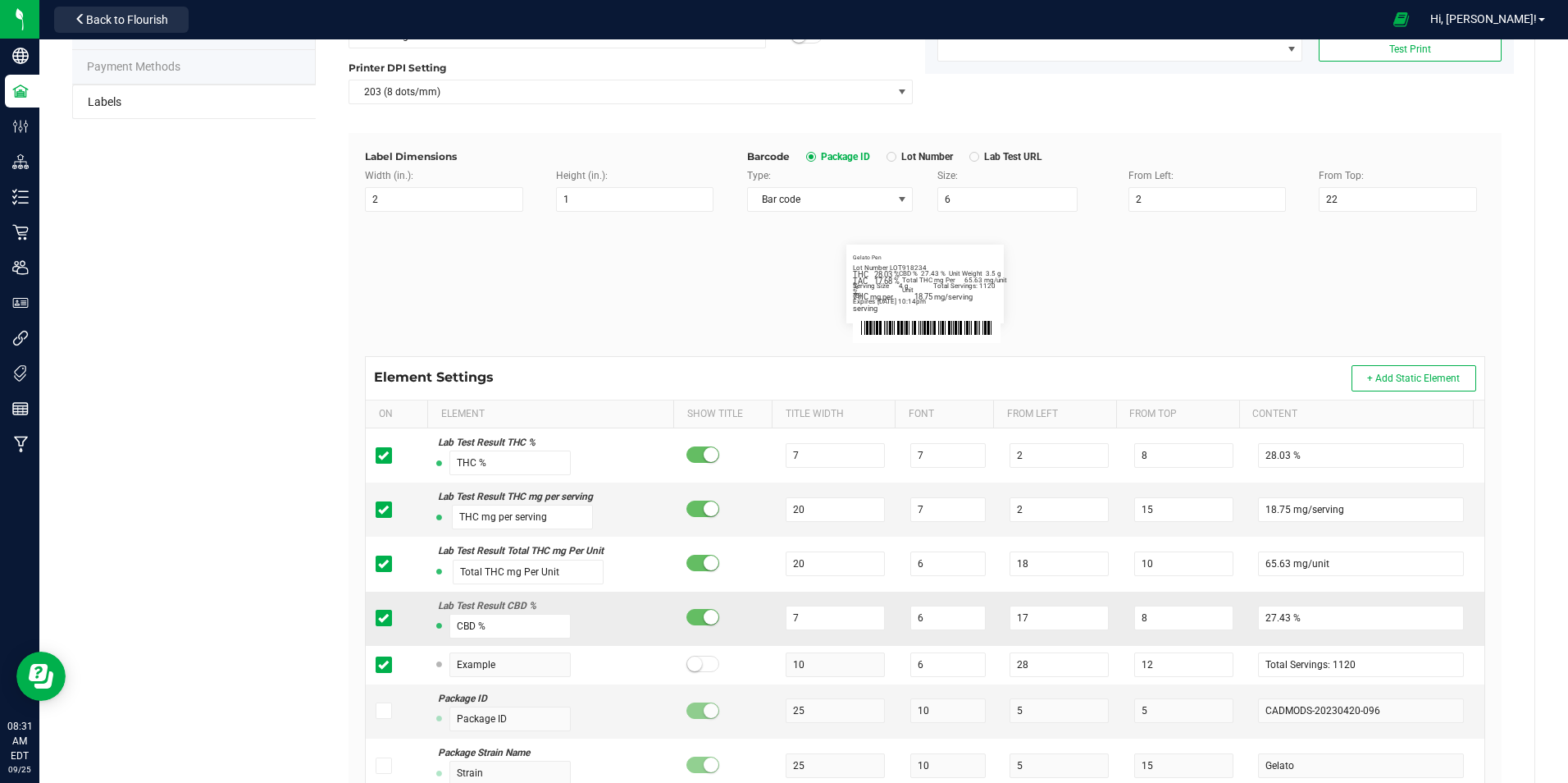
scroll to position [328, 0]
click at [936, 617] on input "6" at bounding box center [948, 615] width 75 height 24
click at [830, 623] on input "7" at bounding box center [835, 615] width 100 height 24
click at [1508, 533] on div "Green [PERSON_NAME] Venture LLC. Type Package Labels Template Cheevo 28g Whole …" at bounding box center [925, 454] width 1219 height 1079
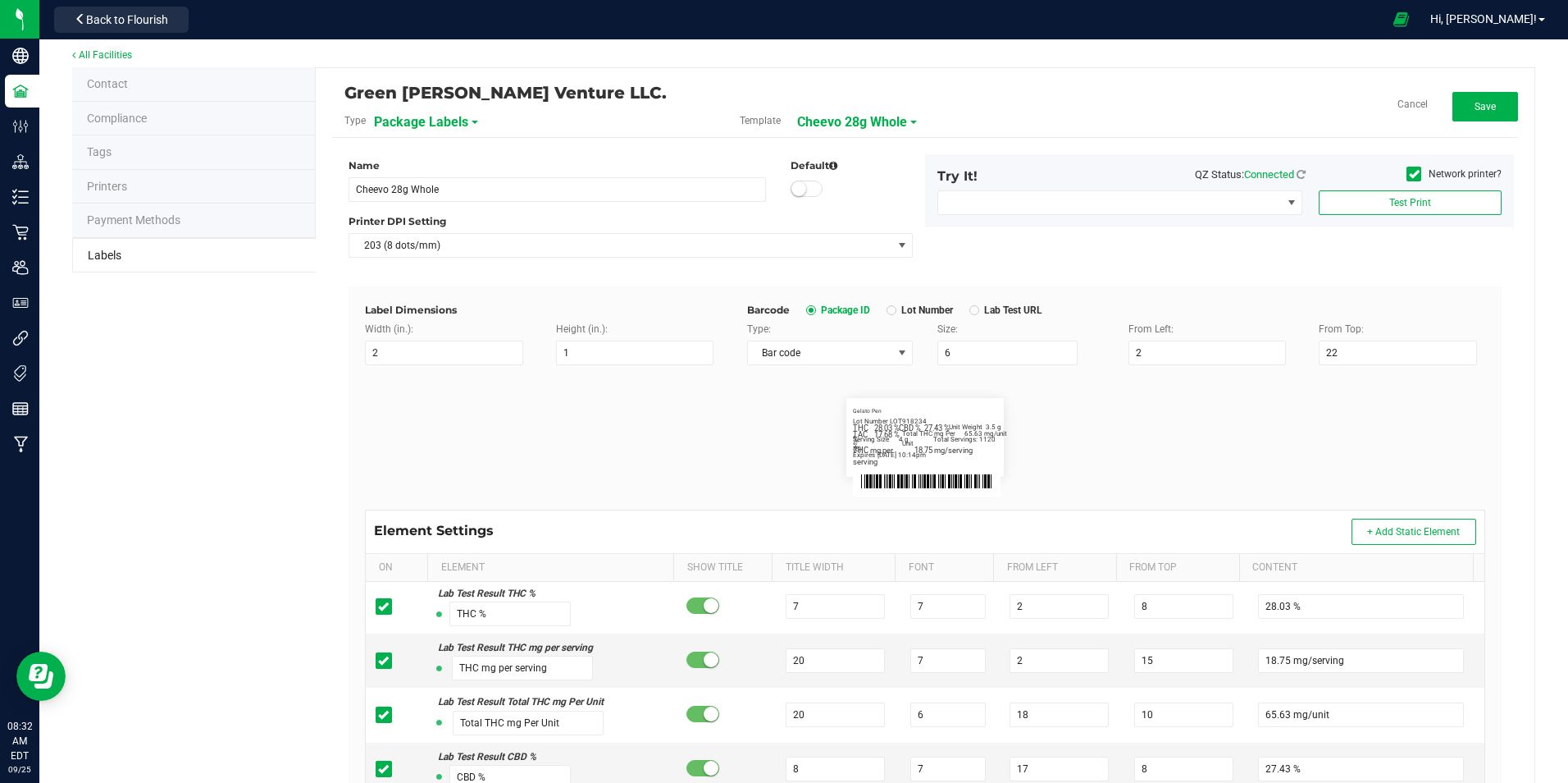
scroll to position [0, 0]
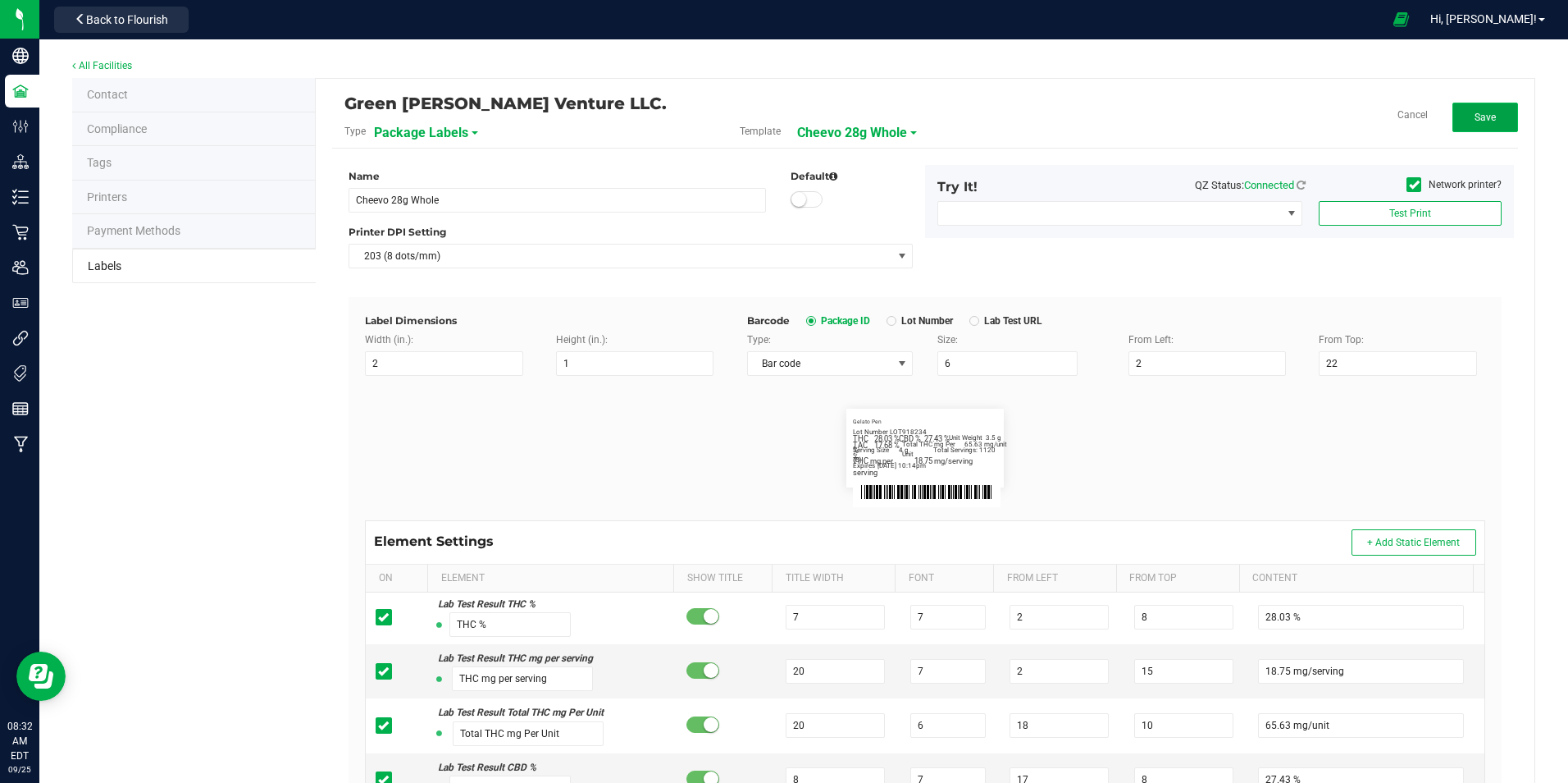
click at [1493, 120] on button "Save" at bounding box center [1486, 117] width 66 height 30
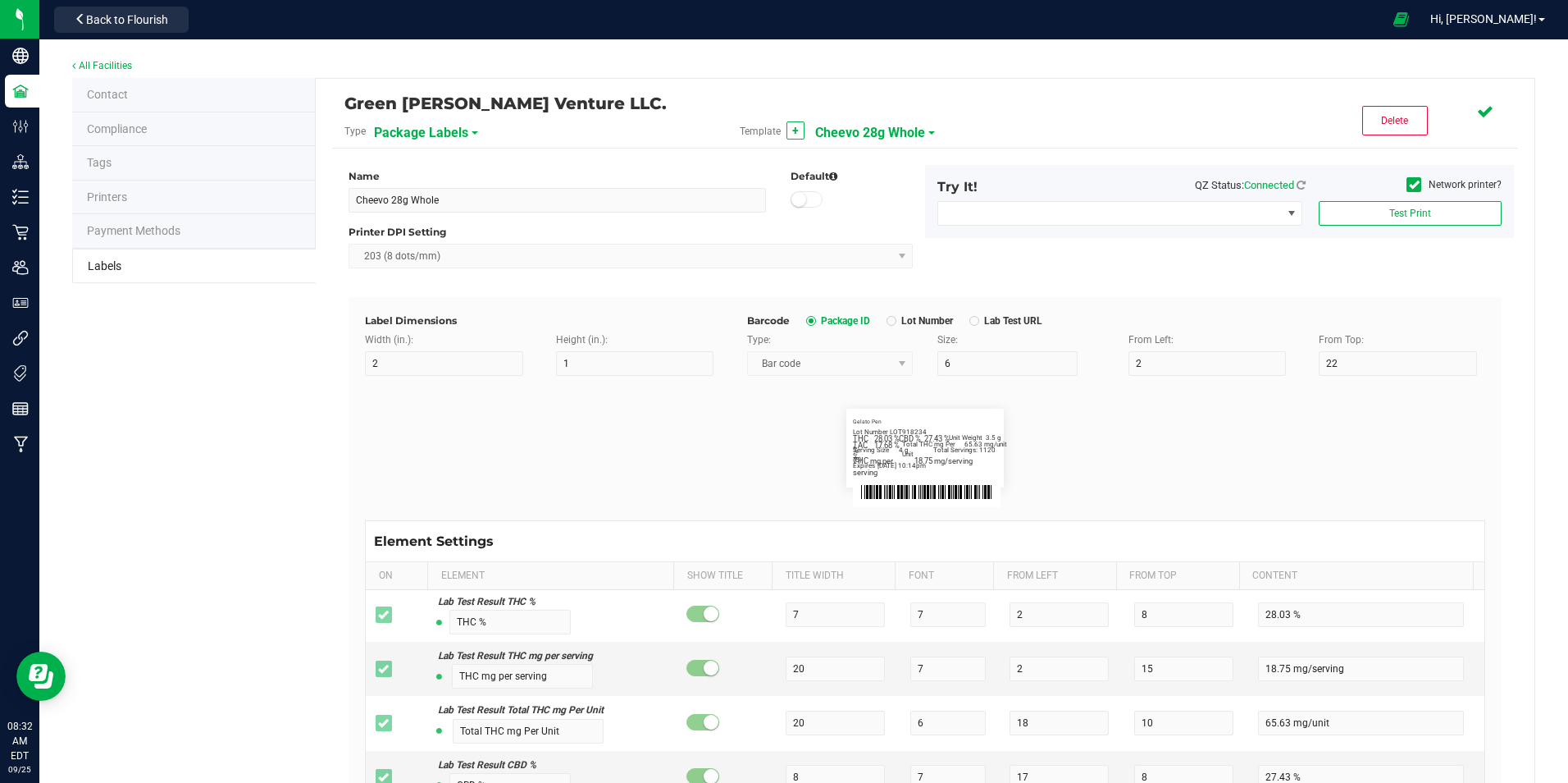
click at [857, 125] on span "Cheevo 28g Whole" at bounding box center [870, 132] width 110 height 28
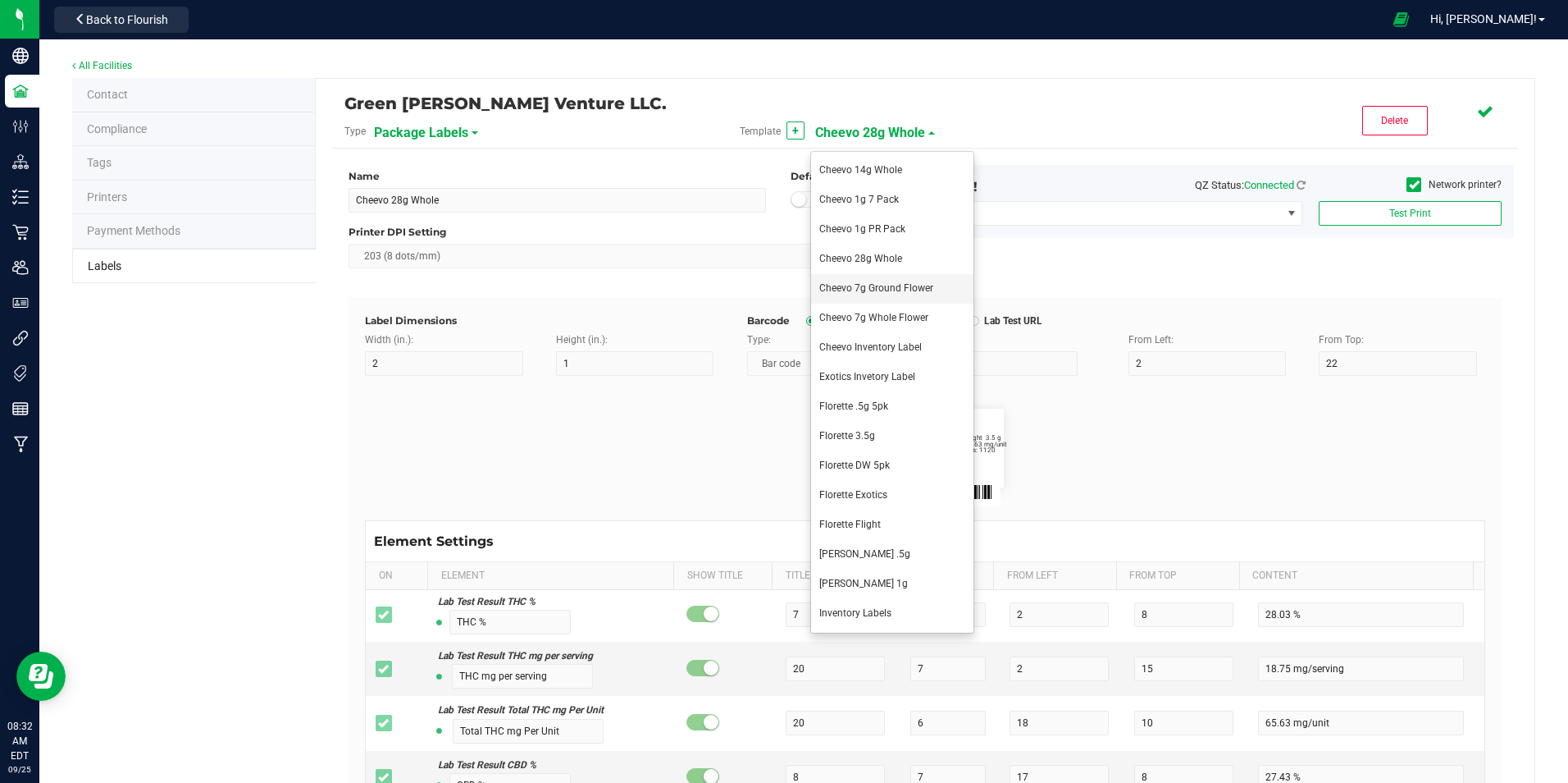
click at [907, 289] on span "Cheevo 7g Ground Flower" at bounding box center [877, 288] width 114 height 12
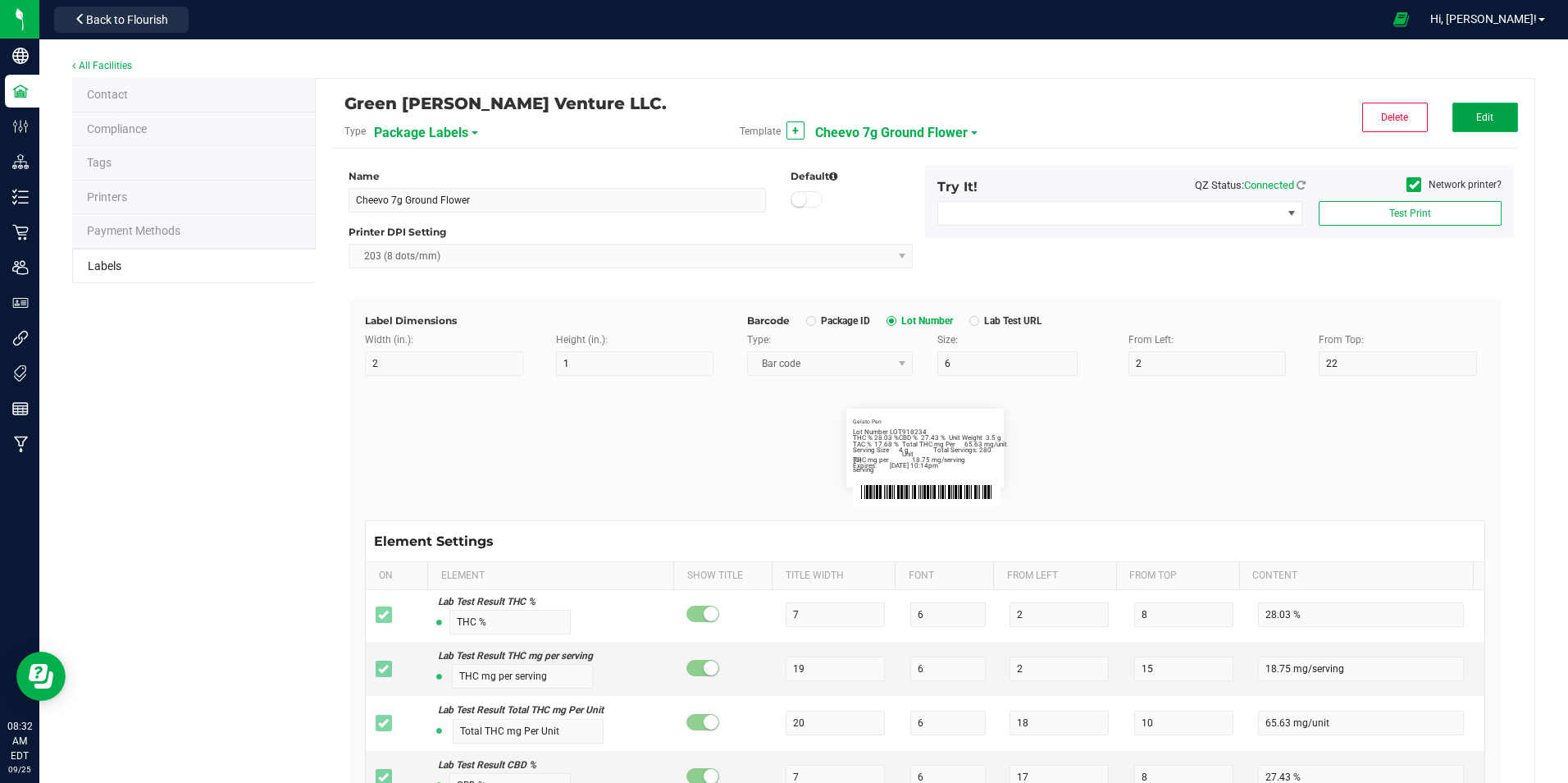
click at [1475, 126] on button "Edit" at bounding box center [1486, 117] width 66 height 30
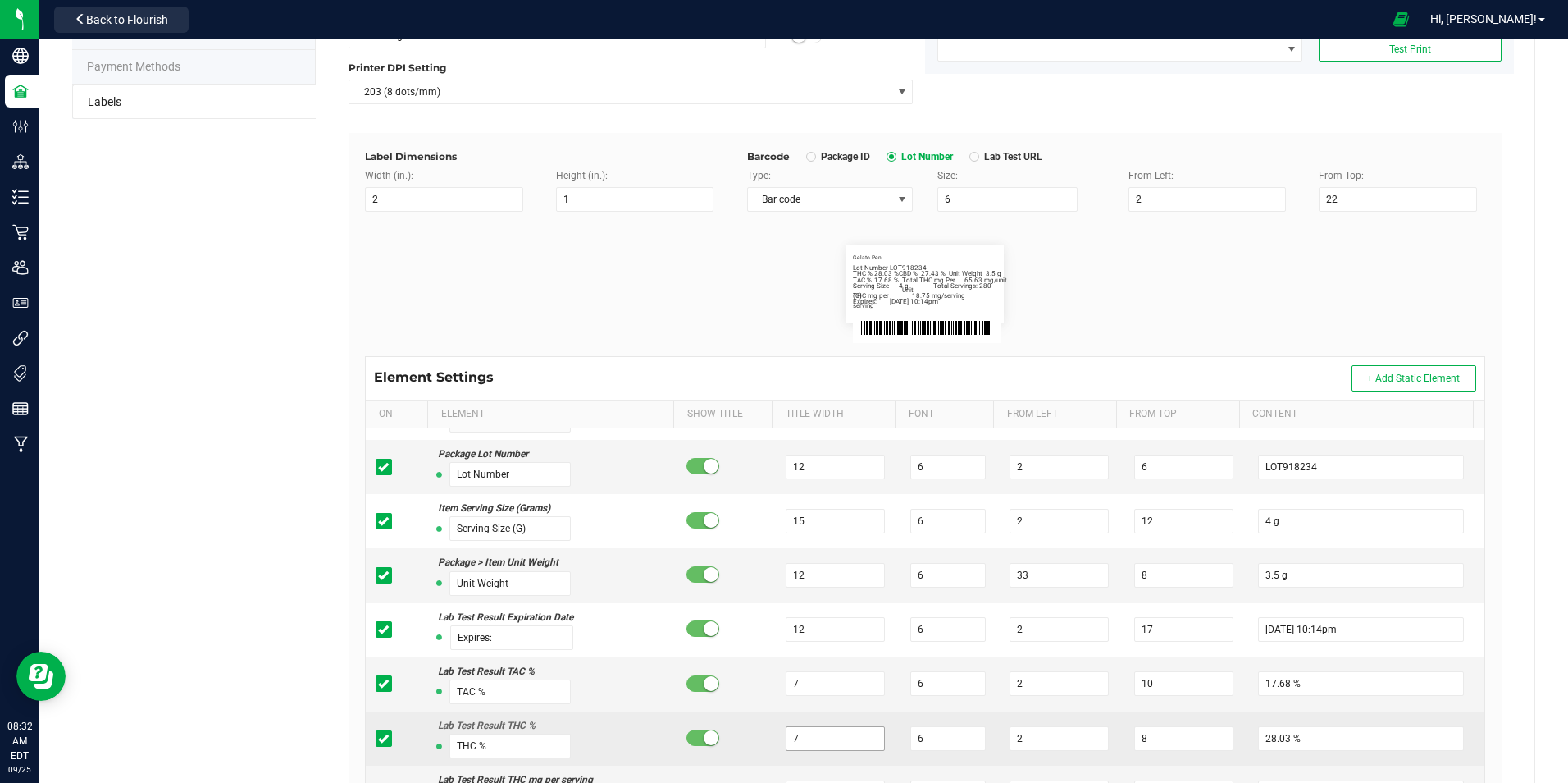
scroll to position [164, 0]
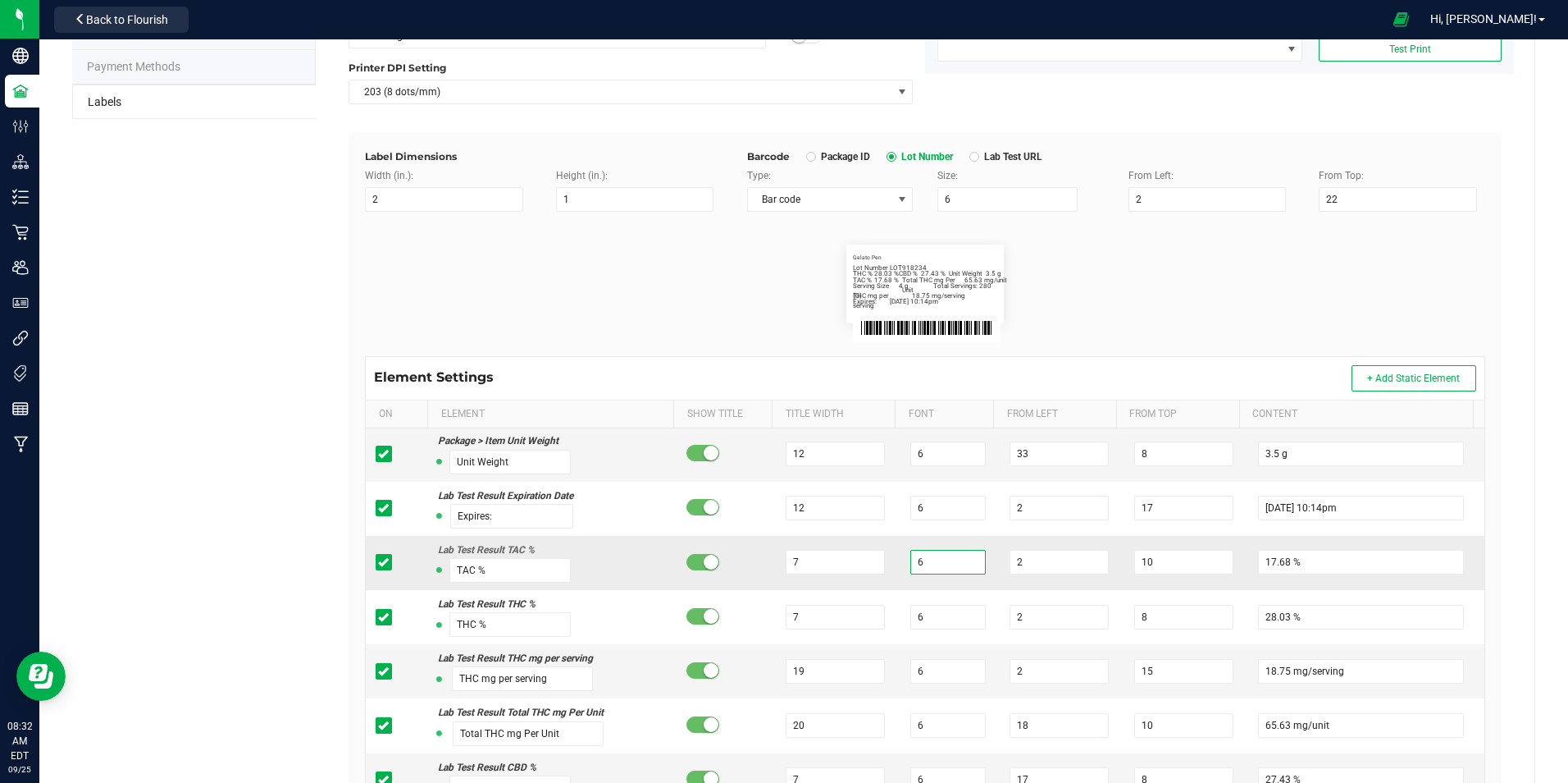
click at [949, 566] on input "6" at bounding box center [948, 562] width 75 height 24
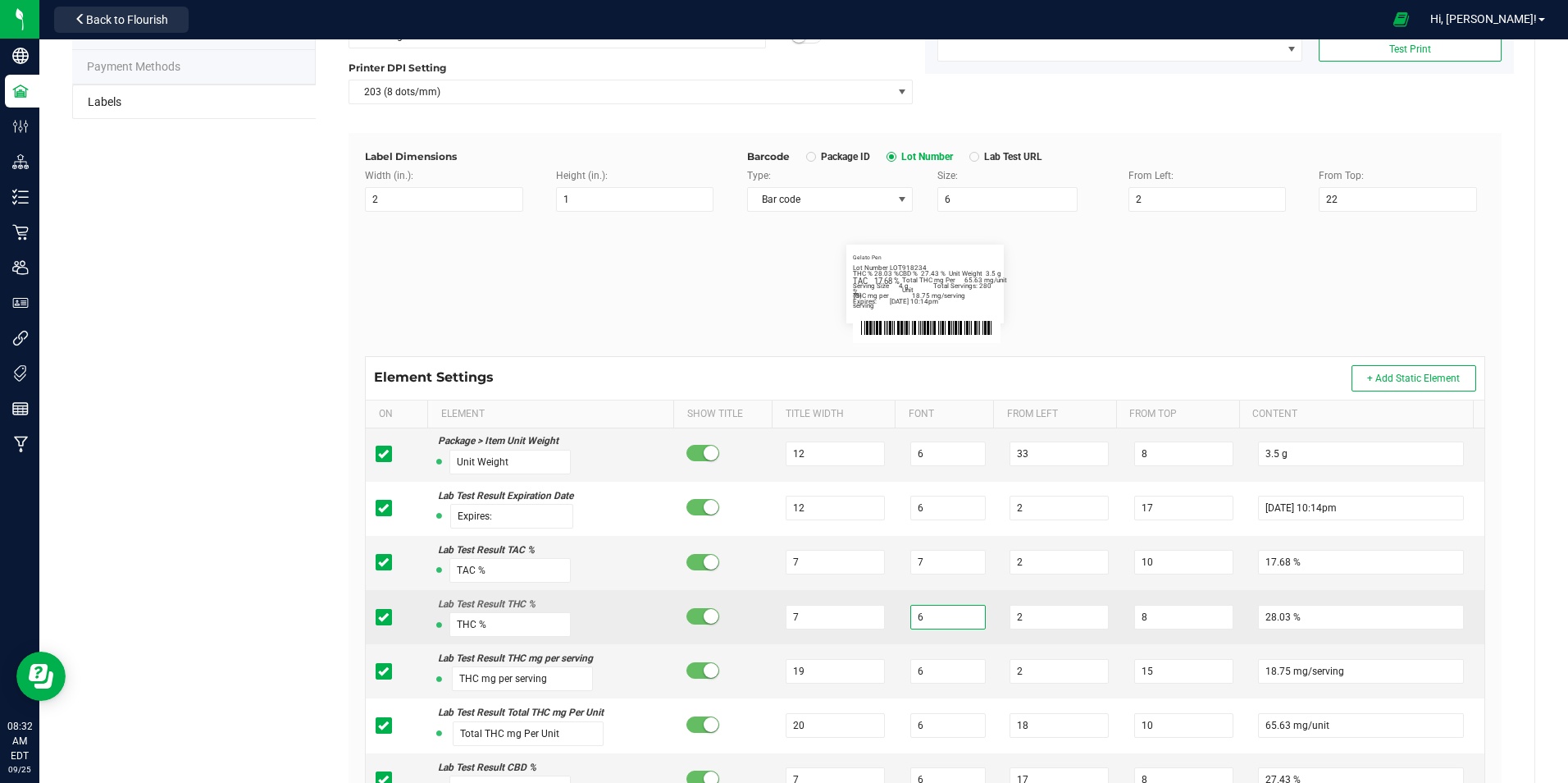
click at [941, 611] on input "6" at bounding box center [948, 616] width 75 height 24
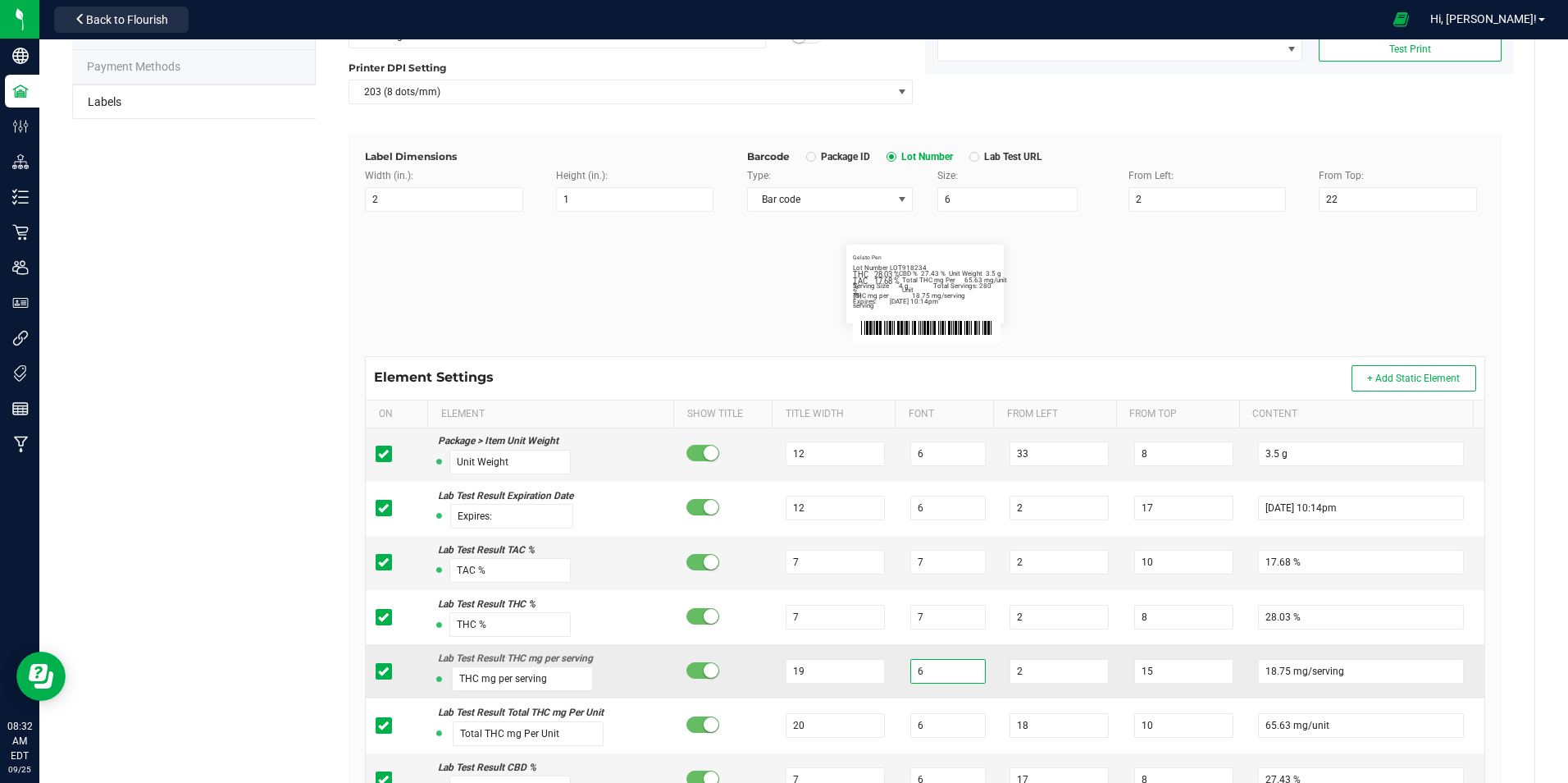
click at [938, 680] on input "6" at bounding box center [948, 670] width 75 height 24
click at [833, 677] on input "19" at bounding box center [835, 670] width 100 height 24
click at [1479, 608] on div "Label Dimensions Width (in.): 2 Height (in.): 1 Barcode Package ID Lot Number L…" at bounding box center [925, 546] width 1153 height 827
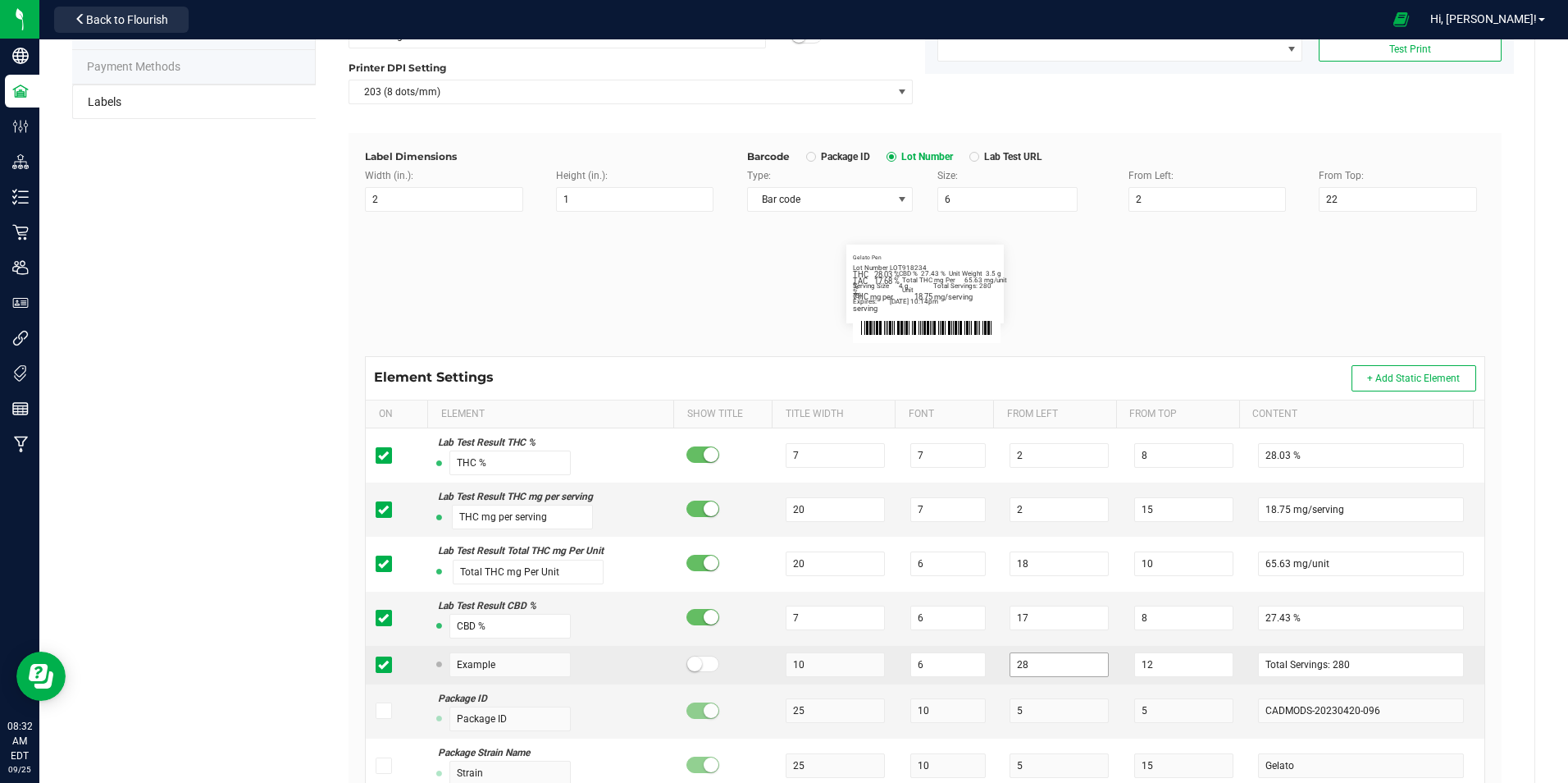
scroll to position [328, 0]
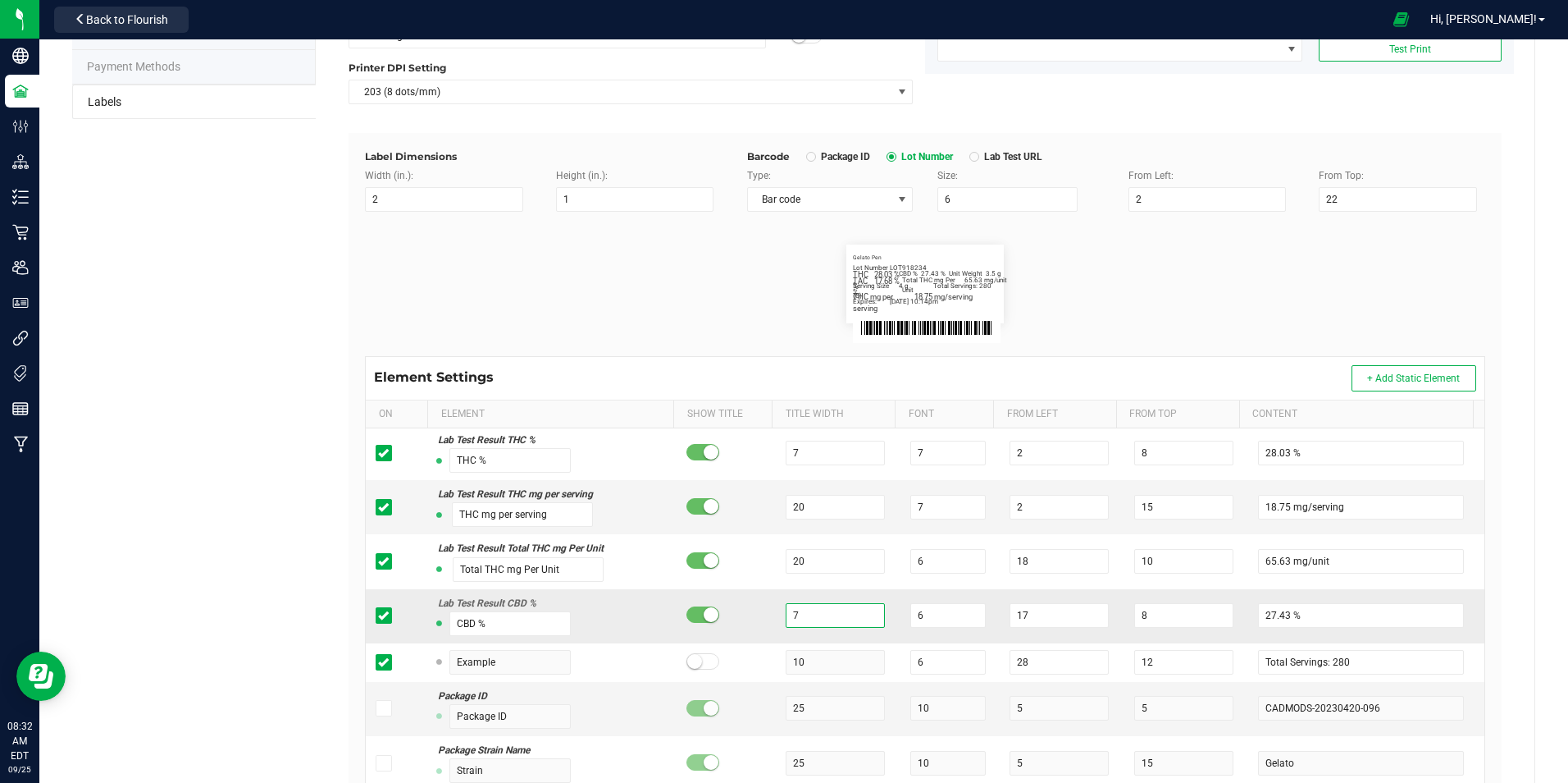
click at [843, 623] on input "7" at bounding box center [835, 615] width 100 height 24
click at [936, 614] on input "6" at bounding box center [948, 615] width 75 height 24
click at [1509, 577] on div "Green [PERSON_NAME] Venture LLC. Type Package Labels Template Cheevo 7g Ground …" at bounding box center [925, 454] width 1219 height 1079
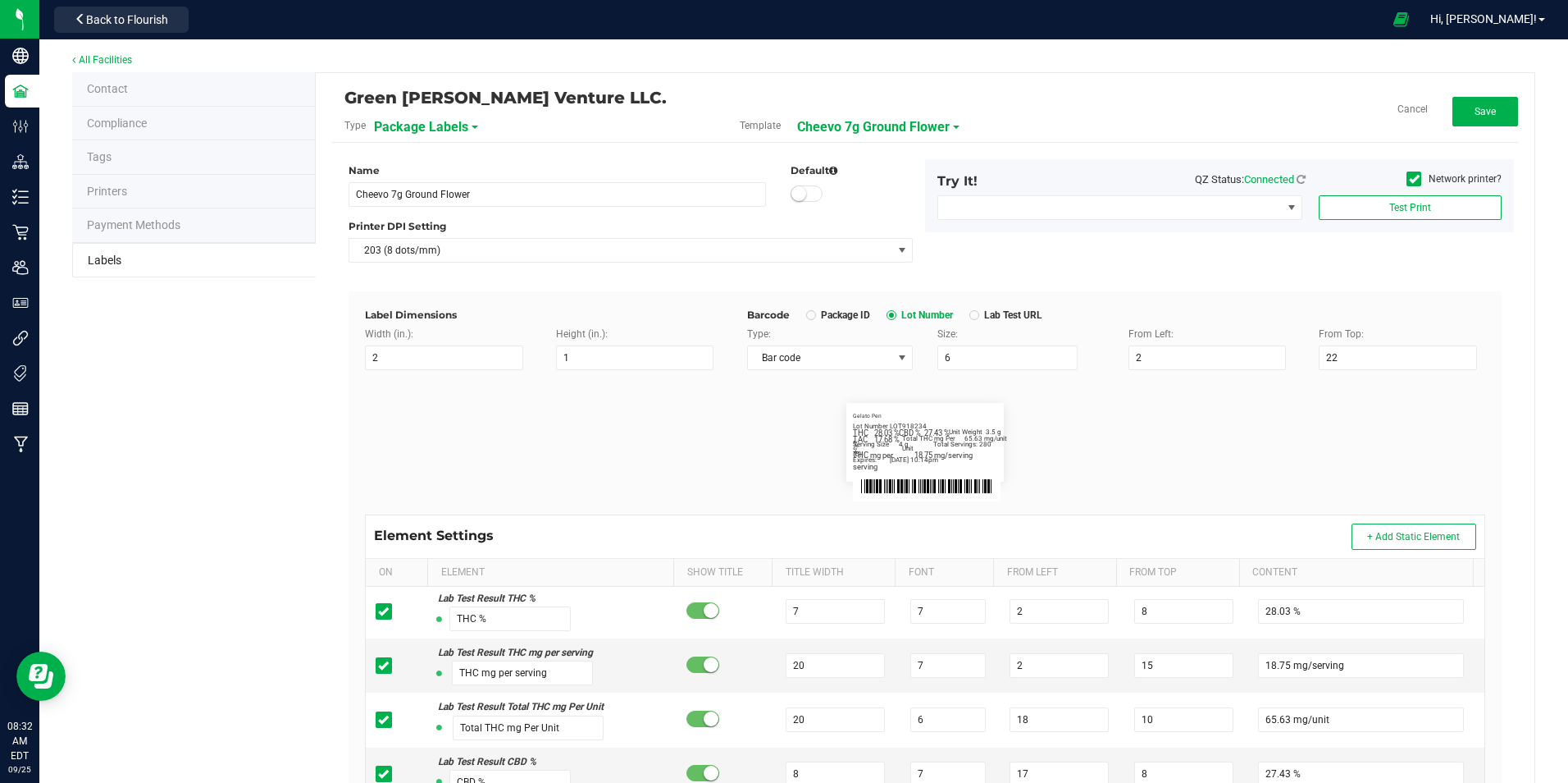
scroll to position [0, 0]
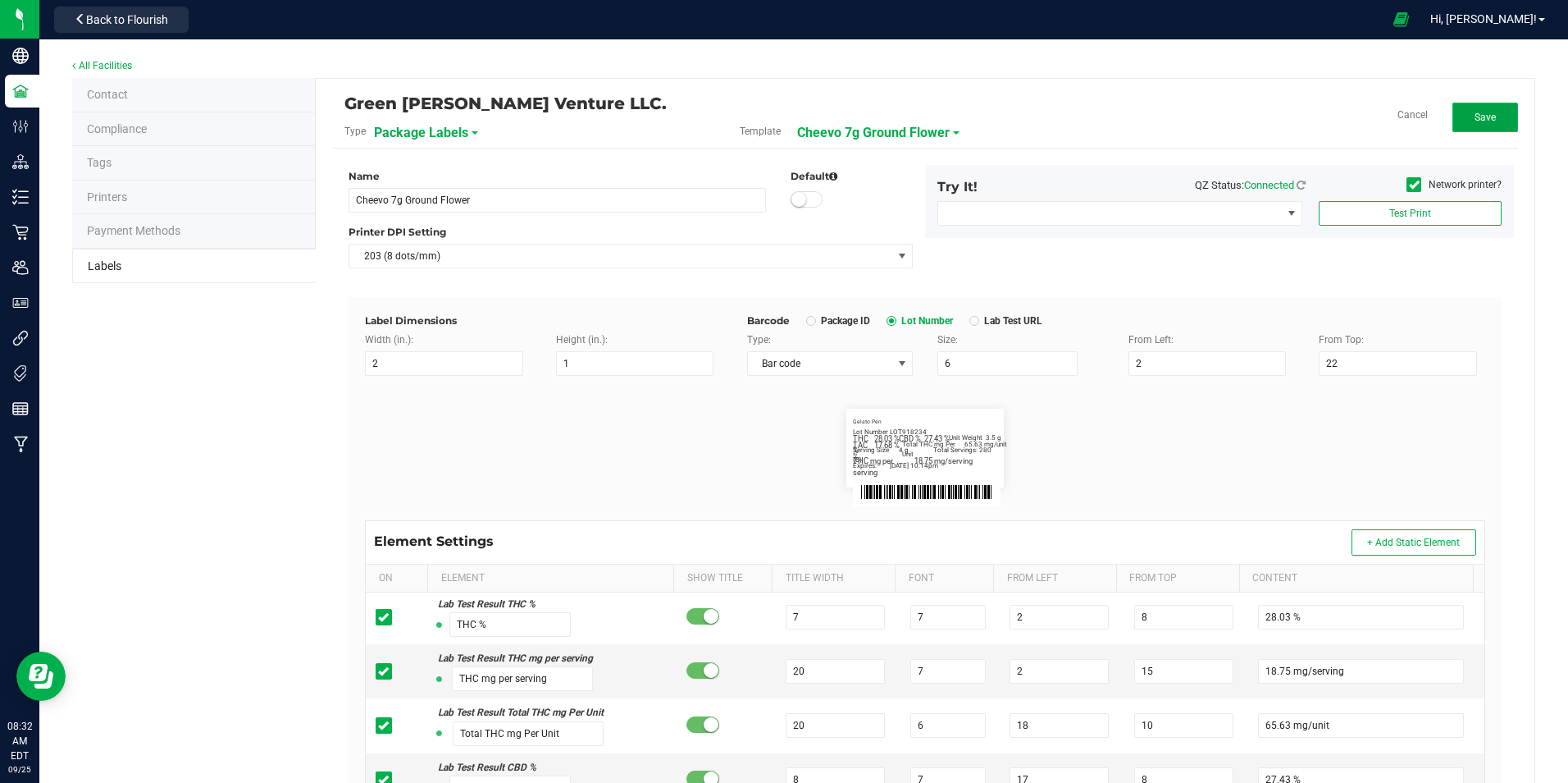
click at [1486, 126] on button "Save" at bounding box center [1486, 117] width 66 height 30
click at [944, 134] on span "Cheevo 7g Ground Flower" at bounding box center [891, 132] width 153 height 28
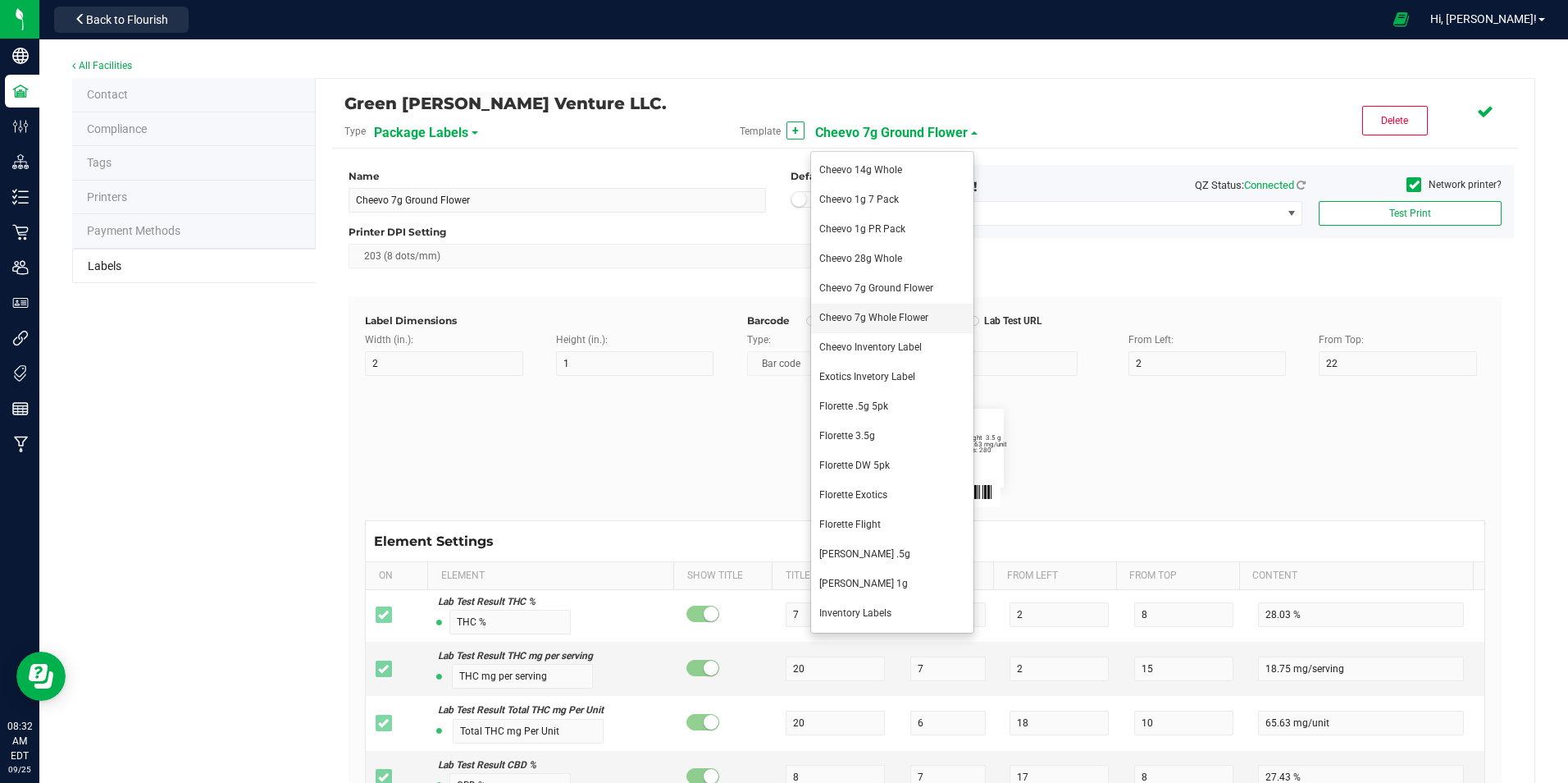
click at [905, 313] on span "Cheevo 7g Whole Flower" at bounding box center [874, 317] width 109 height 12
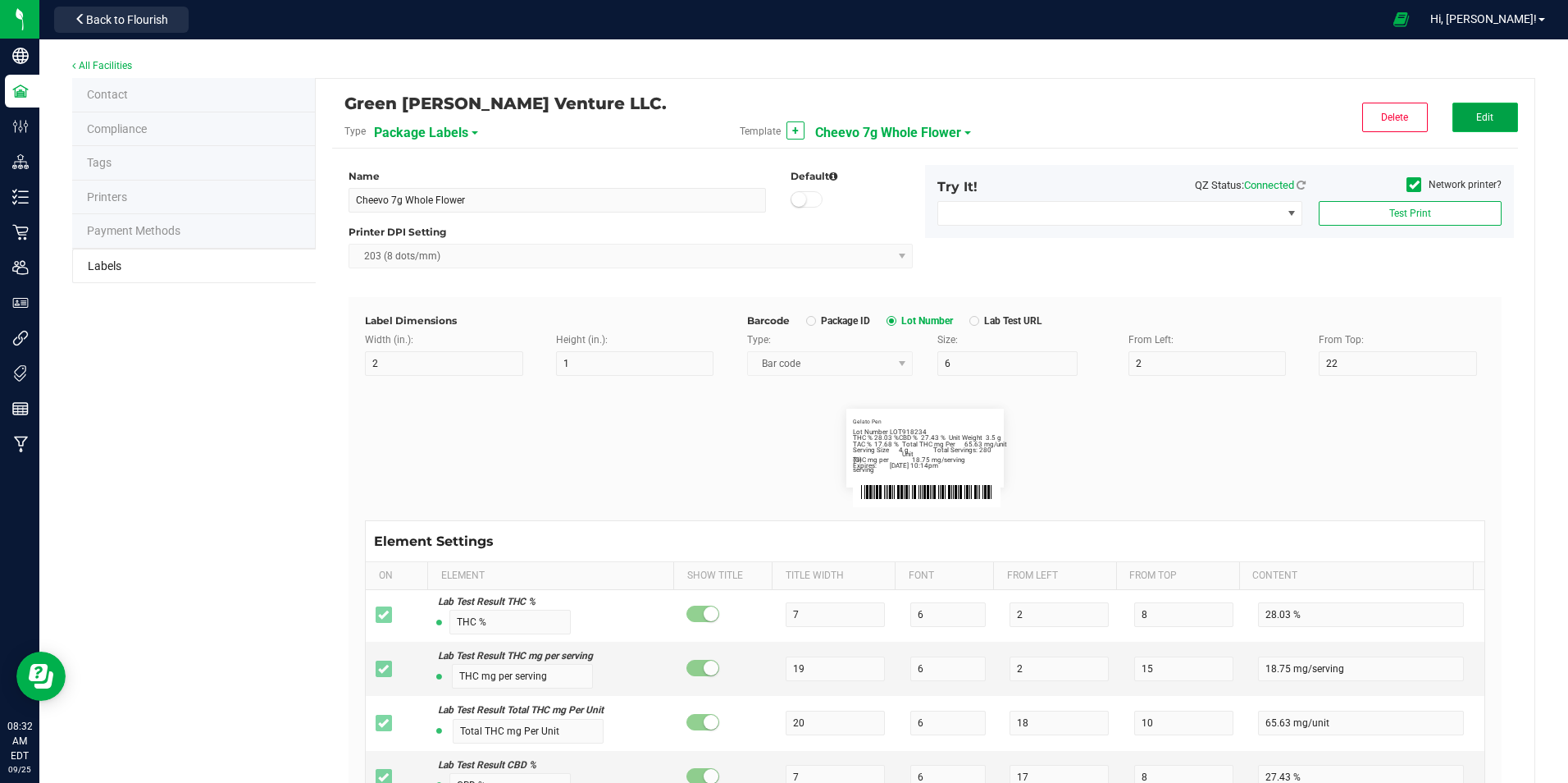
click at [1487, 116] on button "Edit" at bounding box center [1486, 117] width 66 height 30
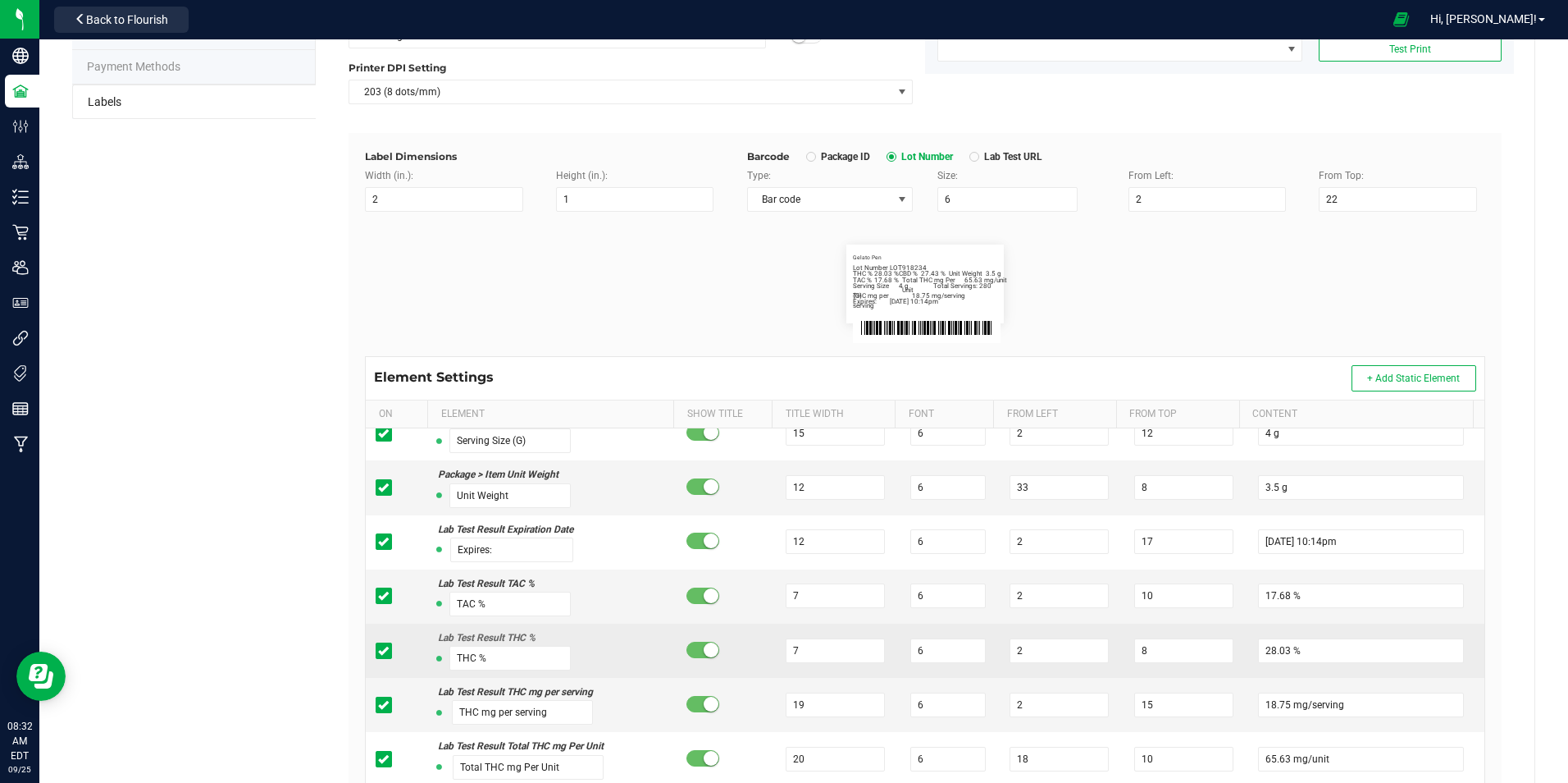
scroll to position [164, 0]
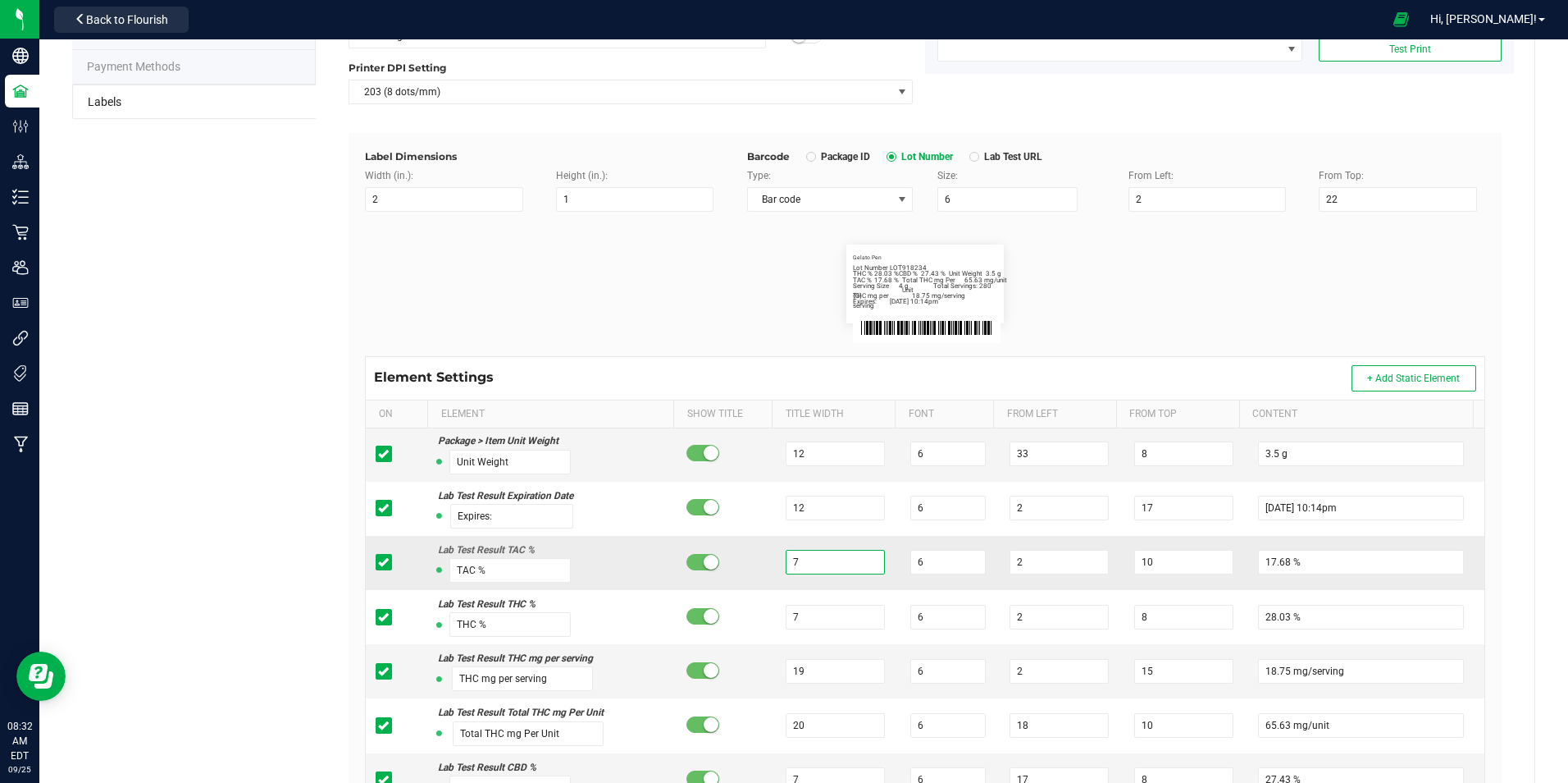
click at [815, 558] on input "7" at bounding box center [835, 562] width 100 height 24
click at [923, 562] on input "6" at bounding box center [948, 562] width 75 height 24
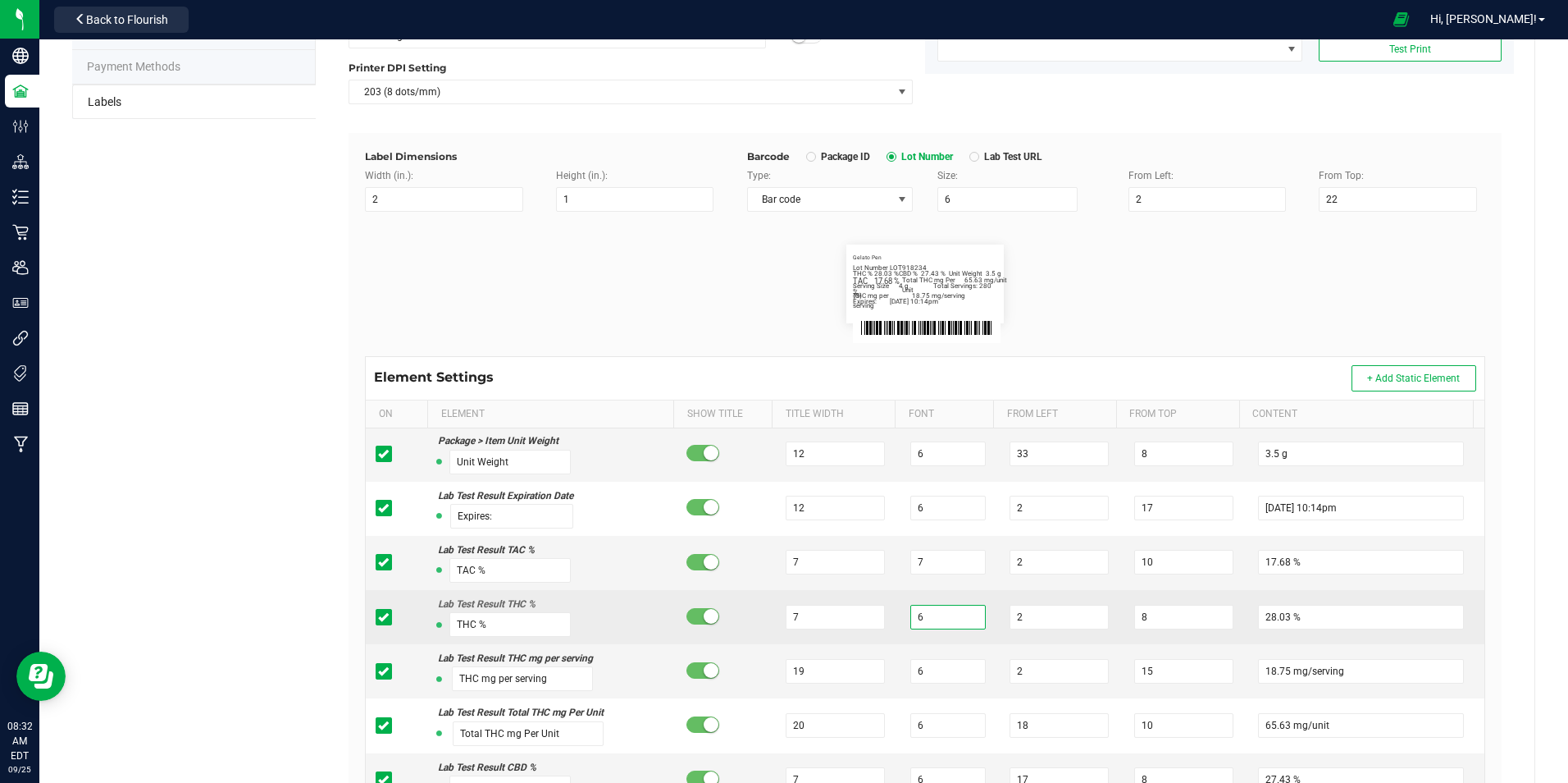
click at [934, 616] on input "6" at bounding box center [948, 616] width 75 height 24
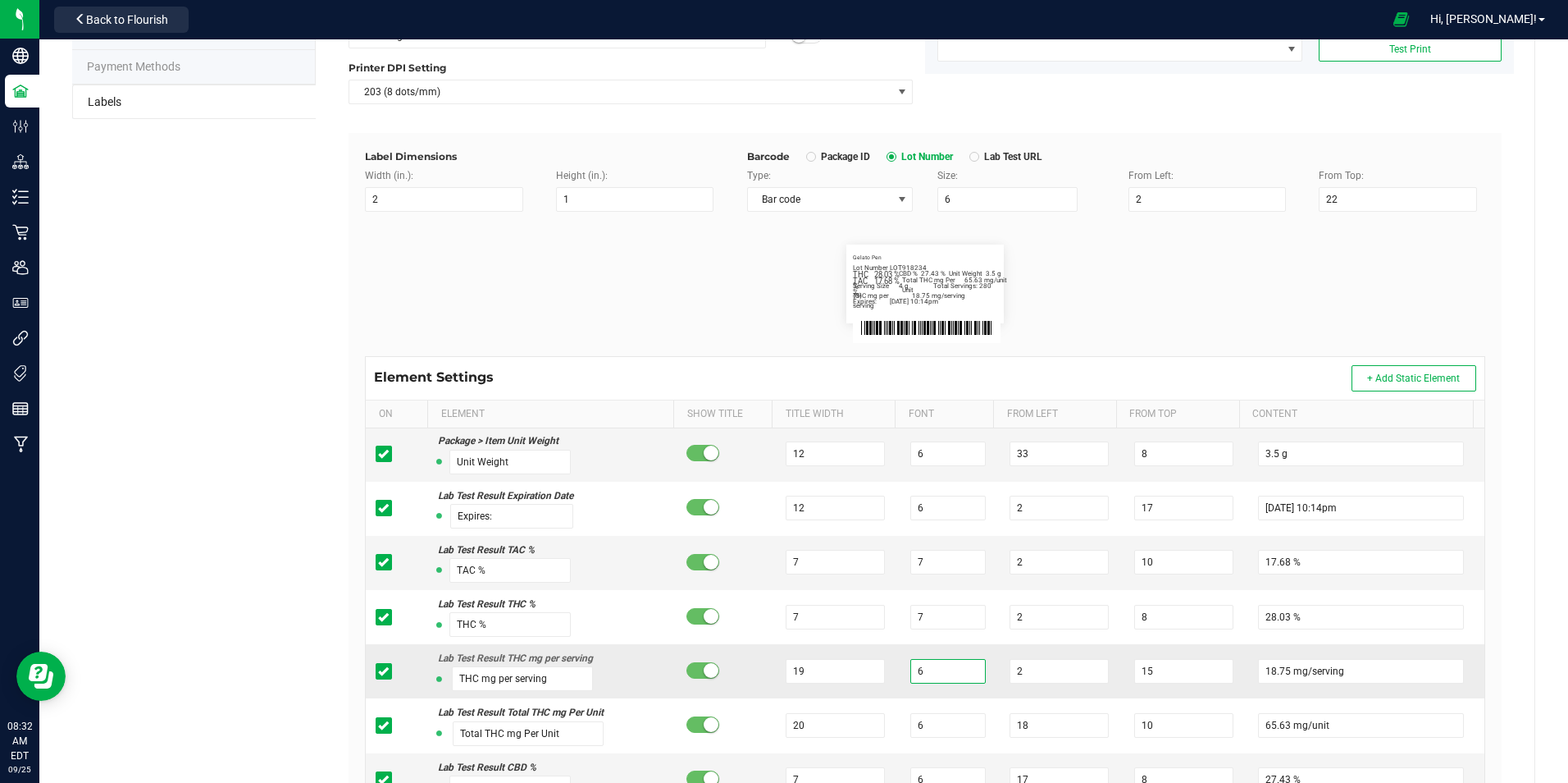
click at [927, 669] on input "6" at bounding box center [948, 670] width 75 height 24
click at [845, 671] on input "19" at bounding box center [835, 670] width 100 height 24
click at [1491, 578] on div "Name Cheevo 7g Whole Flower Default Printer DPI Setting 203 (8 dots/mm) Try It!…" at bounding box center [925, 480] width 1162 height 993
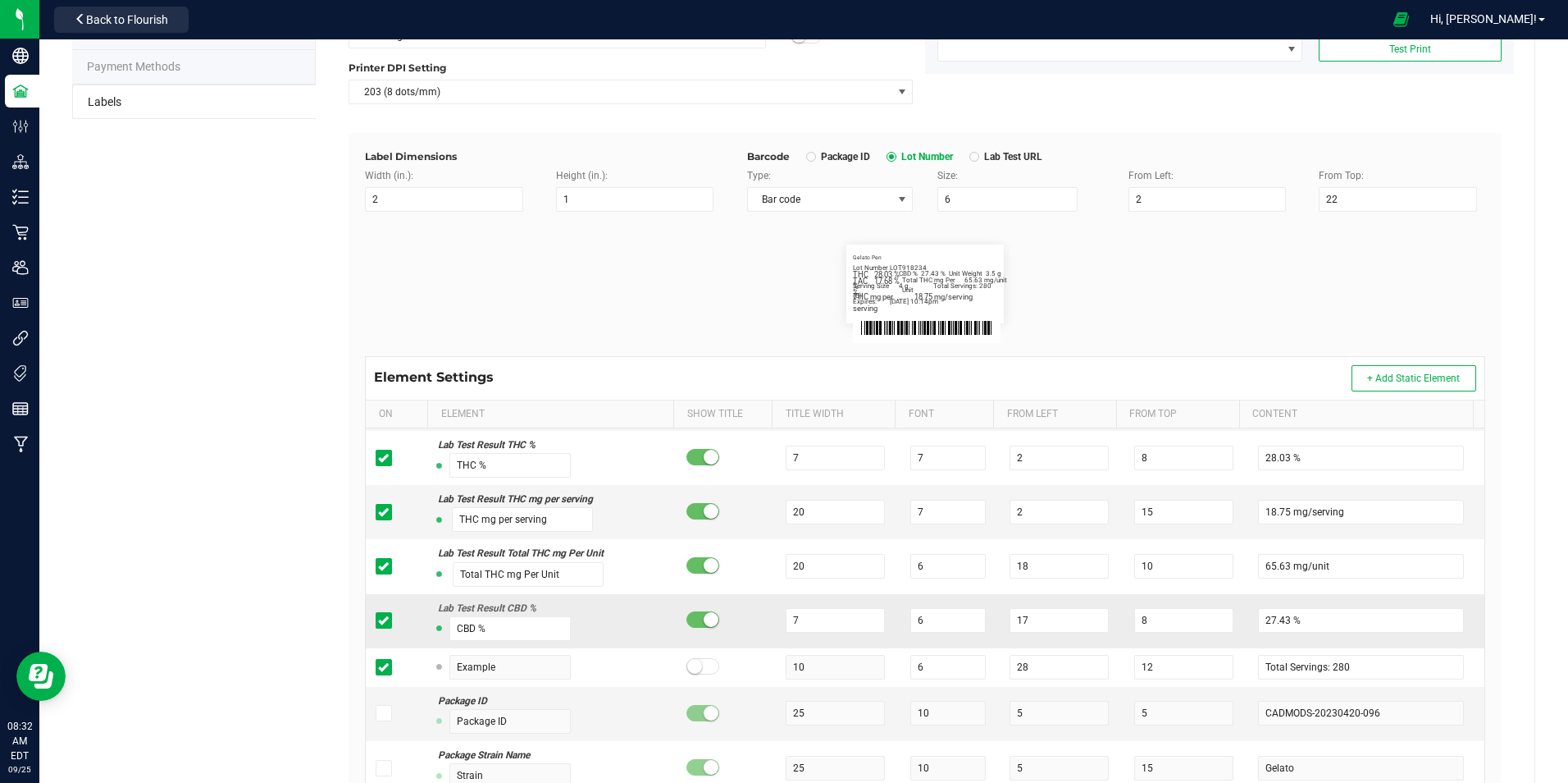
scroll to position [328, 0]
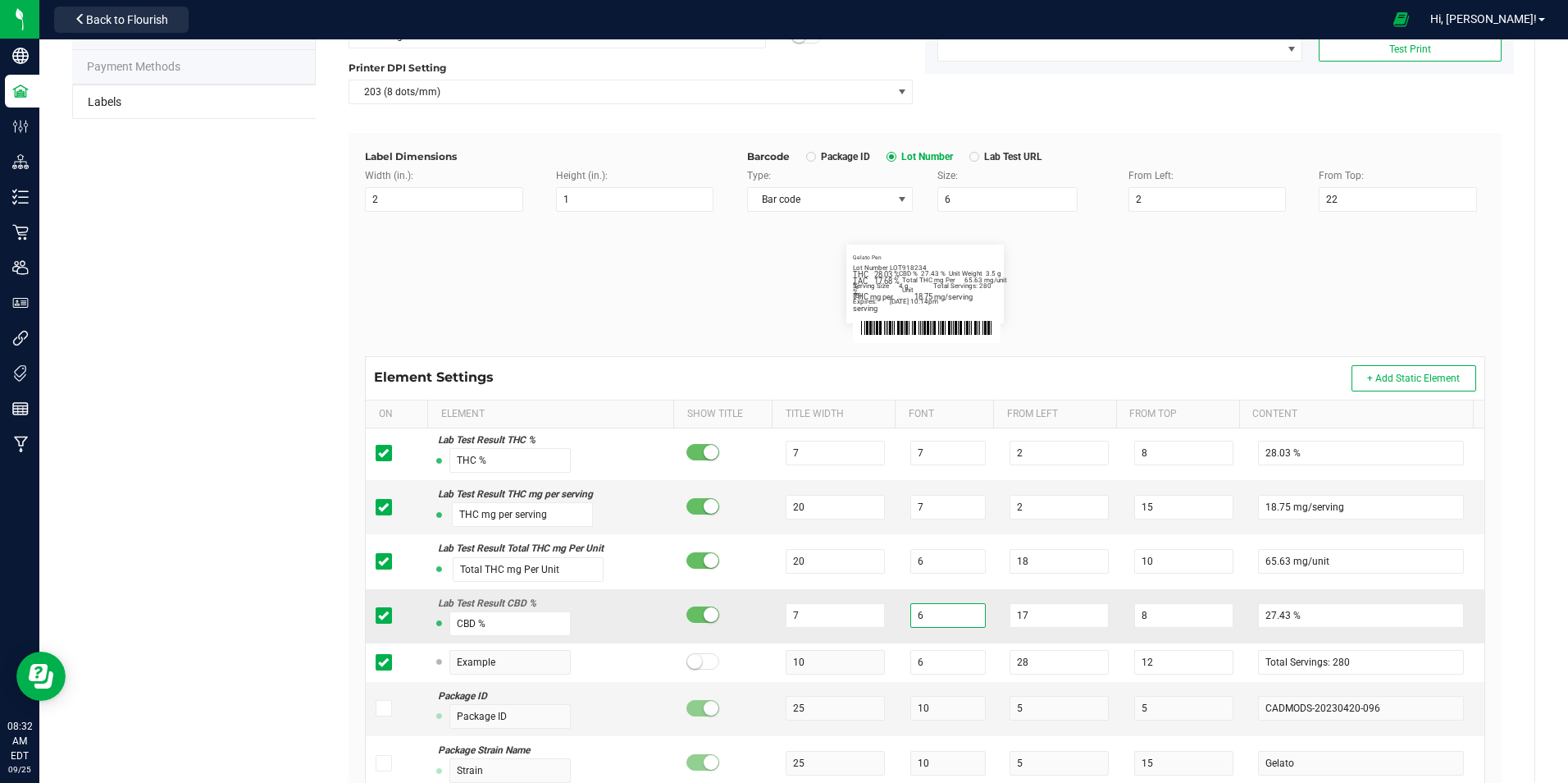
click at [918, 614] on input "6" at bounding box center [948, 615] width 75 height 24
click at [1476, 566] on div "Label Dimensions Width (in.): 2 Height (in.): 1 Barcode Package ID Lot Number L…" at bounding box center [925, 546] width 1153 height 827
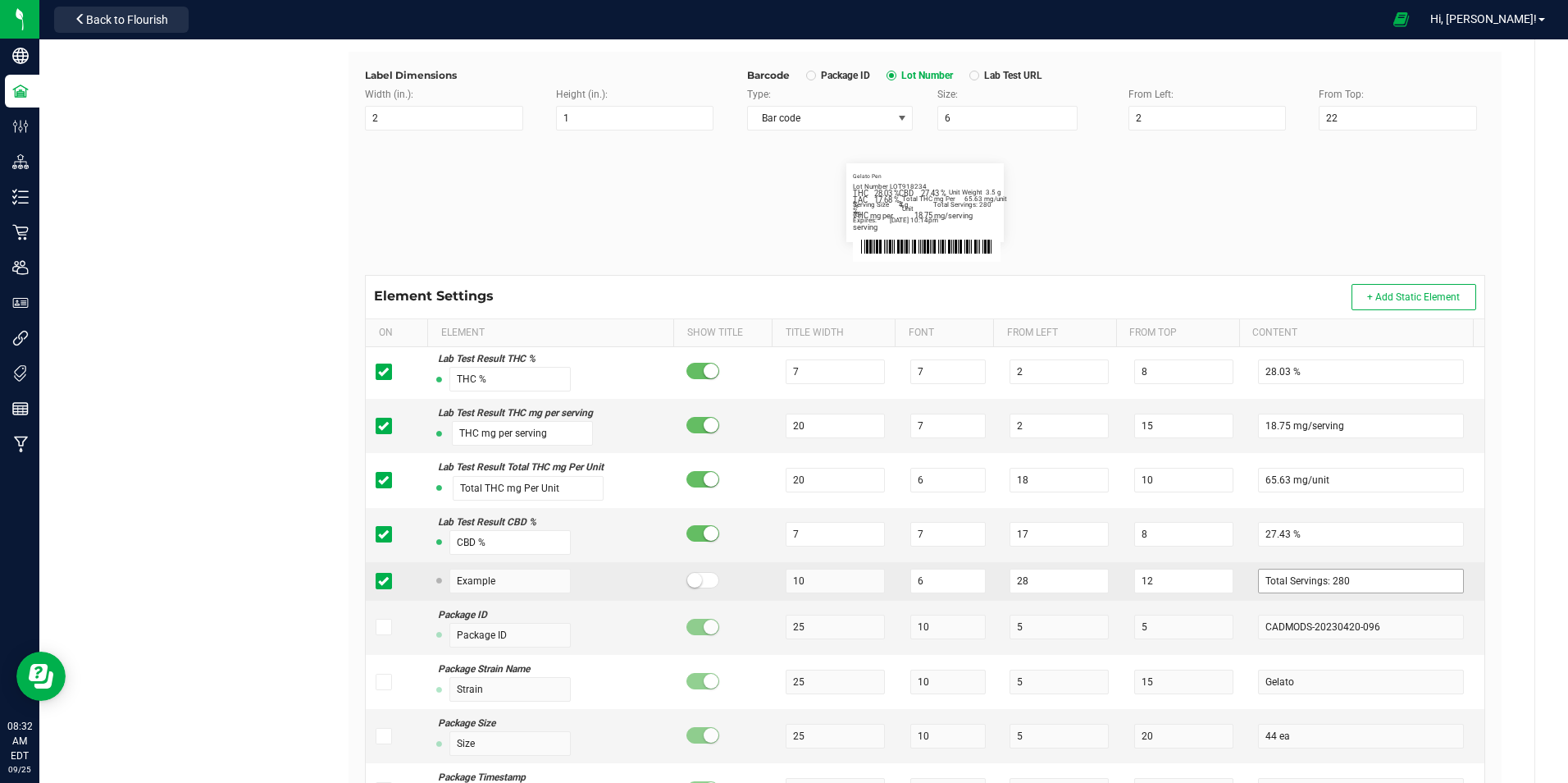
scroll to position [246, 0]
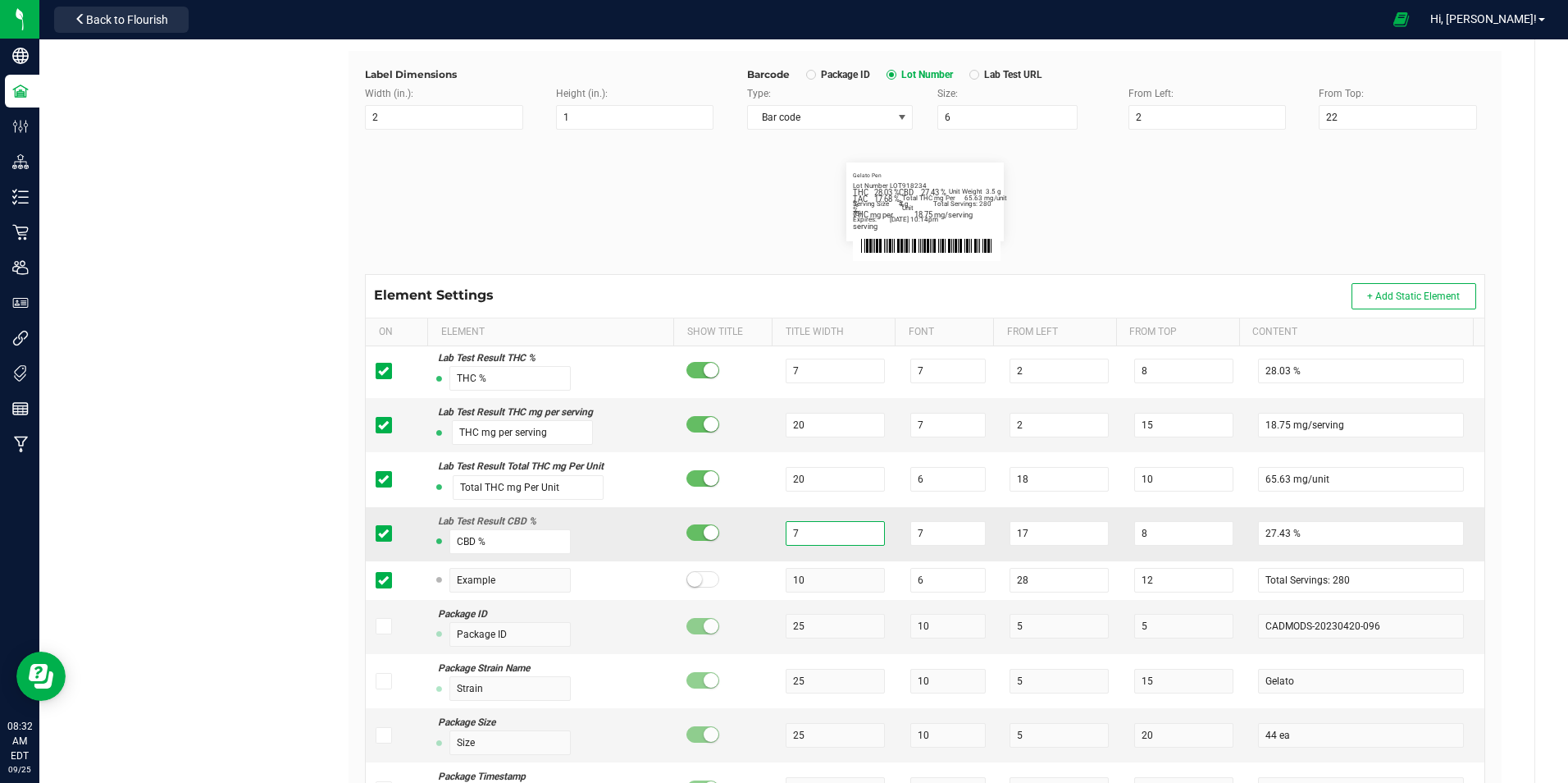
click at [834, 529] on input "7" at bounding box center [835, 533] width 100 height 24
click at [1497, 486] on div "Green [PERSON_NAME] Venture LLC. Type Package Labels Template Cheevo 7g Whole F…" at bounding box center [925, 372] width 1219 height 1079
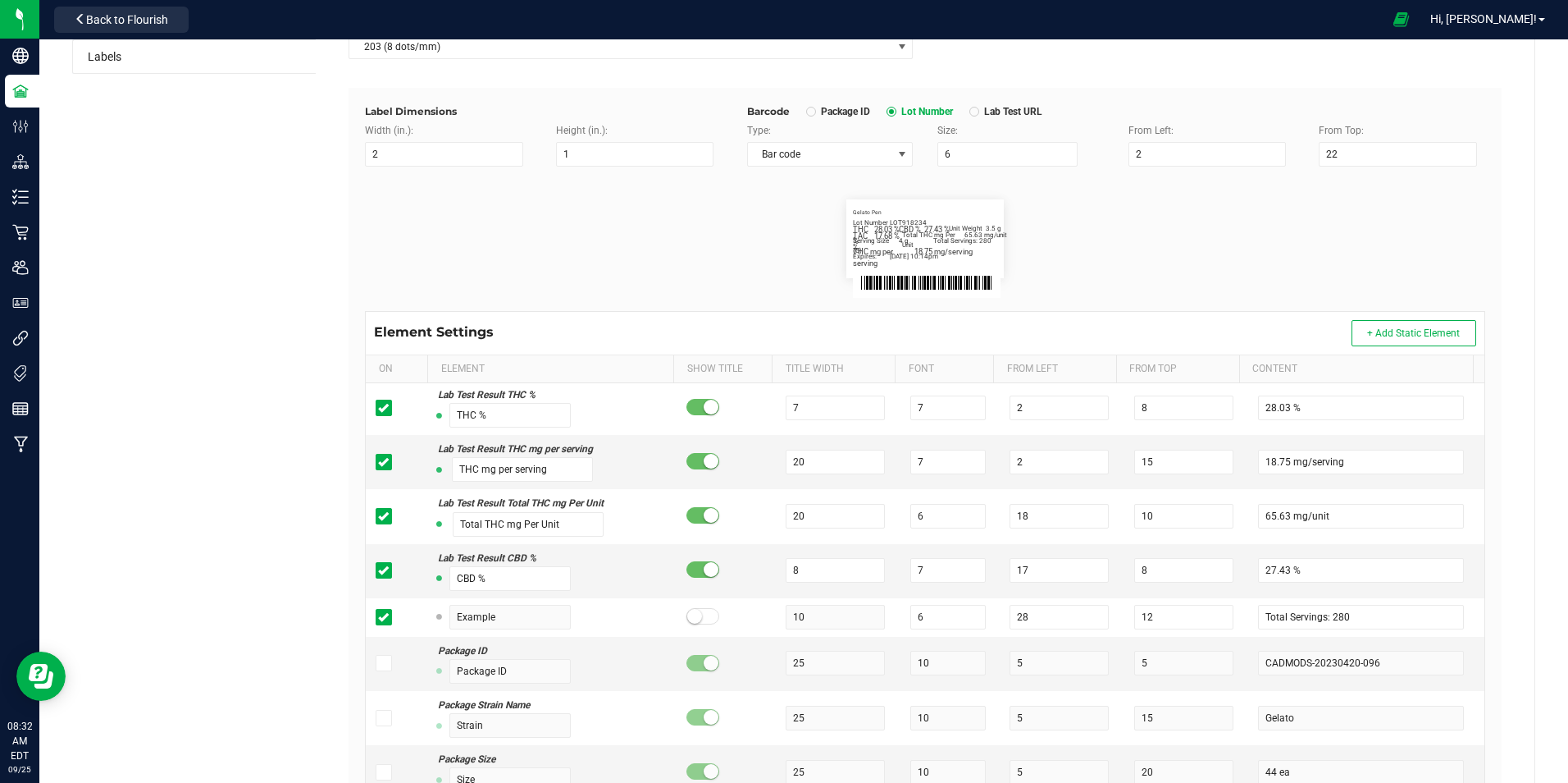
scroll to position [0, 0]
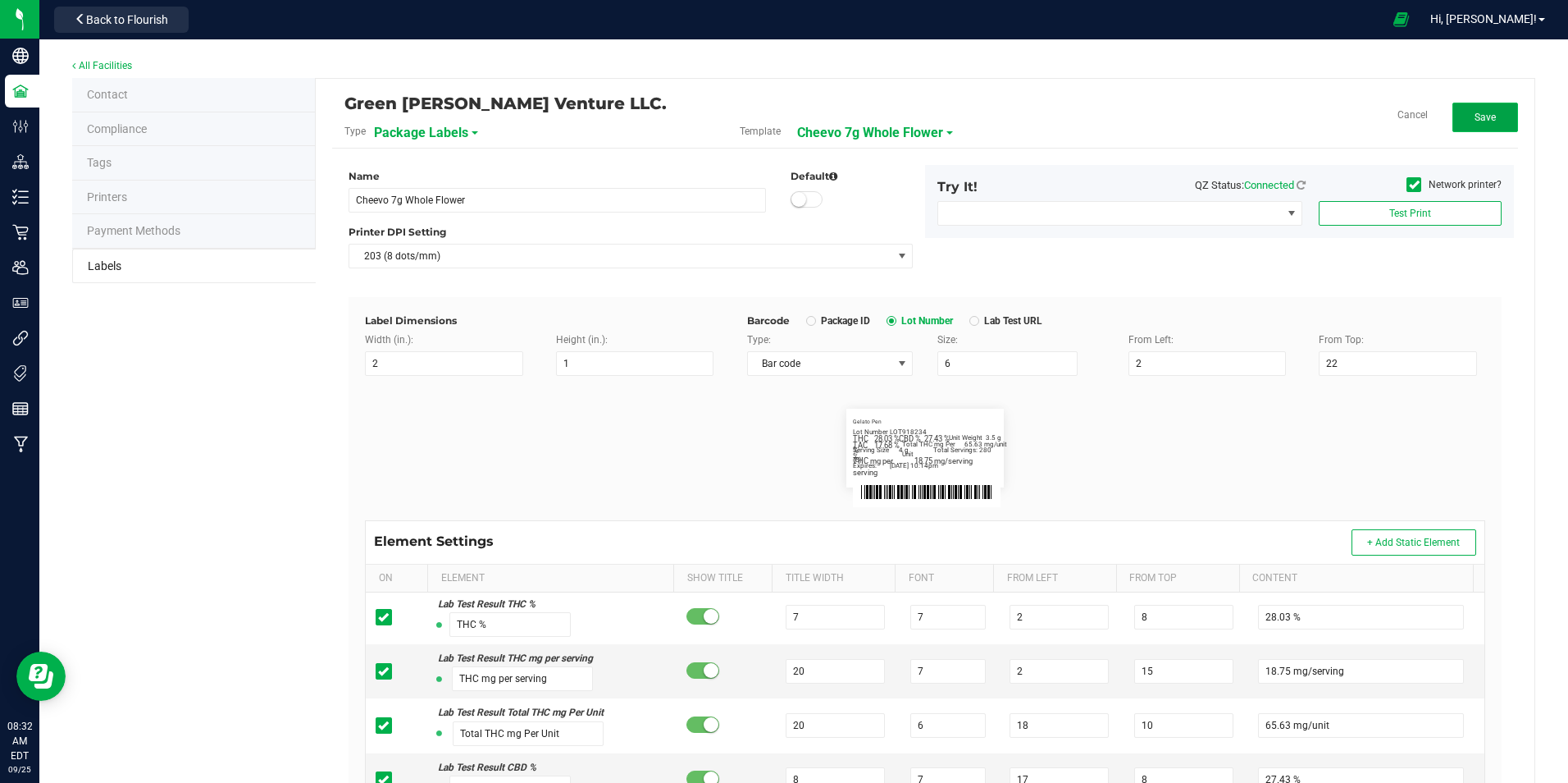
click at [1479, 119] on span "Save" at bounding box center [1486, 117] width 21 height 12
click at [909, 124] on span "Cheevo 7g Whole Flower" at bounding box center [887, 132] width 146 height 28
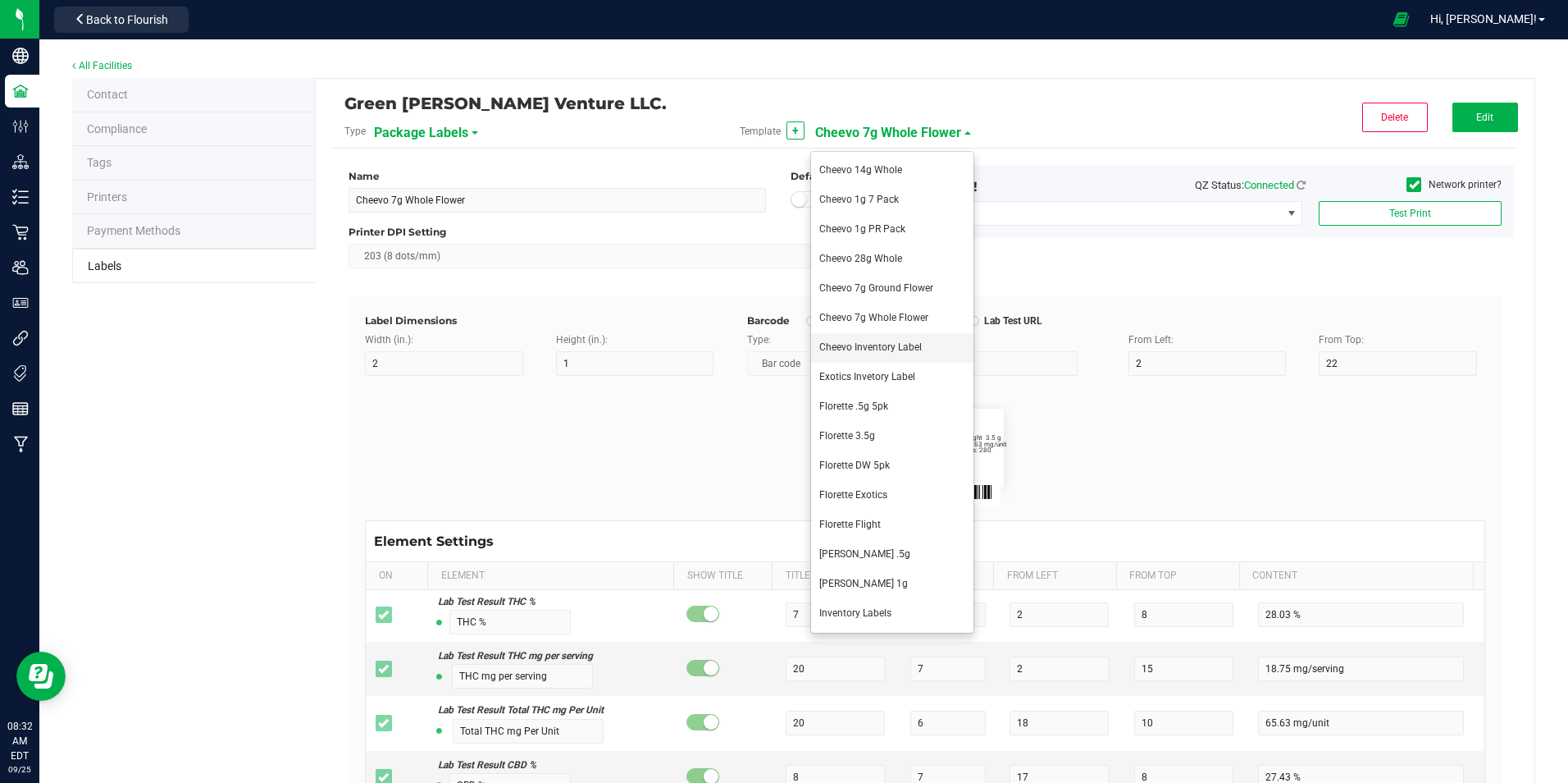
click at [915, 348] on span "Cheevo Inventory Label" at bounding box center [871, 347] width 102 height 12
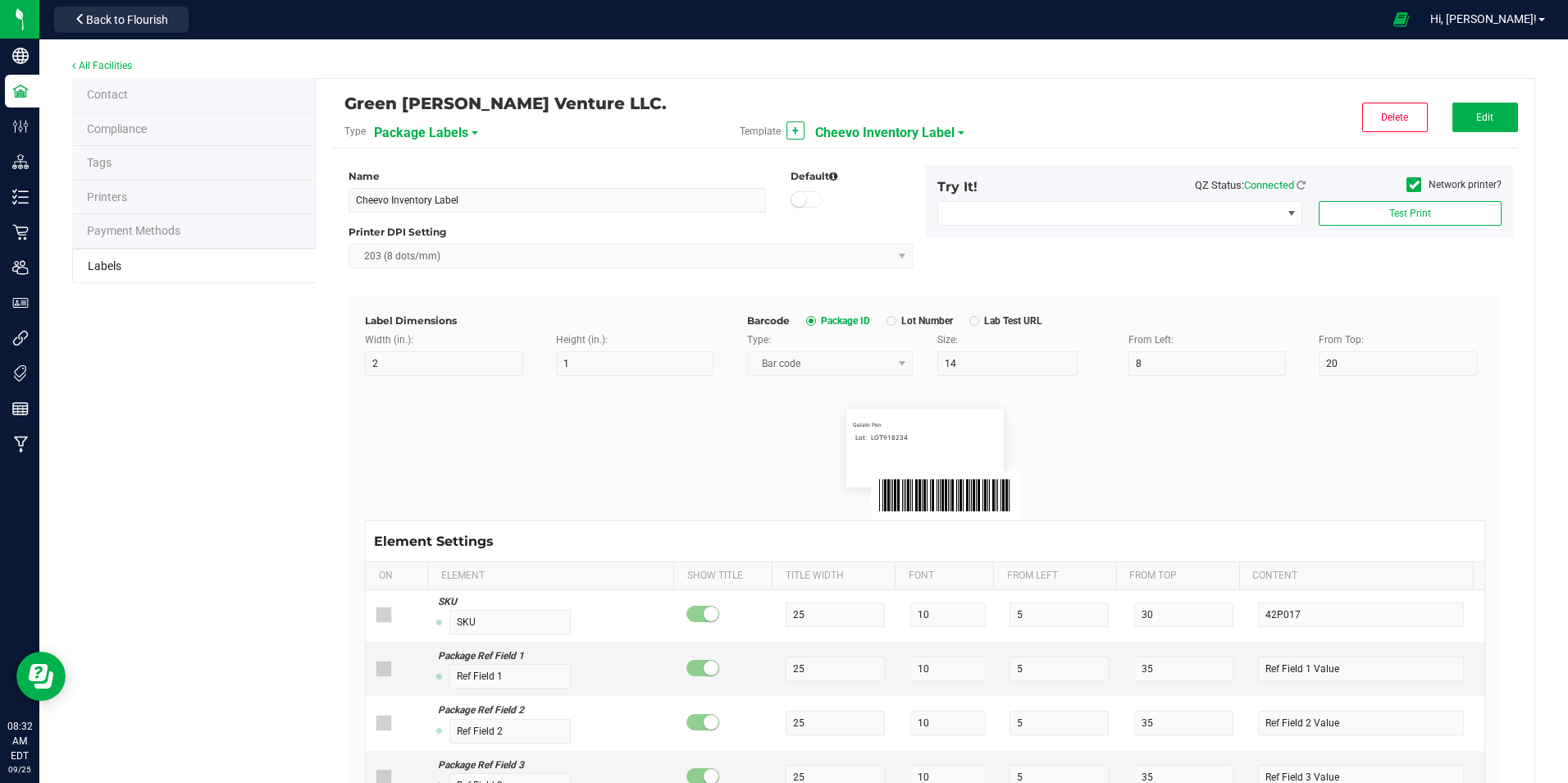
drag, startPoint x: 915, startPoint y: 126, endPoint x: 915, endPoint y: 133, distance: 7.0
click at [915, 125] on span "Cheevo Inventory Label" at bounding box center [885, 132] width 139 height 28
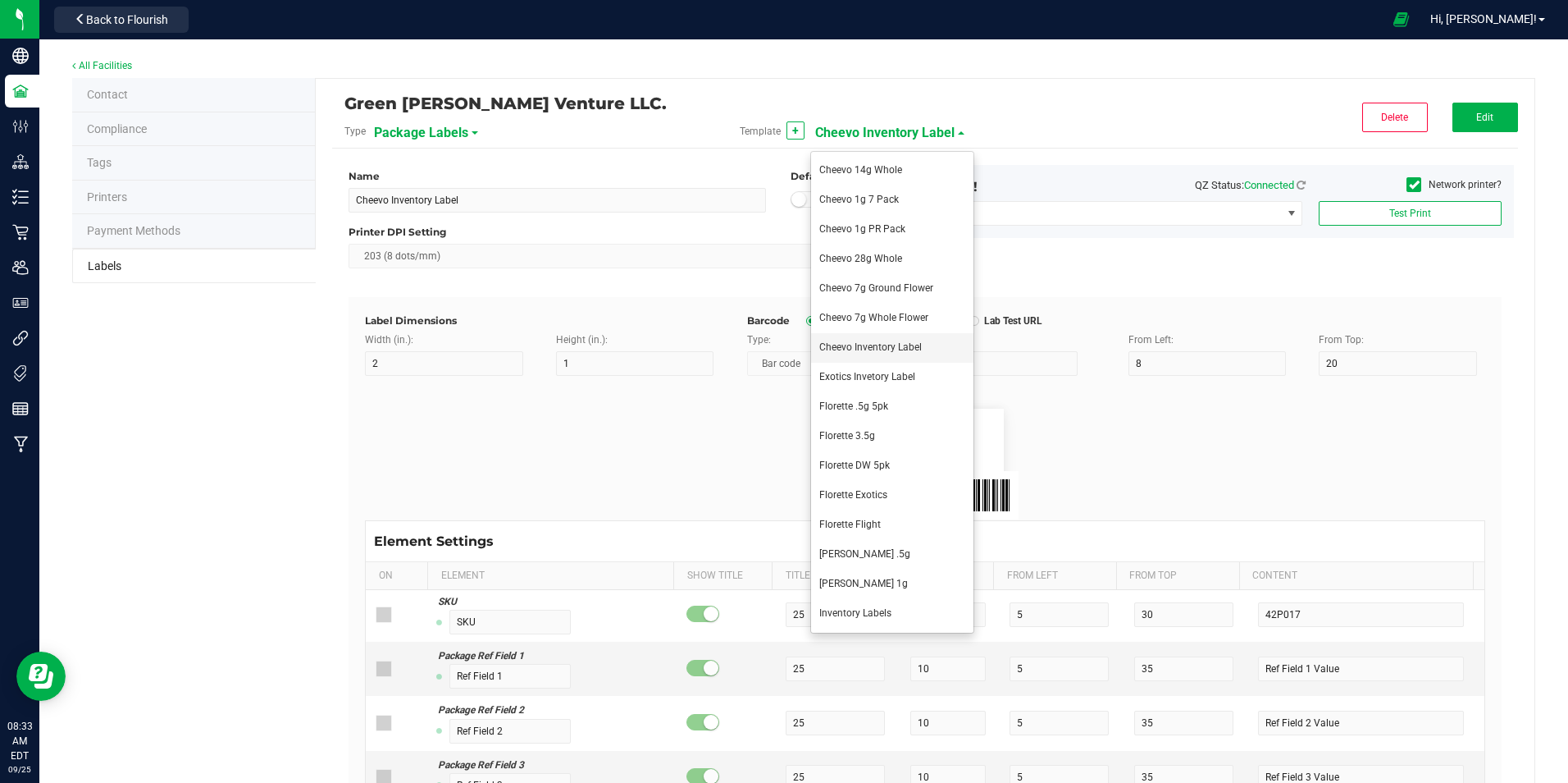
click at [918, 343] on span "Cheevo Inventory Label" at bounding box center [871, 347] width 102 height 12
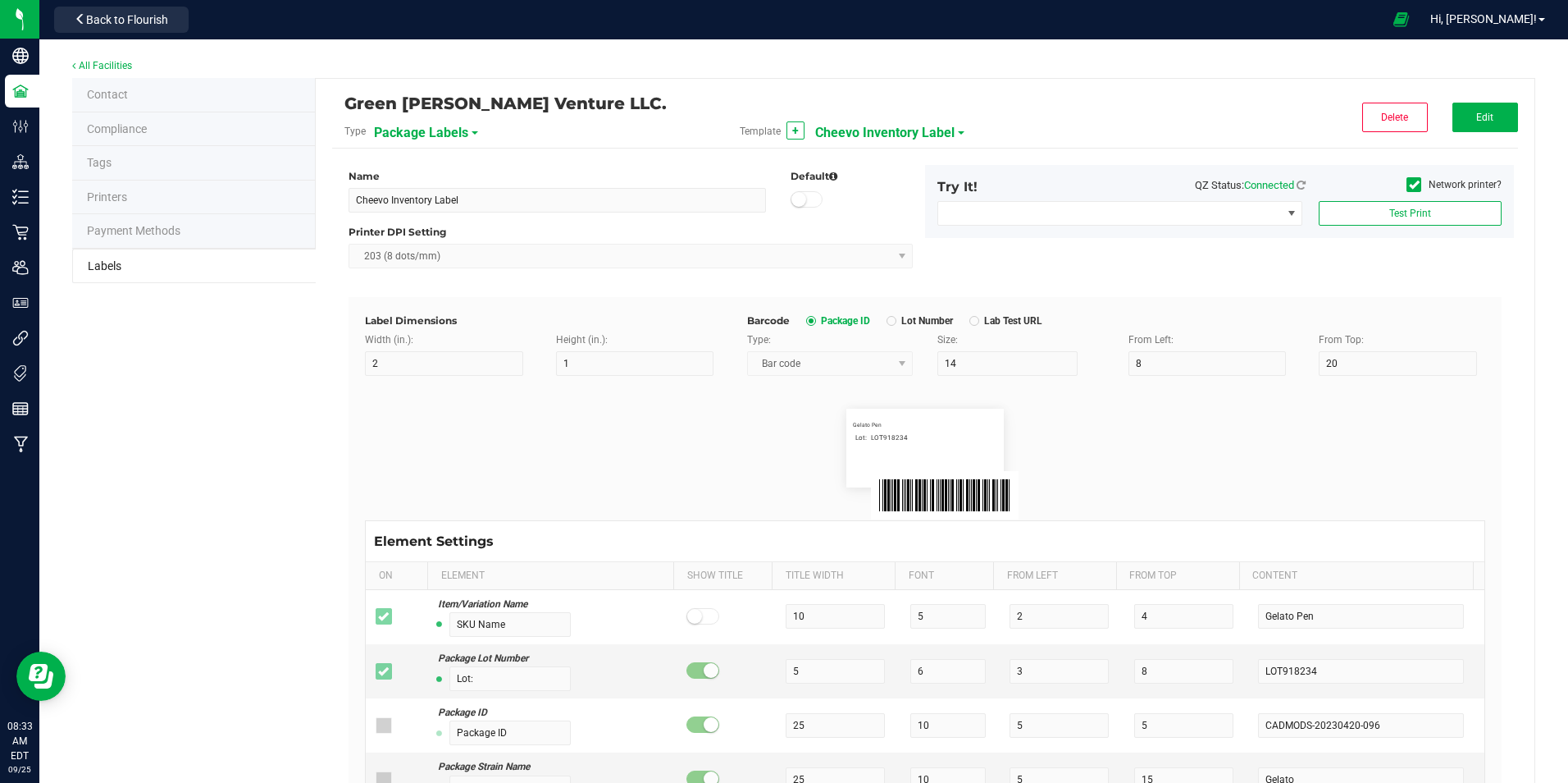
click at [880, 132] on span "Cheevo Inventory Label" at bounding box center [885, 132] width 139 height 28
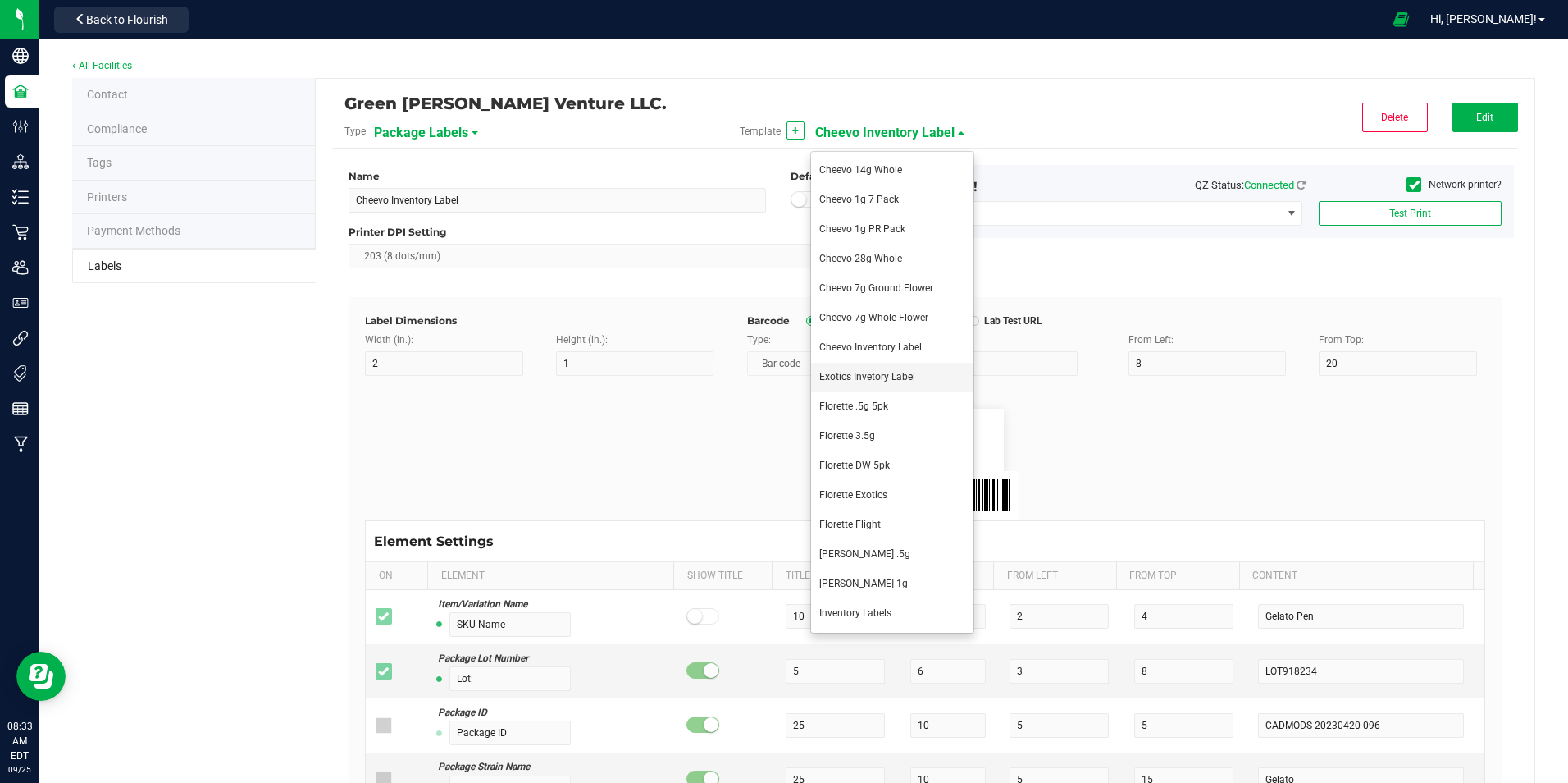
click at [886, 371] on span "Exotics Invetory Label" at bounding box center [867, 377] width 96 height 12
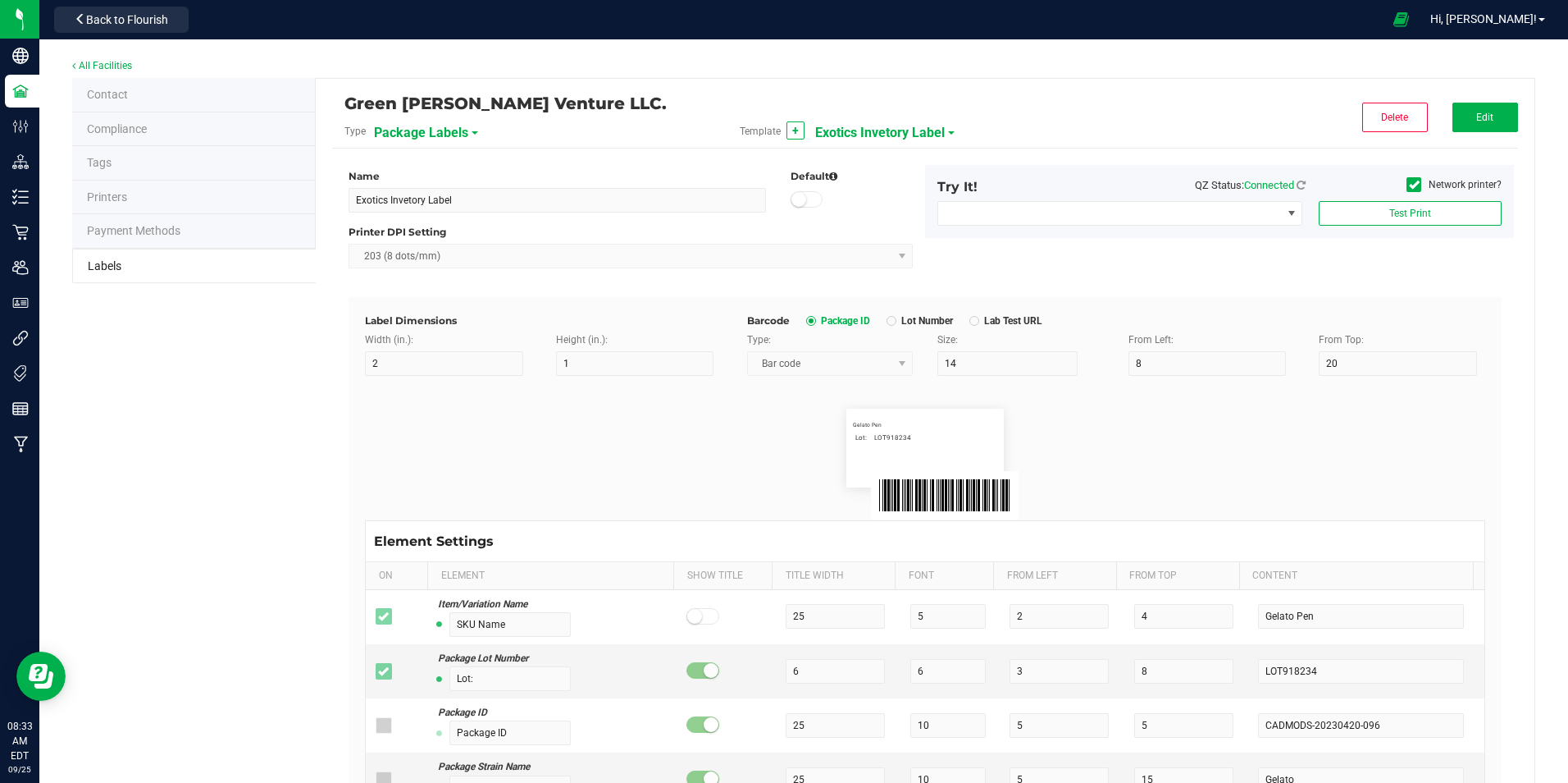
click at [849, 131] on span "Exotics Invetory Label" at bounding box center [880, 132] width 130 height 28
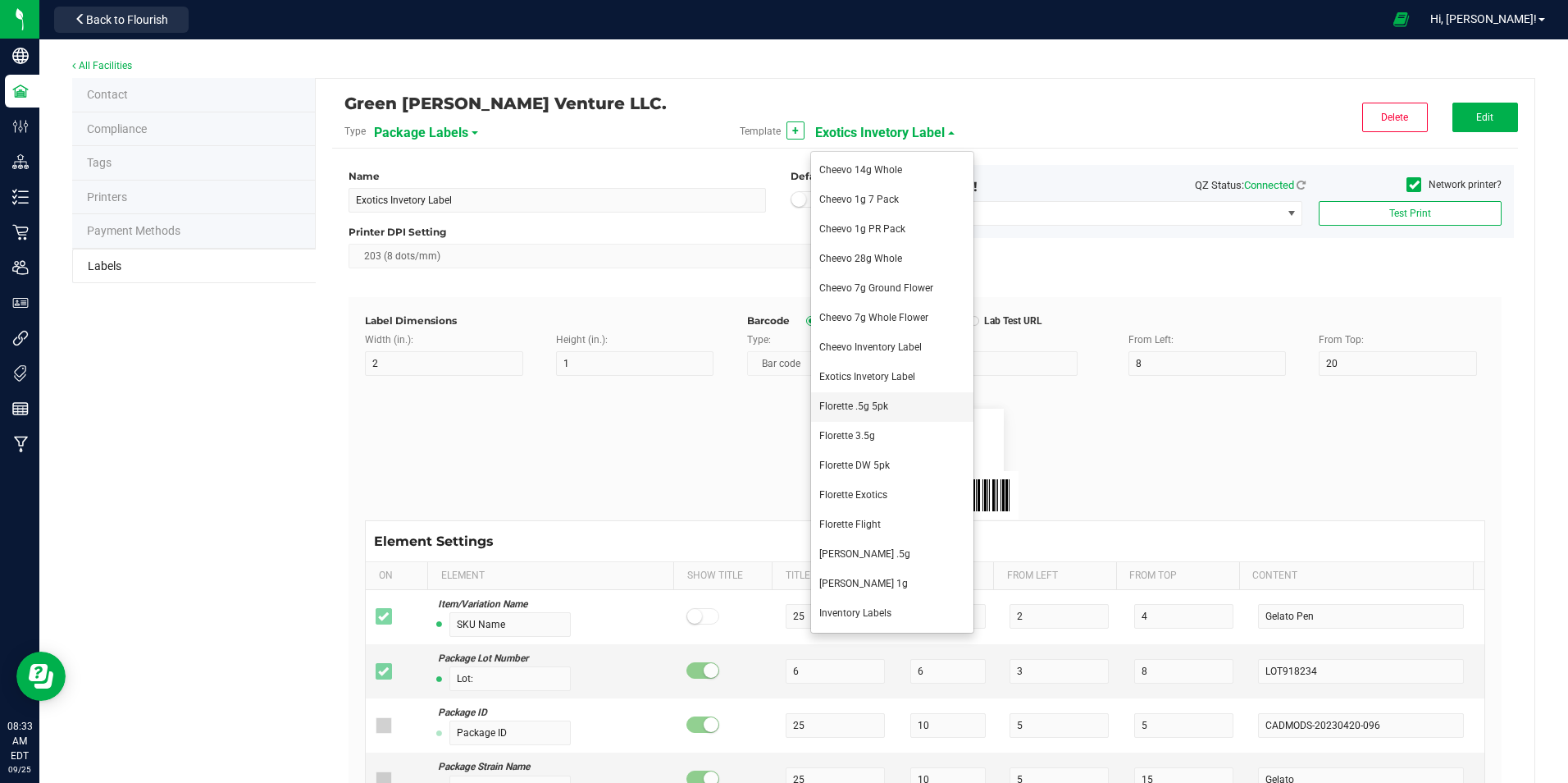
click at [890, 409] on li "Florette .5g 5pk" at bounding box center [892, 407] width 162 height 30
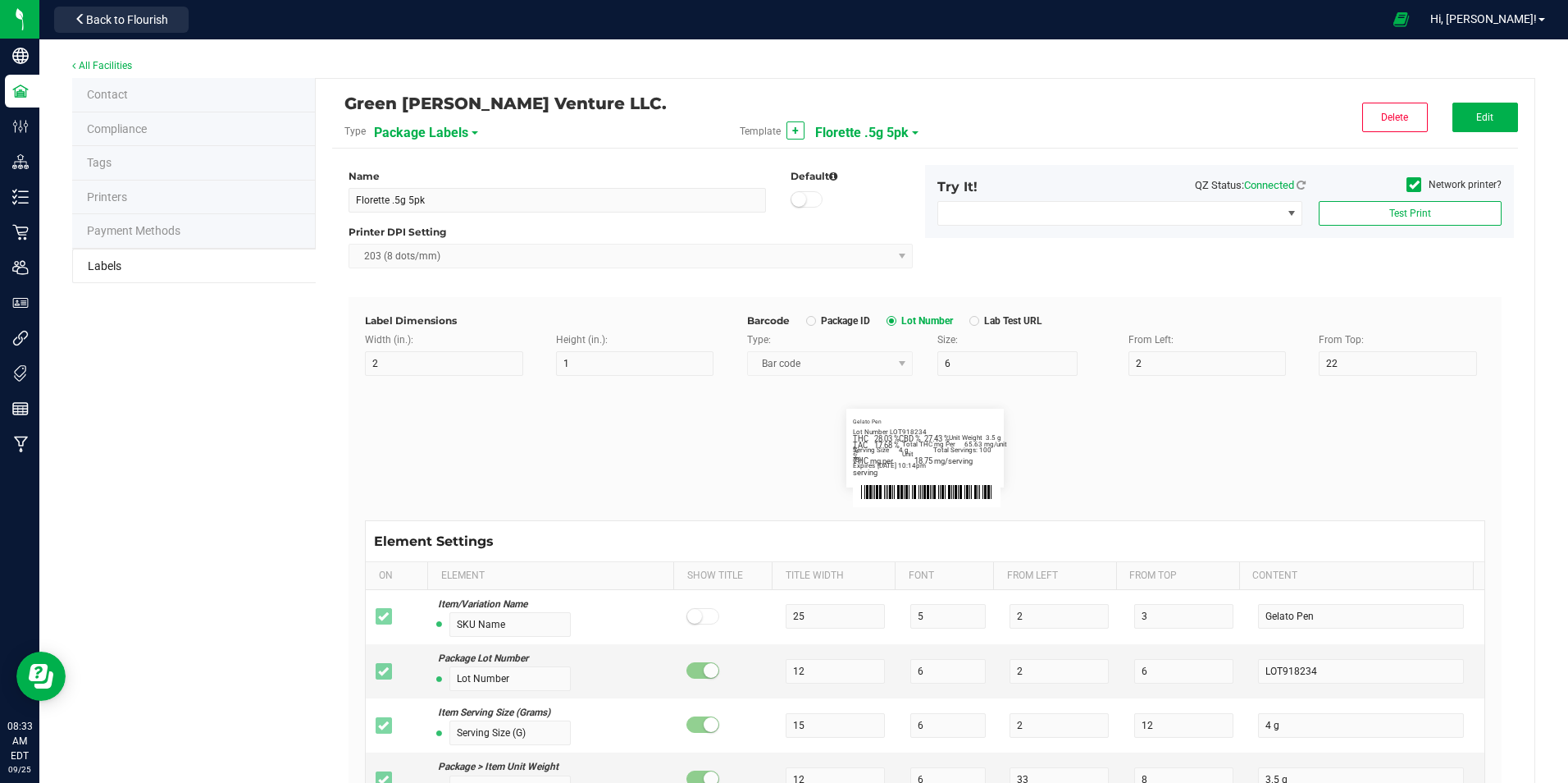
click at [877, 128] on span "Florette .5g 5pk" at bounding box center [861, 132] width 94 height 28
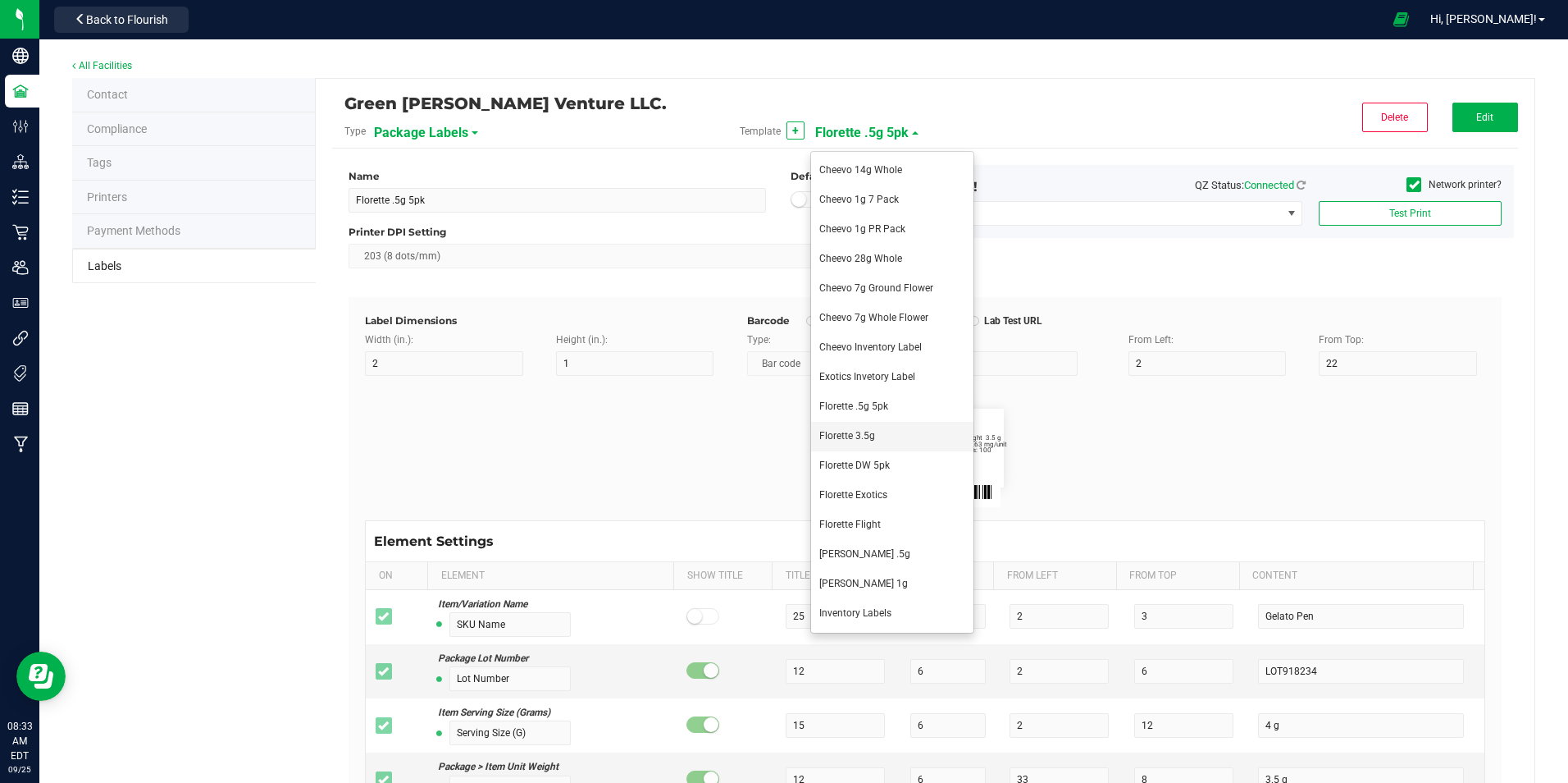
click at [899, 435] on li "Florette 3.5g" at bounding box center [892, 436] width 162 height 30
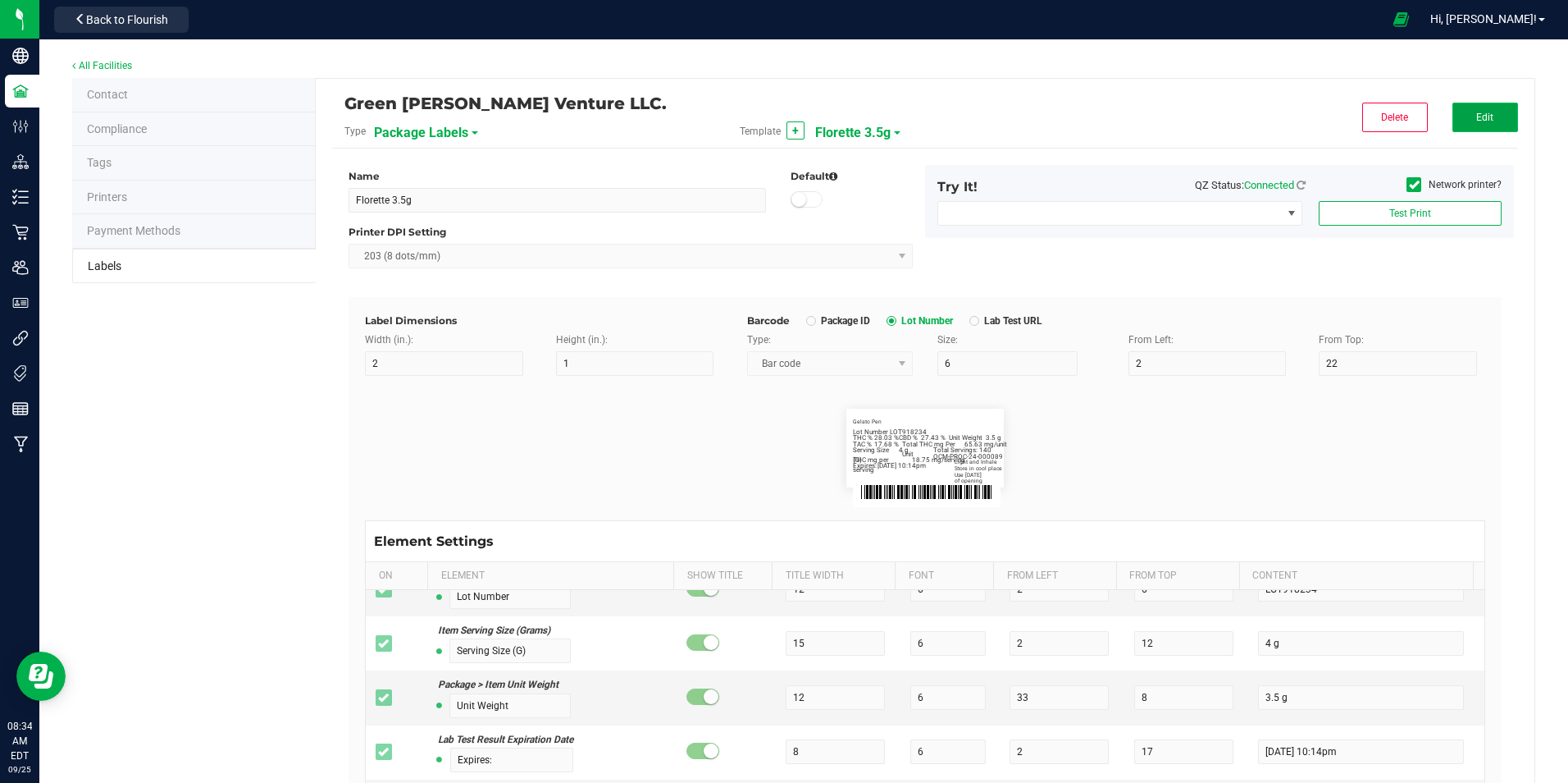
click at [1453, 114] on button "Edit" at bounding box center [1486, 117] width 66 height 30
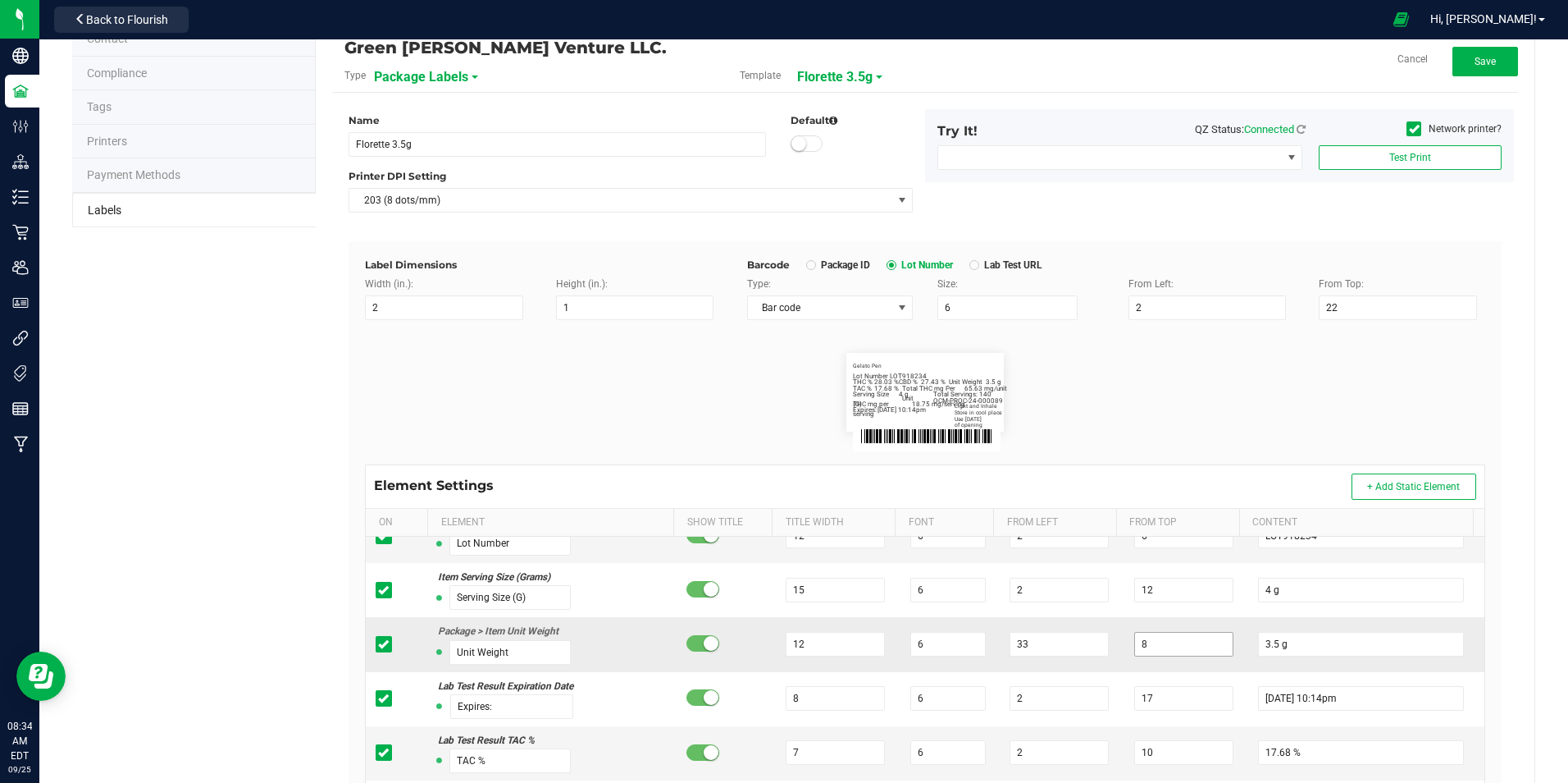
scroll to position [246, 0]
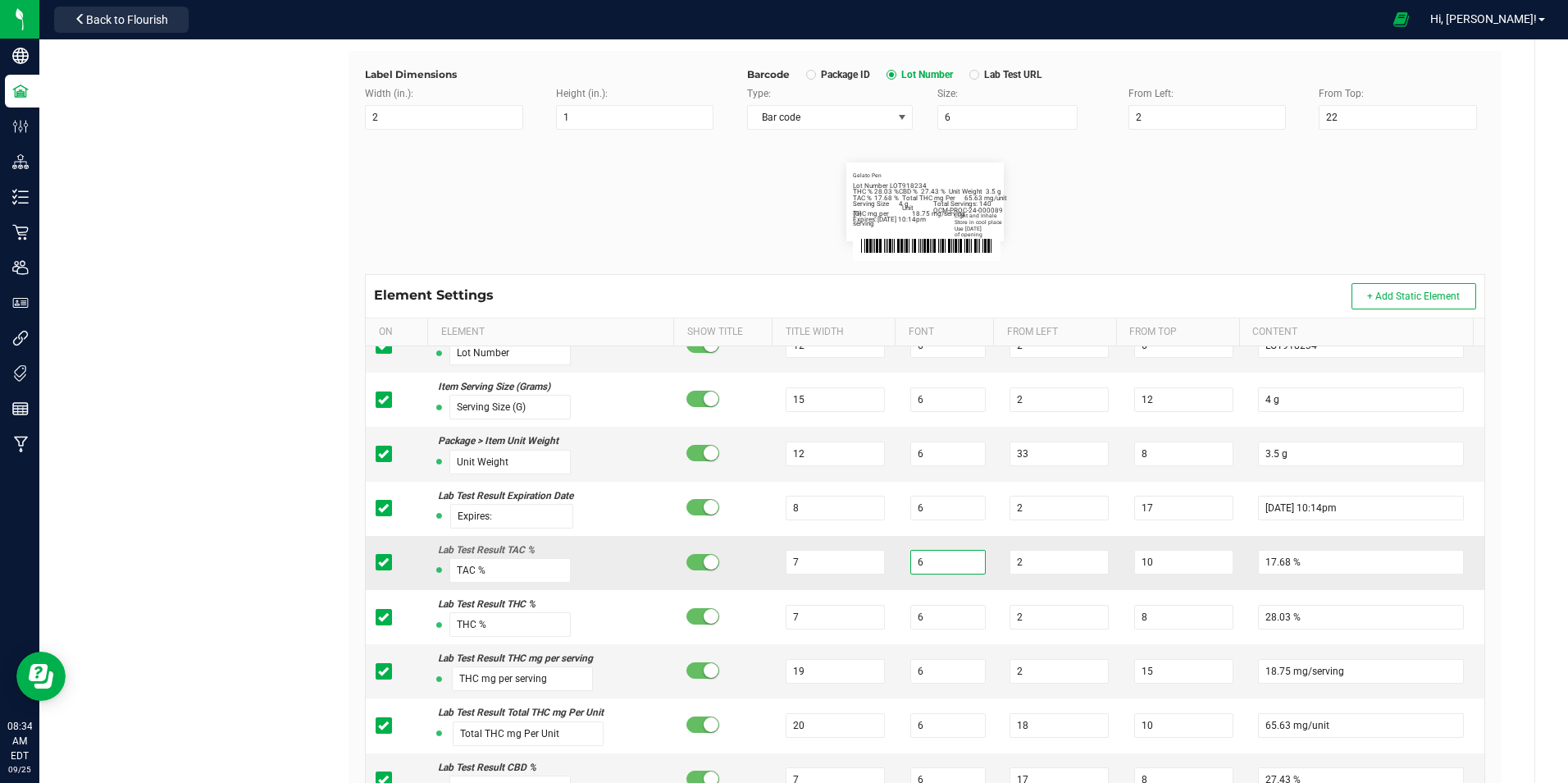
click at [919, 556] on input "6" at bounding box center [948, 562] width 75 height 24
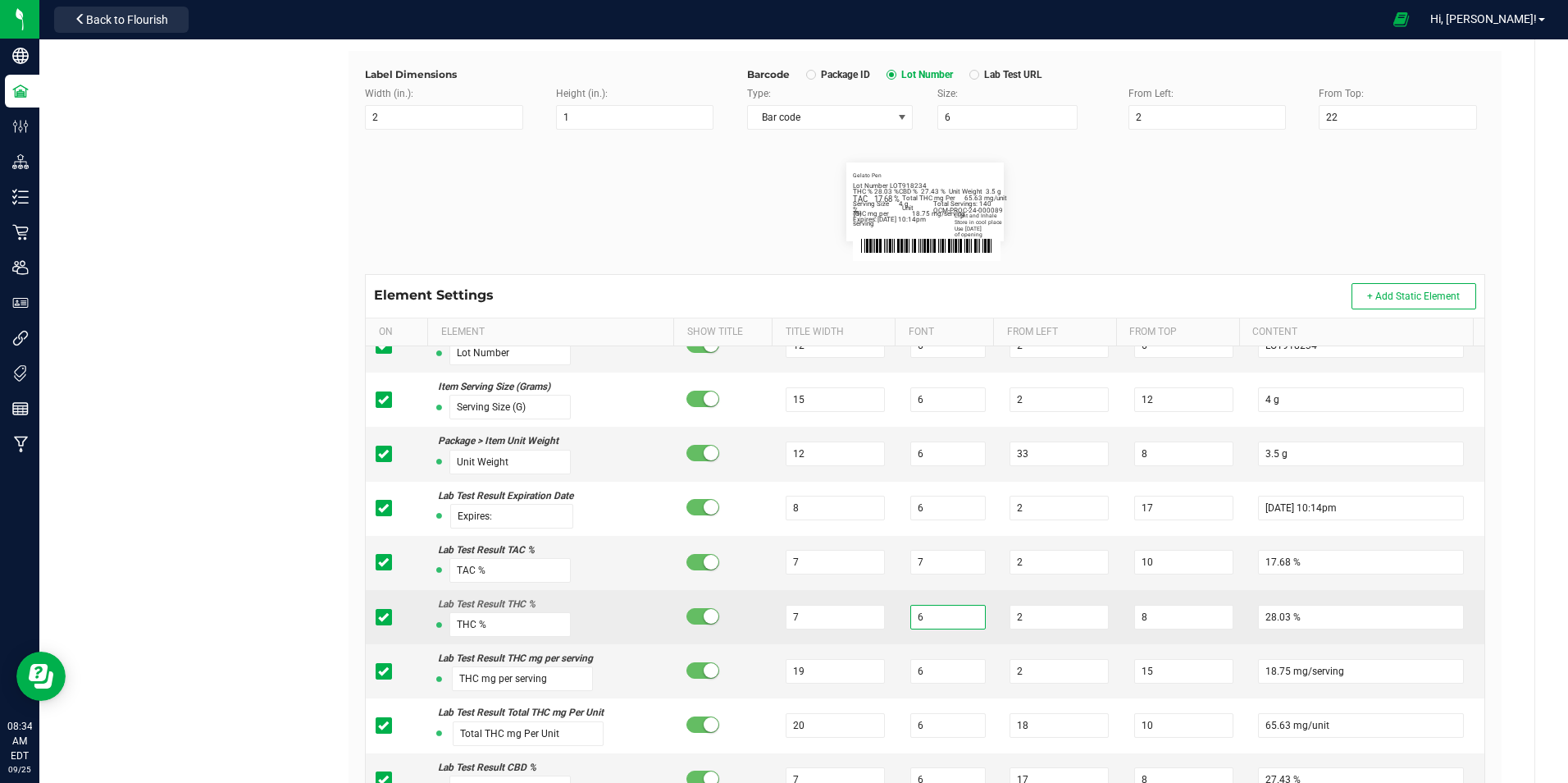
click at [921, 614] on input "6" at bounding box center [948, 616] width 75 height 24
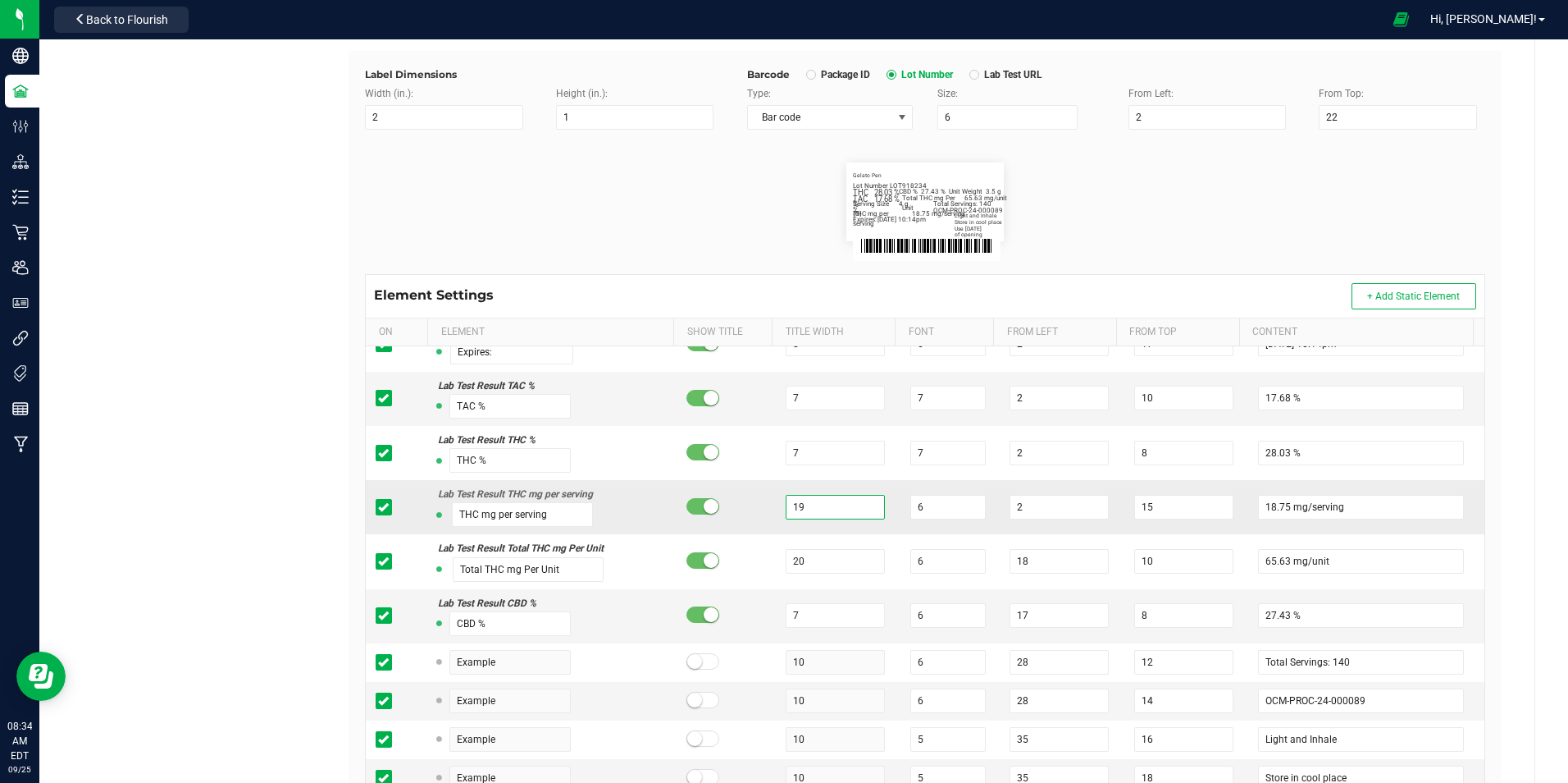
click at [817, 501] on input "19" at bounding box center [835, 507] width 100 height 24
click at [927, 508] on input "6" at bounding box center [948, 507] width 75 height 24
click at [817, 615] on input "7" at bounding box center [835, 615] width 100 height 24
click at [932, 617] on input "6" at bounding box center [948, 615] width 75 height 24
click at [1487, 574] on div "Label Dimensions Width (in.): 2 Height (in.): 1 Barcode Package ID Lot Number L…" at bounding box center [925, 465] width 1153 height 827
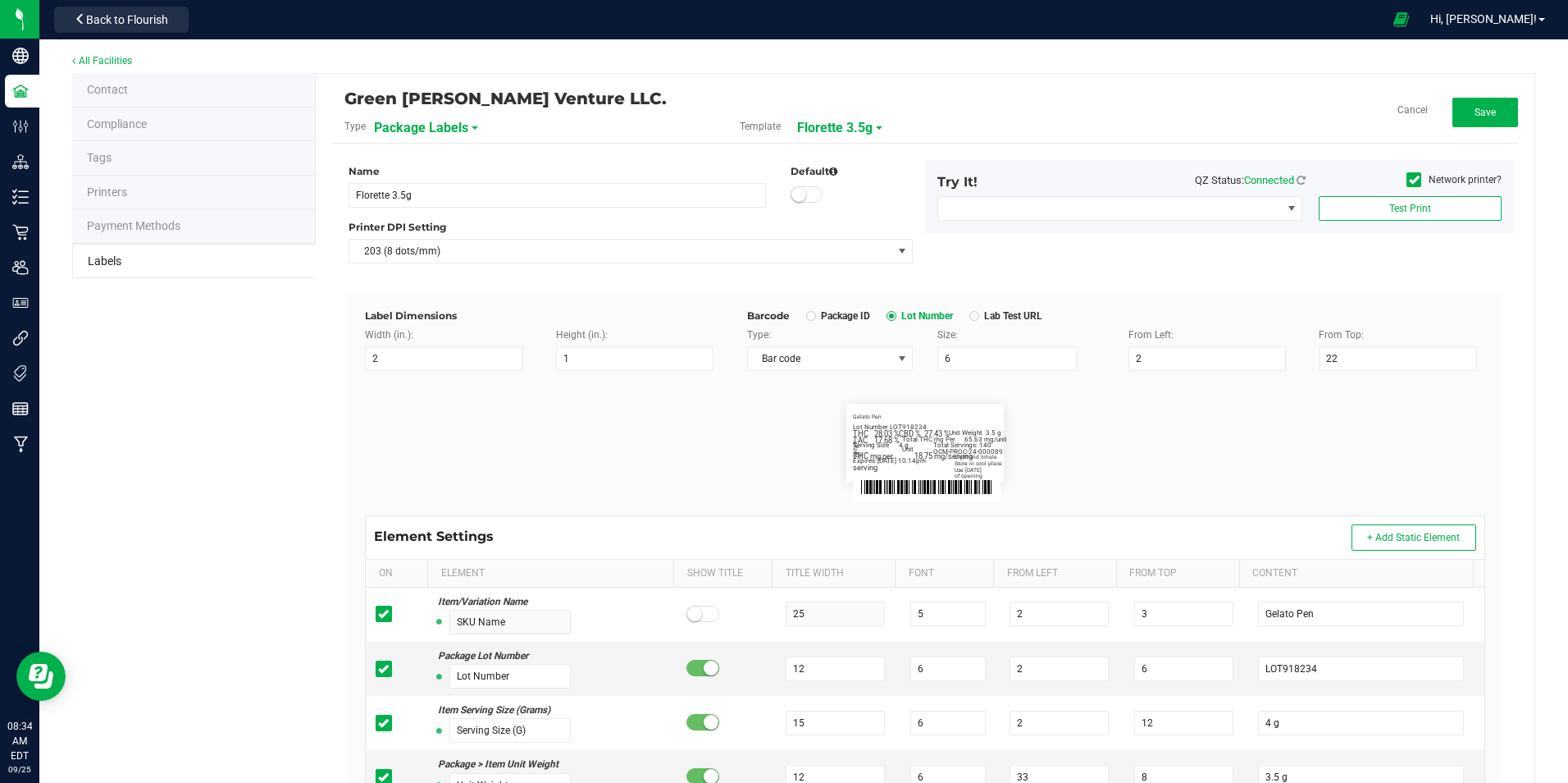
scroll to position [0, 0]
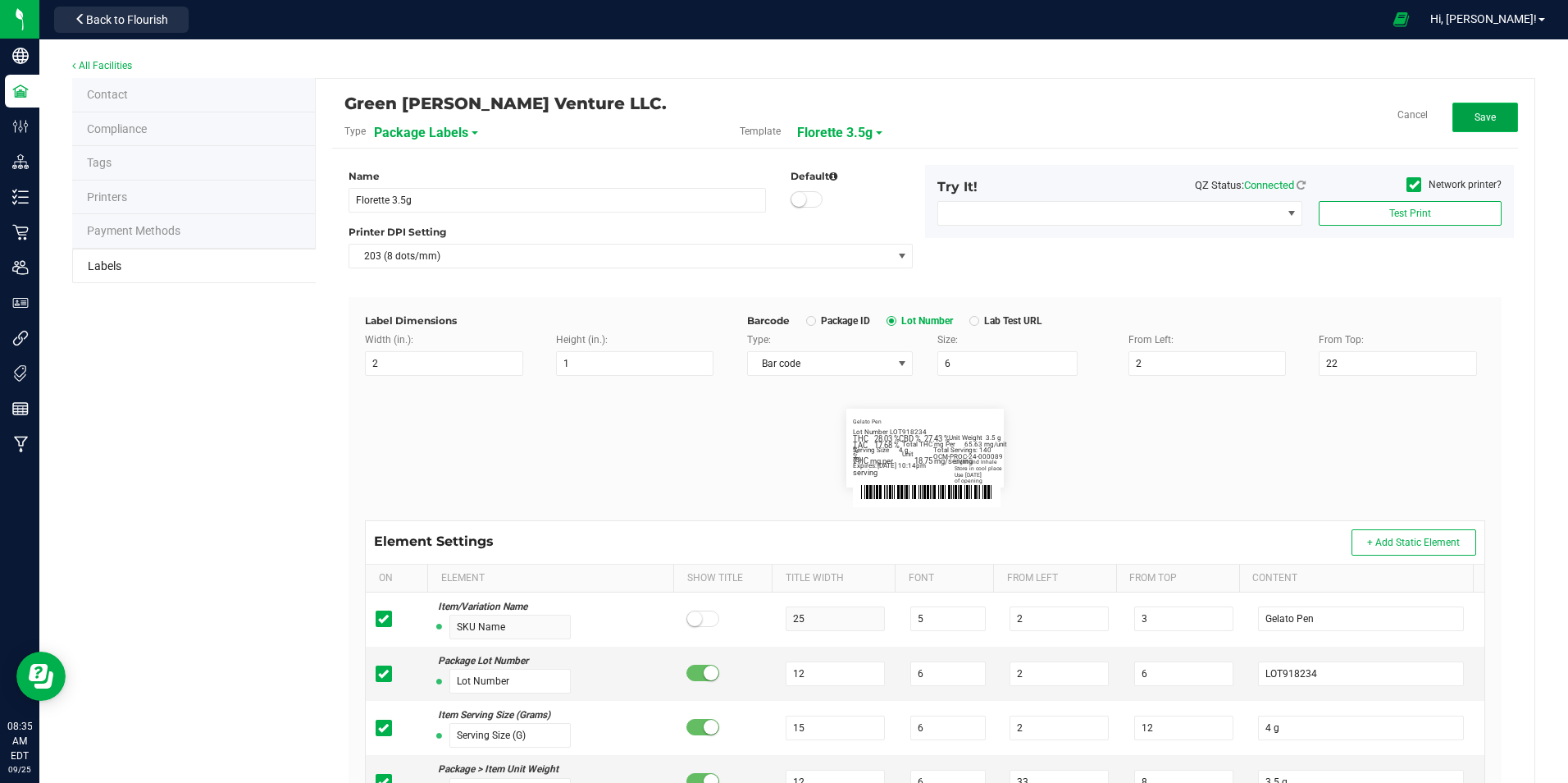
click at [1492, 120] on button "Save" at bounding box center [1486, 117] width 66 height 30
click at [860, 140] on span "Florette 3.5g" at bounding box center [853, 132] width 75 height 28
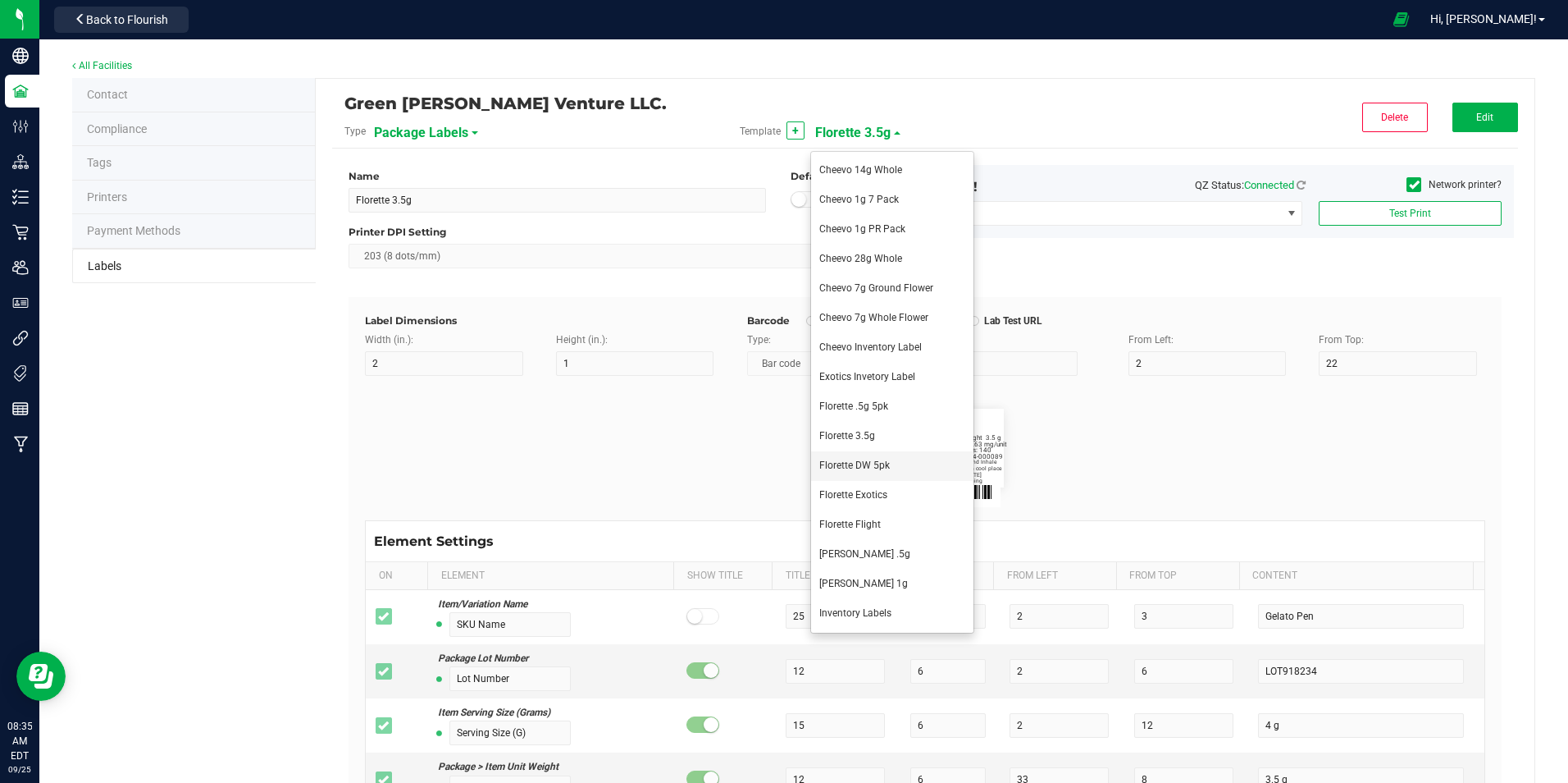
click at [891, 468] on li "Florette DW 5pk" at bounding box center [892, 466] width 162 height 30
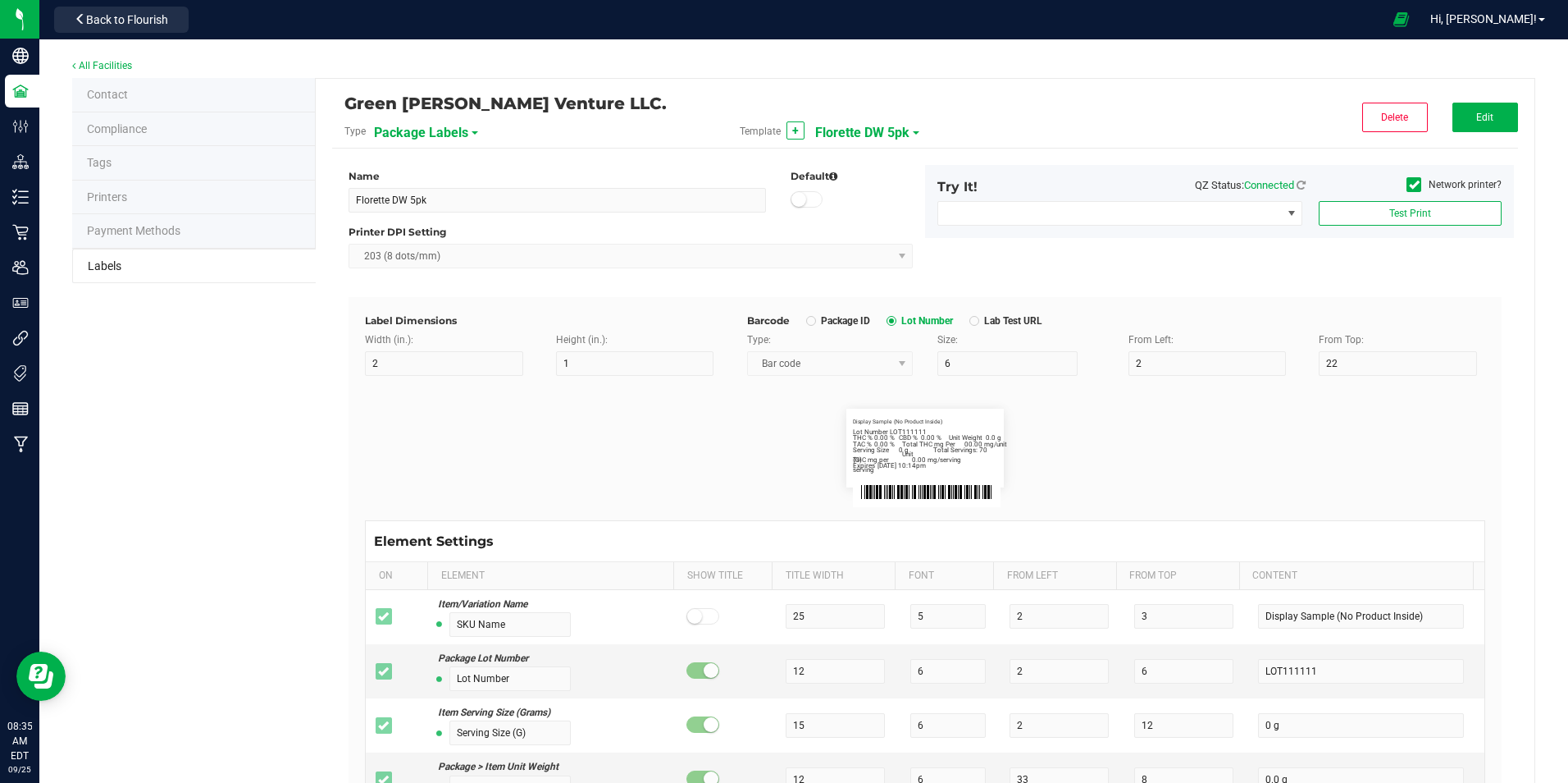
click at [1466, 386] on div "Display Sample (No Product Inside) Lot Number LOT111111 Serving Size (G) 0 g Un…" at bounding box center [925, 448] width 1146 height 144
click at [1491, 111] on button "Edit" at bounding box center [1486, 117] width 66 height 30
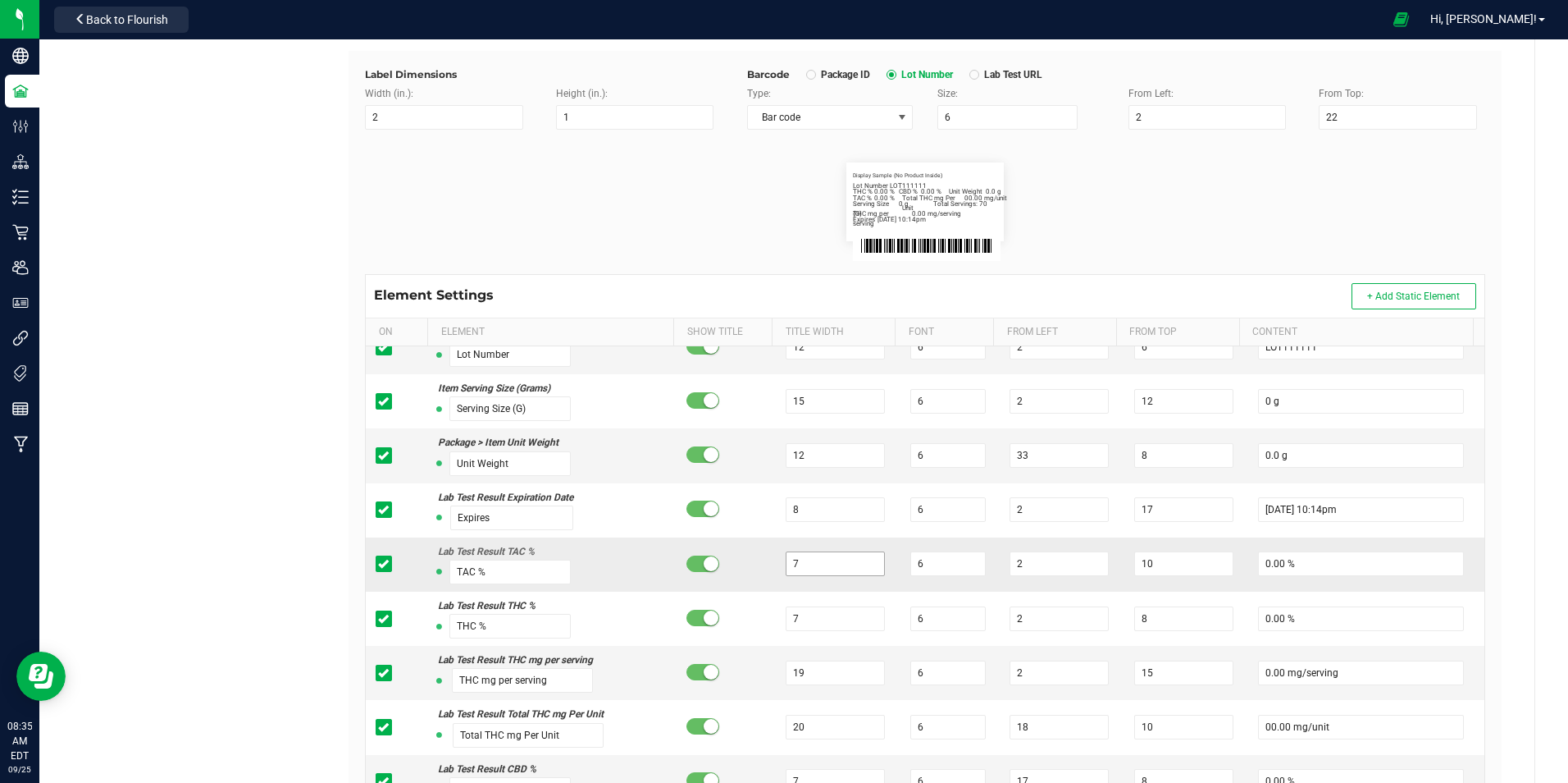
scroll to position [82, 0]
click at [946, 560] on input "6" at bounding box center [948, 562] width 75 height 24
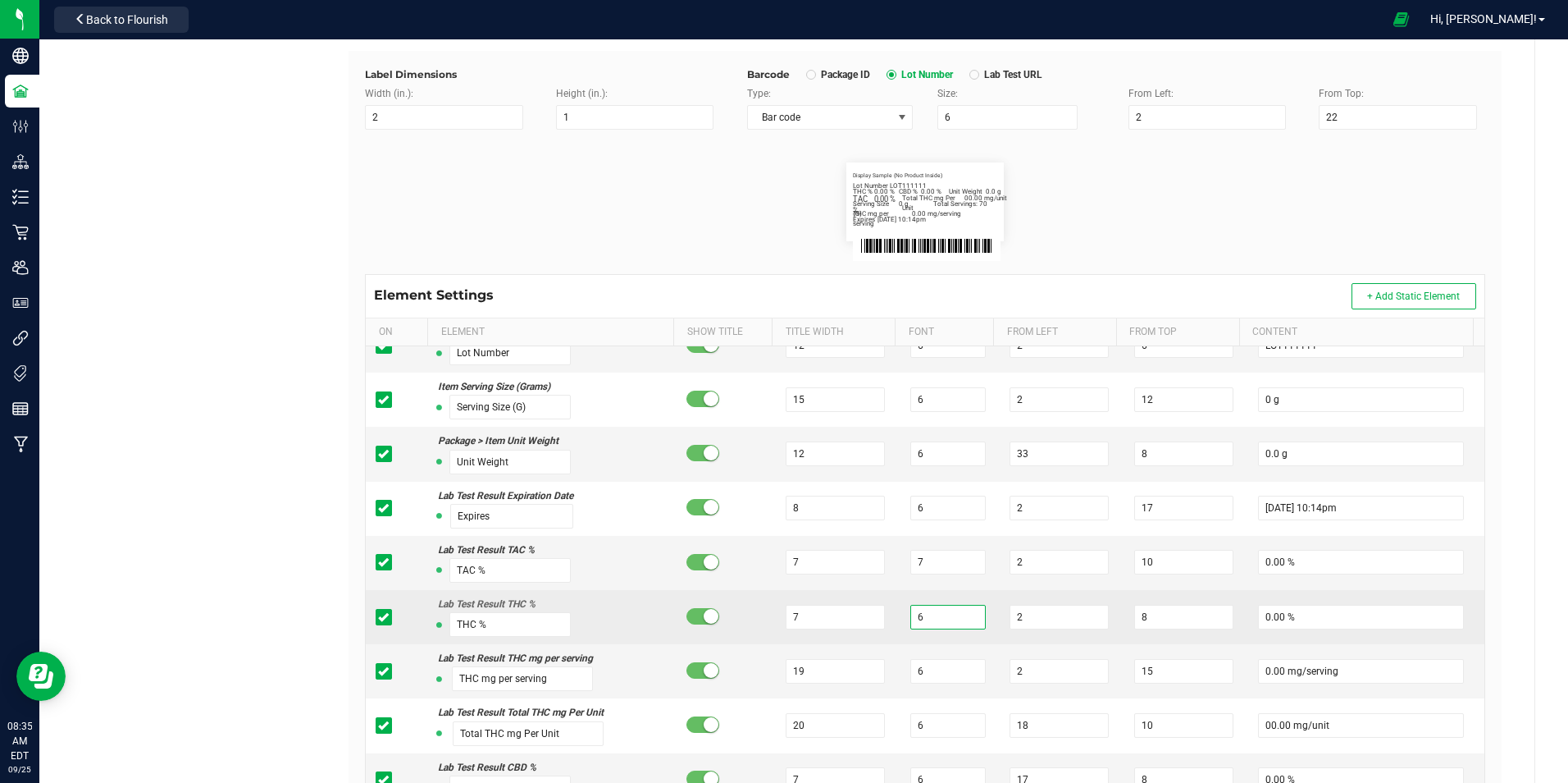
click at [919, 616] on input "6" at bounding box center [948, 616] width 75 height 24
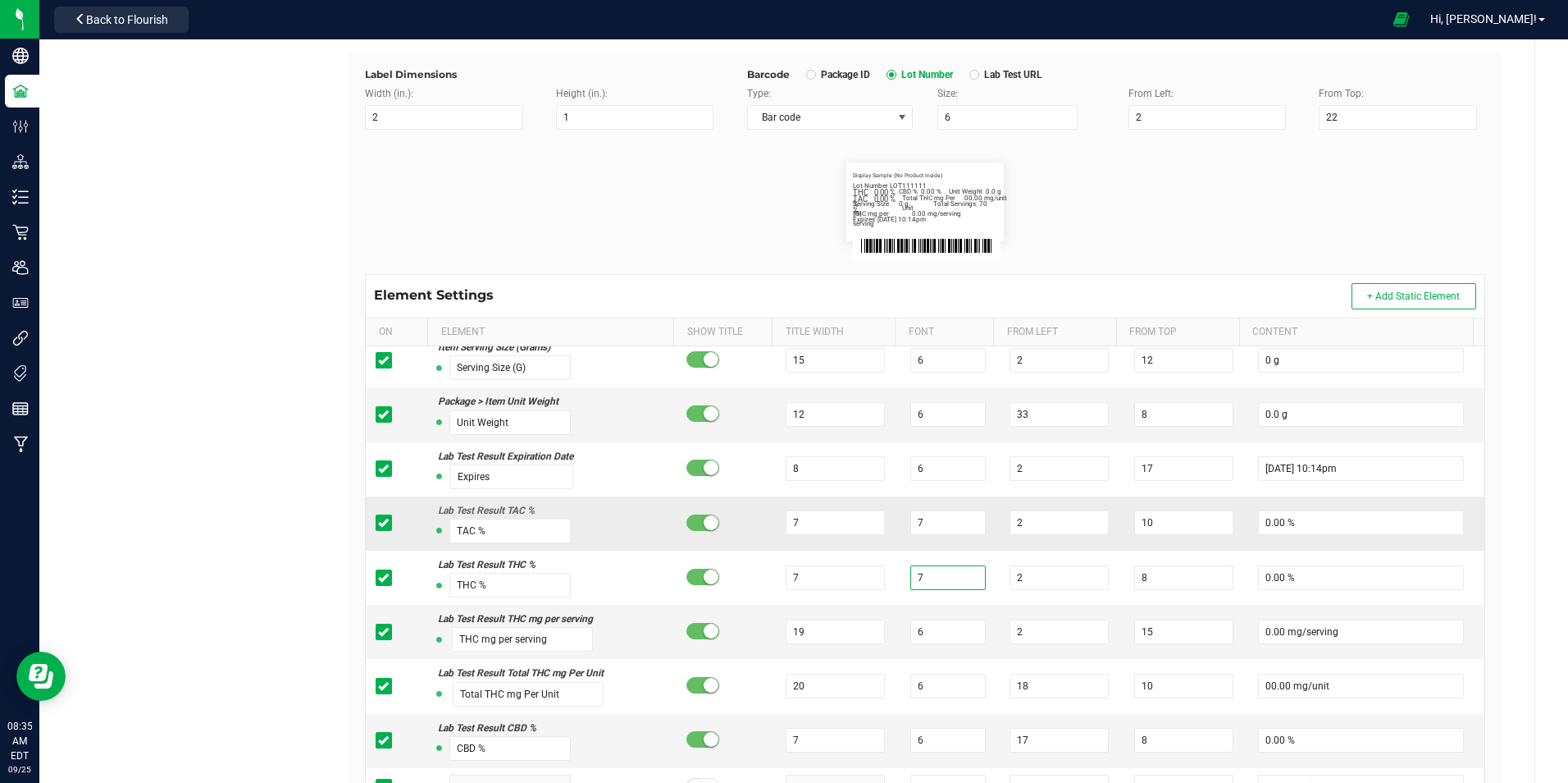
scroll to position [246, 0]
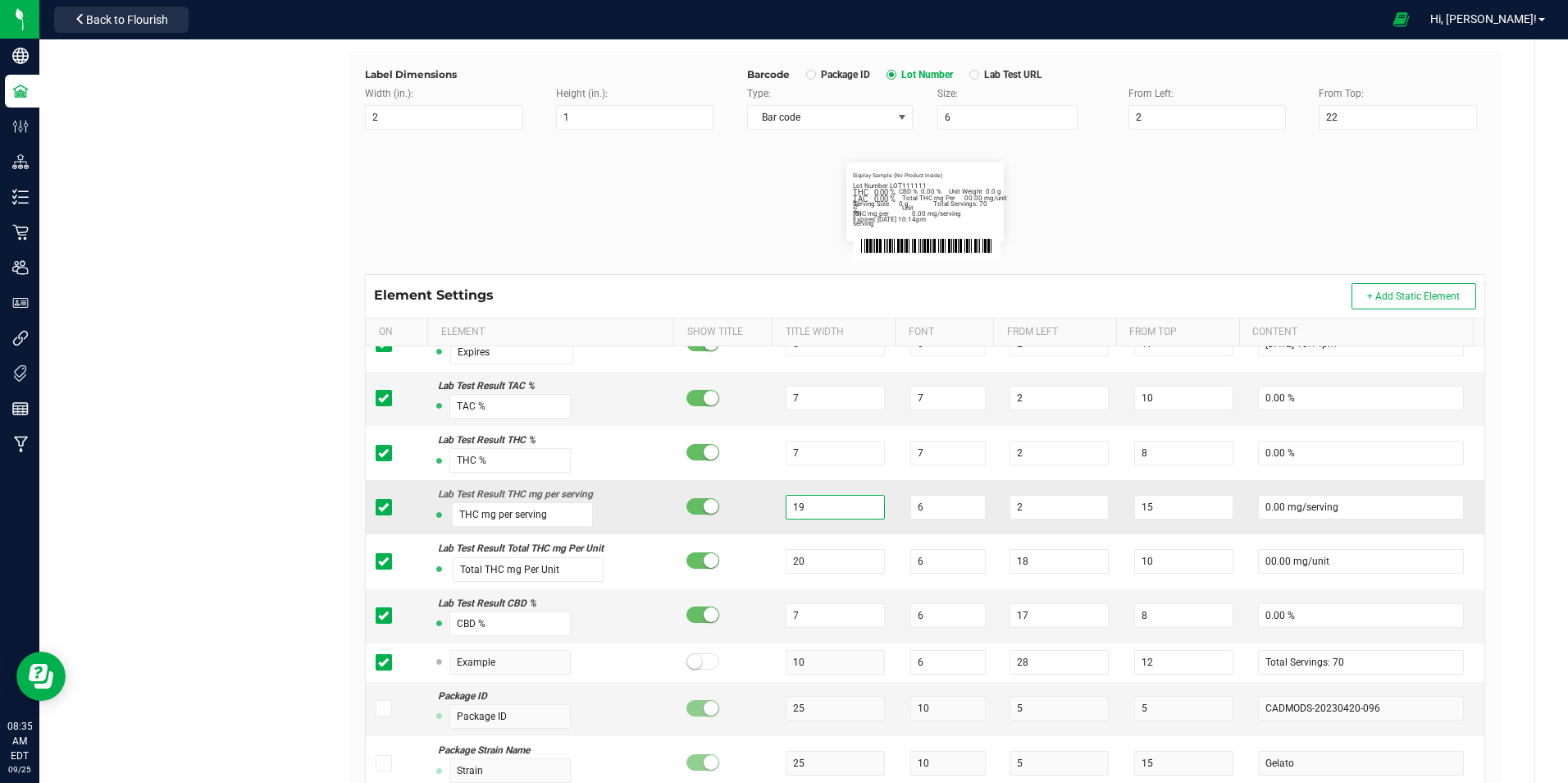
click at [837, 501] on input "19" at bounding box center [835, 507] width 100 height 24
click at [947, 507] on input "6" at bounding box center [948, 507] width 75 height 24
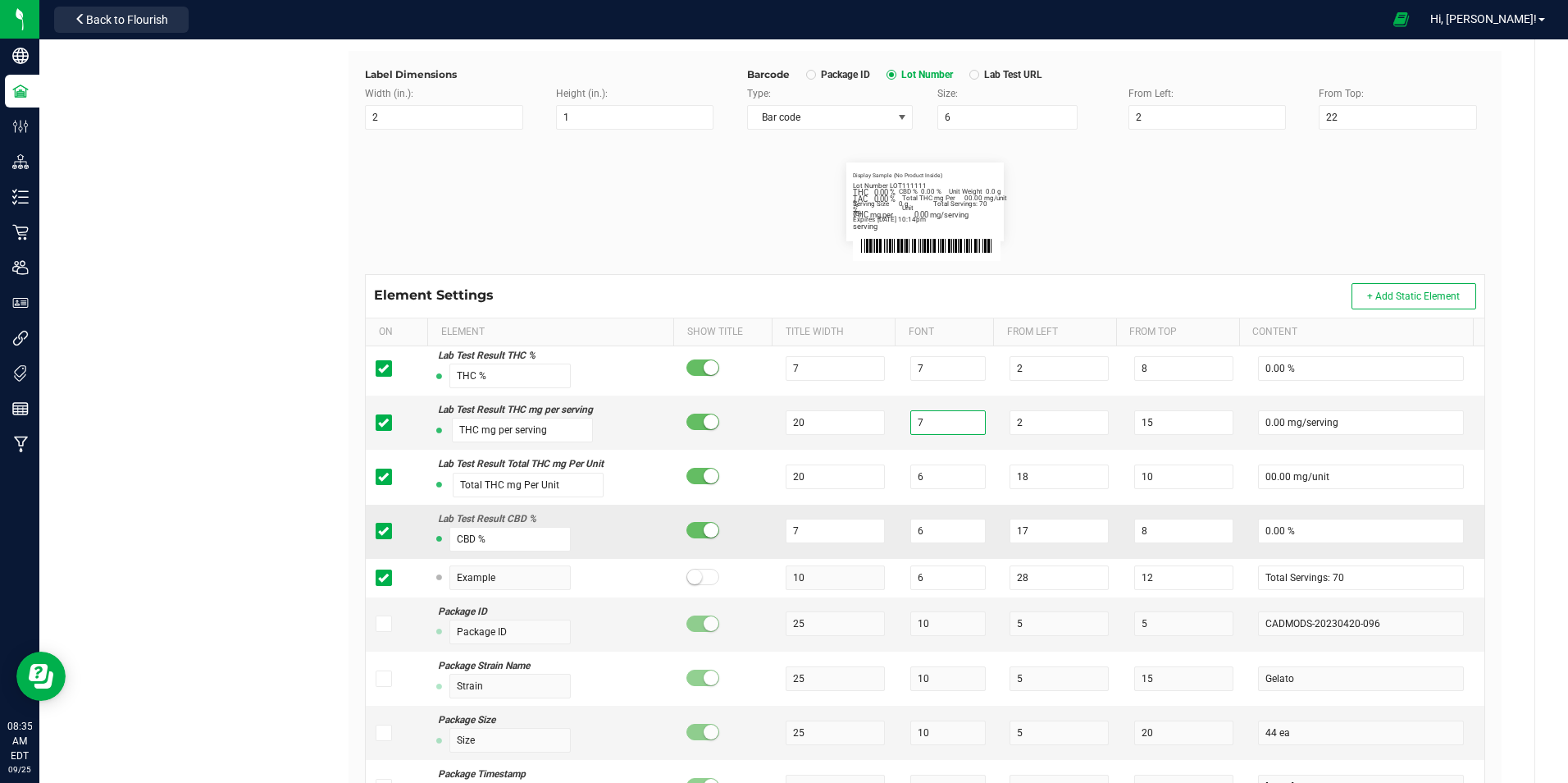
scroll to position [328, 0]
click at [854, 525] on input "7" at bounding box center [835, 533] width 100 height 24
drag, startPoint x: 971, startPoint y: 527, endPoint x: 961, endPoint y: 529, distance: 10.2
click at [969, 527] on input "6" at bounding box center [948, 533] width 75 height 24
click at [1484, 523] on div "Label Dimensions Width (in.): 2 Height (in.): 1 Barcode Package ID Lot Number L…" at bounding box center [925, 465] width 1153 height 827
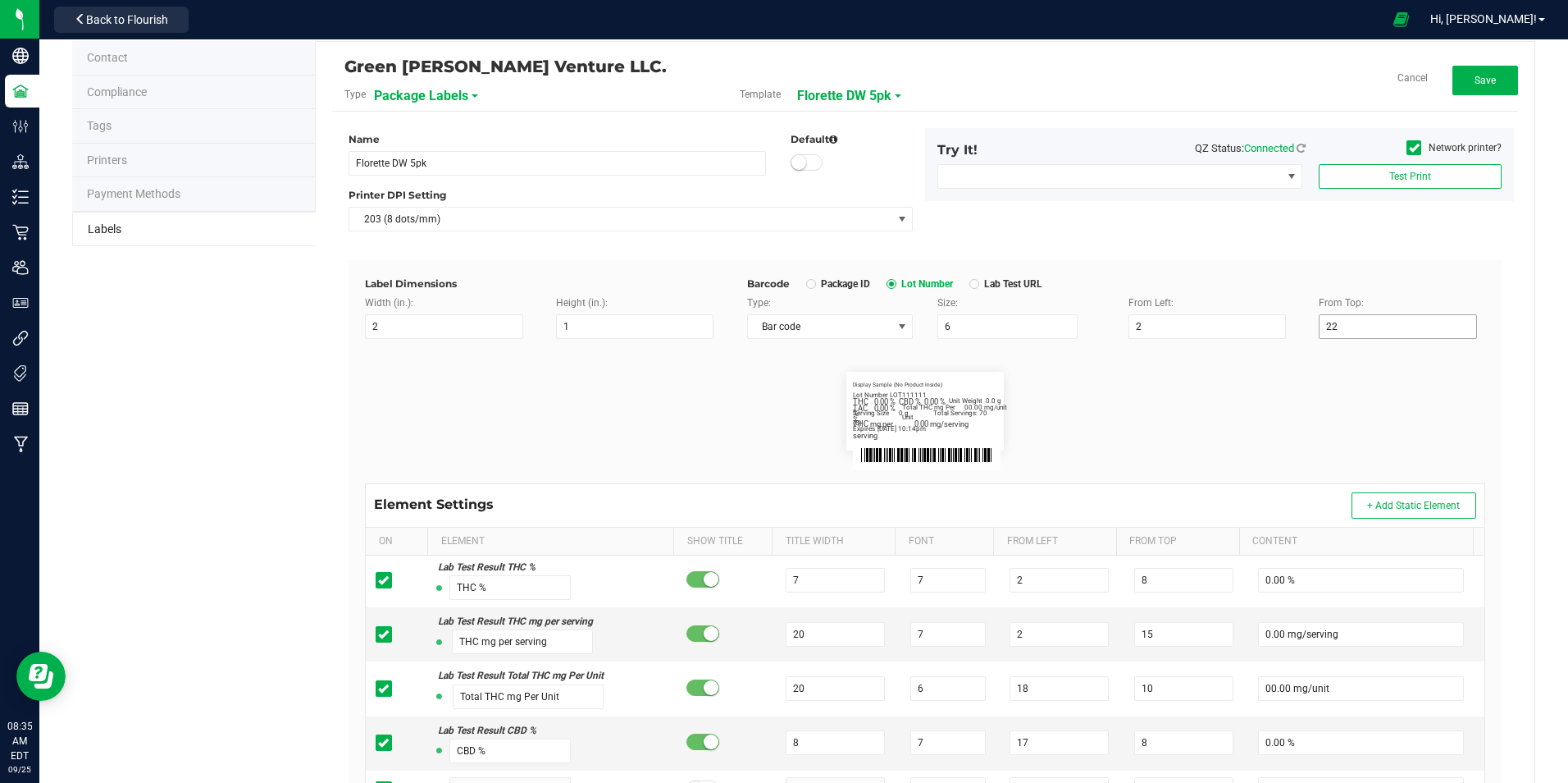
scroll to position [0, 0]
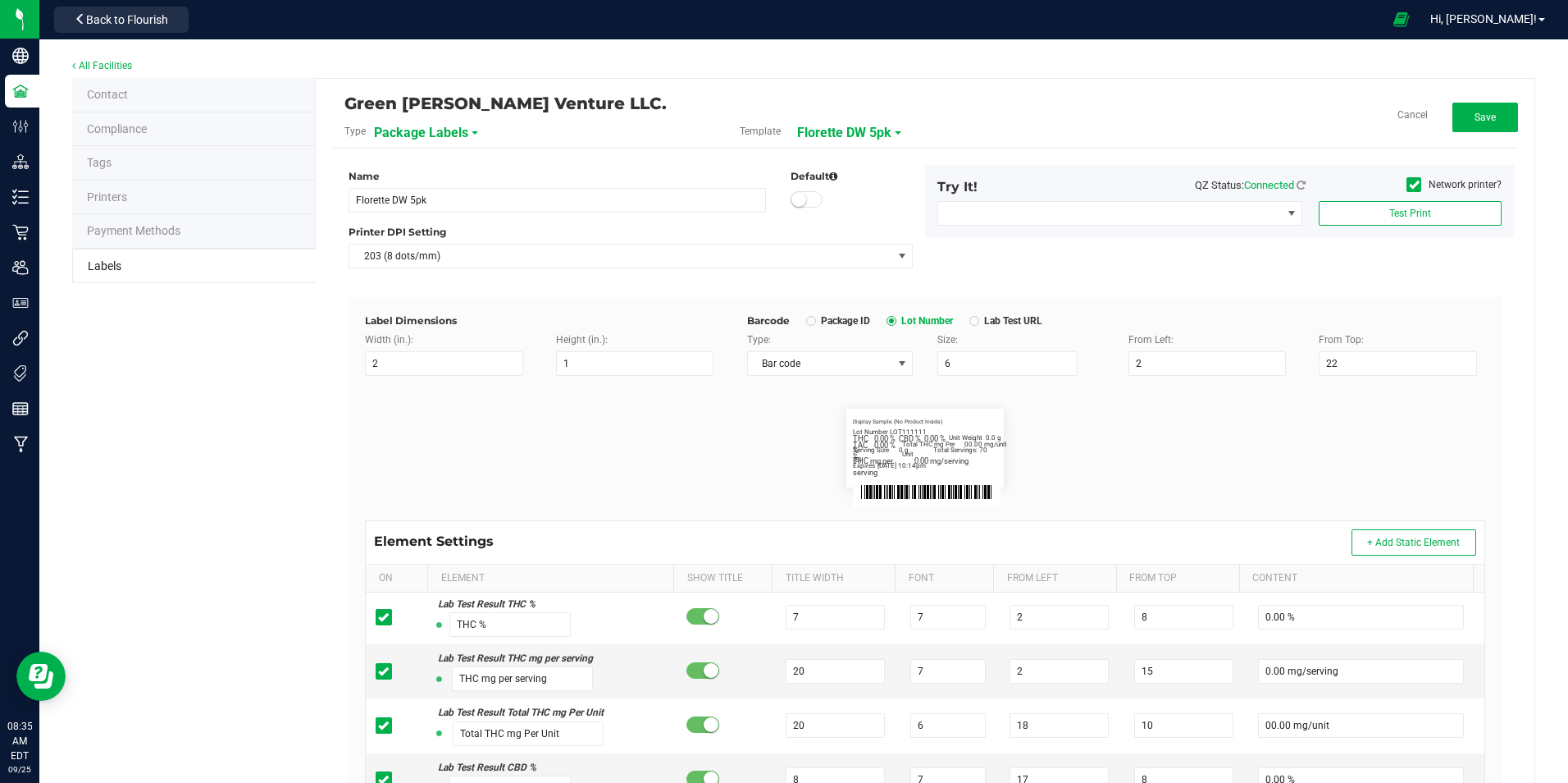
click at [1467, 101] on div "Green [PERSON_NAME] Venture LLC. Type Package Labels Template Florette DW 5pk C…" at bounding box center [925, 121] width 1186 height 53
click at [1475, 115] on span "Save" at bounding box center [1486, 117] width 21 height 12
click at [890, 132] on span "Florette DW 5pk" at bounding box center [862, 132] width 95 height 28
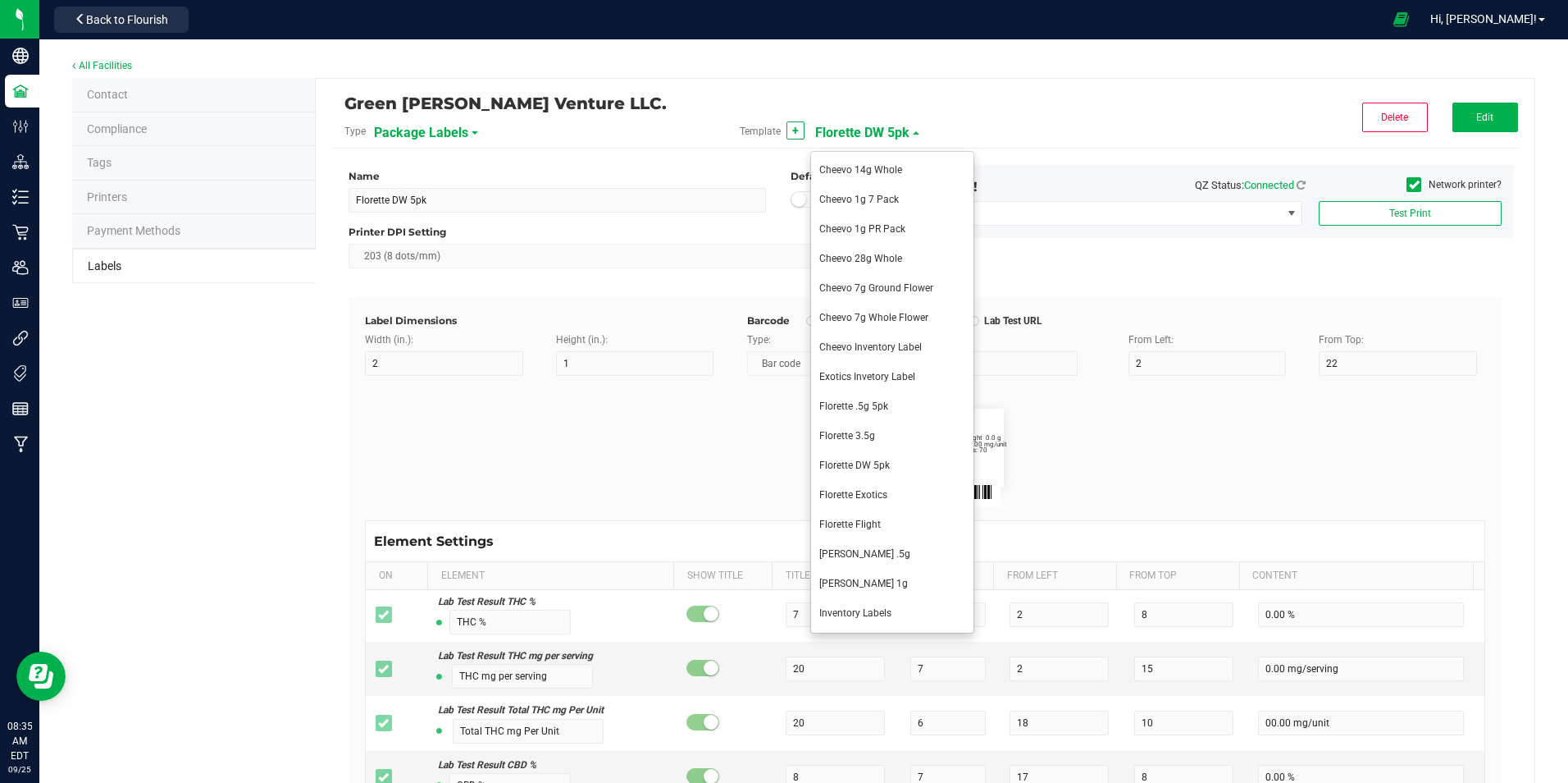
drag, startPoint x: 895, startPoint y: 495, endPoint x: 918, endPoint y: 489, distance: 23.8
click at [894, 495] on li "Florette Exotics" at bounding box center [892, 495] width 162 height 30
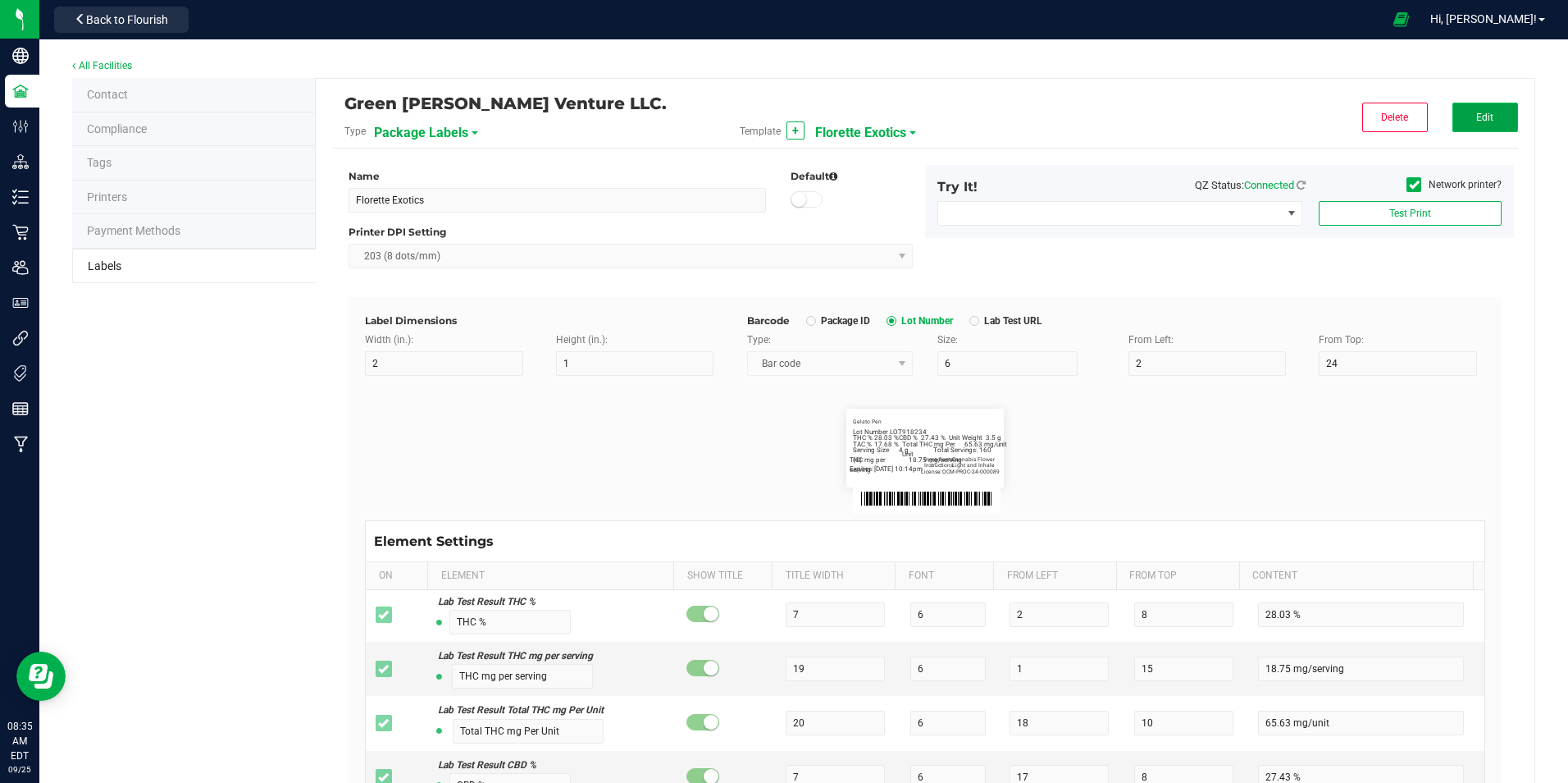
click at [1497, 122] on button "Edit" at bounding box center [1486, 117] width 66 height 30
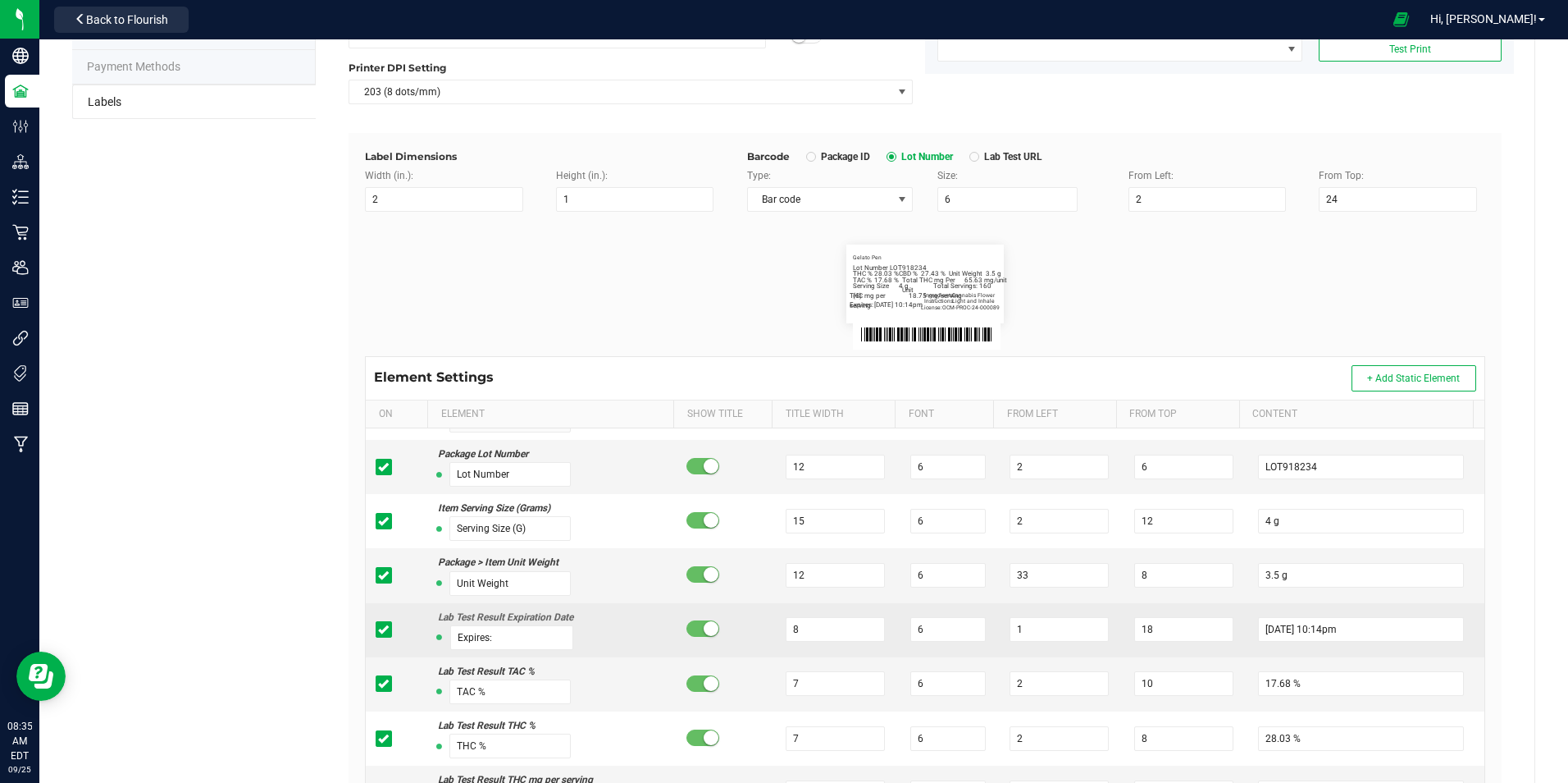
scroll to position [82, 0]
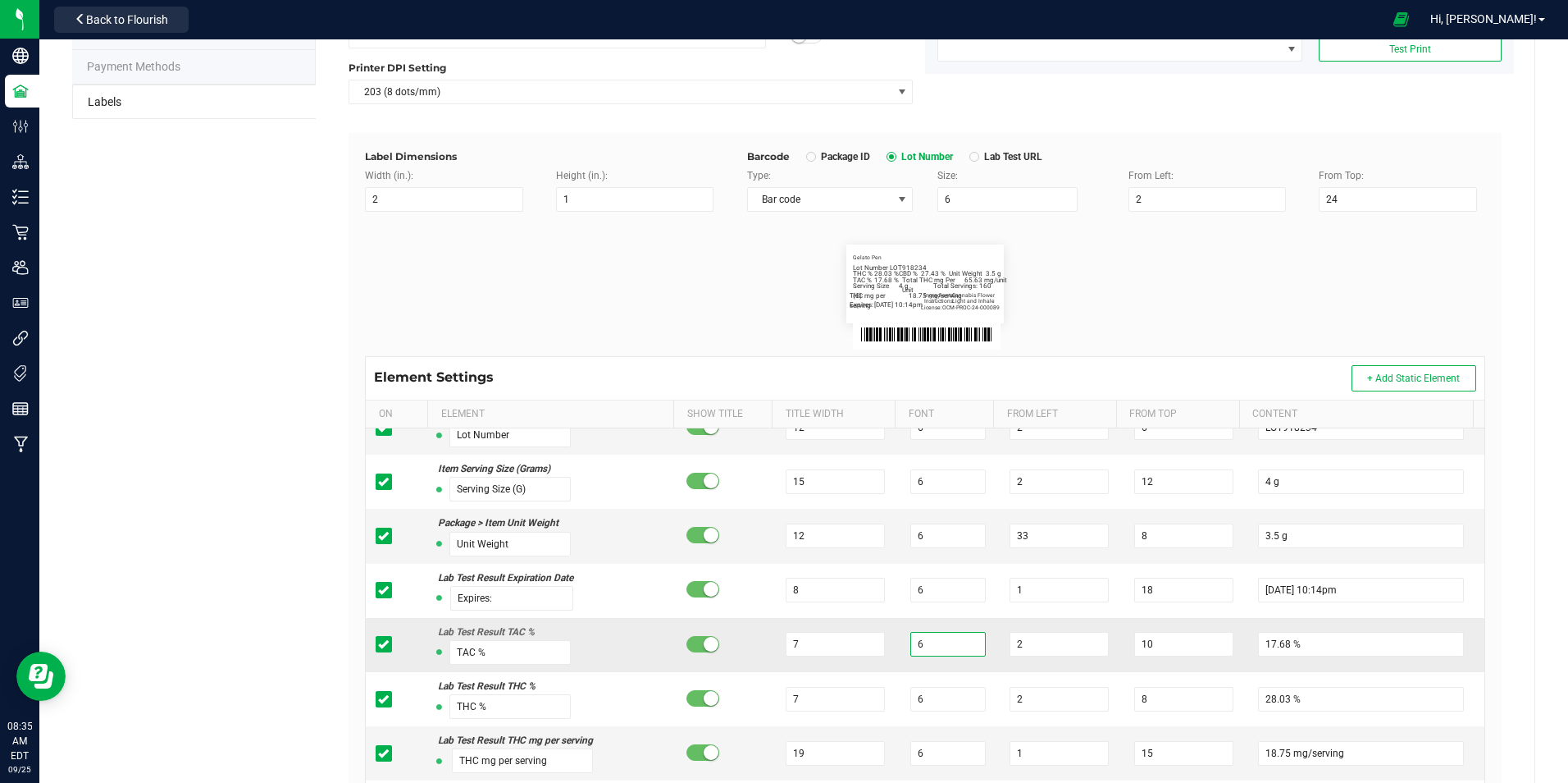
click at [913, 638] on input "6" at bounding box center [948, 643] width 75 height 24
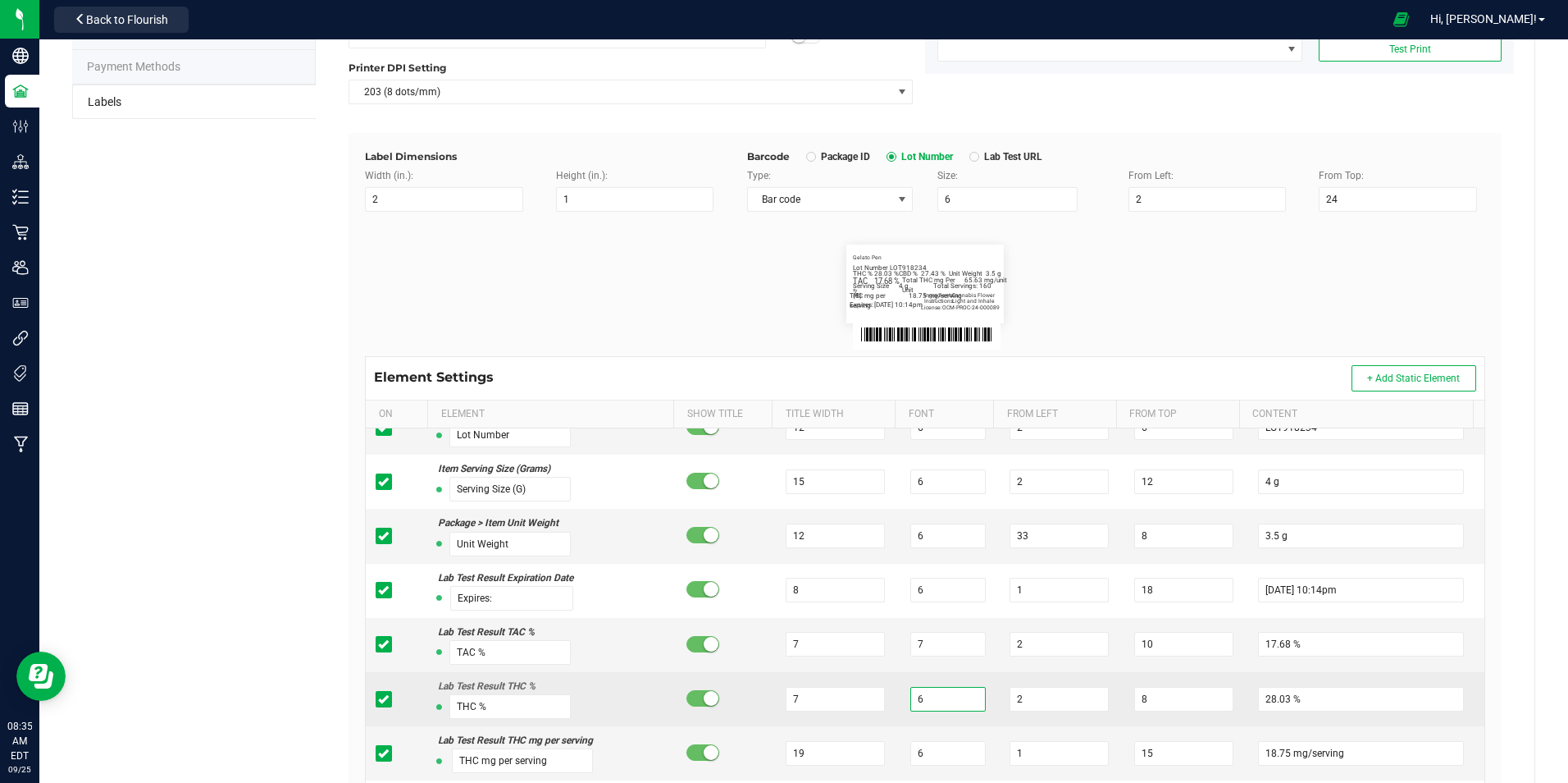
click at [918, 710] on input "6" at bounding box center [948, 698] width 75 height 24
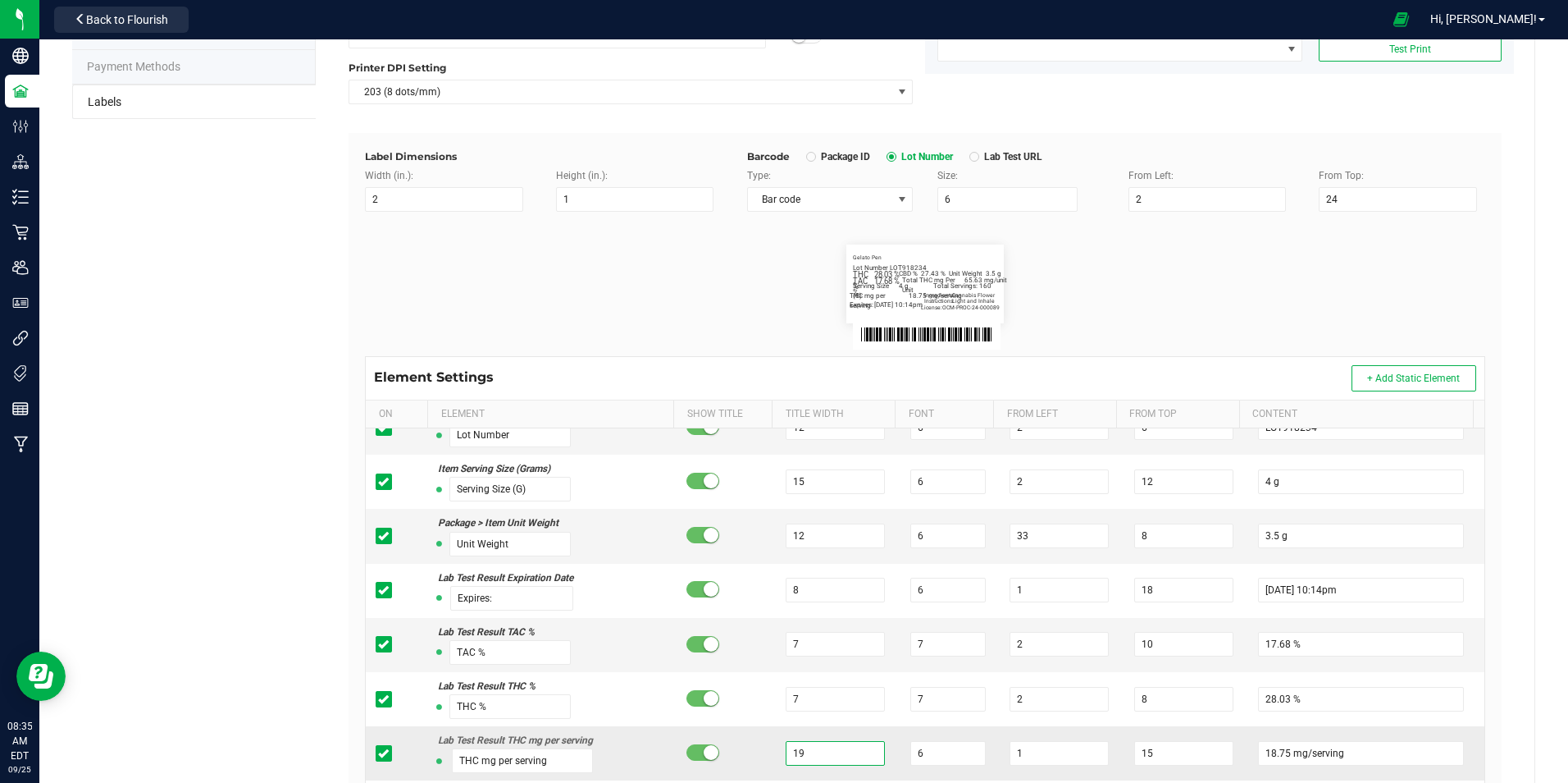
click at [793, 750] on input "19" at bounding box center [835, 752] width 100 height 24
click at [921, 756] on input "6" at bounding box center [948, 752] width 75 height 24
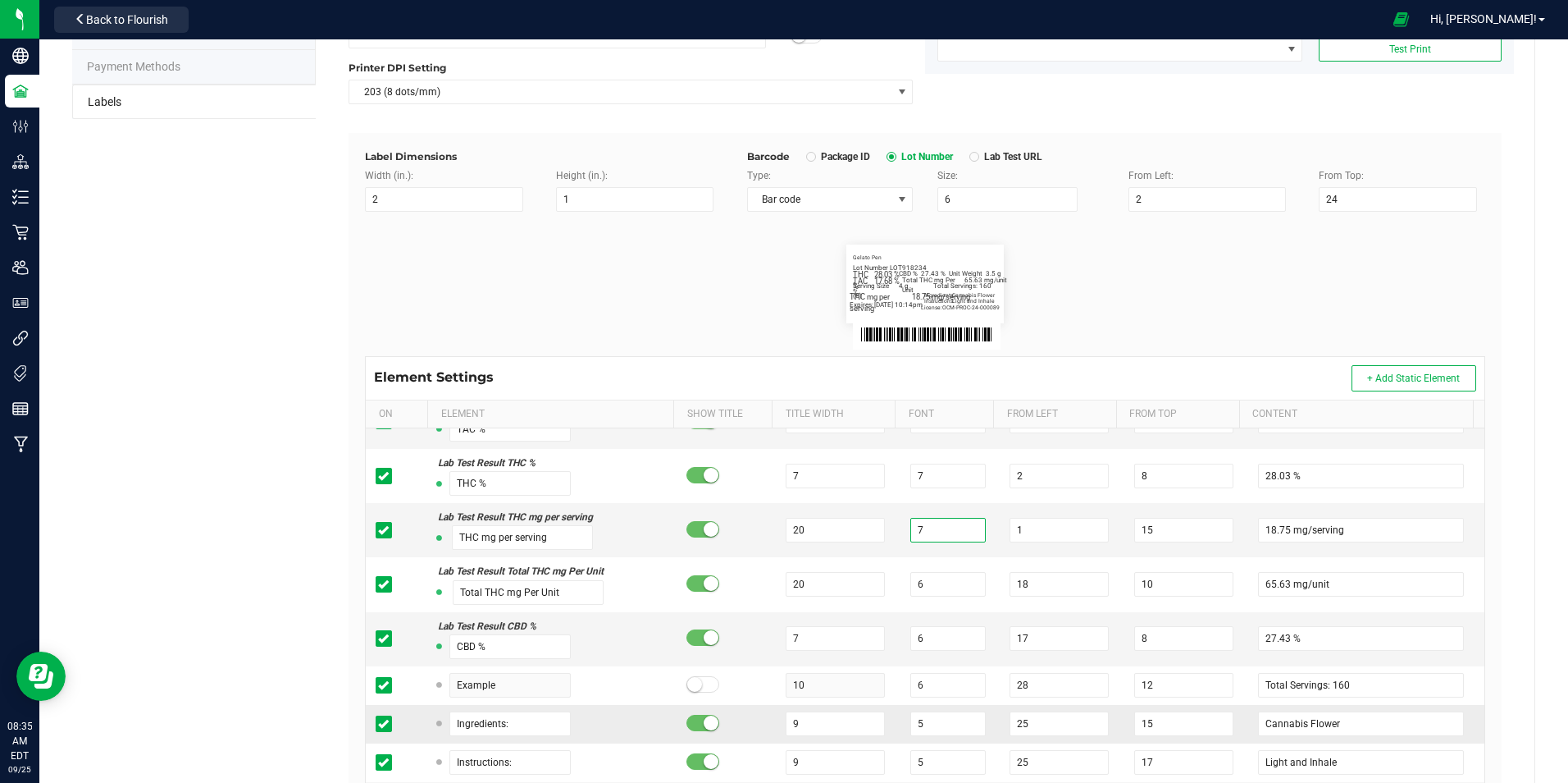
scroll to position [328, 0]
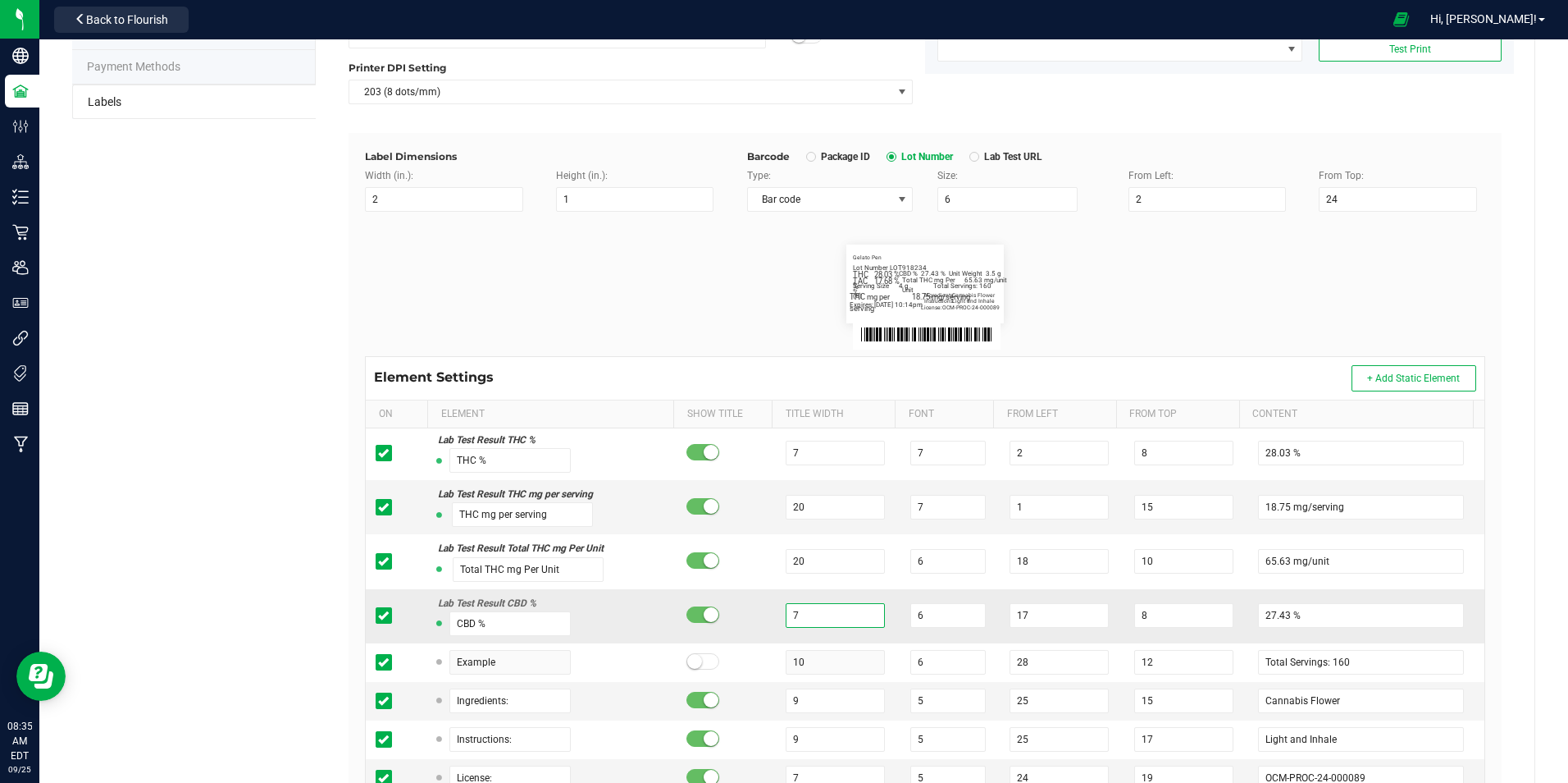
click at [810, 618] on input "7" at bounding box center [835, 615] width 100 height 24
click at [913, 617] on input "6" at bounding box center [948, 615] width 75 height 24
click at [1503, 529] on div "Green [PERSON_NAME] Venture LLC. Type Package Labels Template Florette Exotics …" at bounding box center [925, 454] width 1219 height 1079
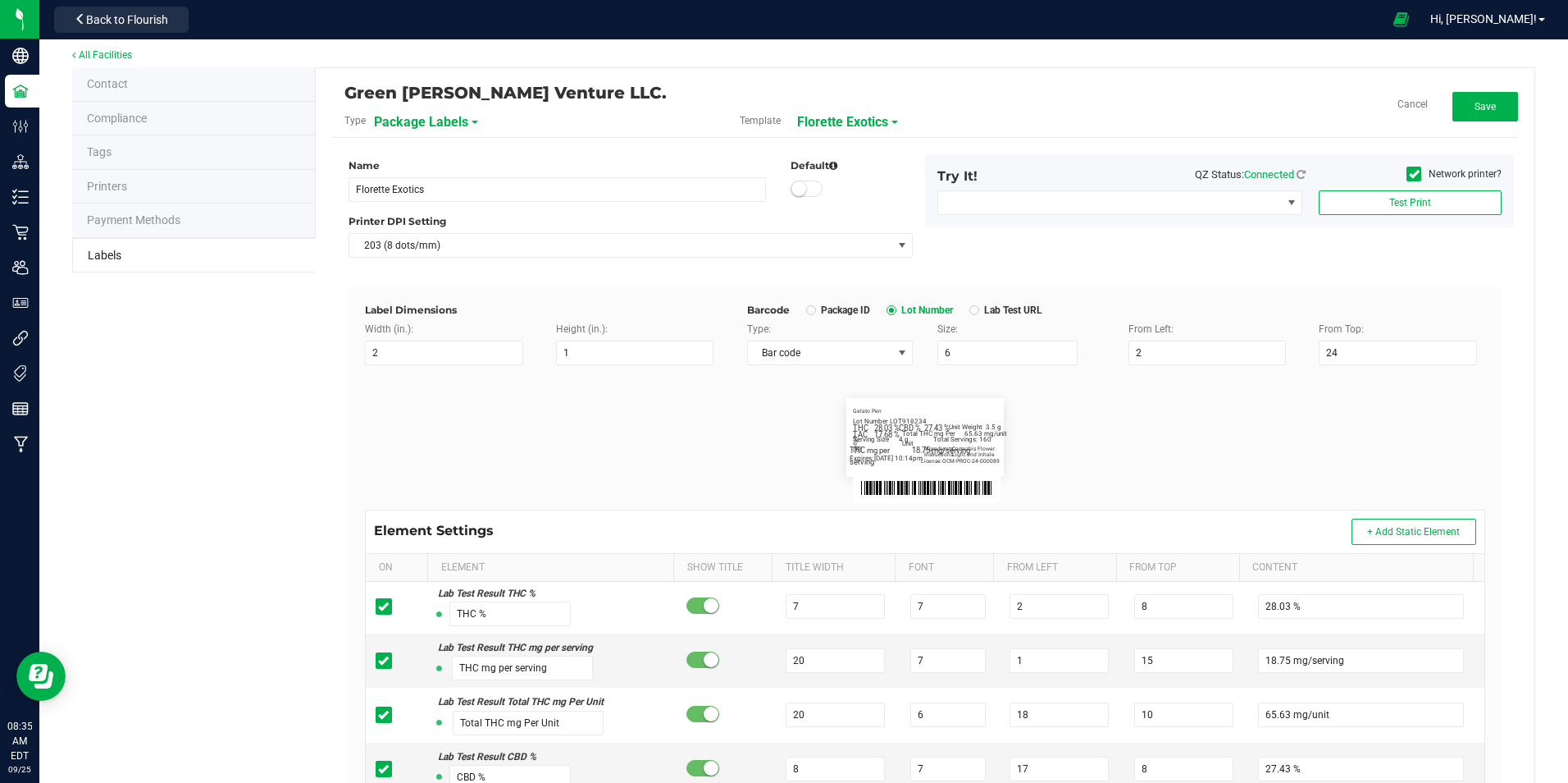
scroll to position [0, 0]
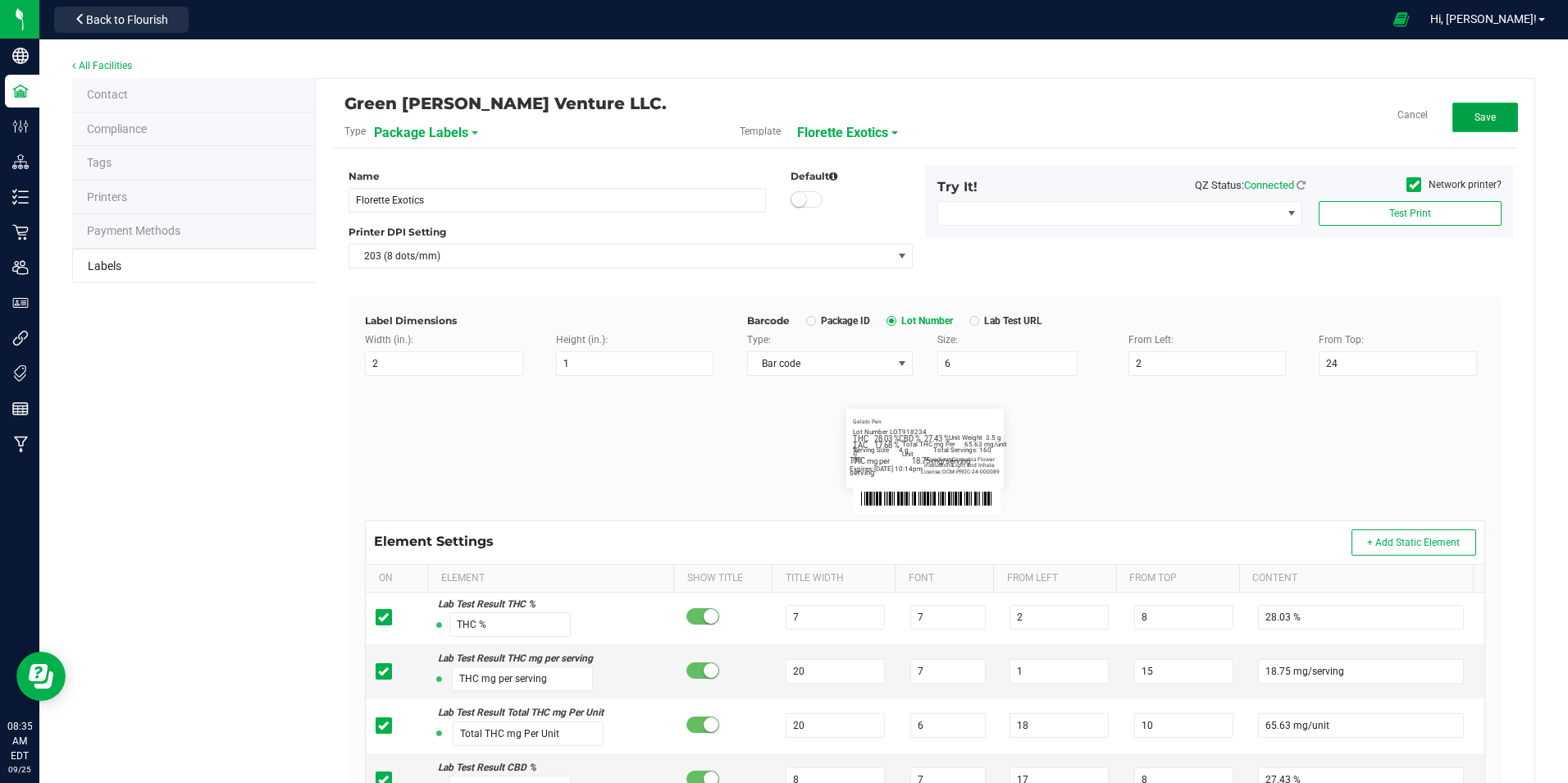
click at [1468, 123] on button "Save" at bounding box center [1486, 117] width 66 height 30
click at [845, 127] on span "Florette Exotics" at bounding box center [860, 132] width 91 height 28
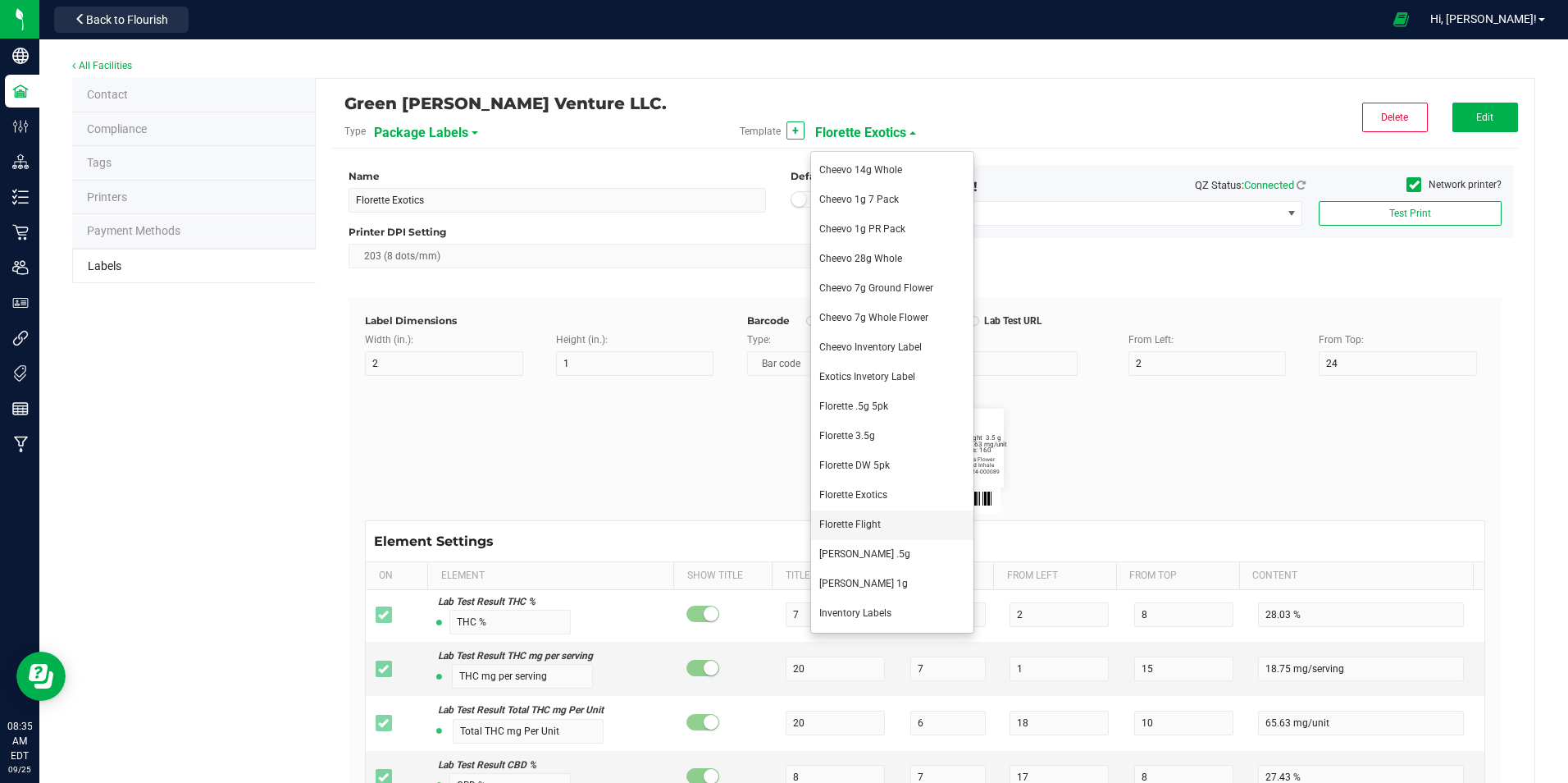
click at [860, 520] on span "Florette Flight" at bounding box center [851, 524] width 62 height 12
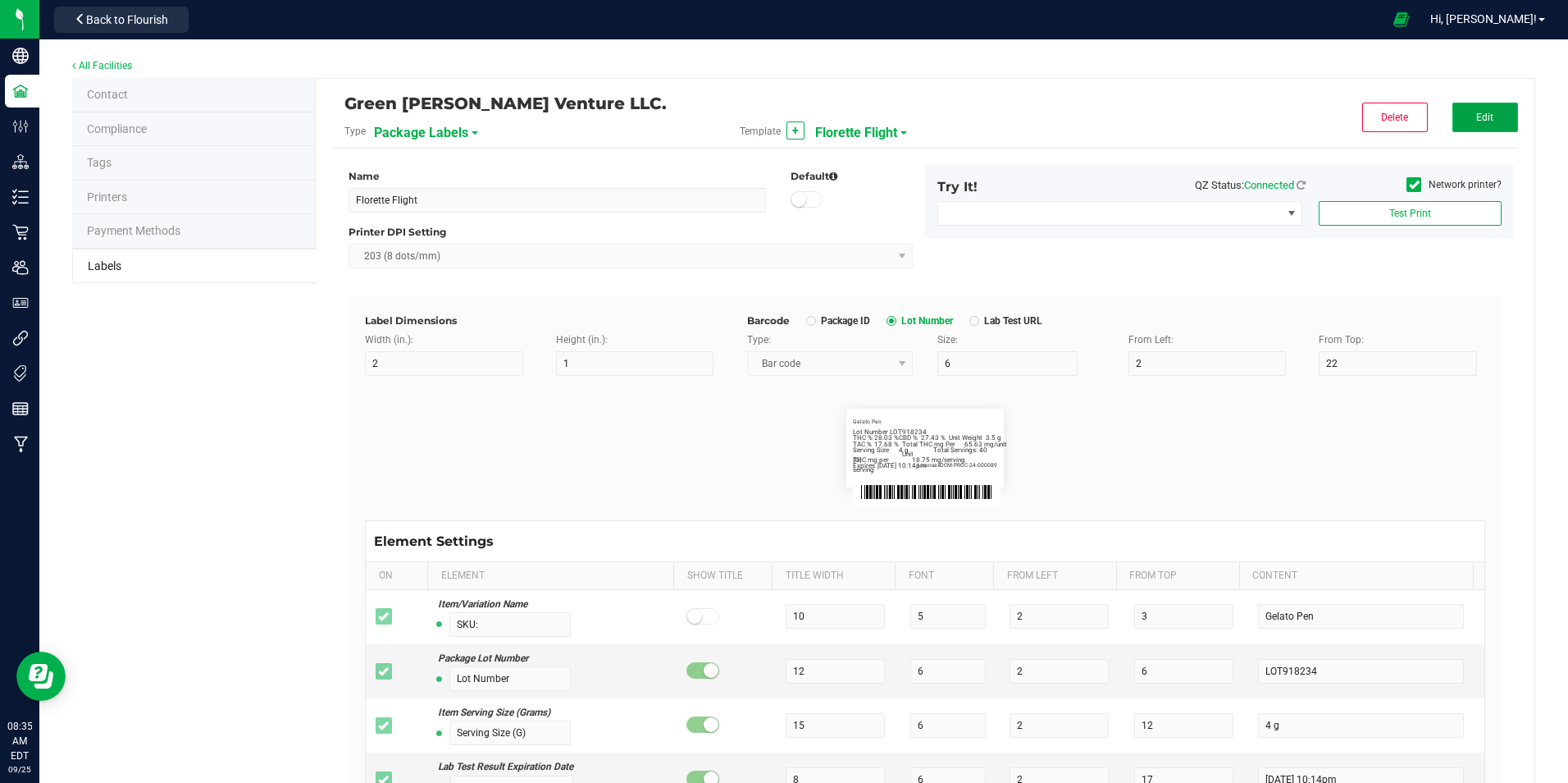
click at [1489, 124] on button "Edit" at bounding box center [1486, 117] width 66 height 30
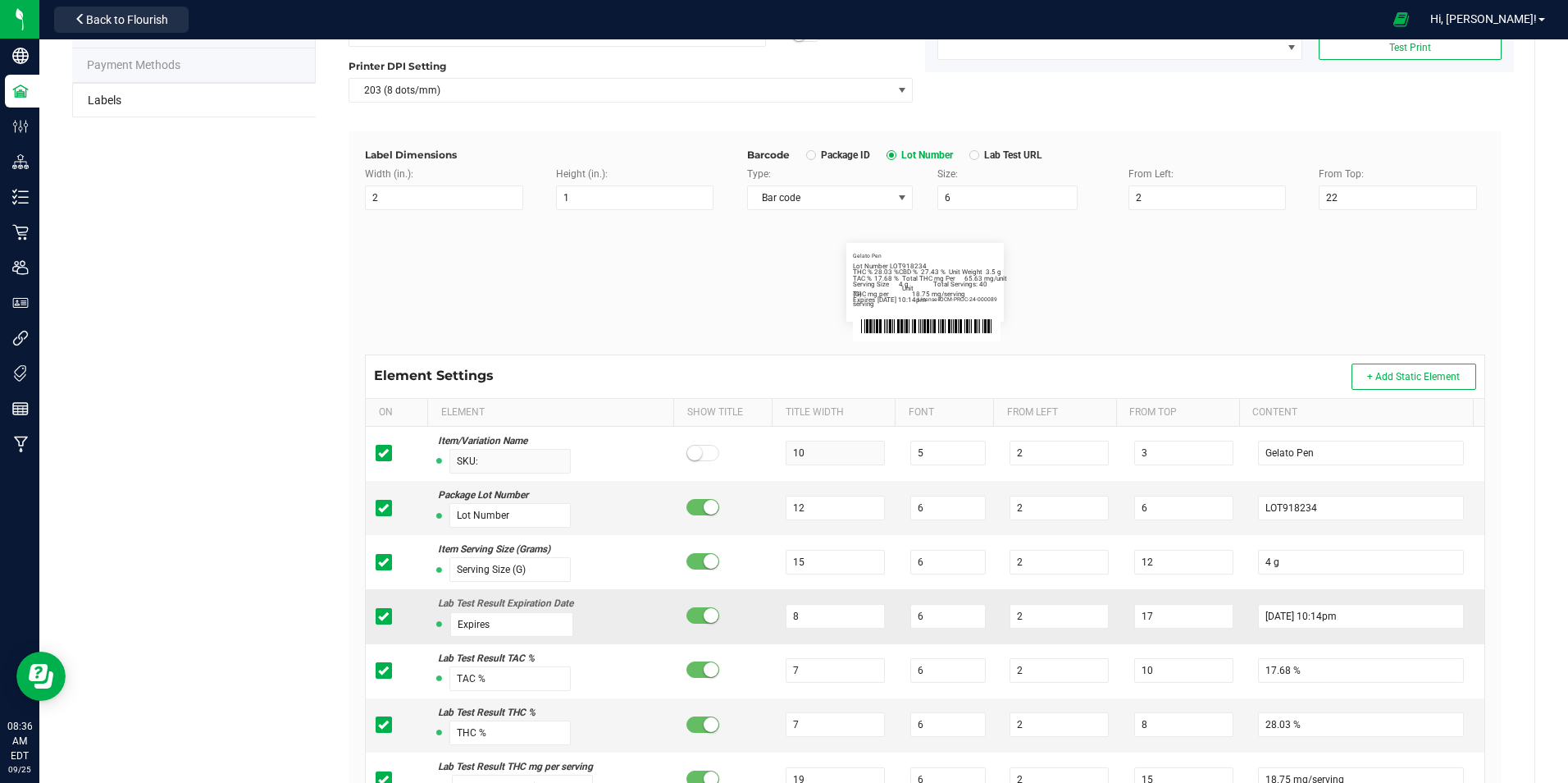
scroll to position [164, 0]
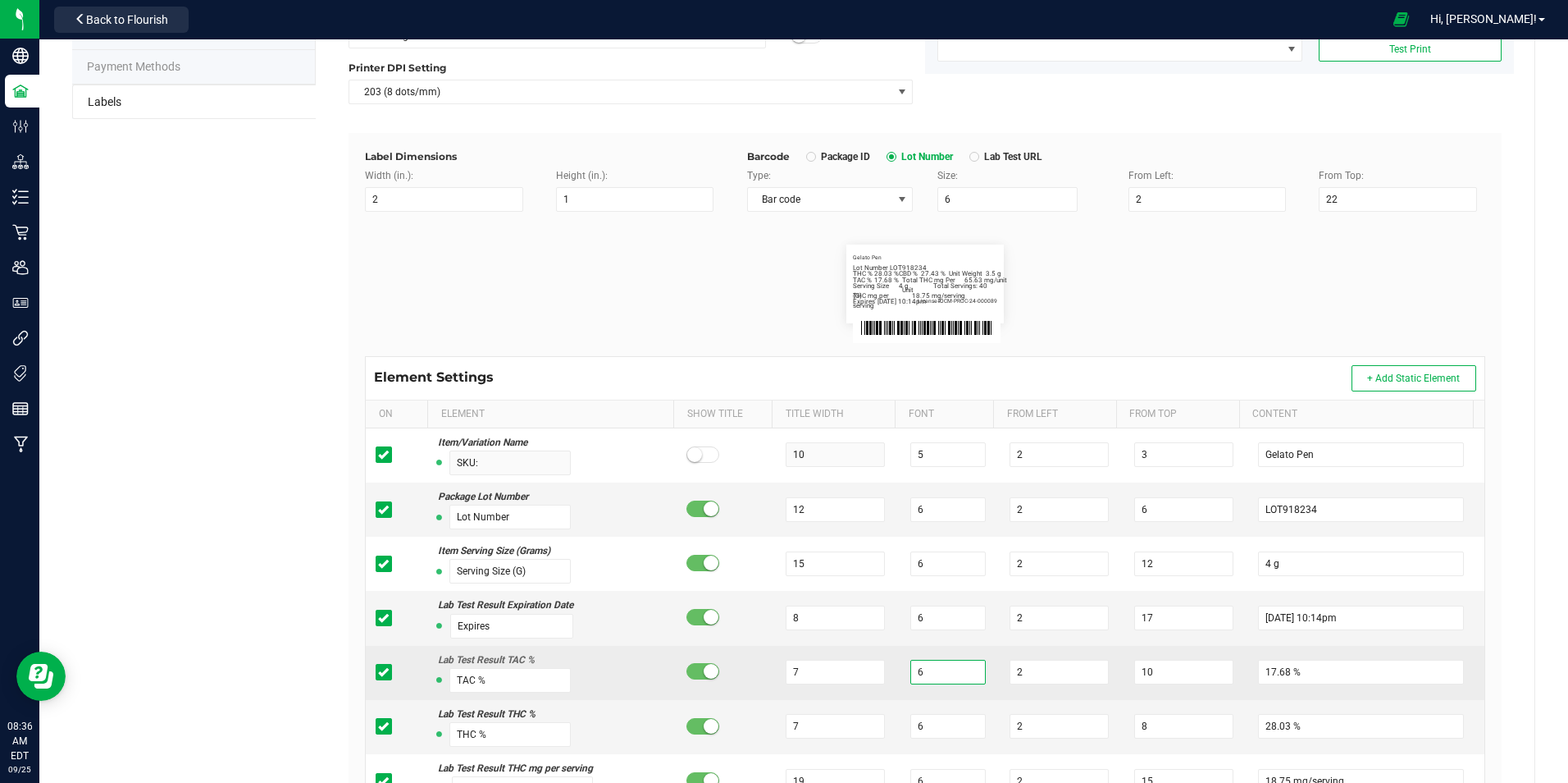
click at [946, 677] on input "6" at bounding box center [948, 671] width 75 height 24
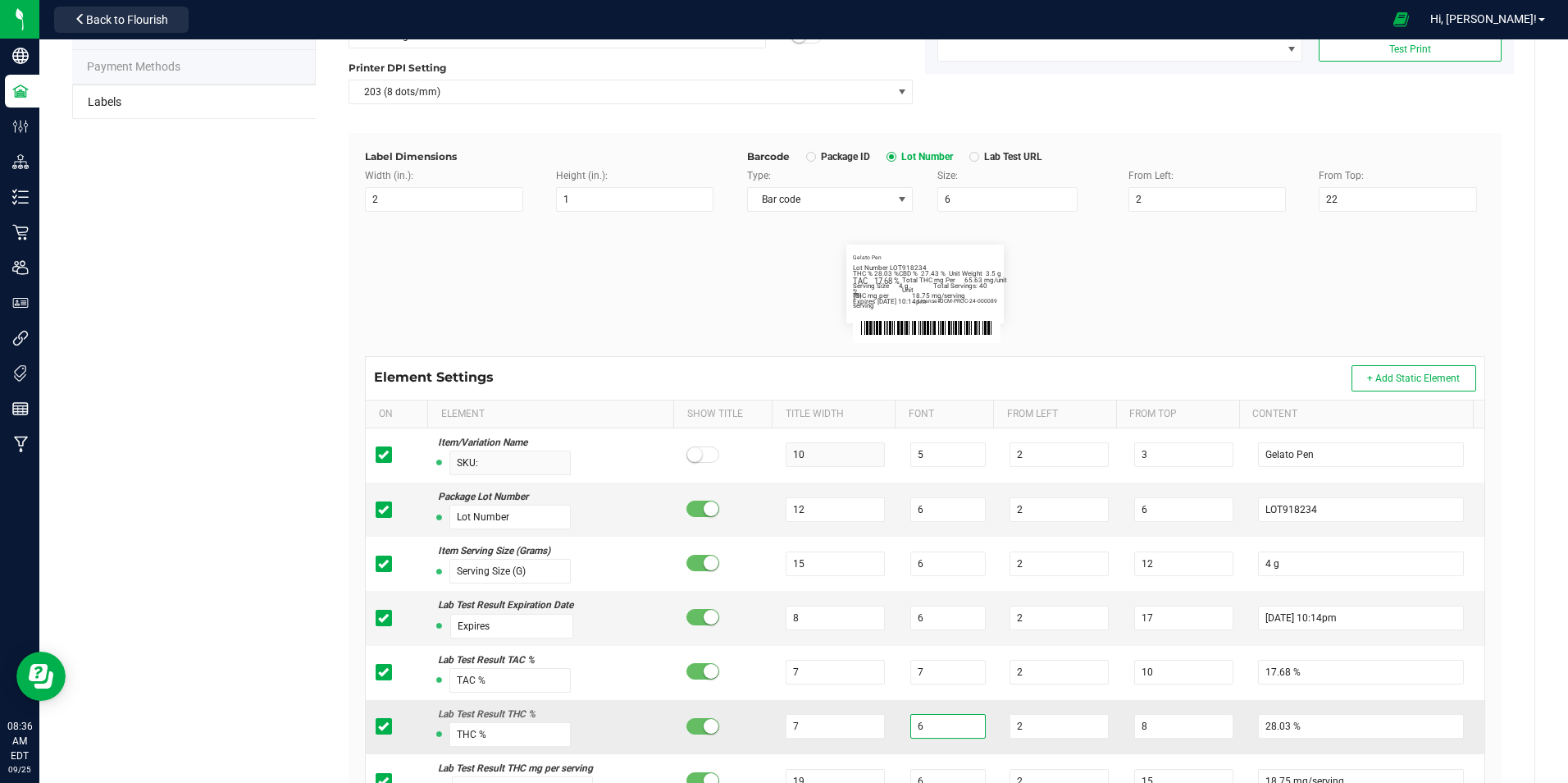
click at [923, 719] on input "6" at bounding box center [948, 725] width 75 height 24
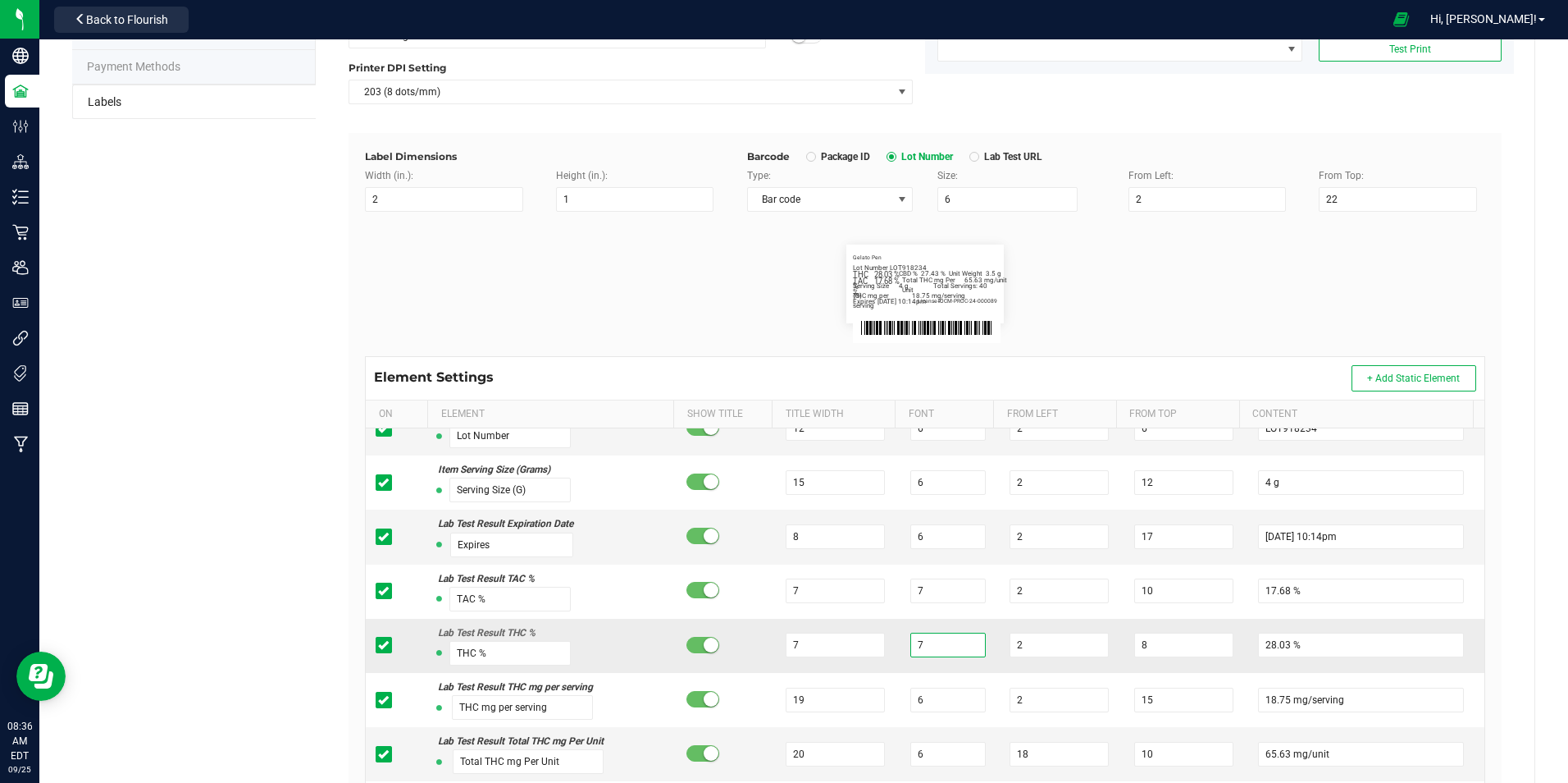
scroll to position [82, 0]
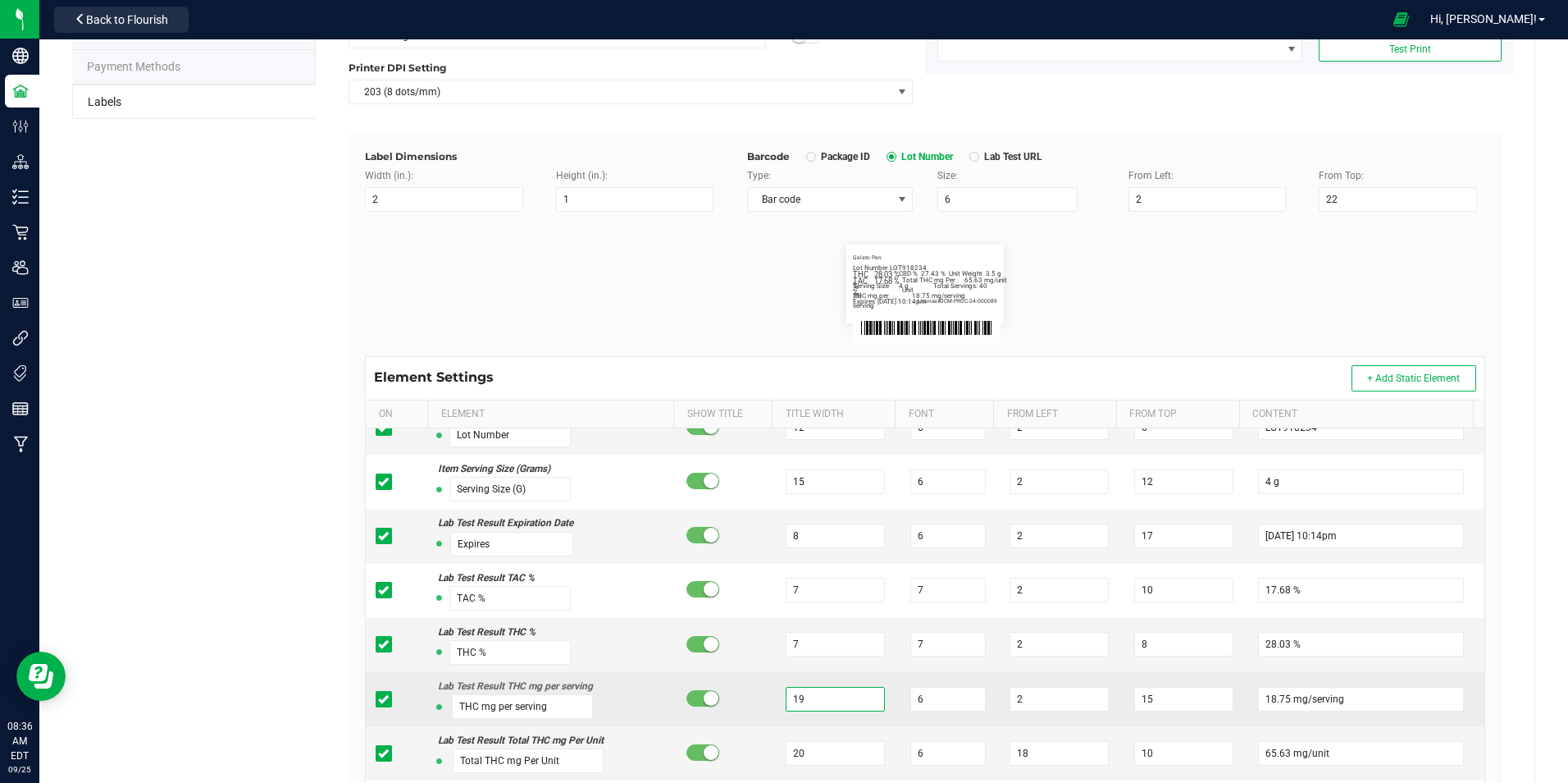
click at [830, 699] on input "19" at bounding box center [835, 698] width 100 height 24
click at [926, 698] on input "6" at bounding box center [948, 698] width 75 height 24
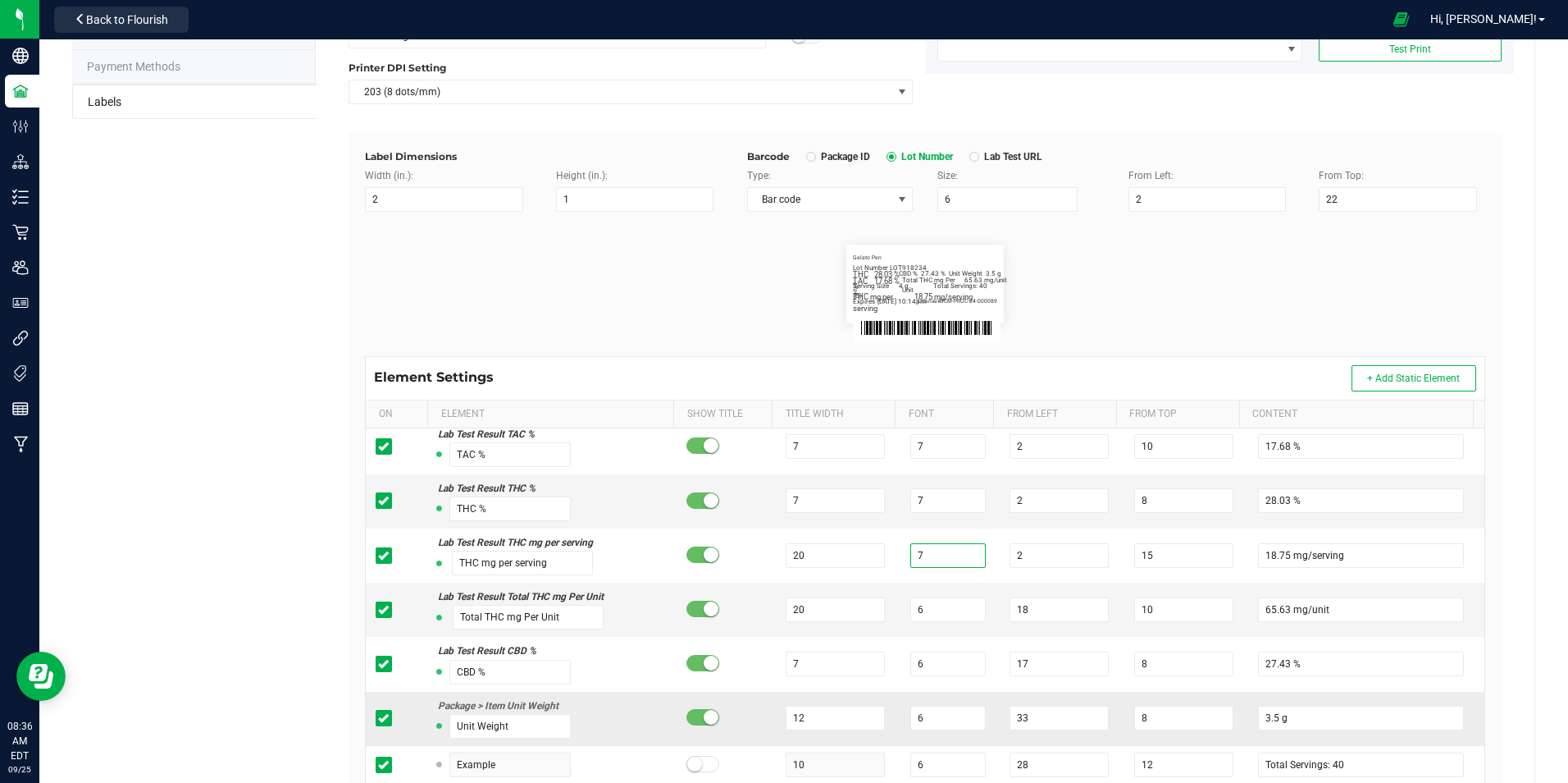
scroll to position [328, 0]
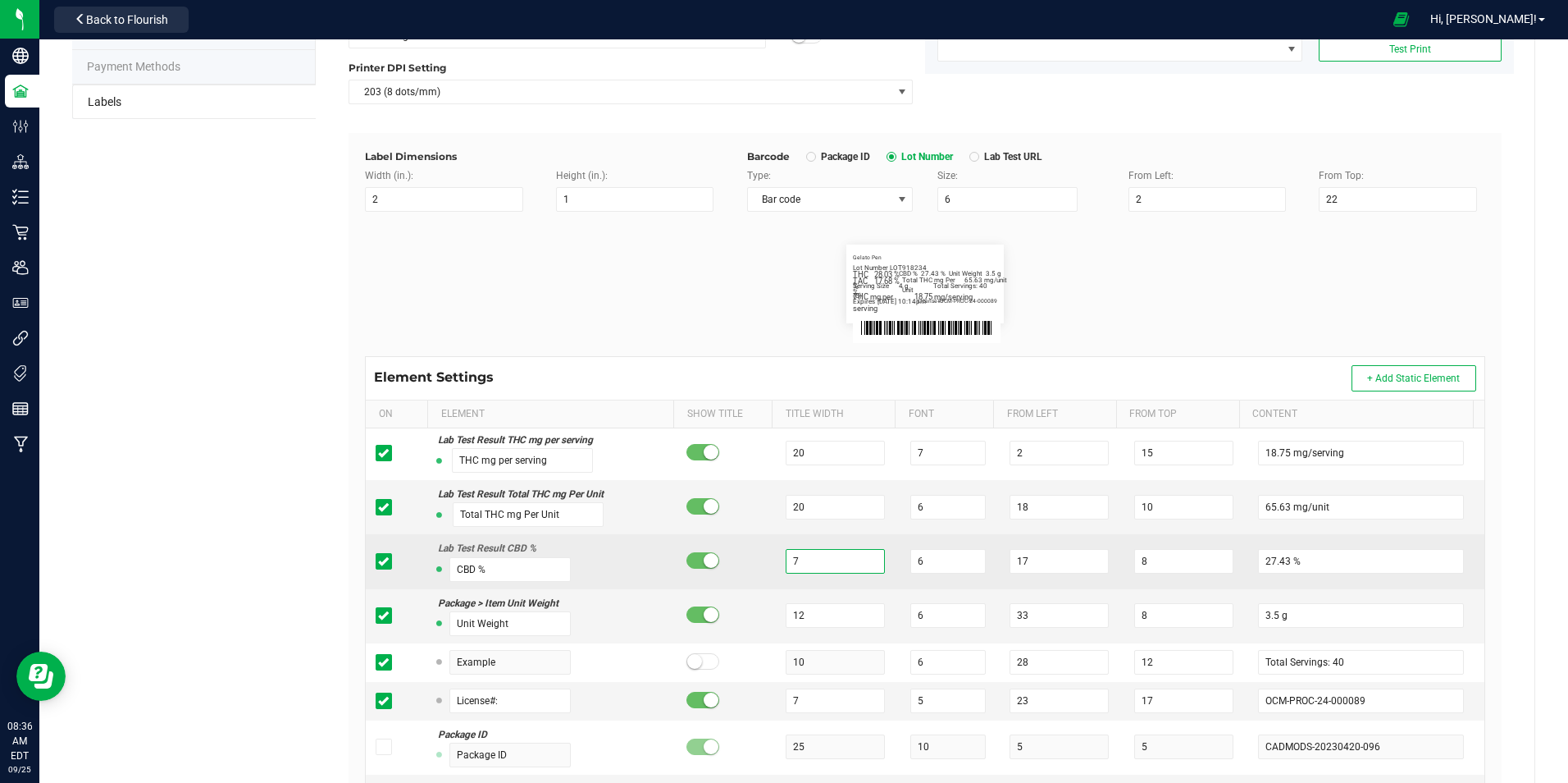
click at [869, 566] on input "7" at bounding box center [835, 561] width 100 height 24
click at [946, 561] on input "6" at bounding box center [948, 561] width 75 height 24
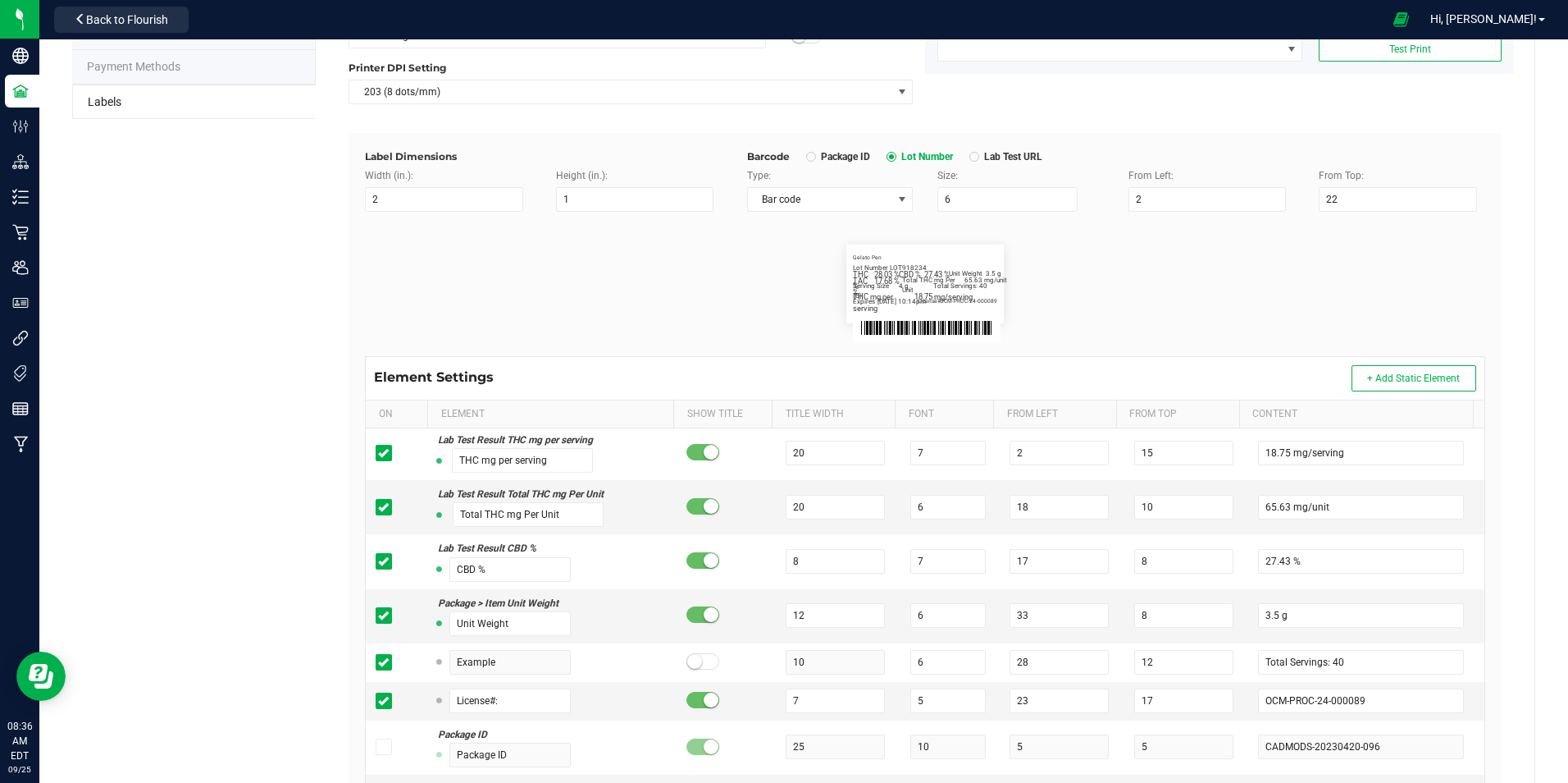
click at [1492, 598] on div "Name [PERSON_NAME] Flight Default Printer DPI Setting 203 (8 dots/mm) Try It! Q…" at bounding box center [925, 480] width 1162 height 993
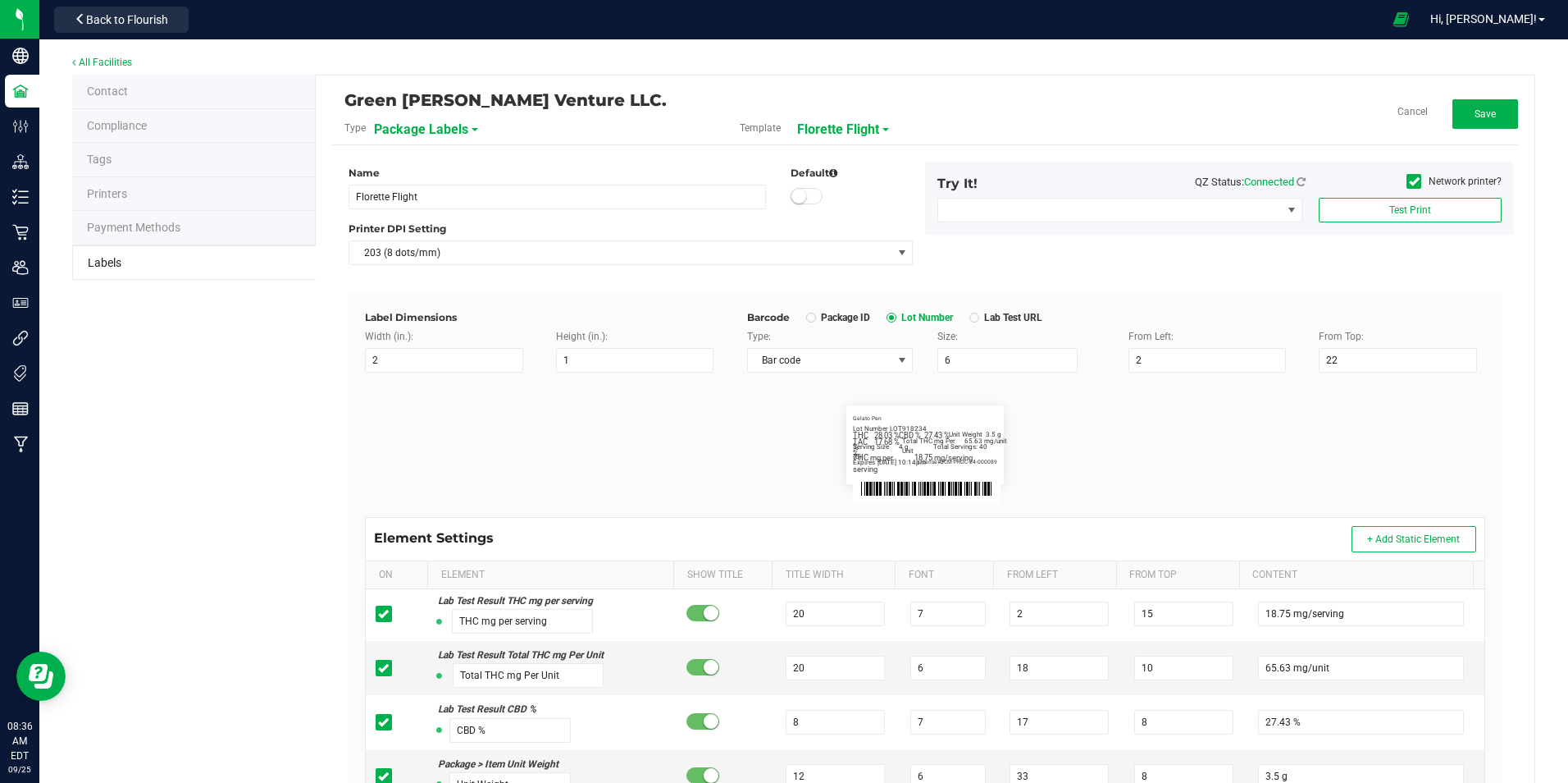
scroll to position [0, 0]
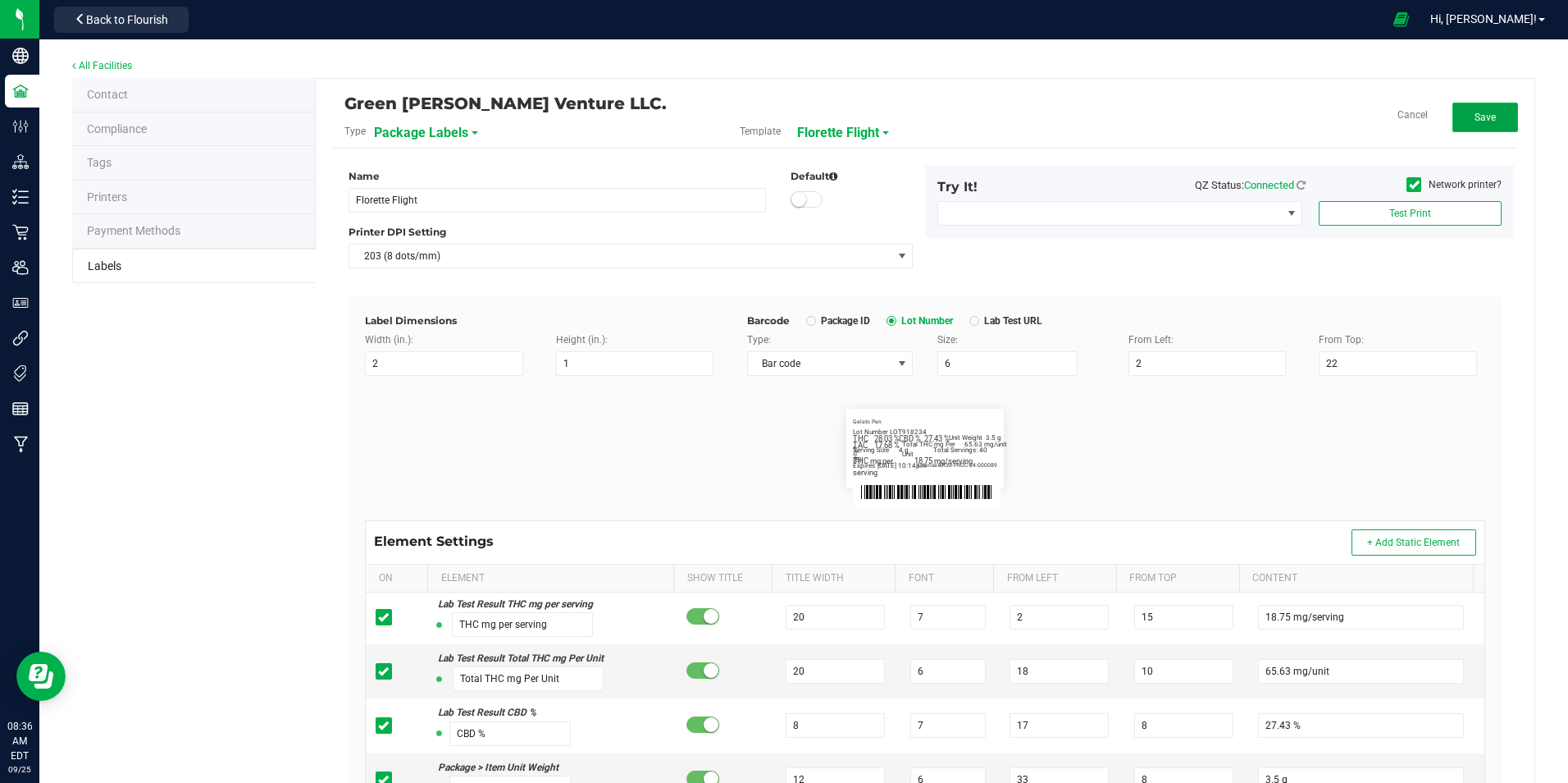
click at [1493, 122] on button "Save" at bounding box center [1486, 117] width 66 height 30
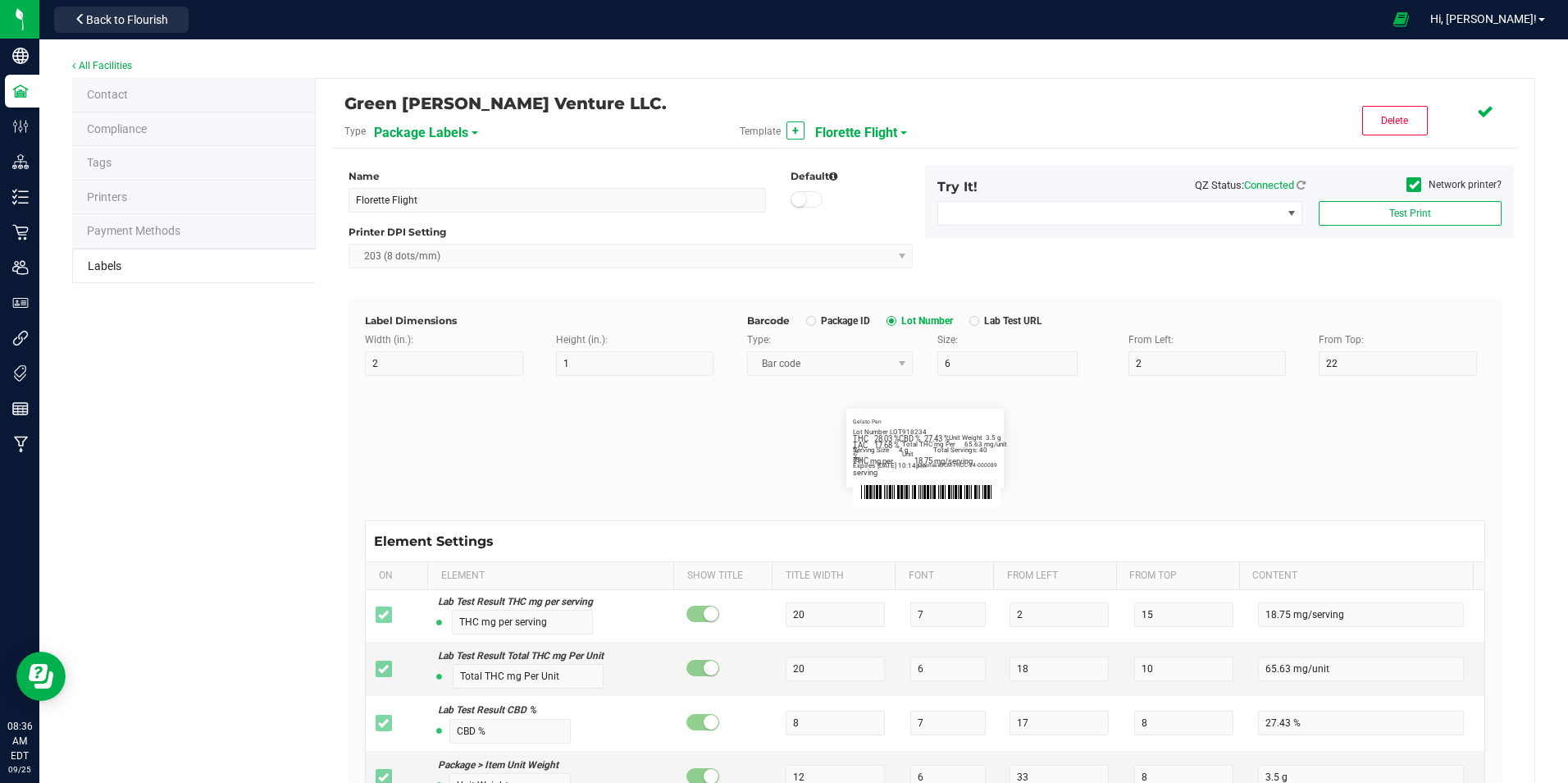
click at [879, 130] on span "Florette Flight" at bounding box center [856, 132] width 82 height 28
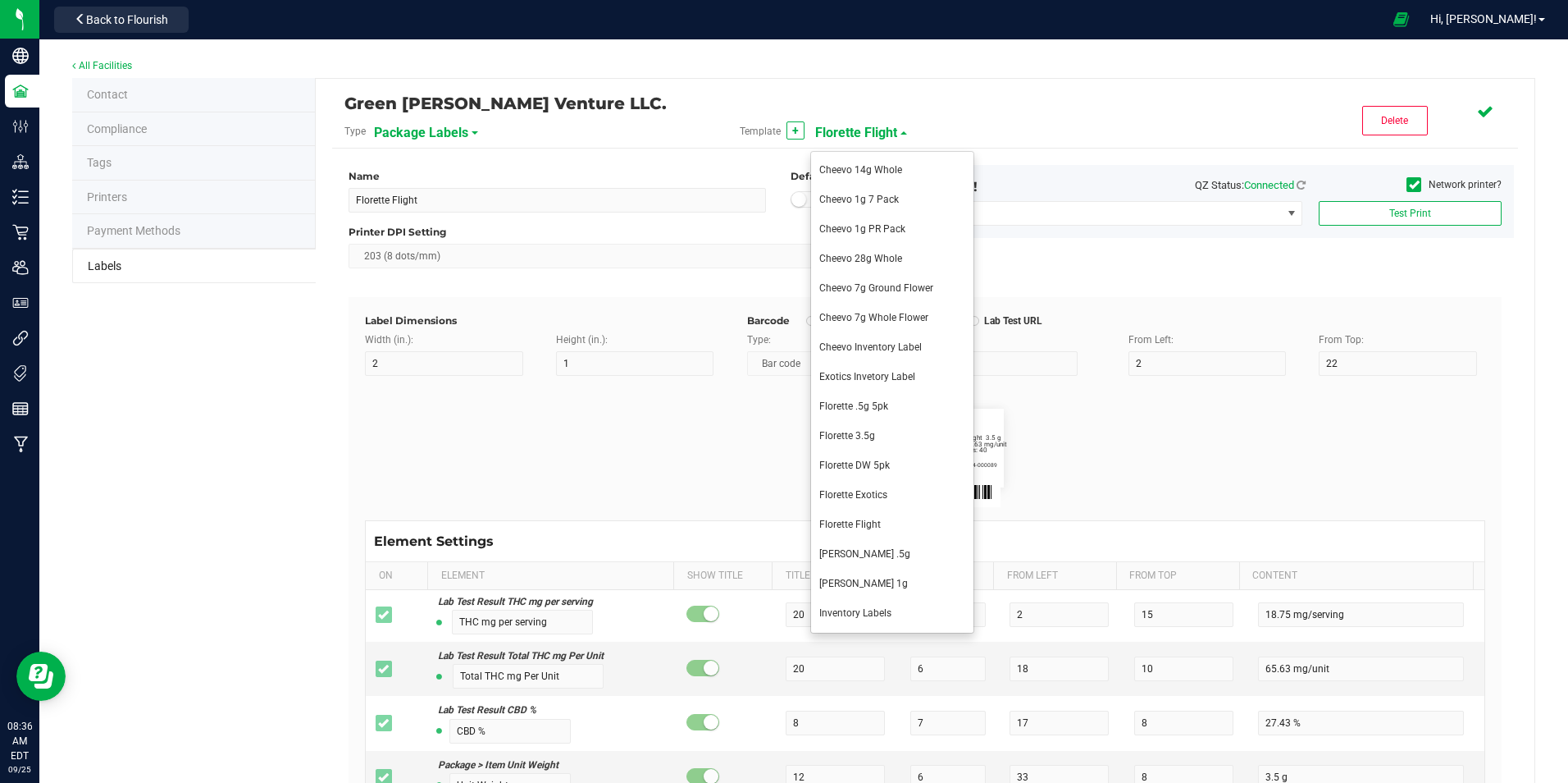
drag, startPoint x: 871, startPoint y: 560, endPoint x: 1260, endPoint y: 408, distance: 417.6
click at [870, 560] on li "[PERSON_NAME] .5g" at bounding box center [892, 554] width 162 height 30
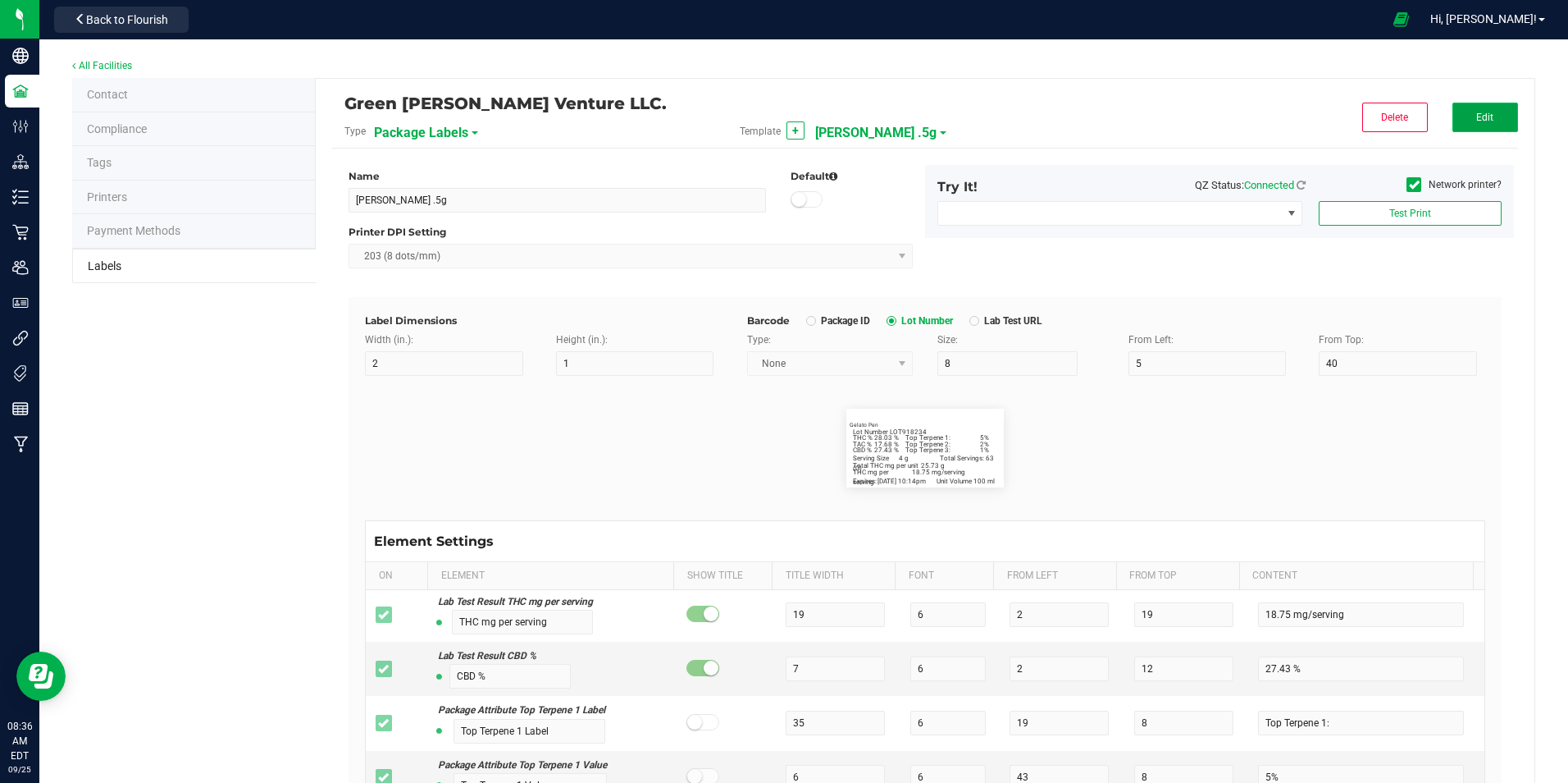
click at [1465, 122] on button "Edit" at bounding box center [1486, 117] width 66 height 30
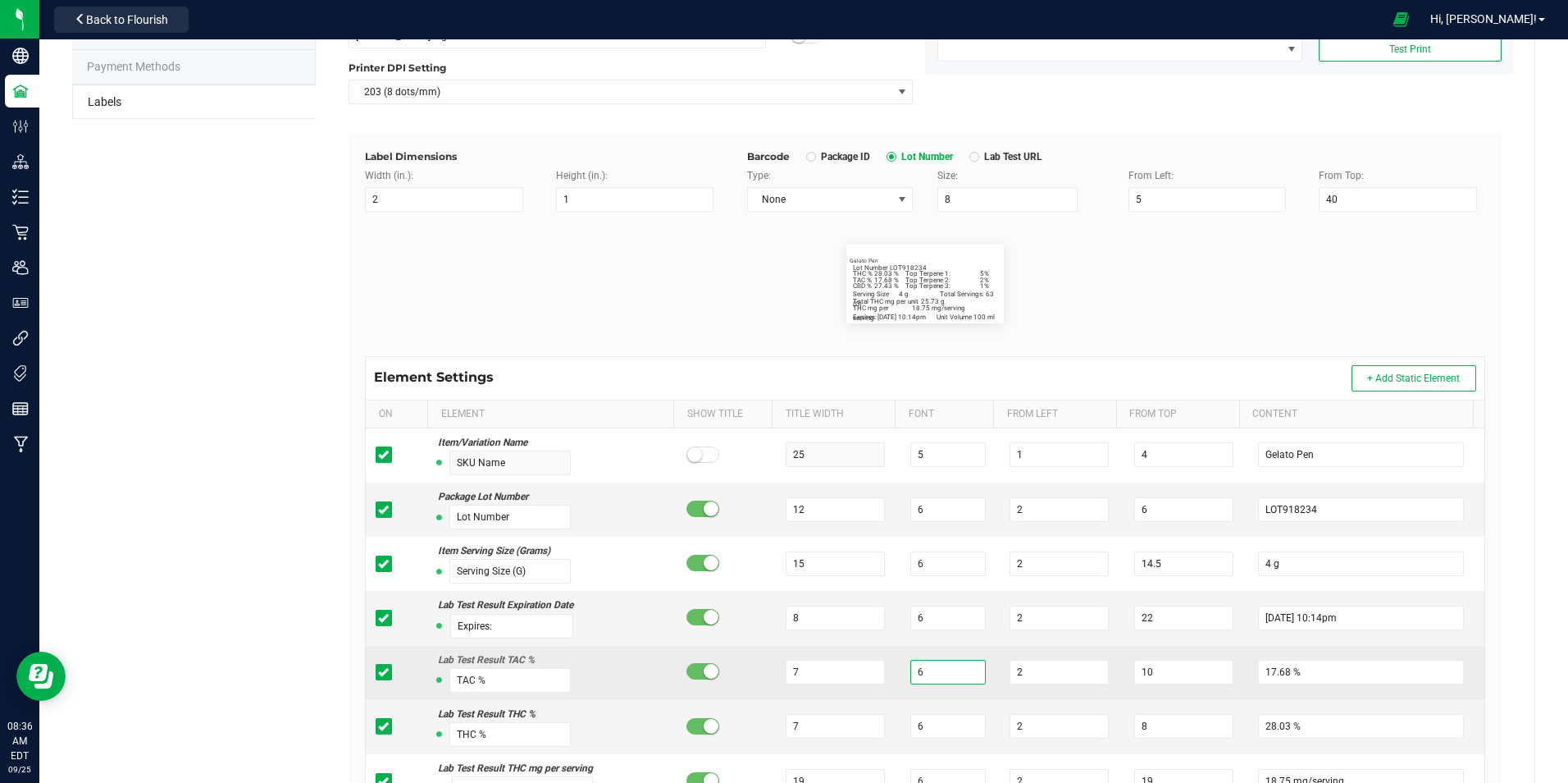
click at [926, 667] on input "6" at bounding box center [948, 671] width 75 height 24
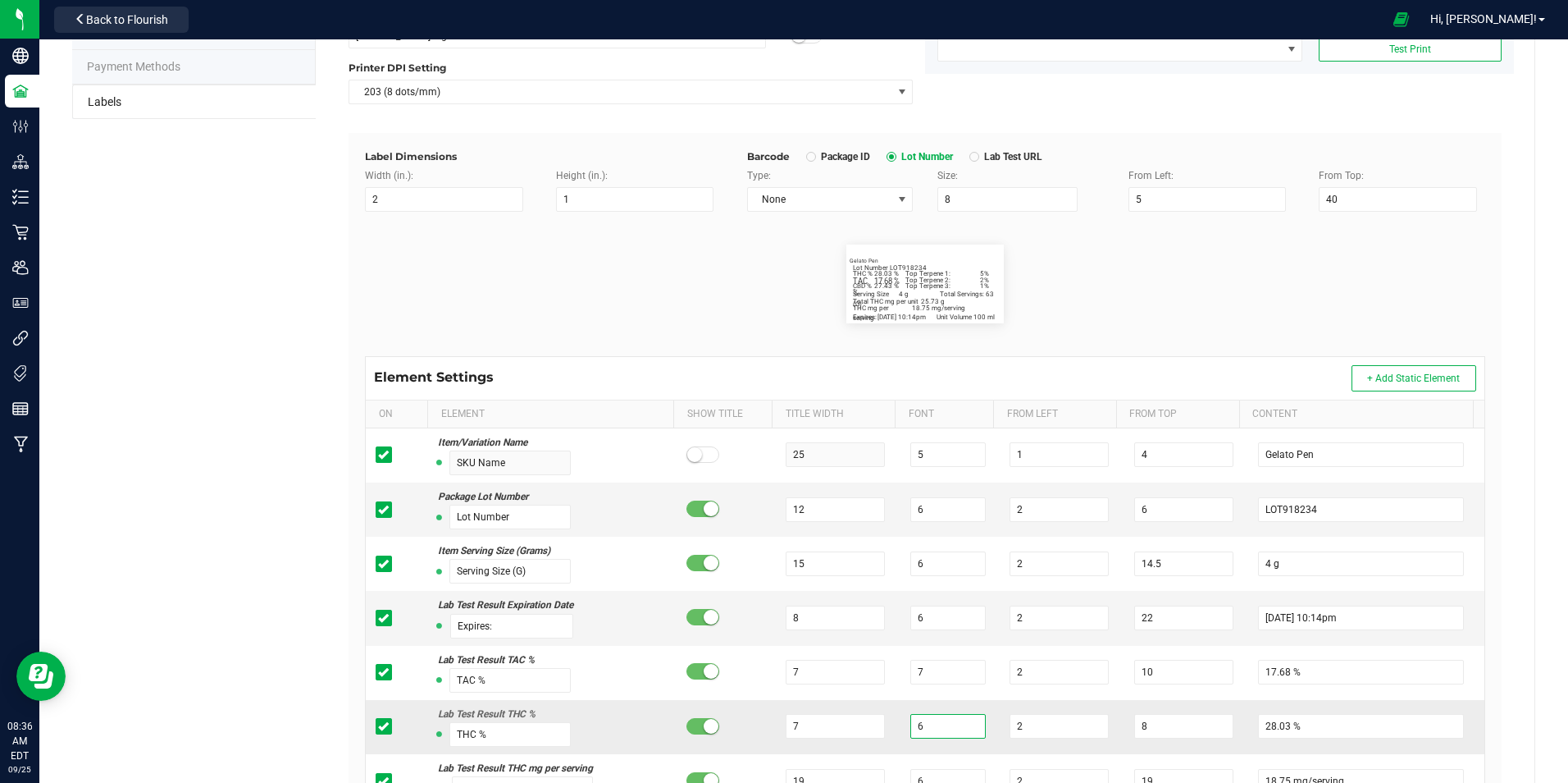
click at [929, 725] on input "6" at bounding box center [948, 725] width 75 height 24
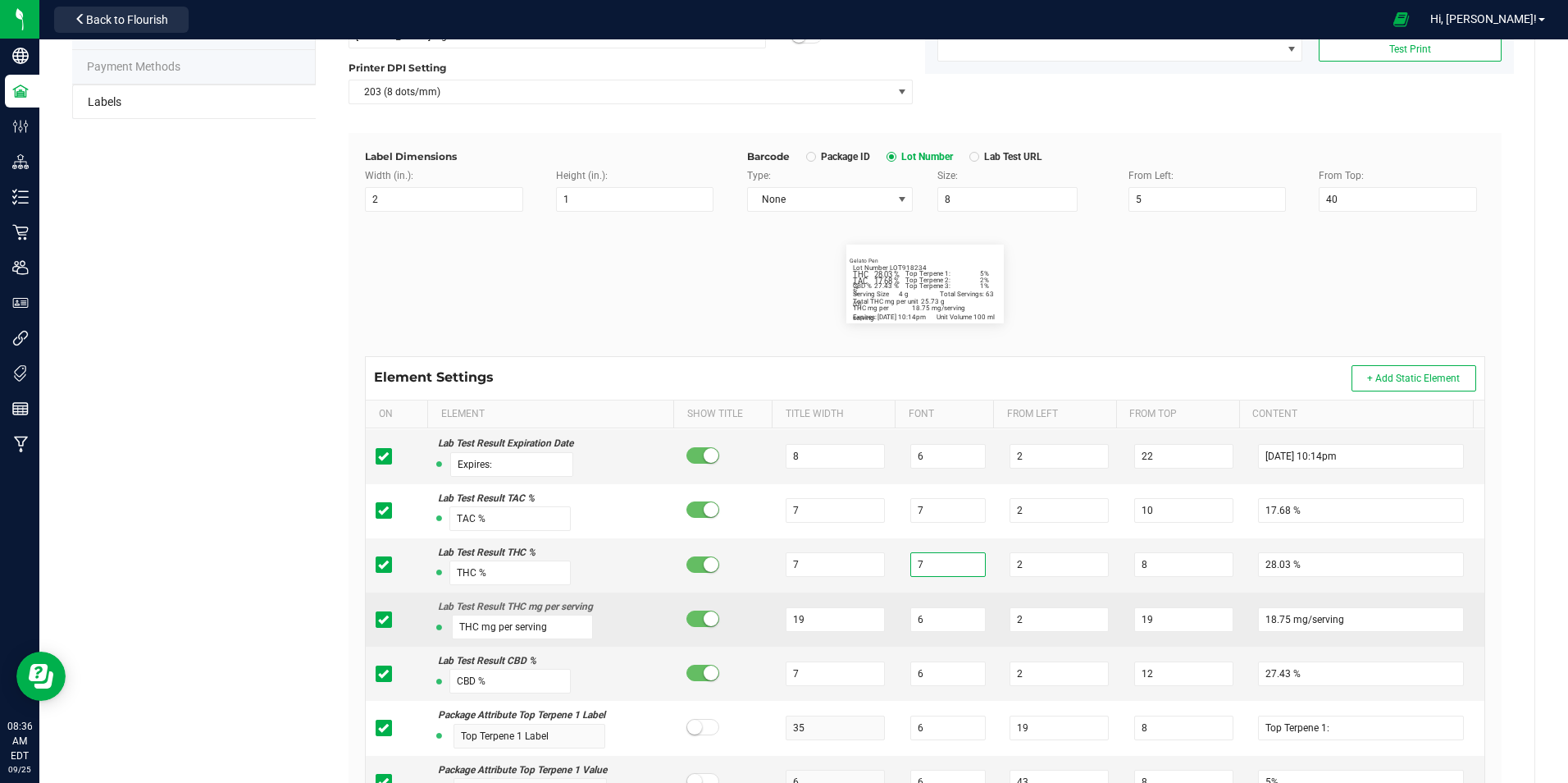
scroll to position [164, 0]
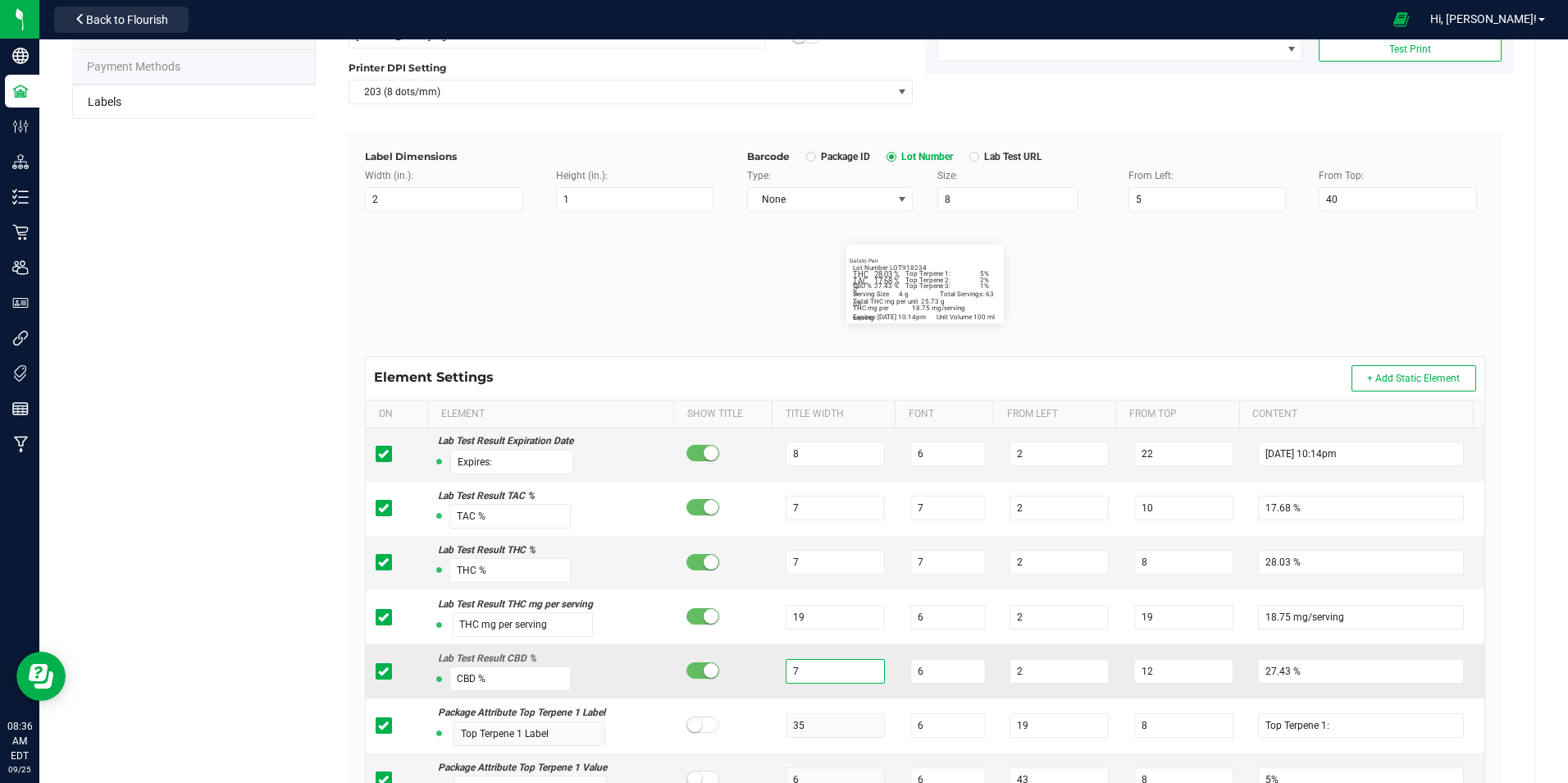
click at [844, 676] on input "7" at bounding box center [835, 670] width 100 height 24
click at [915, 674] on input "6" at bounding box center [948, 670] width 75 height 24
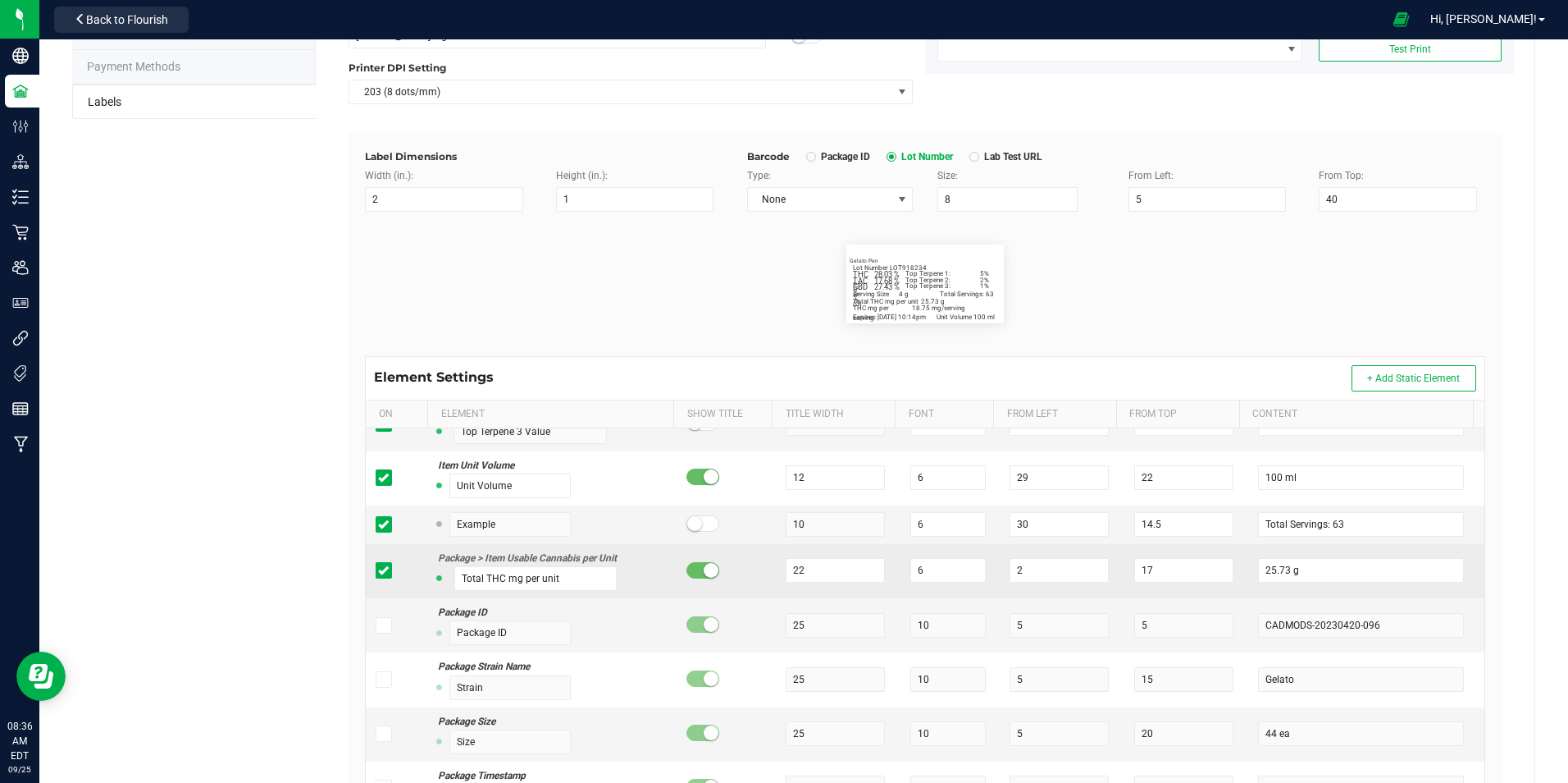
scroll to position [739, 0]
click at [940, 568] on input "6" at bounding box center [948, 568] width 75 height 24
click at [823, 568] on input "22" at bounding box center [835, 568] width 100 height 24
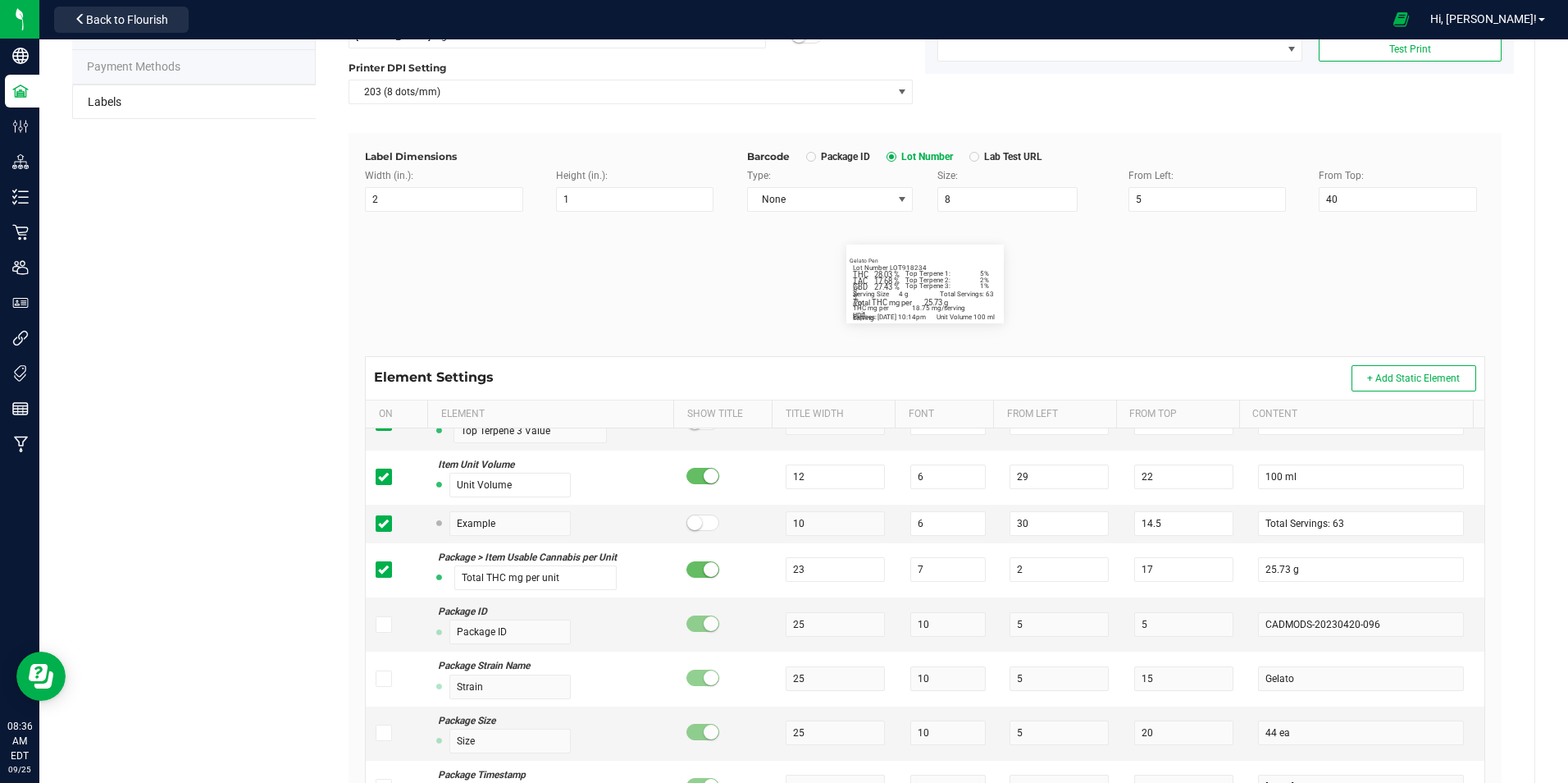
click at [1224, 379] on div "Element Settings + Add Static Element" at bounding box center [924, 378] width 1118 height 43
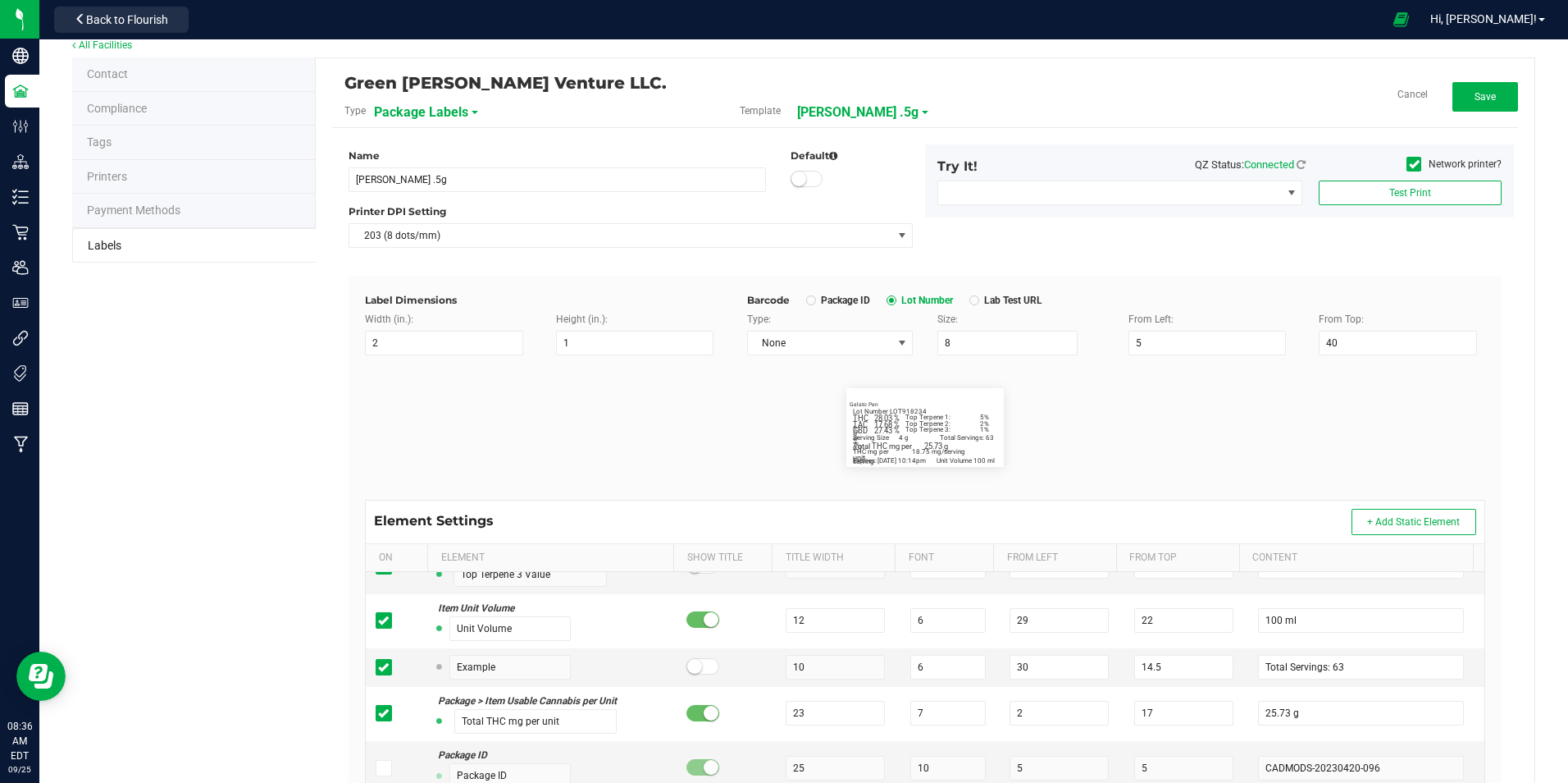
scroll to position [0, 0]
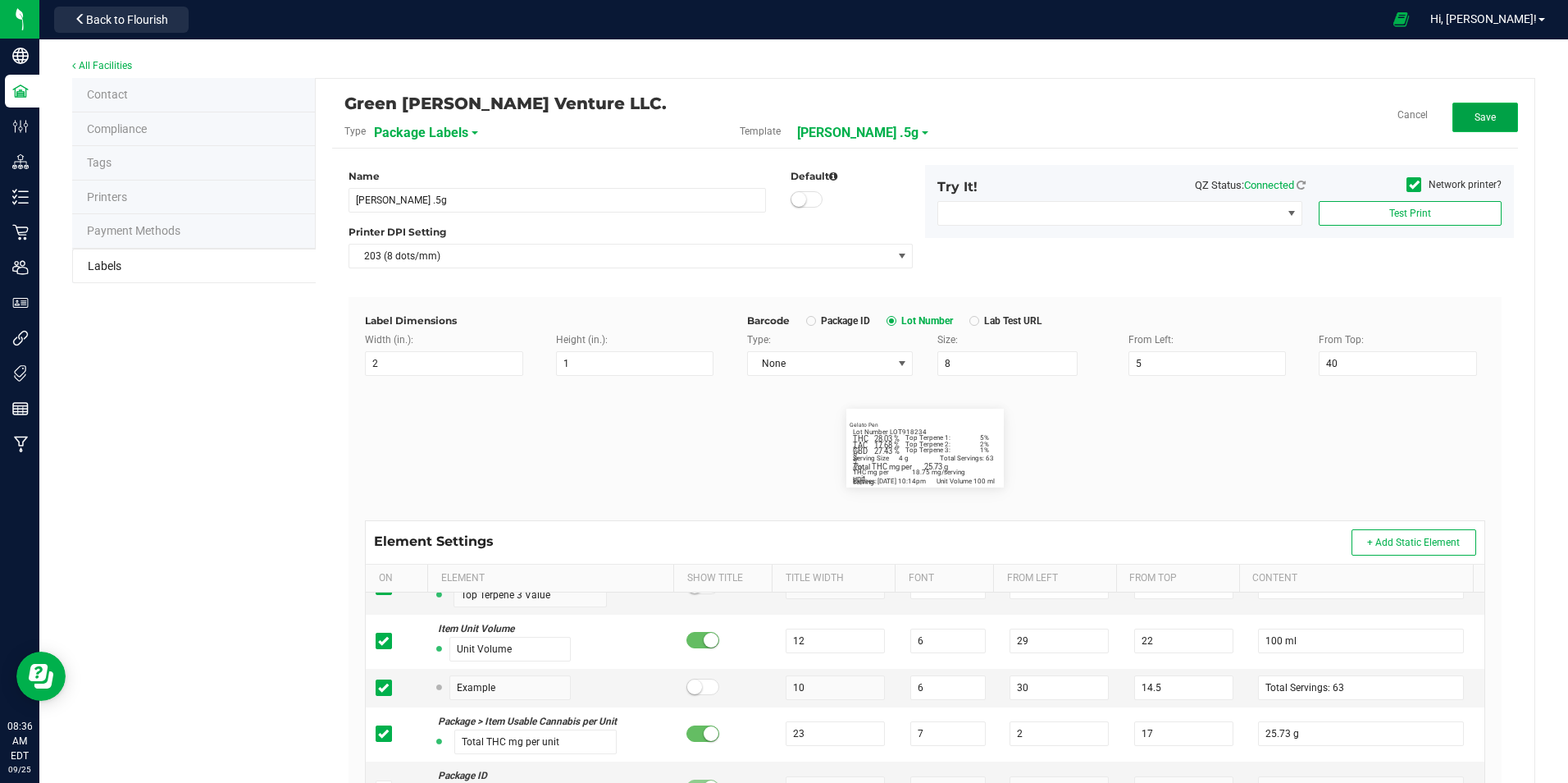
click at [1476, 124] on button "Save" at bounding box center [1486, 117] width 66 height 30
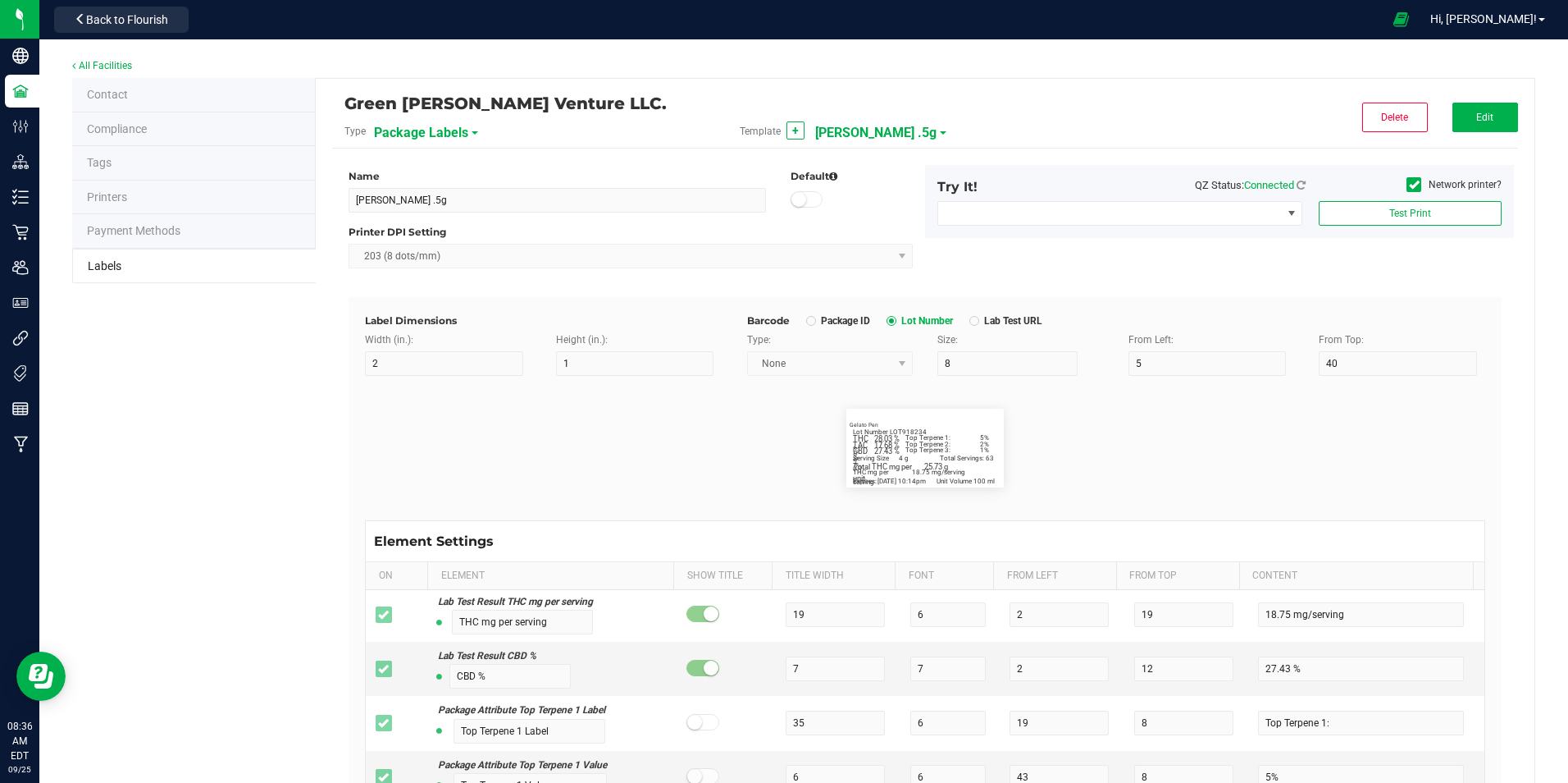
click at [918, 129] on div "Template + [PERSON_NAME] .5g" at bounding box center [925, 130] width 395 height 28
click at [914, 129] on div "Template + [PERSON_NAME] .5g" at bounding box center [925, 130] width 395 height 28
click at [899, 143] on span "[PERSON_NAME] .5g" at bounding box center [876, 132] width 122 height 28
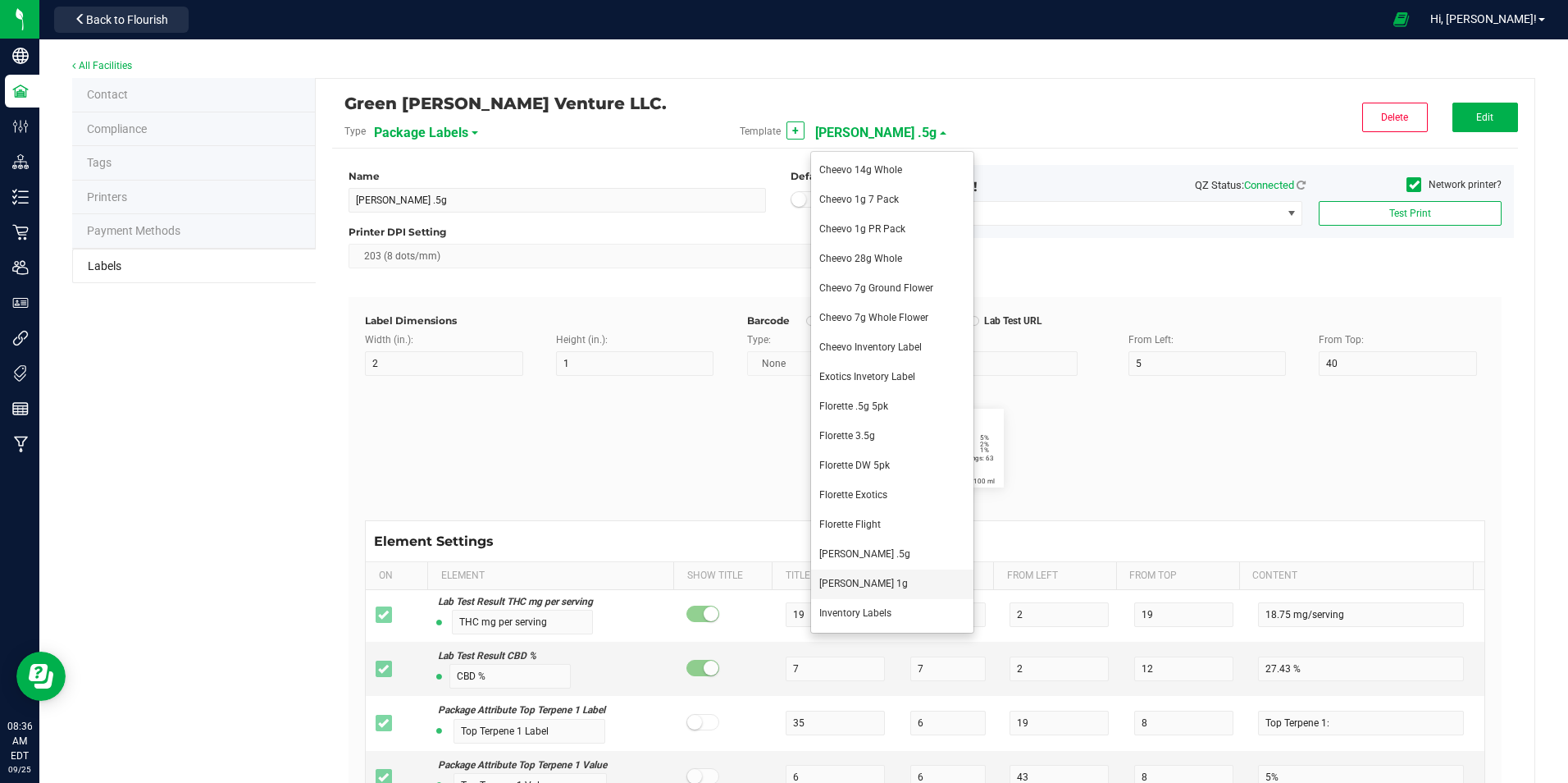
click at [883, 593] on li "[PERSON_NAME] 1g" at bounding box center [892, 584] width 162 height 30
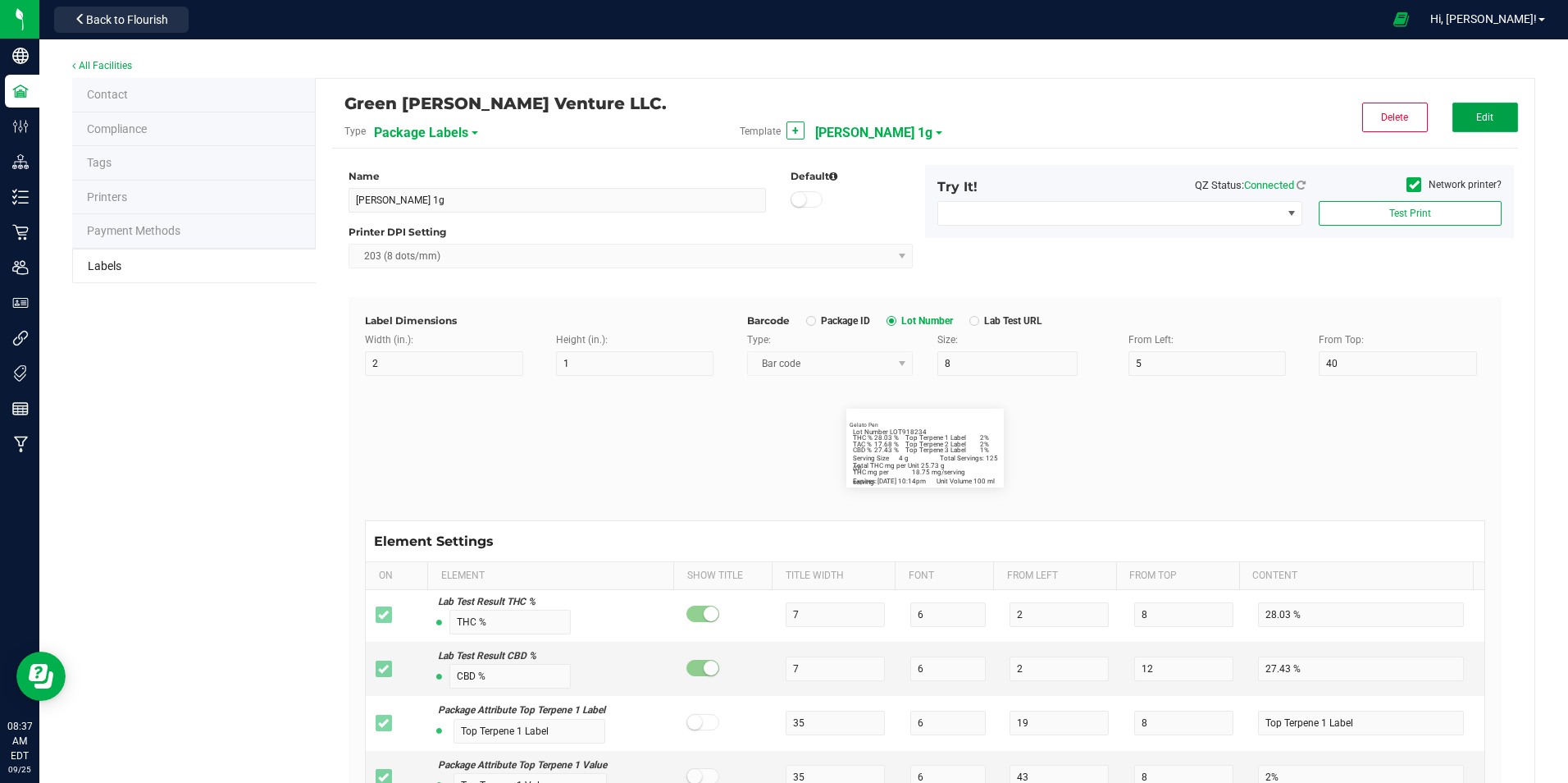
click at [1481, 122] on span "Edit" at bounding box center [1485, 117] width 17 height 12
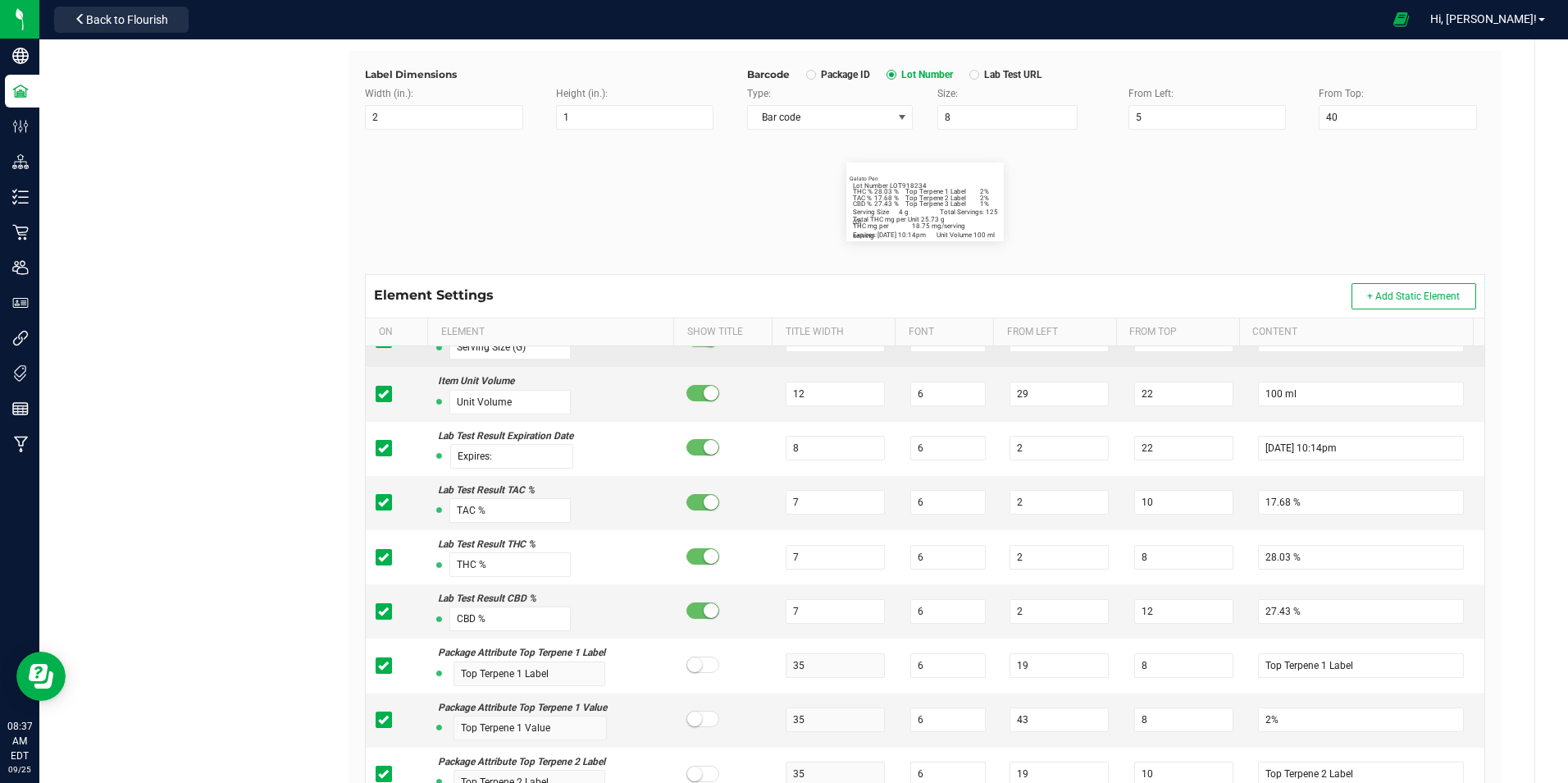
scroll to position [164, 0]
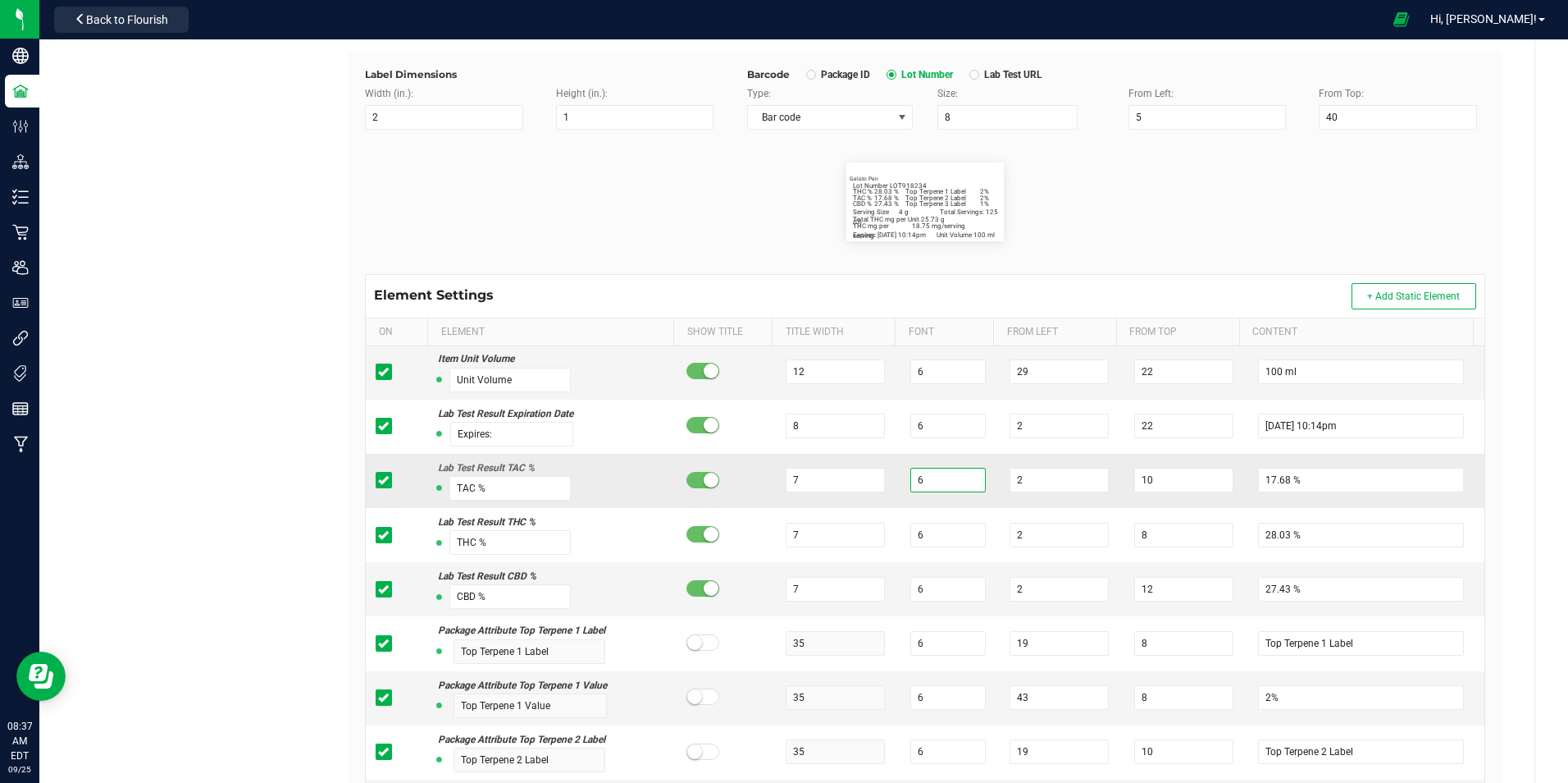
click at [939, 474] on input "6" at bounding box center [948, 479] width 75 height 24
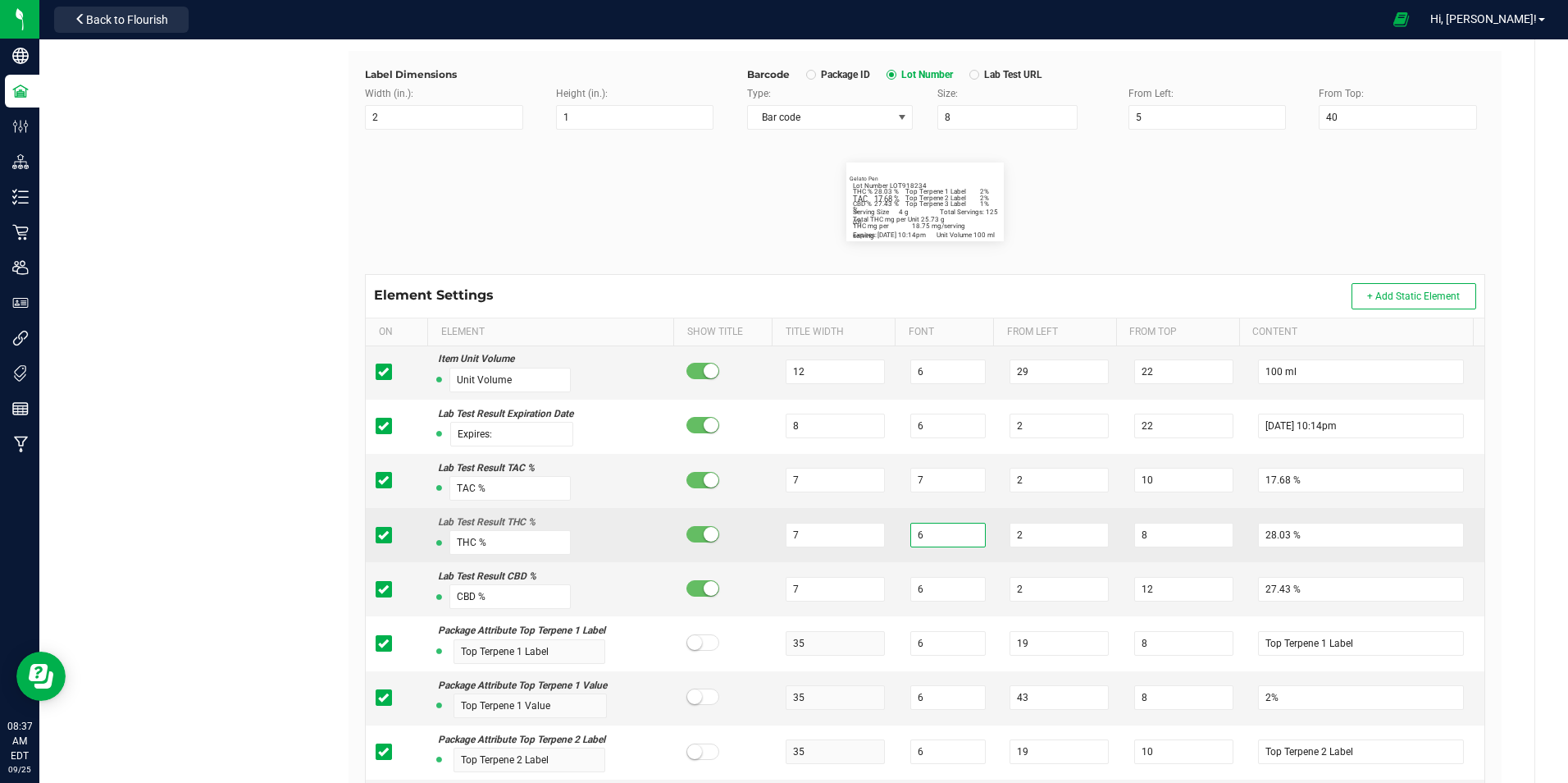
click at [945, 535] on input "6" at bounding box center [948, 535] width 75 height 24
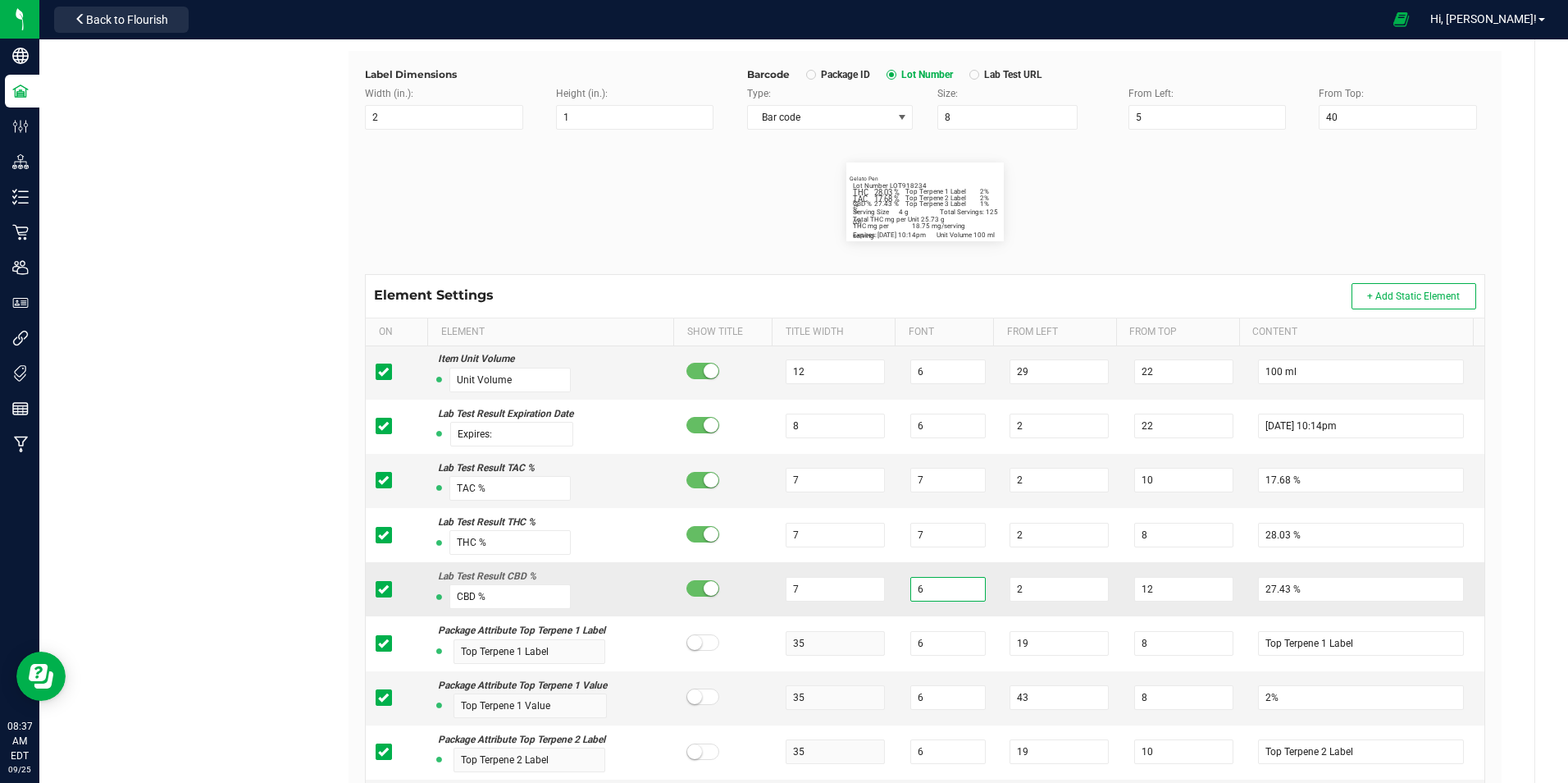
click at [929, 583] on input "6" at bounding box center [948, 589] width 75 height 24
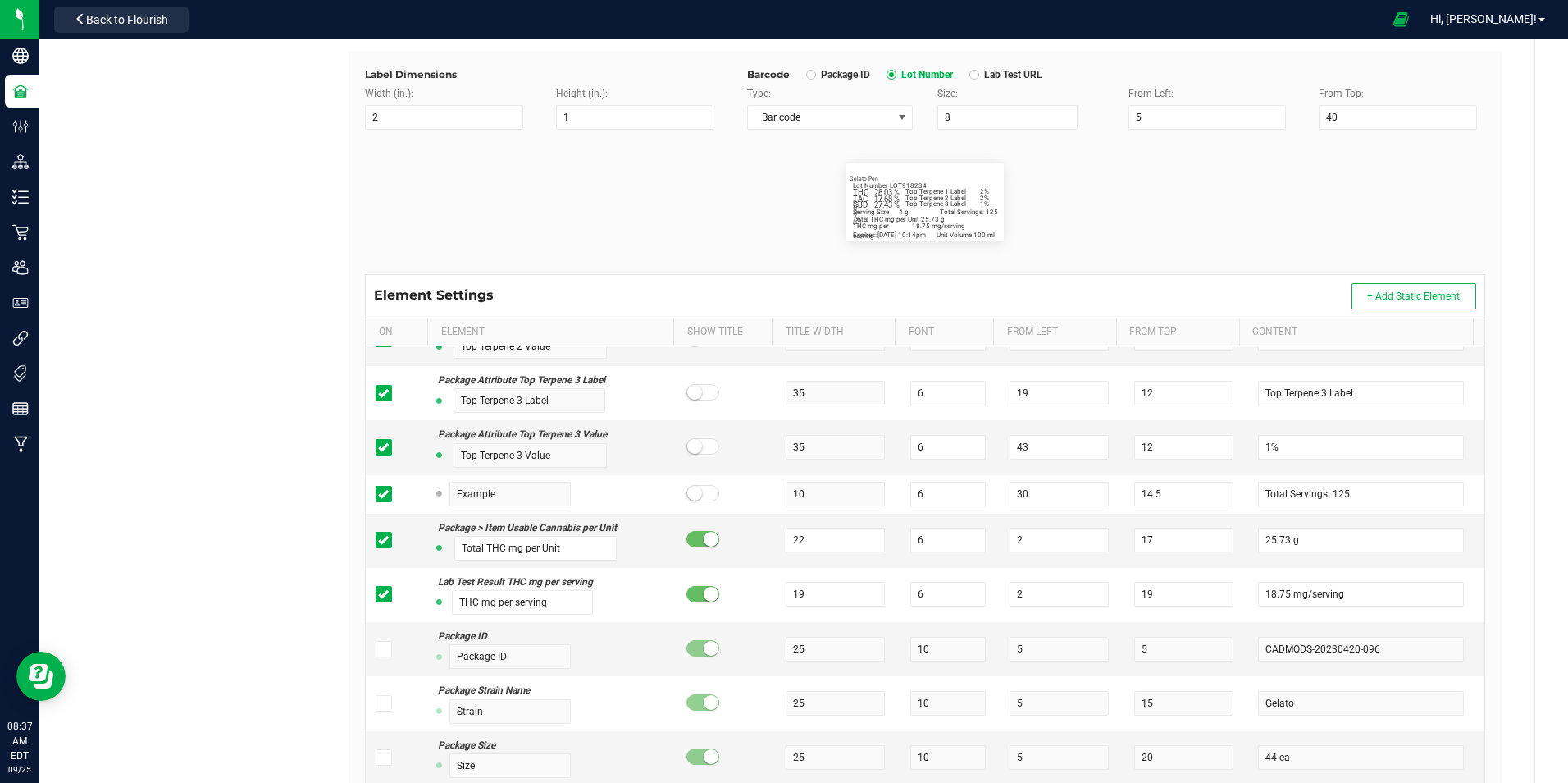
scroll to position [656, 0]
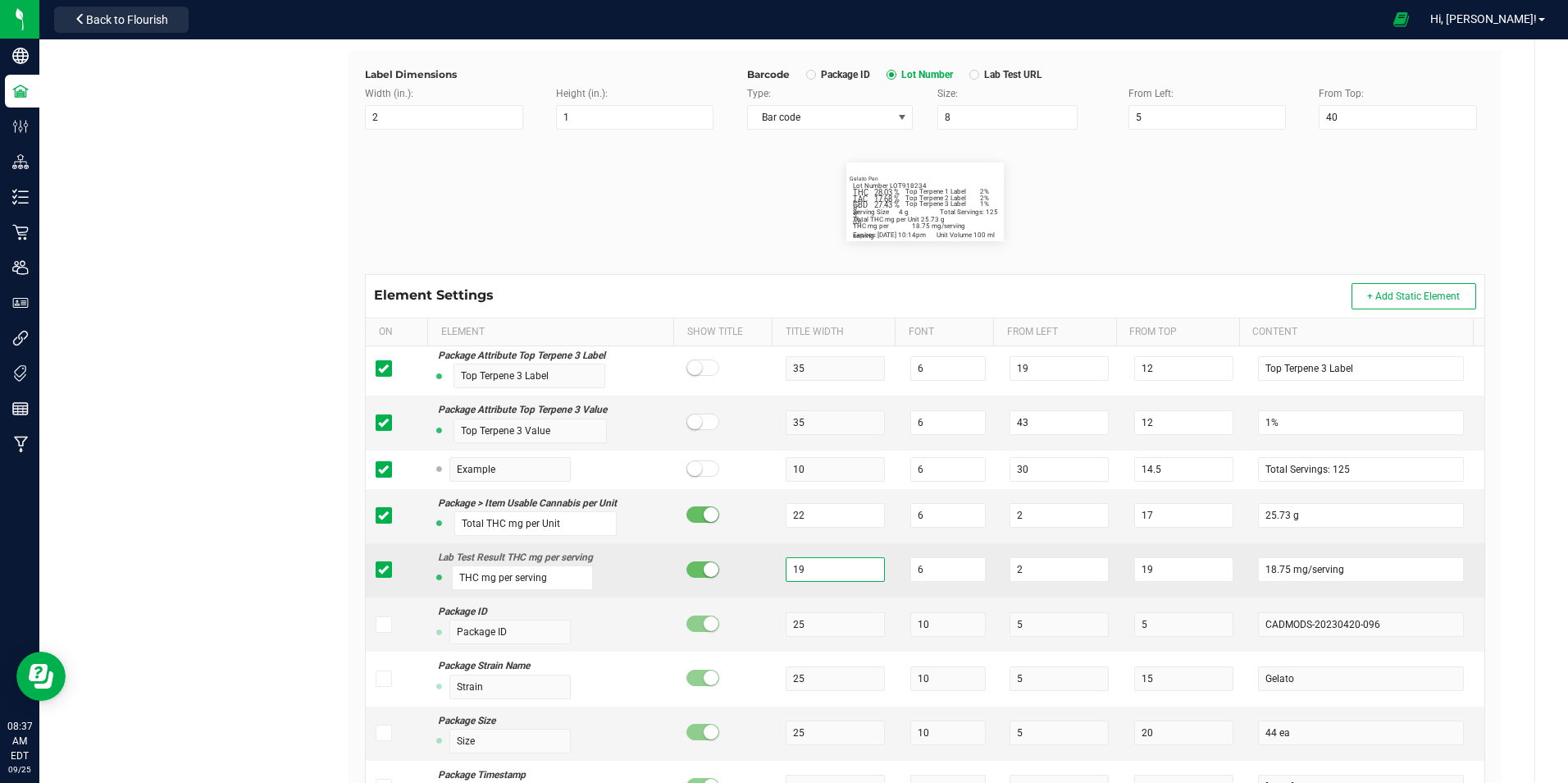
click at [858, 565] on input "19" at bounding box center [835, 568] width 100 height 24
click at [923, 570] on input "6" at bounding box center [948, 568] width 75 height 24
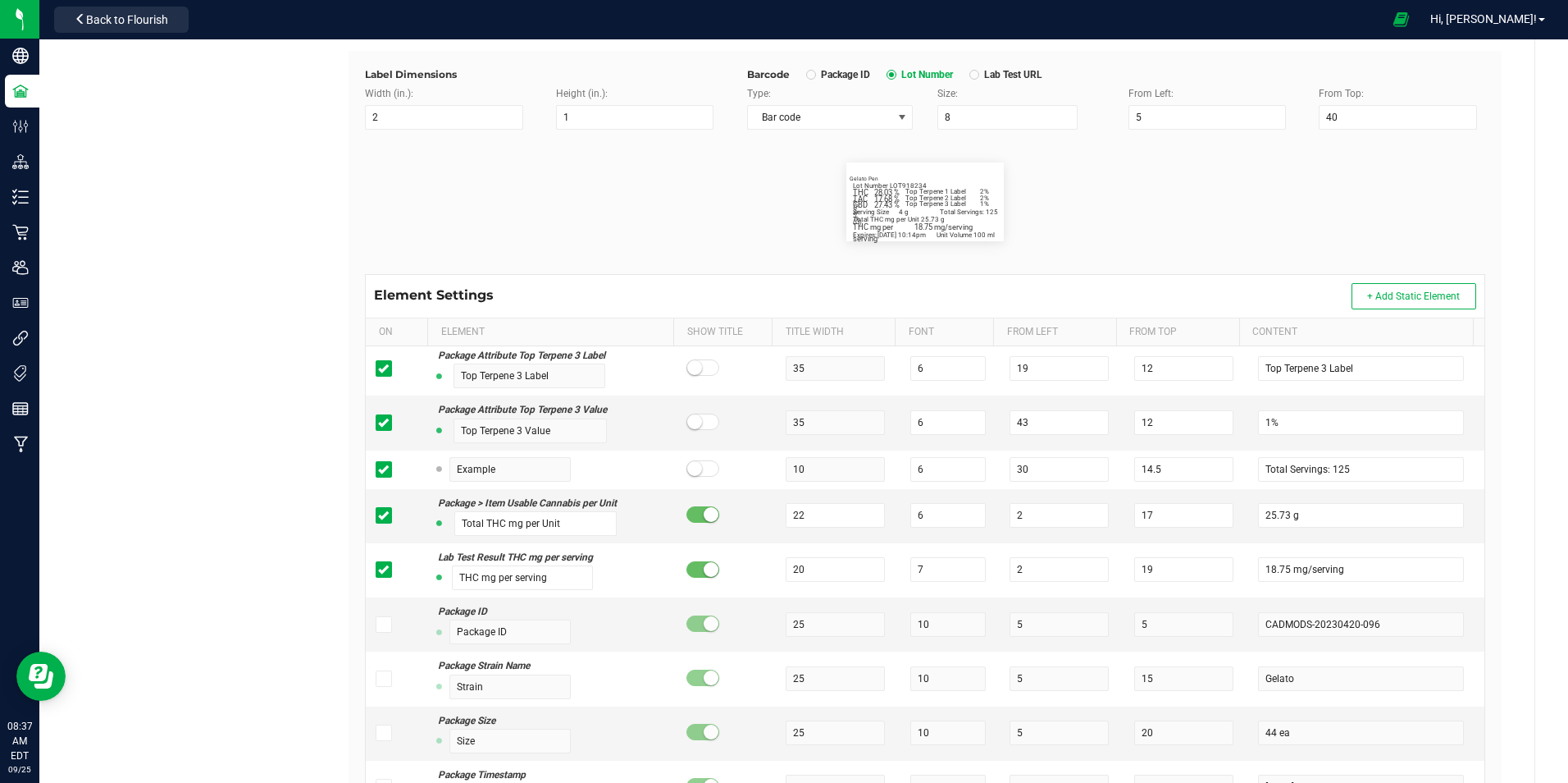
click at [1158, 293] on div "Element Settings + Add Static Element" at bounding box center [924, 296] width 1118 height 43
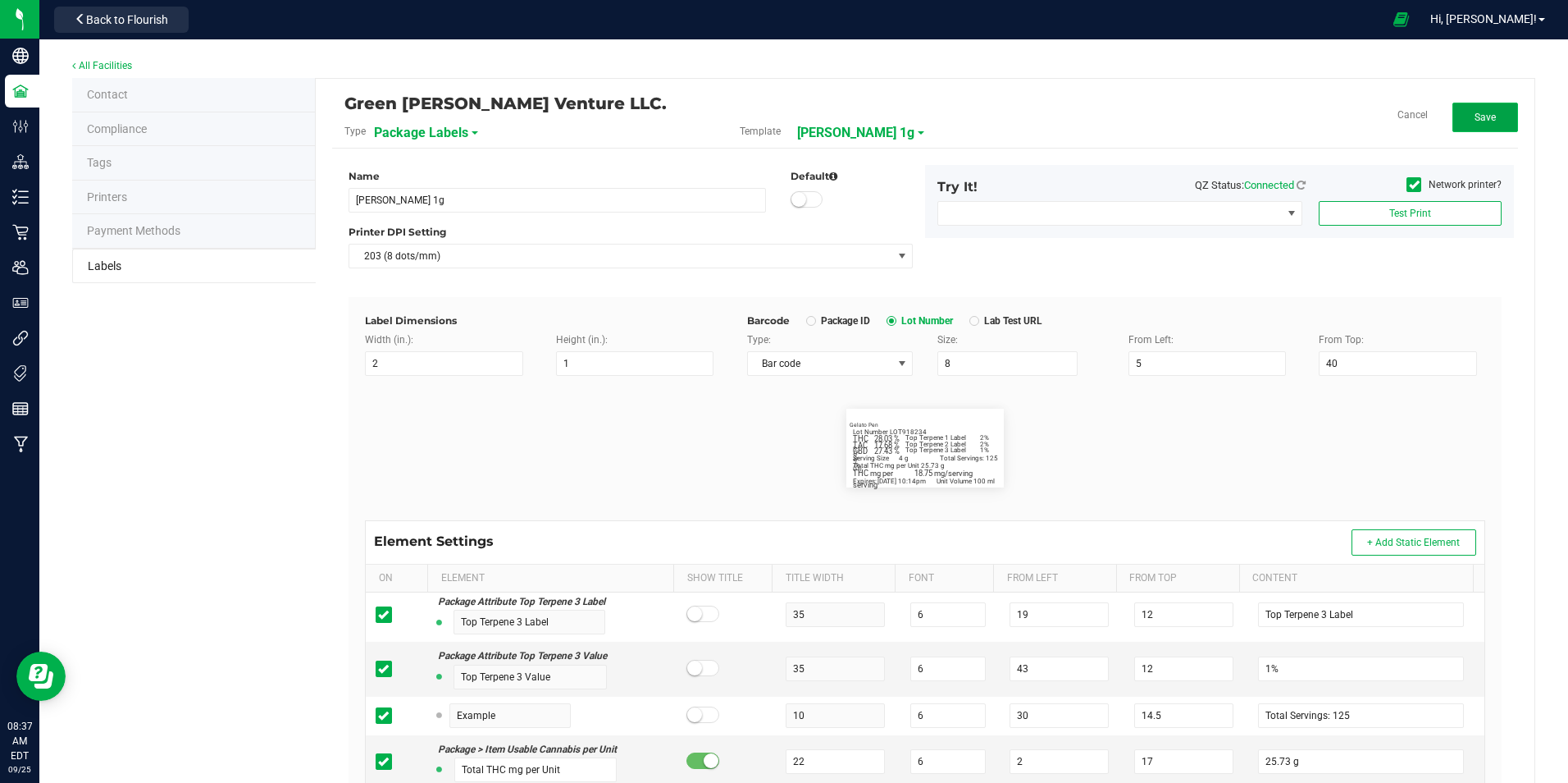
click at [1483, 109] on button "Save" at bounding box center [1486, 117] width 66 height 30
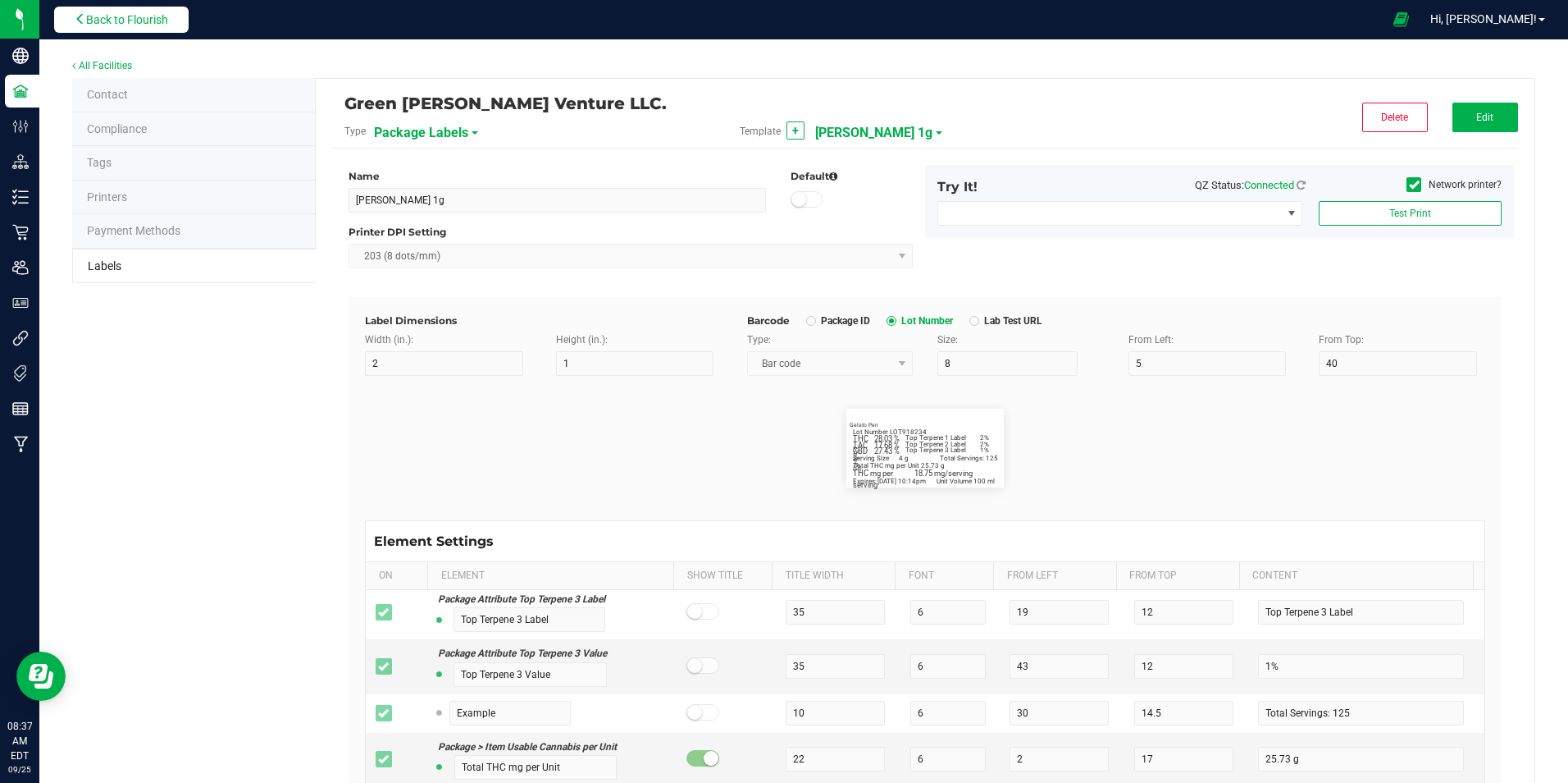
click at [138, 21] on span "Back to Flourish" at bounding box center [127, 20] width 82 height 14
